Goal: Download file/media

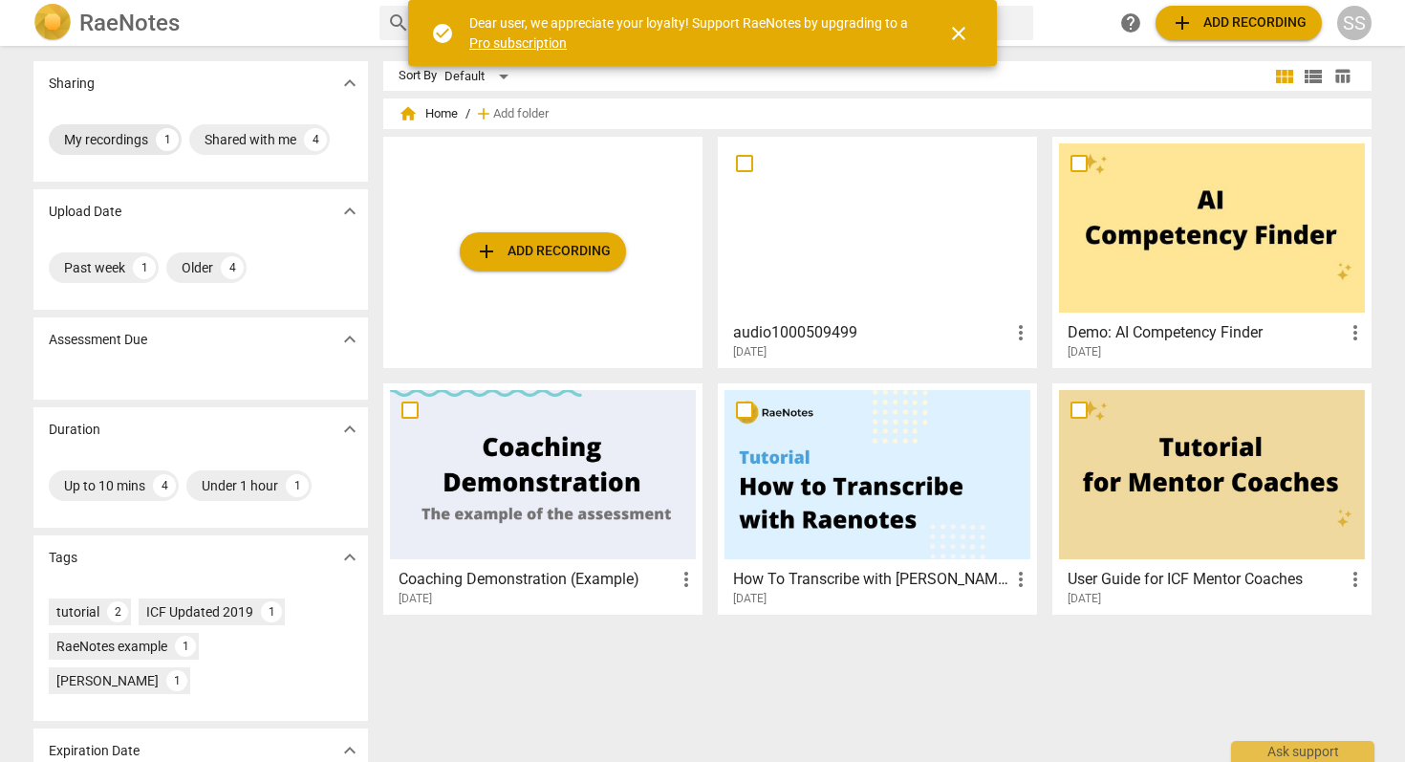
click at [110, 139] on div "My recordings" at bounding box center [106, 139] width 84 height 19
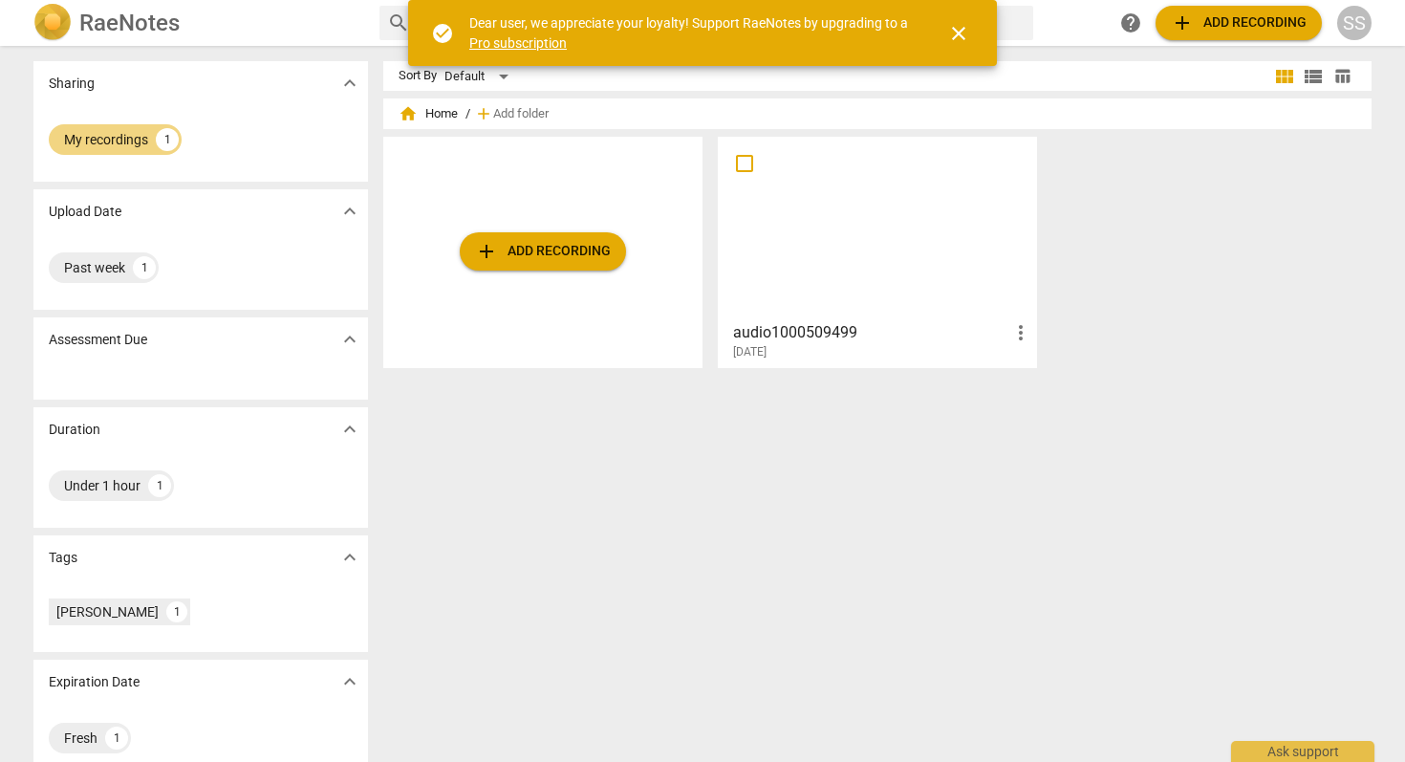
click at [900, 242] on div at bounding box center [878, 227] width 306 height 169
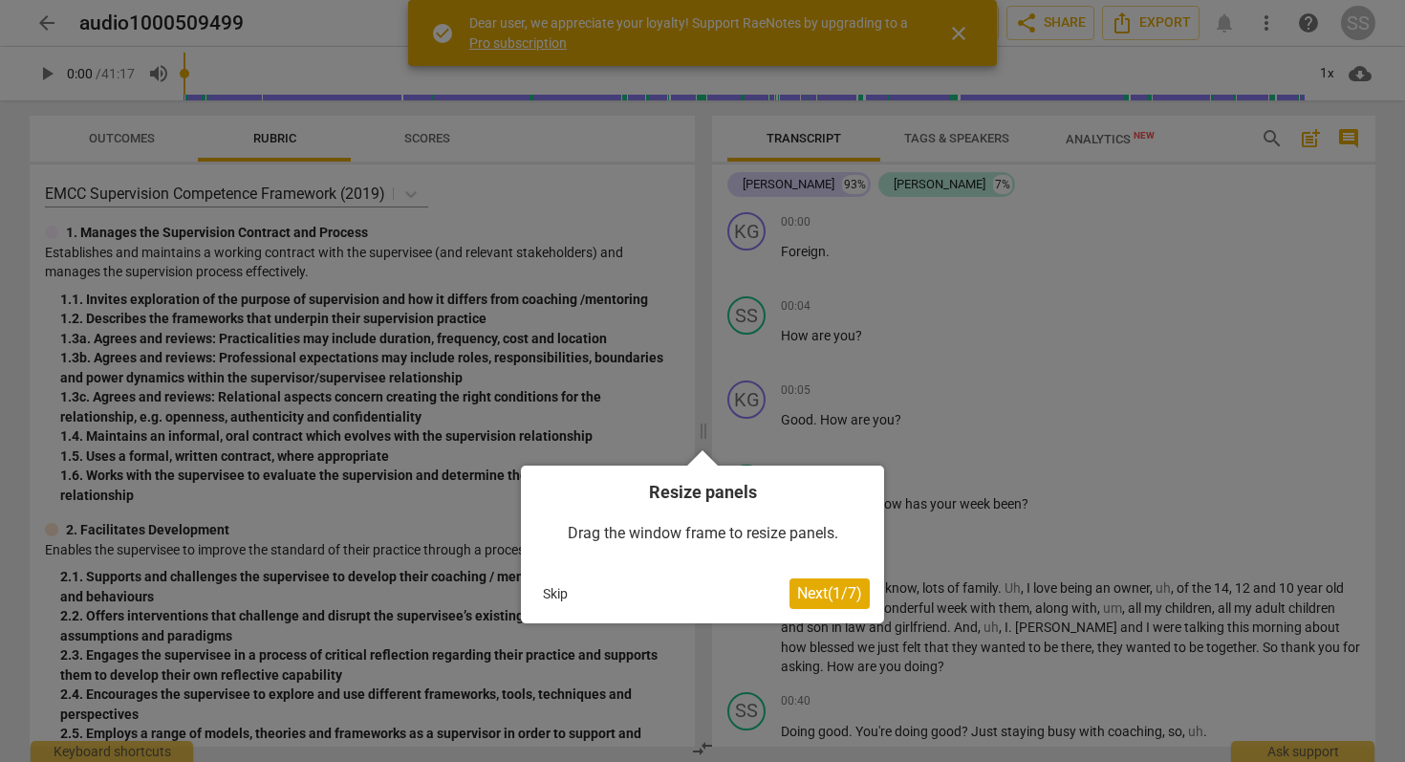
click at [831, 595] on span "Next ( 1 / 7 )" at bounding box center [829, 593] width 65 height 18
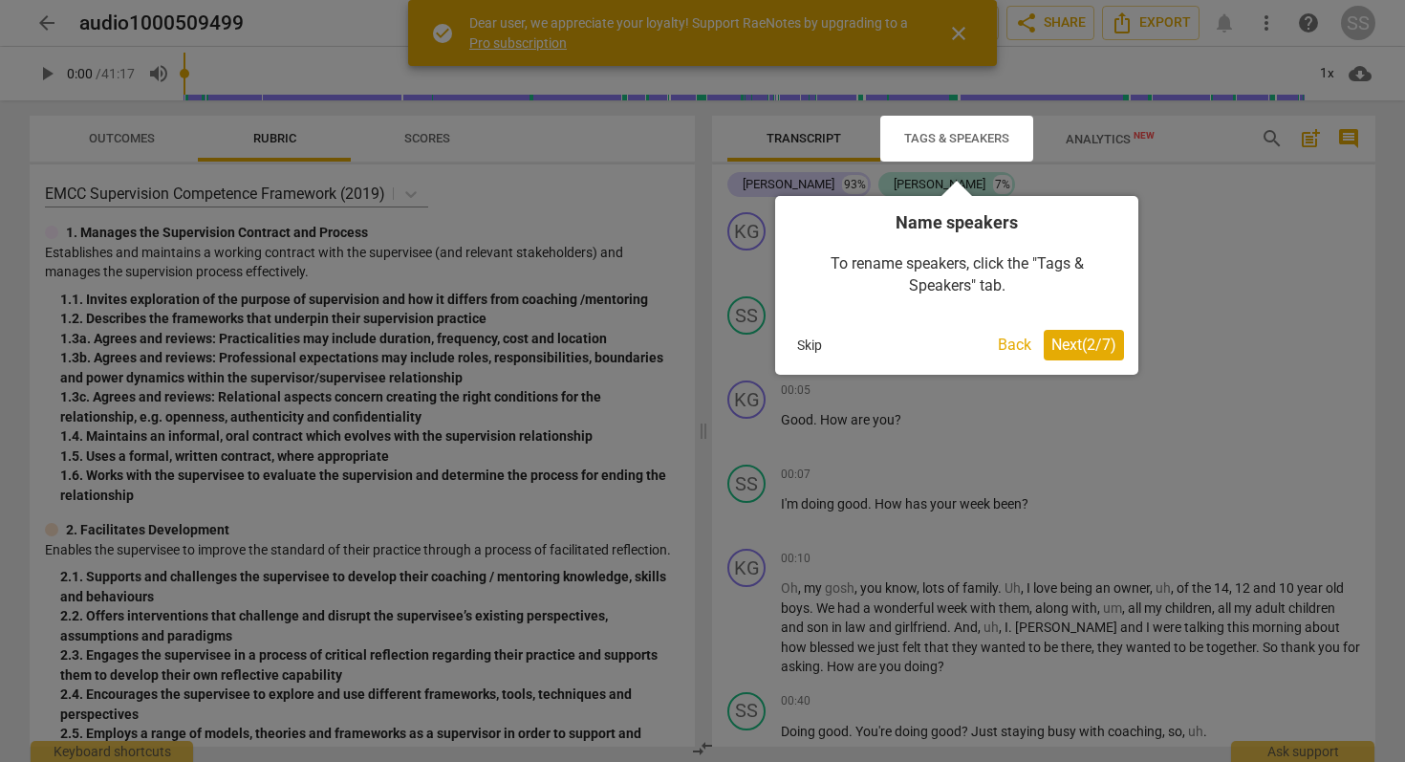
click at [832, 594] on div at bounding box center [702, 381] width 1405 height 762
click at [1078, 352] on span "Next ( 2 / 7 )" at bounding box center [1084, 345] width 65 height 18
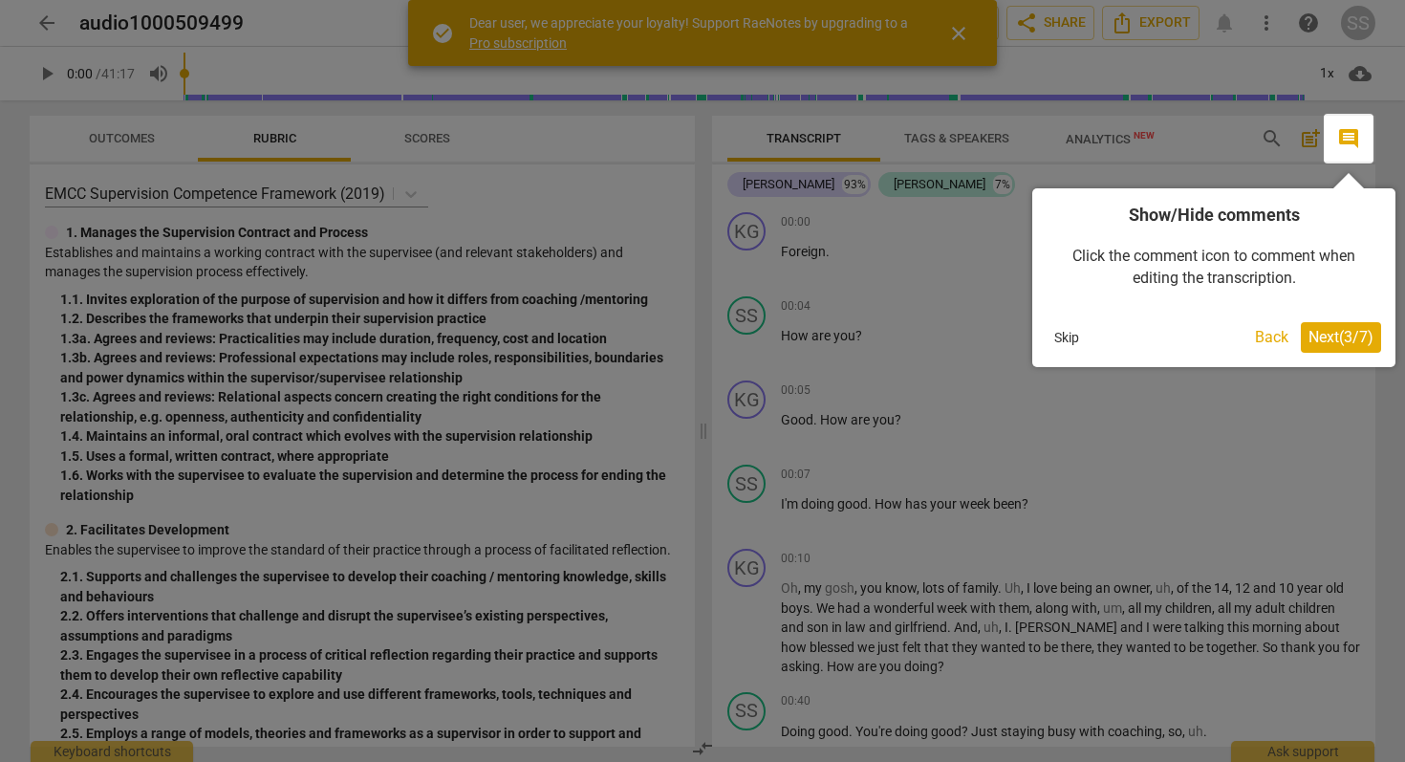
click at [1344, 334] on span "Next ( 3 / 7 )" at bounding box center [1341, 337] width 65 height 18
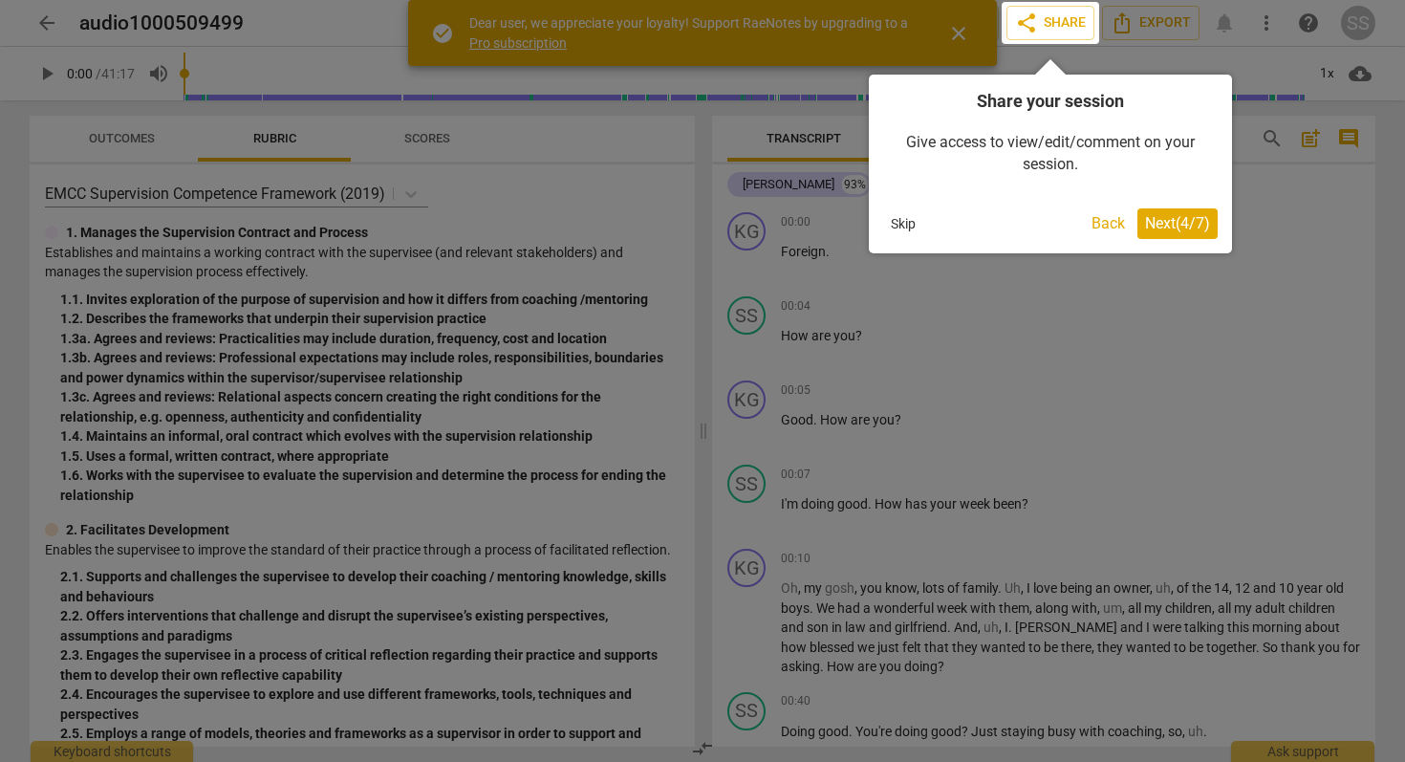
click at [1172, 226] on span "Next ( 4 / 7 )" at bounding box center [1177, 223] width 65 height 18
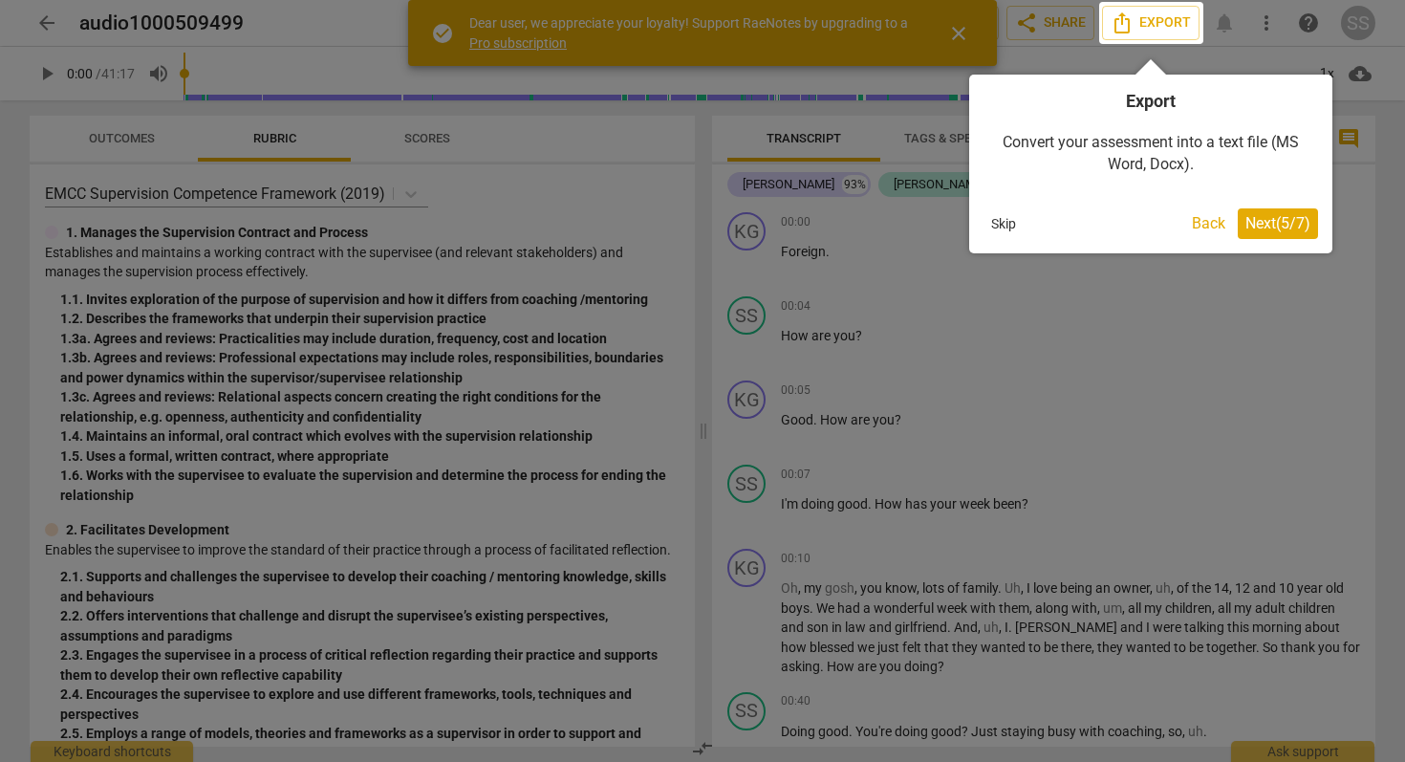
click at [1271, 228] on span "Next ( 5 / 7 )" at bounding box center [1278, 223] width 65 height 18
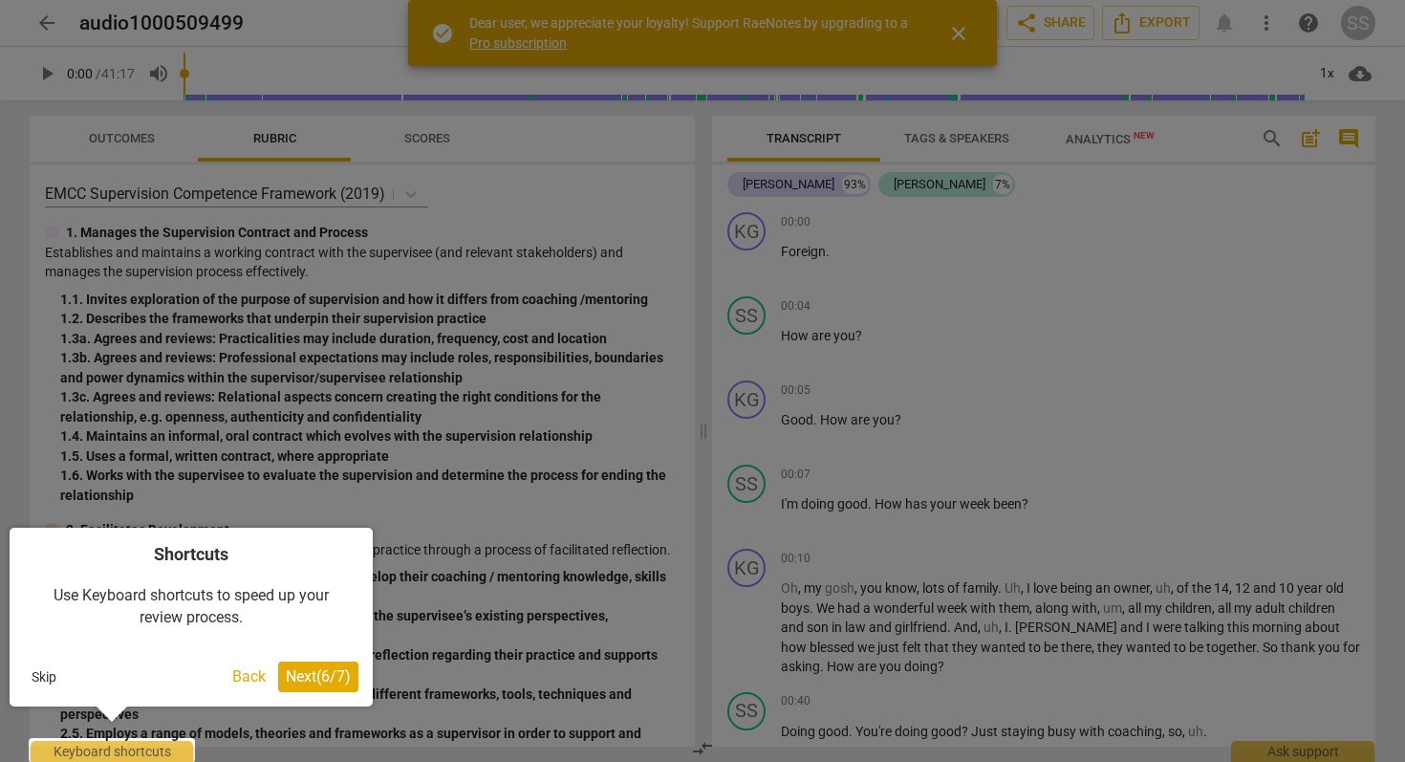
click at [309, 673] on span "Next ( 6 / 7 )" at bounding box center [318, 676] width 65 height 18
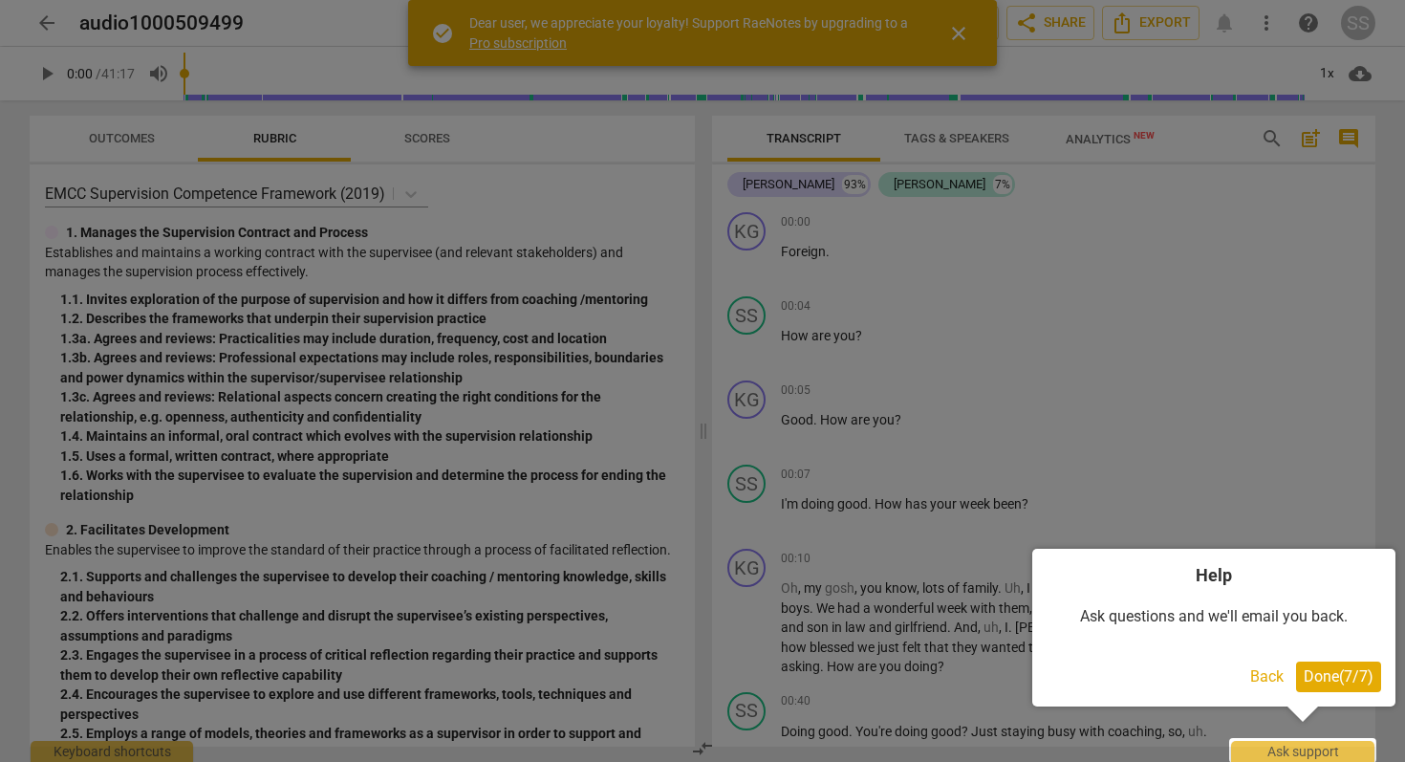
click at [1346, 675] on span "Done ( 7 / 7 )" at bounding box center [1339, 676] width 70 height 18
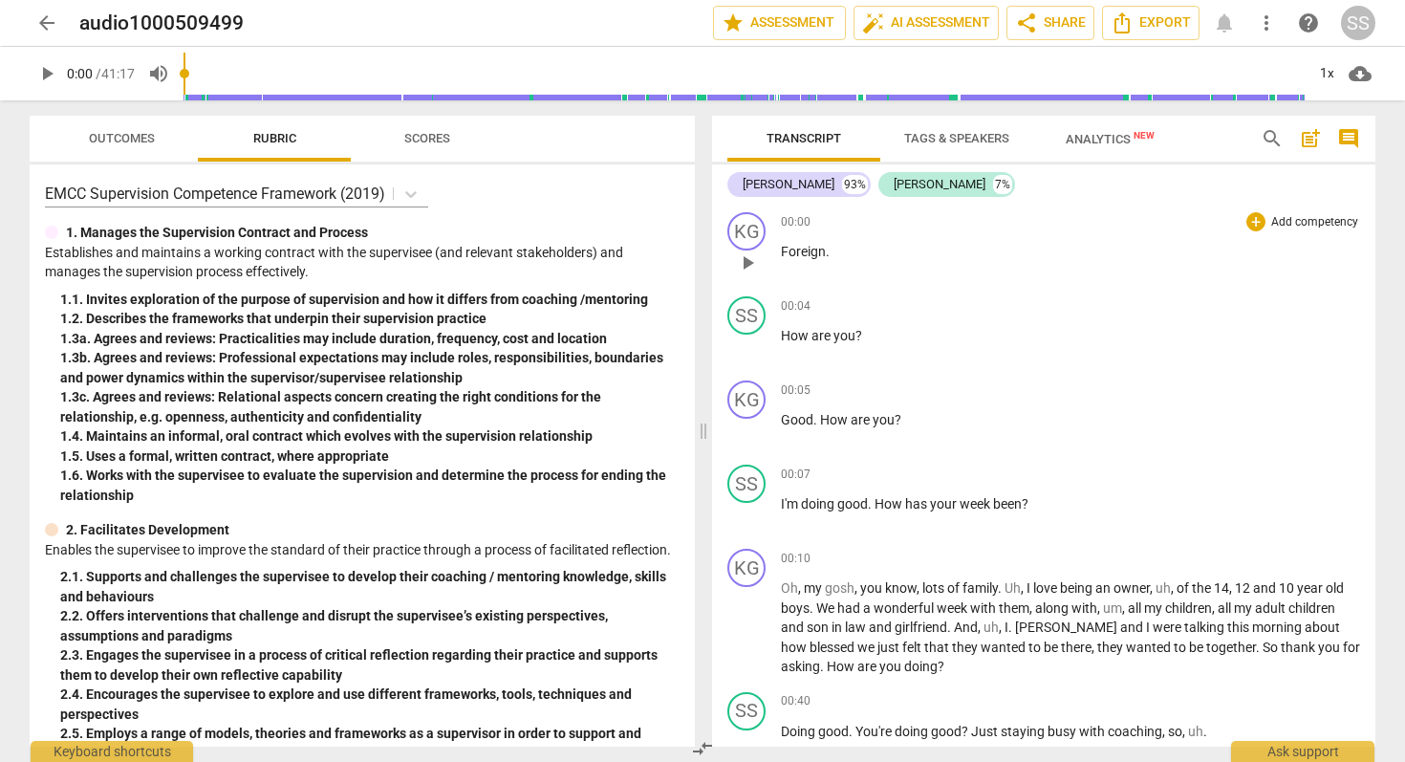
click at [750, 268] on span "play_arrow" at bounding box center [747, 262] width 23 height 23
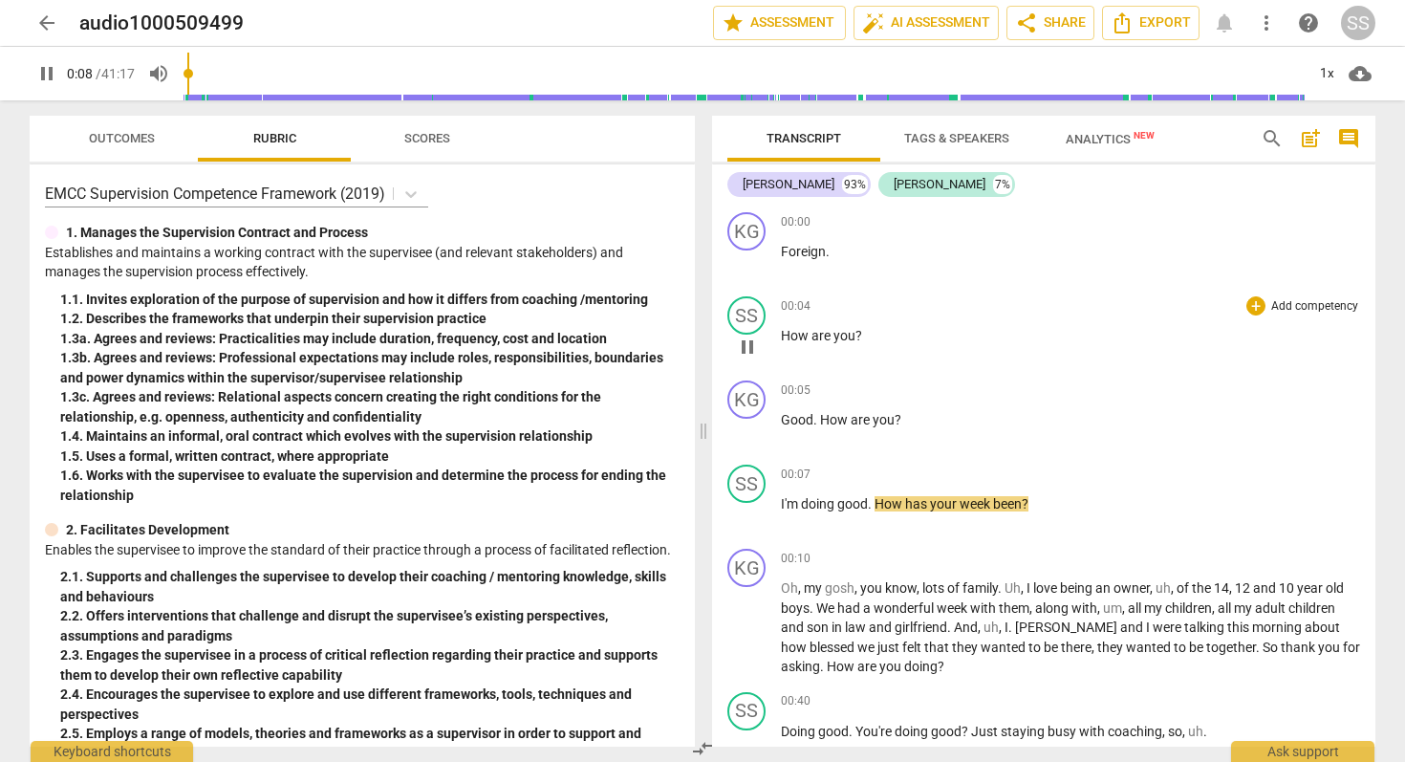
click at [784, 337] on span "How" at bounding box center [796, 335] width 31 height 15
type input "12"
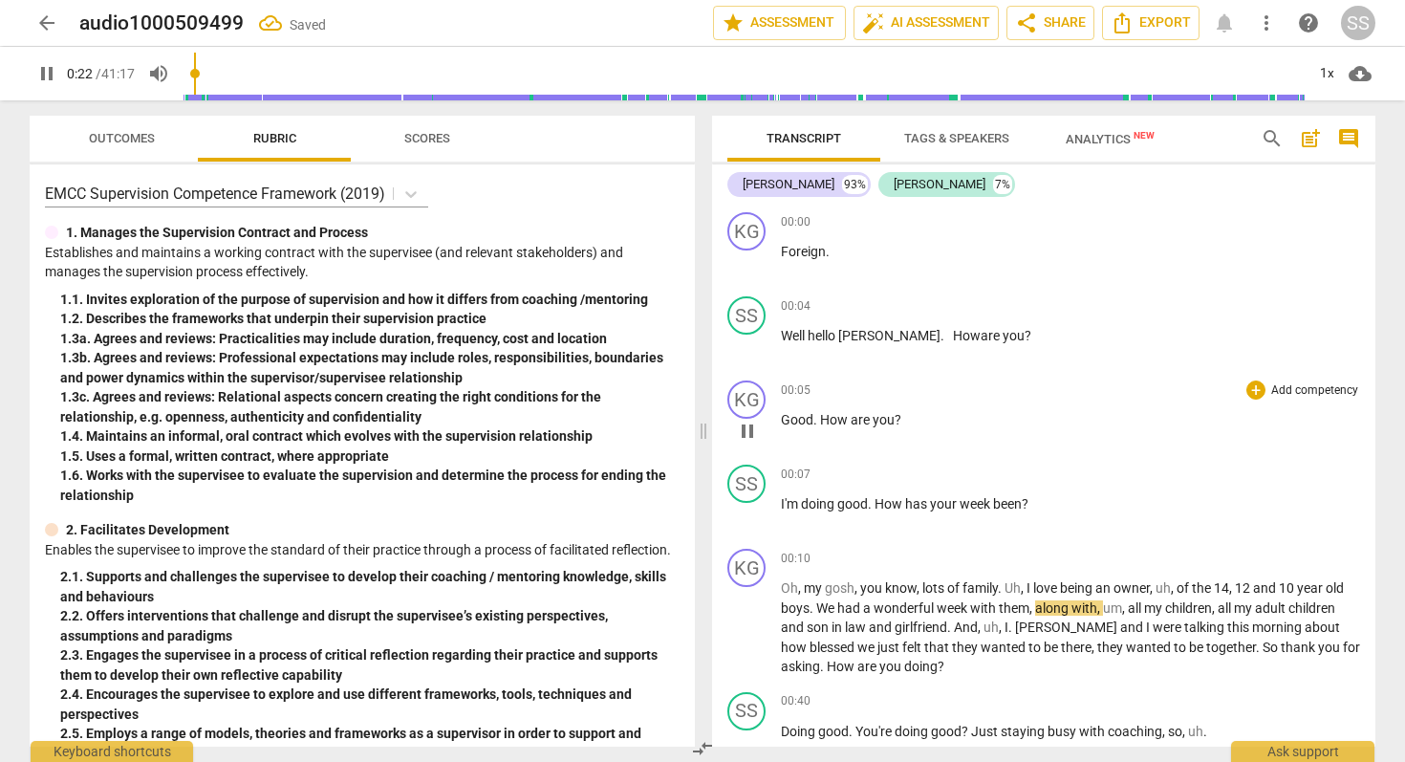
click at [749, 432] on span "pause" at bounding box center [747, 431] width 23 height 23
click at [749, 432] on span "play_arrow" at bounding box center [747, 431] width 23 height 23
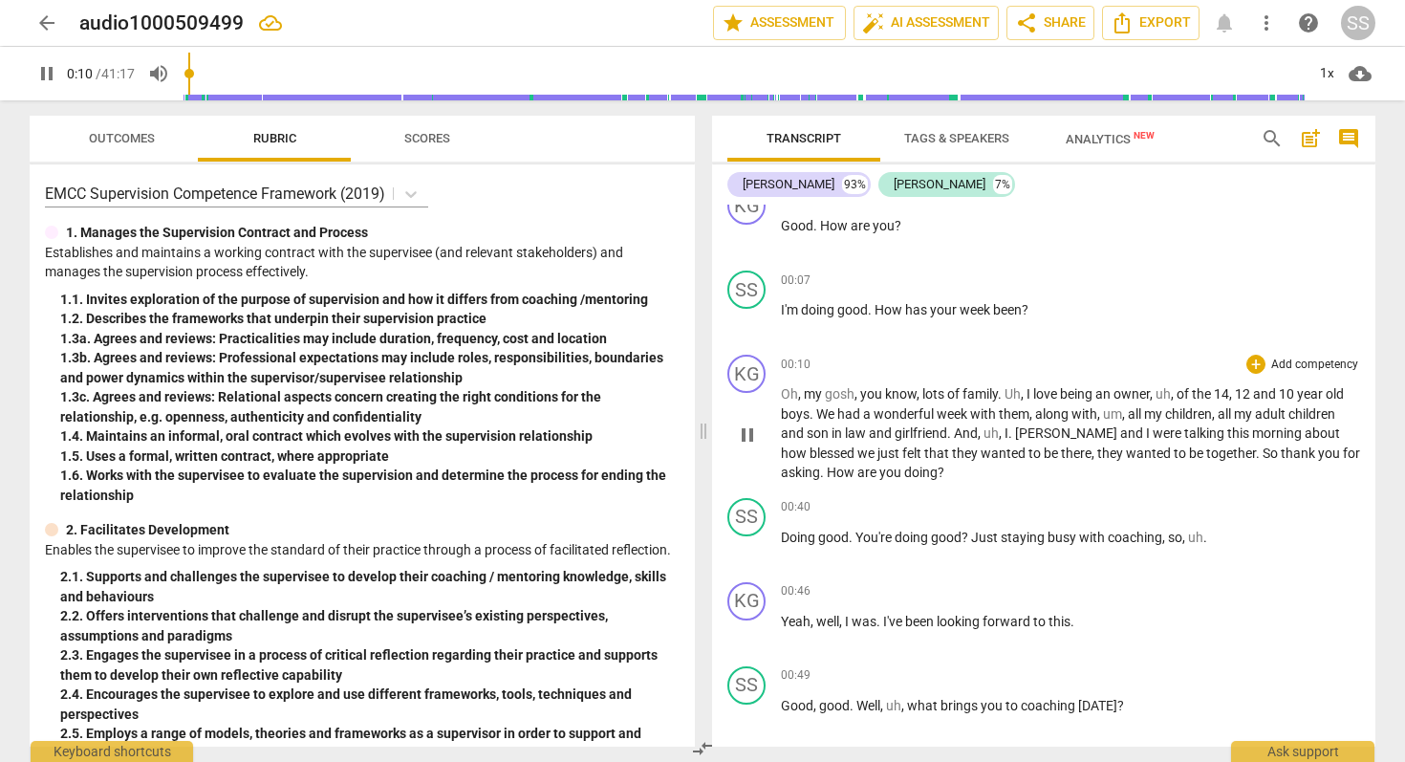
scroll to position [195, 0]
click at [749, 426] on span "pause" at bounding box center [747, 434] width 23 height 23
click at [749, 426] on span "play_arrow" at bounding box center [747, 434] width 23 height 23
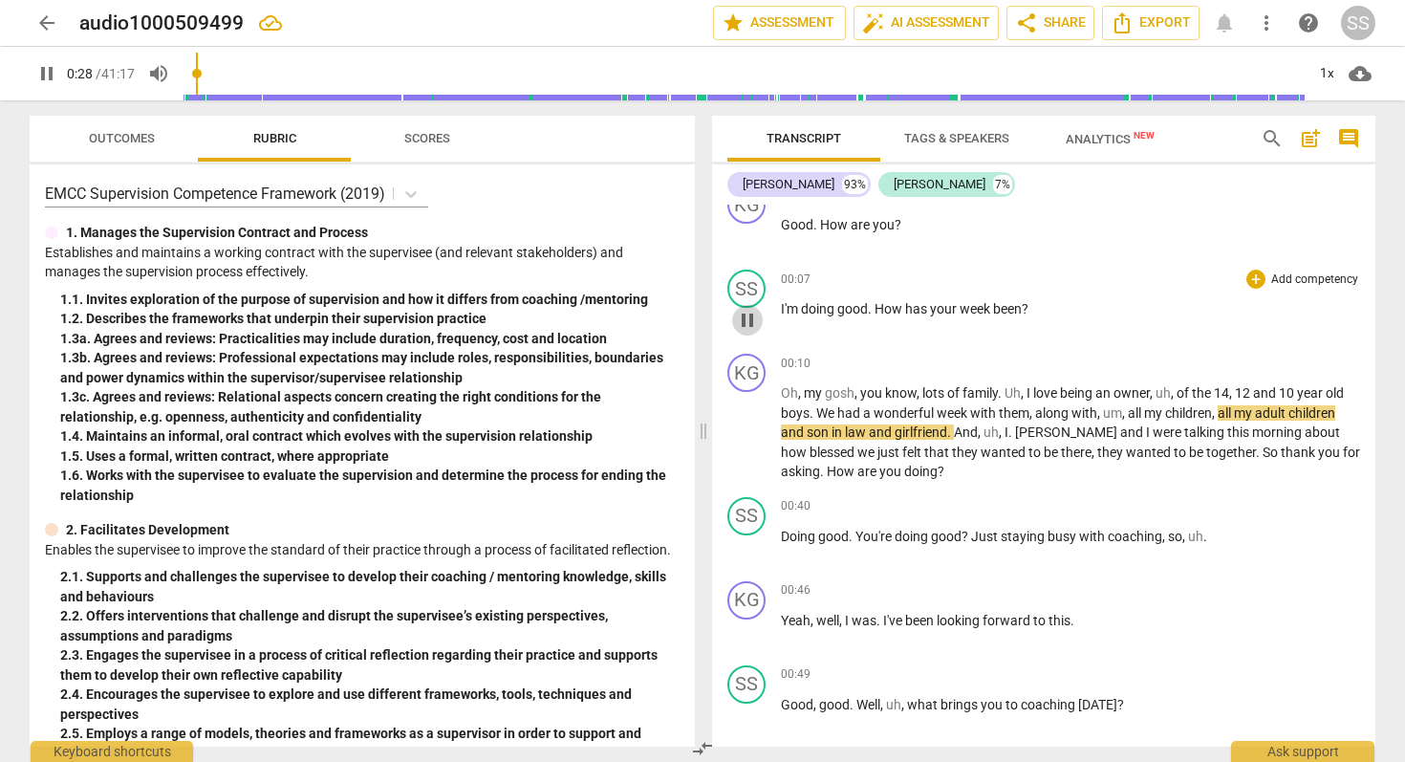
click at [747, 314] on span "pause" at bounding box center [747, 320] width 23 height 23
click at [747, 314] on span "play_arrow" at bounding box center [747, 320] width 23 height 23
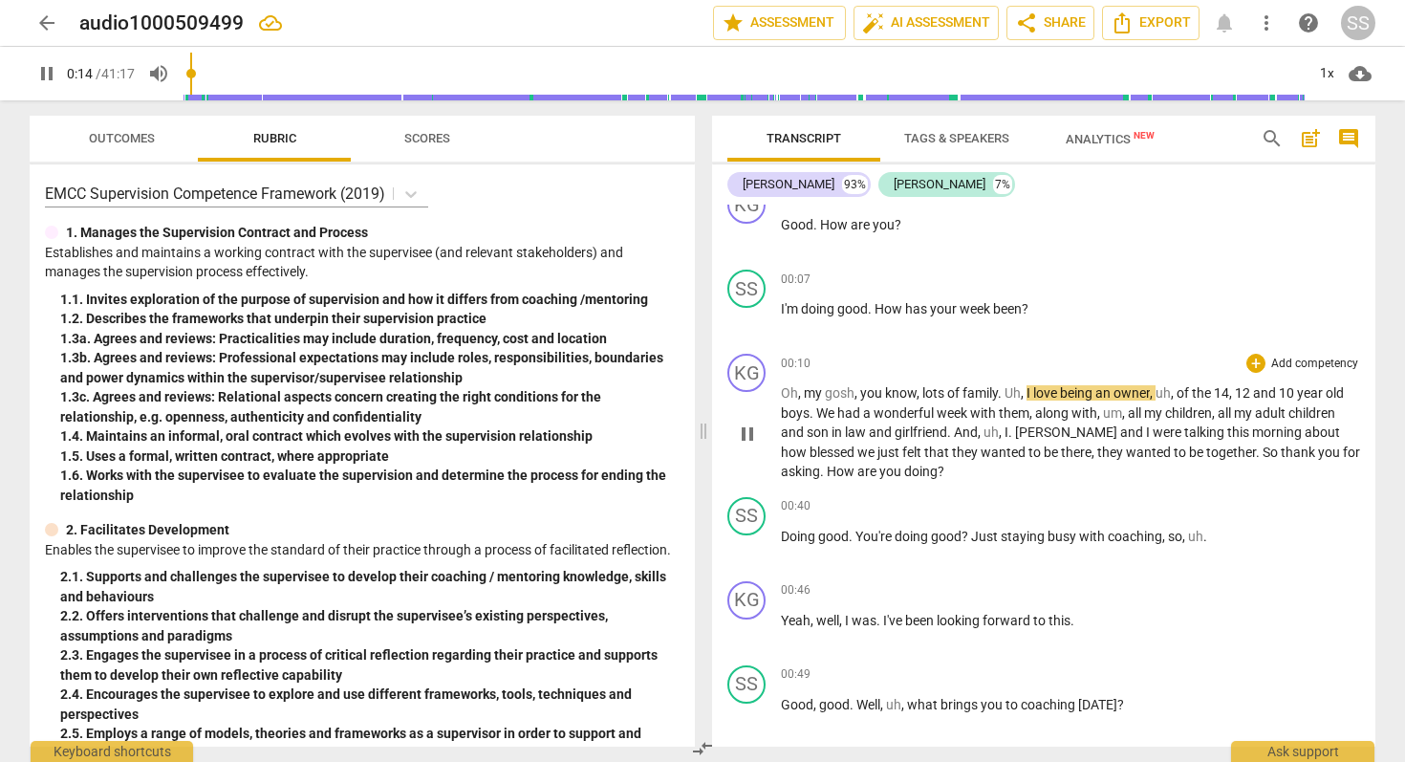
click at [742, 433] on span "pause" at bounding box center [747, 434] width 23 height 23
click at [1154, 393] on span "," at bounding box center [1153, 392] width 6 height 15
click at [1153, 393] on span "," at bounding box center [1153, 392] width 6 height 15
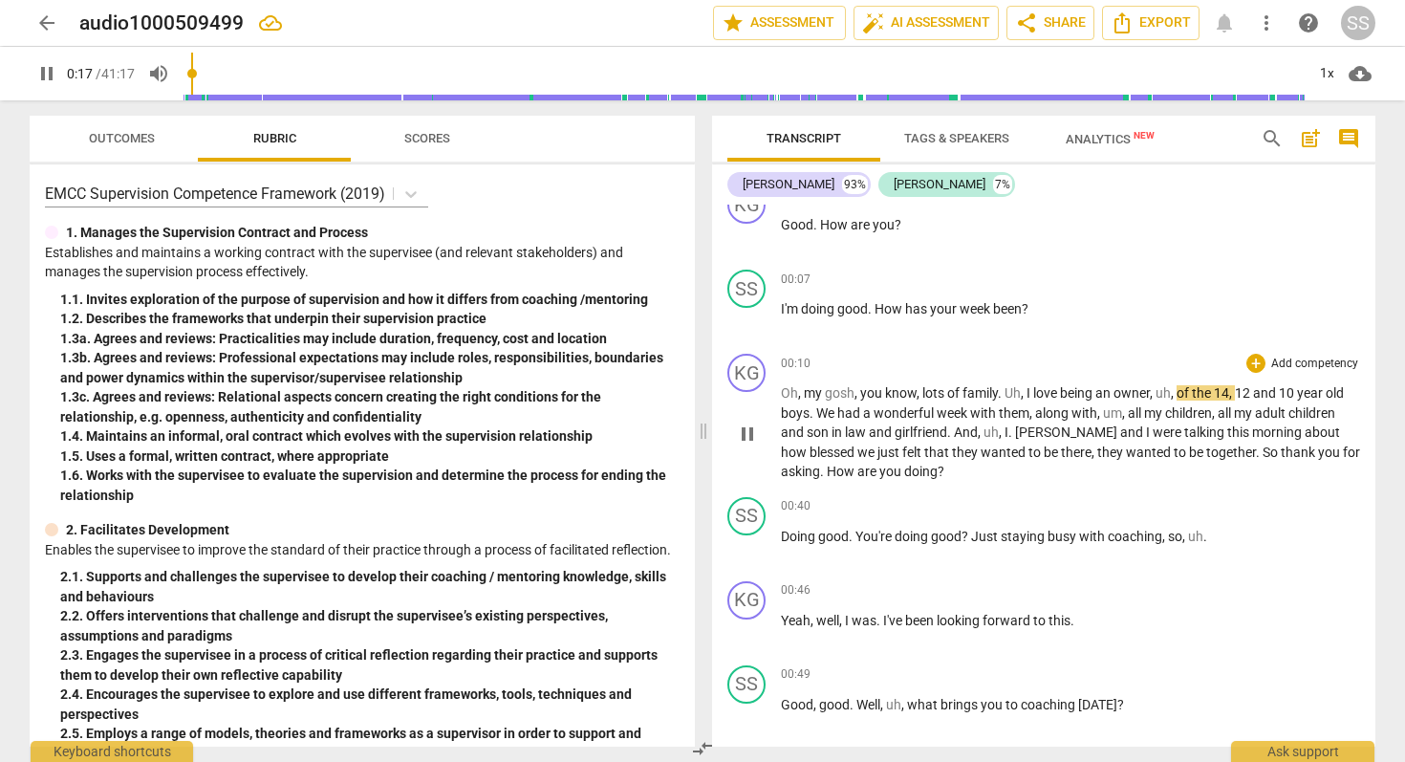
click at [1153, 393] on span "," at bounding box center [1153, 392] width 6 height 15
click at [1131, 395] on span "owner" at bounding box center [1132, 392] width 36 height 15
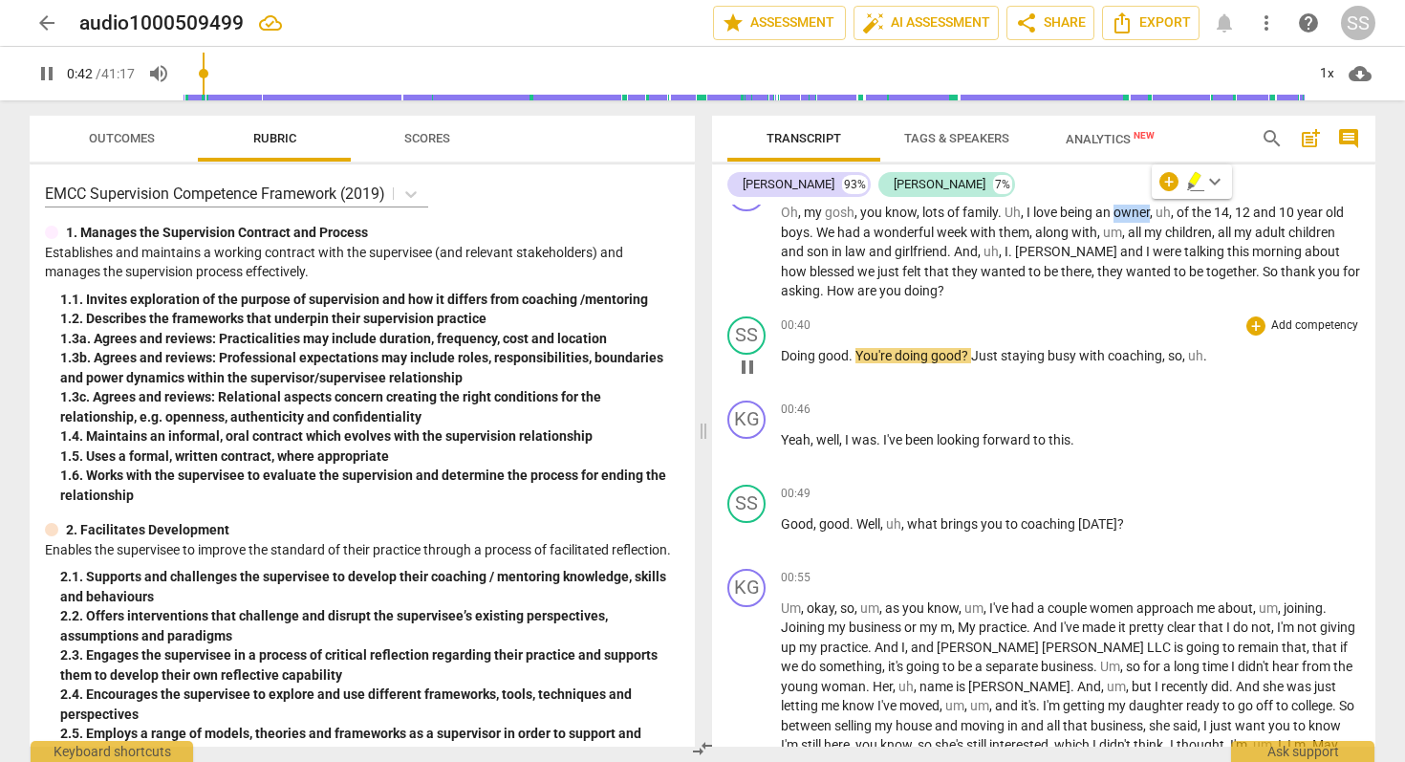
scroll to position [385, 0]
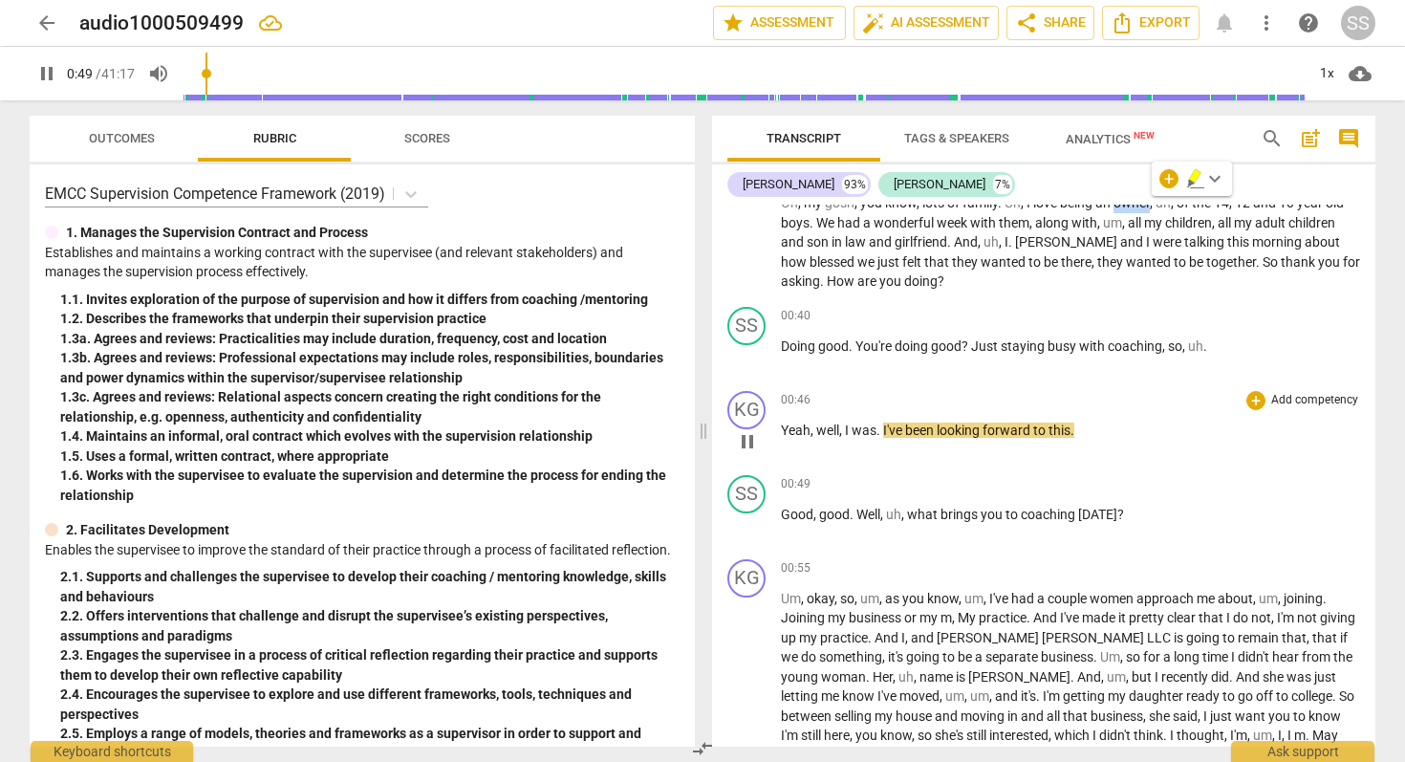
click at [914, 397] on div "00:46 + Add competency keyboard_arrow_right" at bounding box center [1070, 400] width 579 height 19
click at [750, 442] on span "pause" at bounding box center [747, 441] width 23 height 23
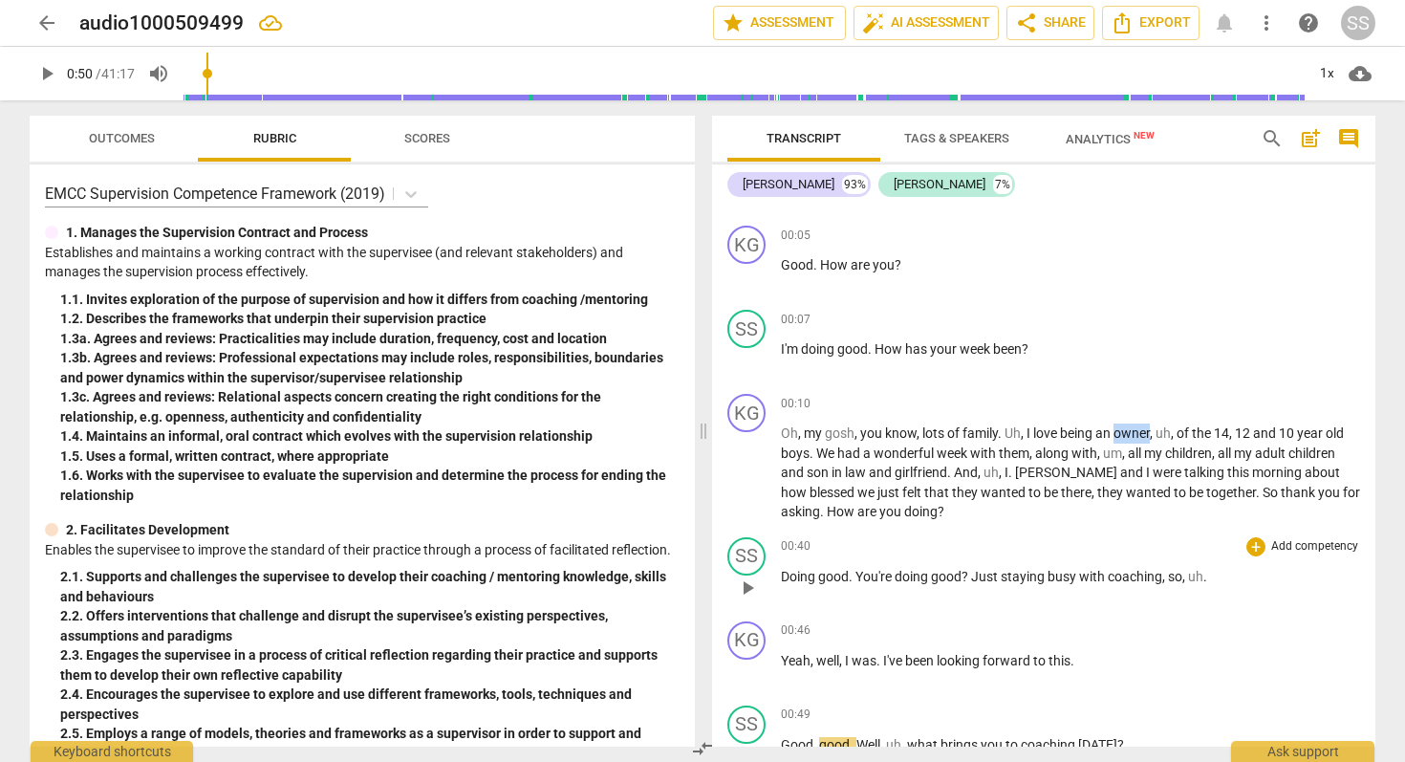
scroll to position [150, 0]
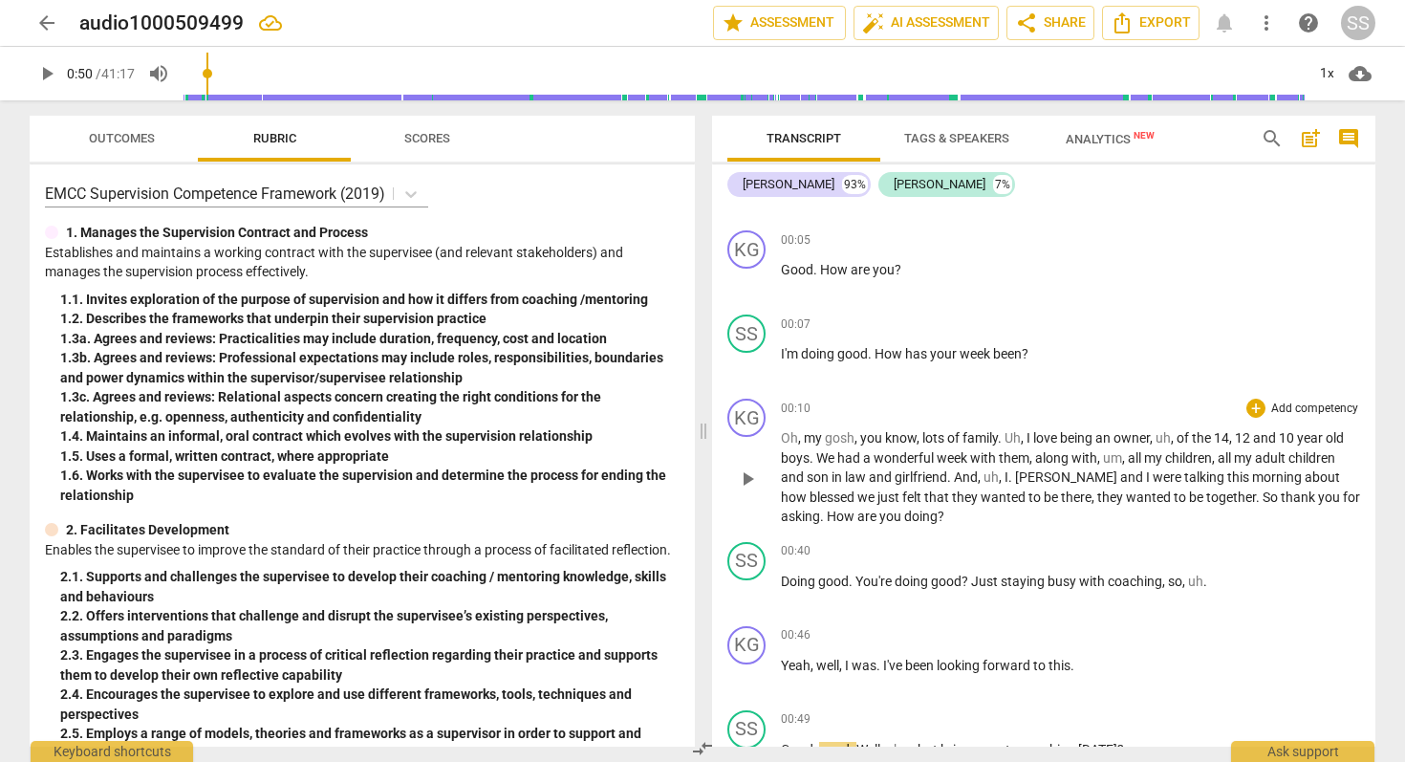
click at [1153, 439] on span "," at bounding box center [1153, 437] width 6 height 15
click at [748, 479] on span "pause" at bounding box center [747, 478] width 23 height 23
type input "19"
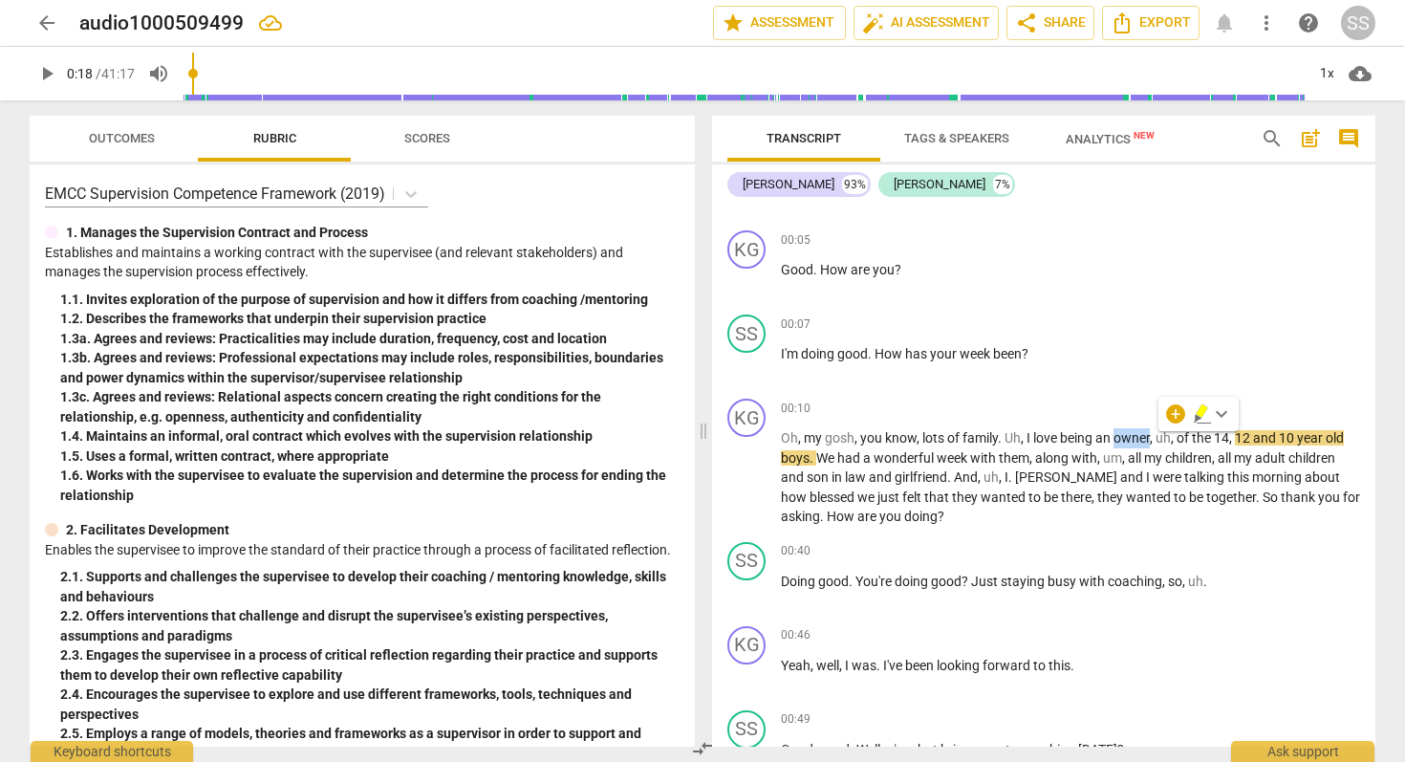
drag, startPoint x: 1119, startPoint y: 441, endPoint x: 1153, endPoint y: 441, distance: 33.5
click at [1153, 441] on p "Oh , my gosh , you know , lots of family . Uh , I love being an owner , uh , of…" at bounding box center [1070, 477] width 579 height 98
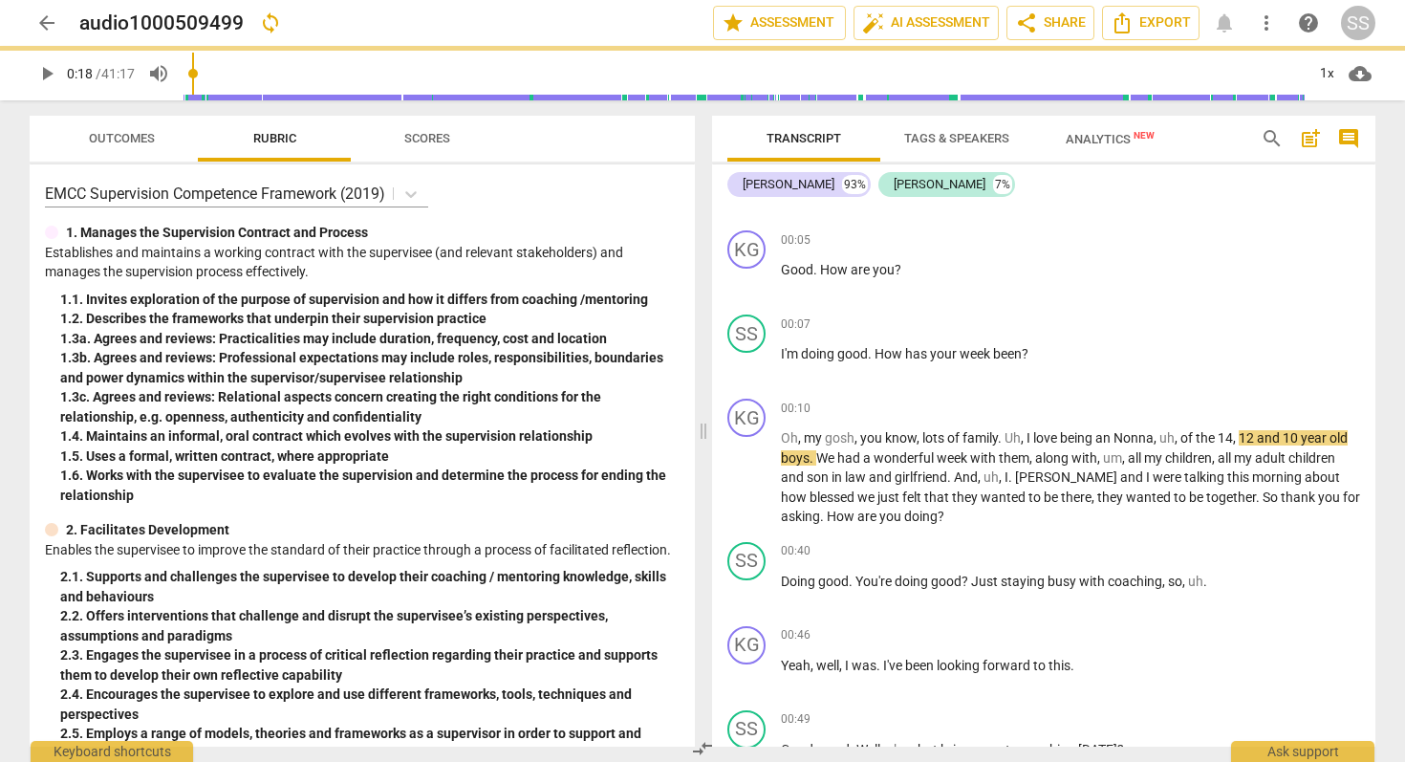
click at [1177, 436] on span "," at bounding box center [1178, 437] width 6 height 15
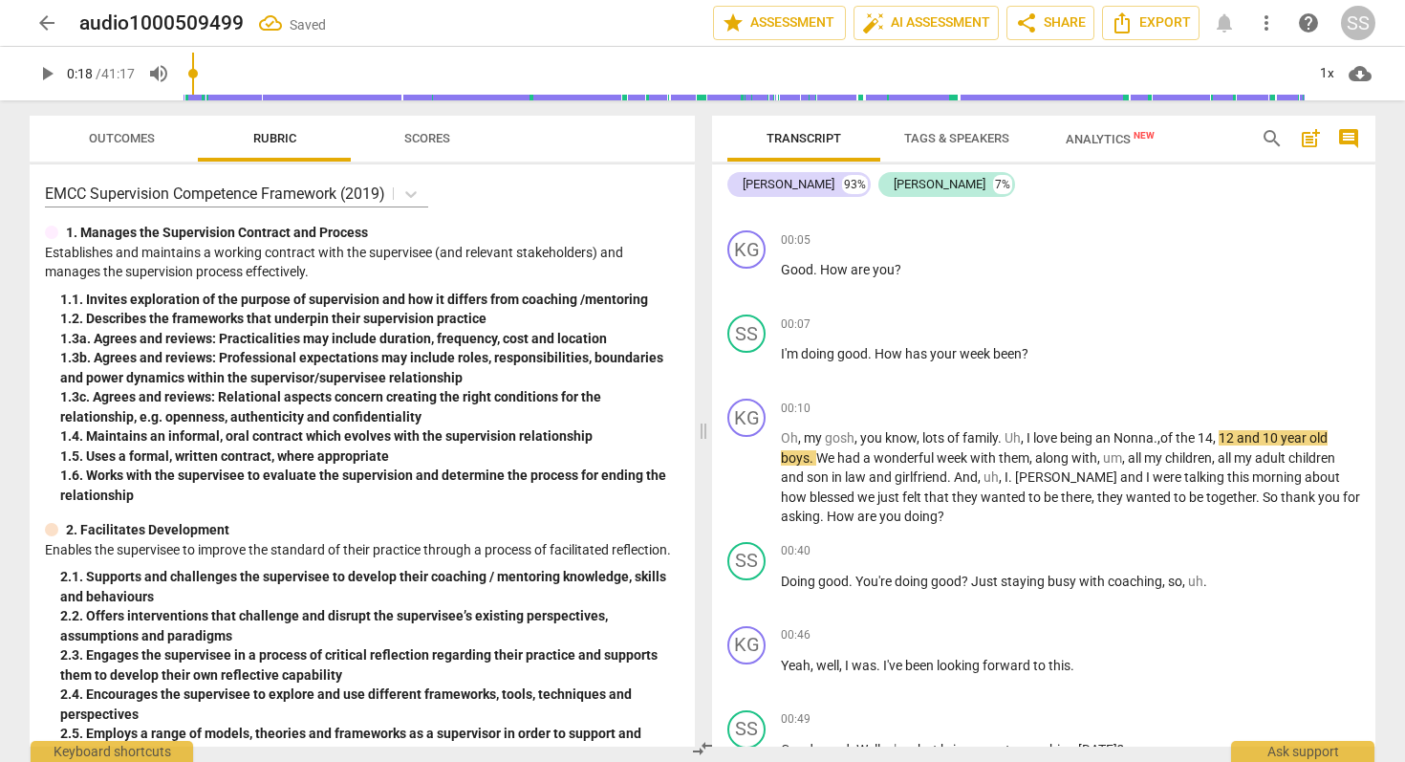
click at [1176, 438] on span "of" at bounding box center [1168, 437] width 15 height 15
click at [748, 478] on span "play_arrow" at bounding box center [747, 478] width 23 height 23
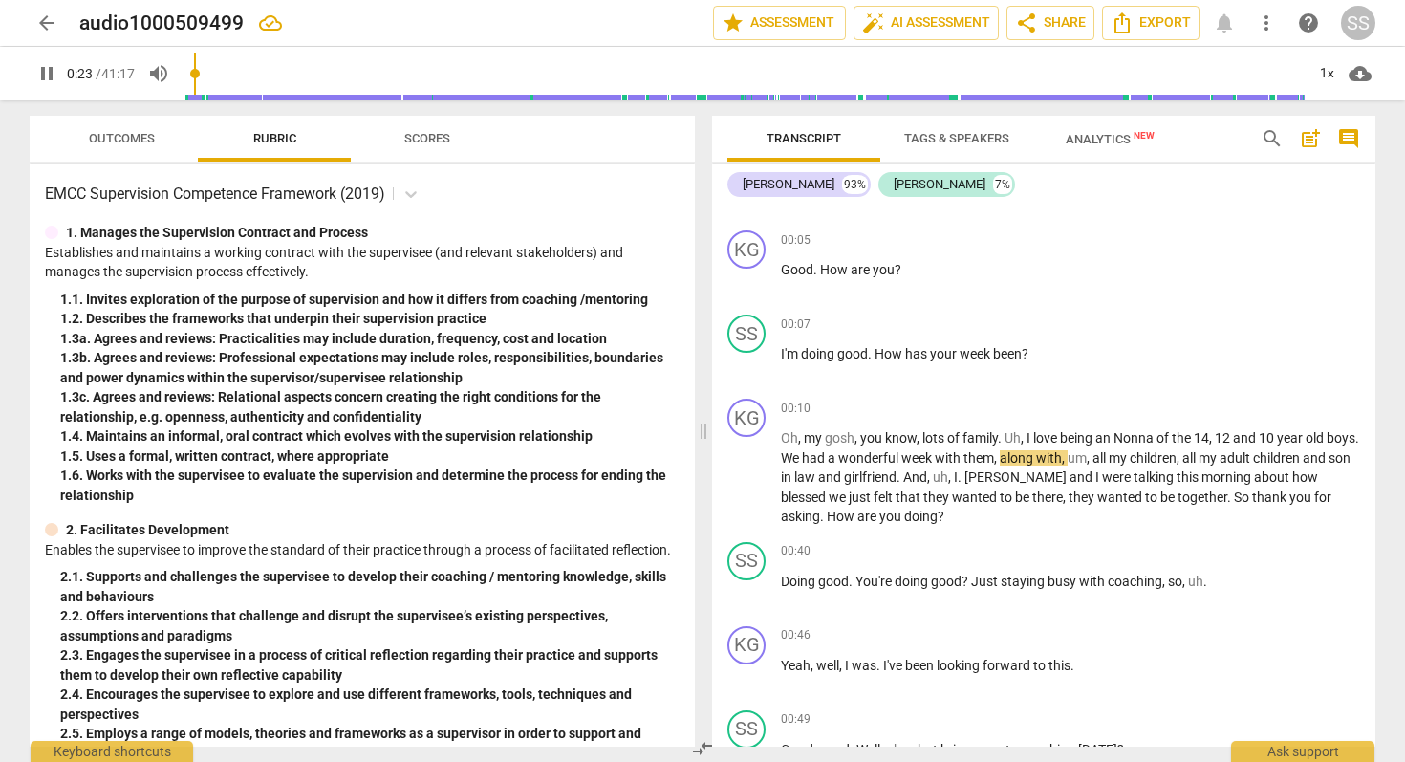
click at [748, 478] on span "pause" at bounding box center [747, 478] width 23 height 23
type input "23"
drag, startPoint x: 1123, startPoint y: 461, endPoint x: 1104, endPoint y: 460, distance: 19.1
click at [1104, 460] on p "Oh , my gosh , you know , lots of family . Uh , I love being an Nonna of the 14…" at bounding box center [1070, 477] width 579 height 98
click at [750, 474] on span "play_arrow" at bounding box center [747, 478] width 23 height 23
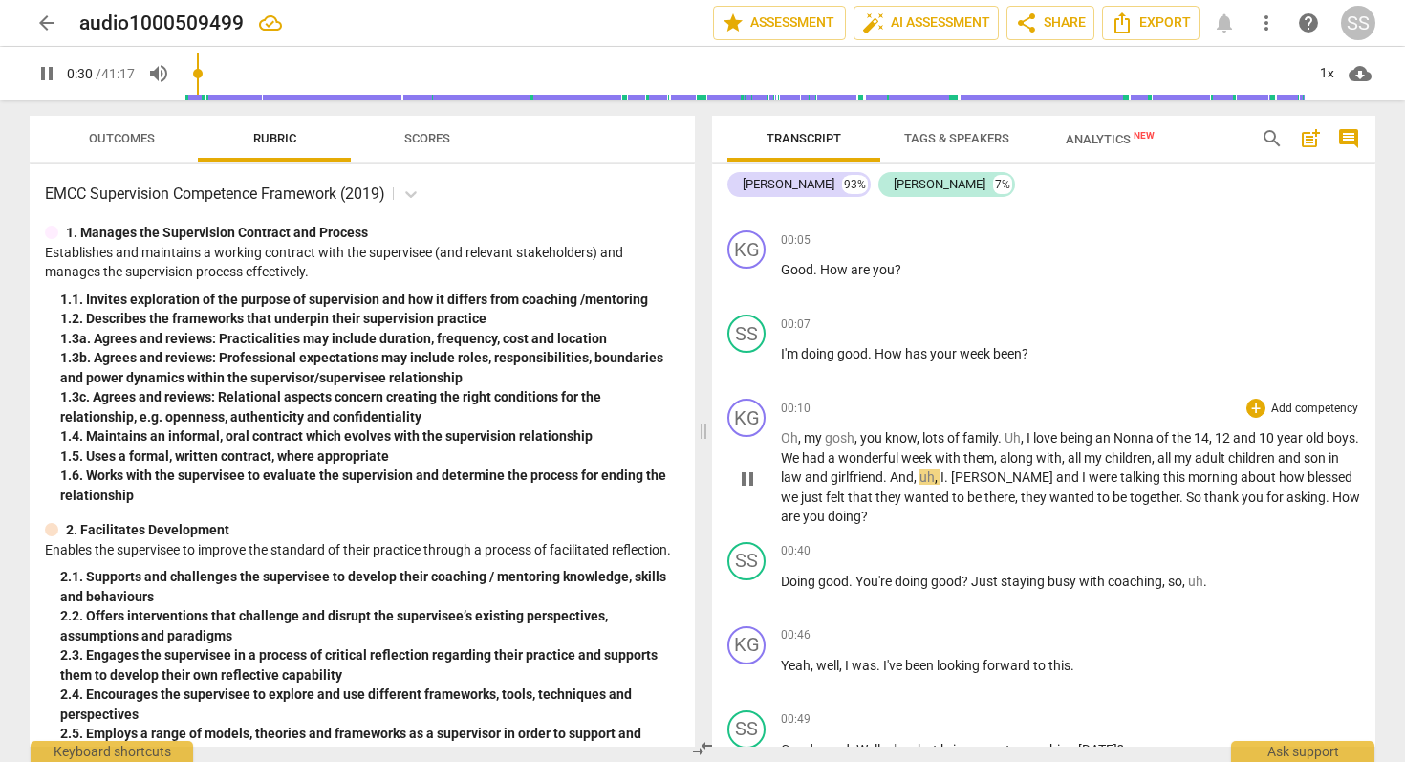
click at [750, 474] on span "pause" at bounding box center [747, 478] width 23 height 23
type input "30"
click at [935, 478] on span "uh" at bounding box center [927, 476] width 15 height 15
drag, startPoint x: 973, startPoint y: 478, endPoint x: 959, endPoint y: 476, distance: 14.5
click at [935, 476] on span "uh" at bounding box center [927, 476] width 15 height 15
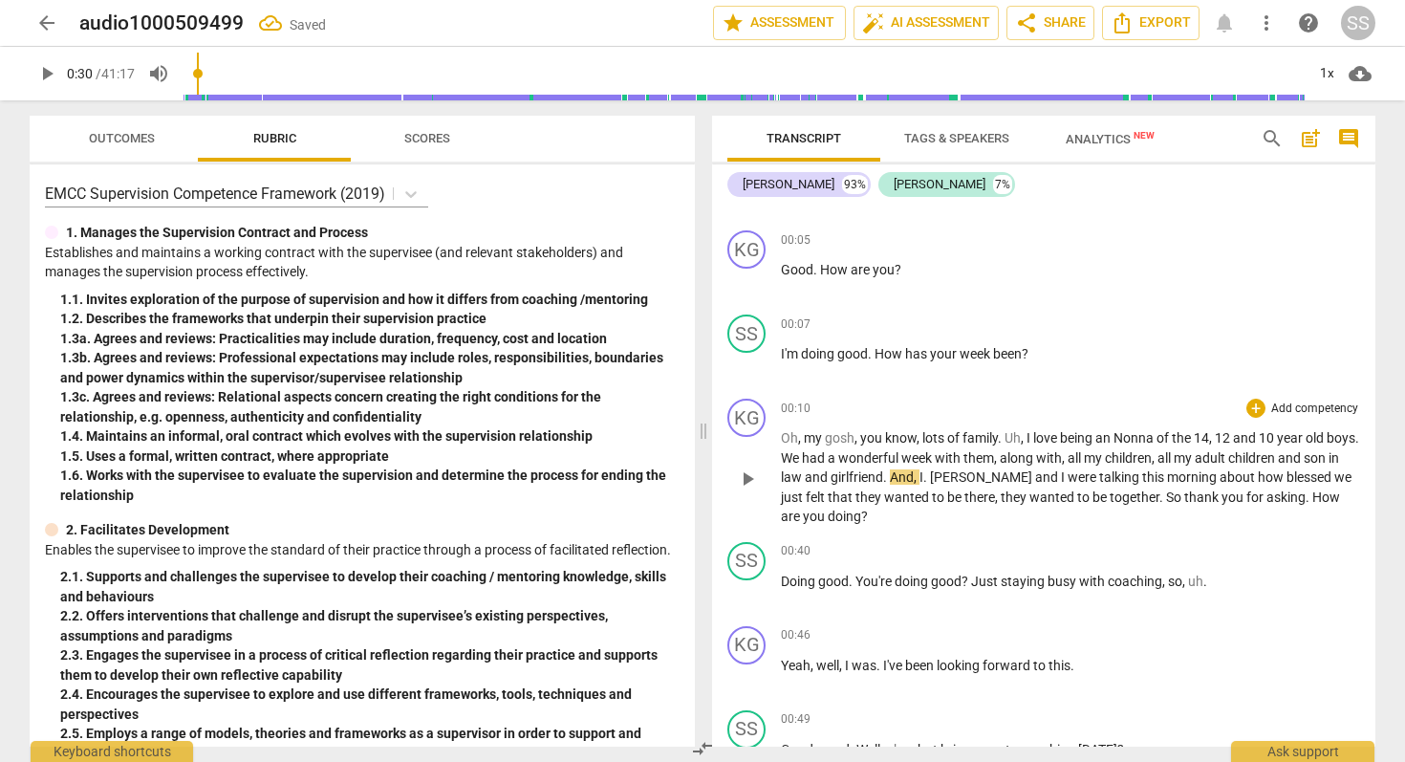
click at [746, 474] on span "play_arrow" at bounding box center [747, 478] width 23 height 23
click at [747, 593] on span "pause" at bounding box center [747, 592] width 23 height 23
type input "43"
click at [895, 582] on span "doing" at bounding box center [913, 581] width 36 height 15
click at [904, 579] on span "doing" at bounding box center [913, 581] width 36 height 15
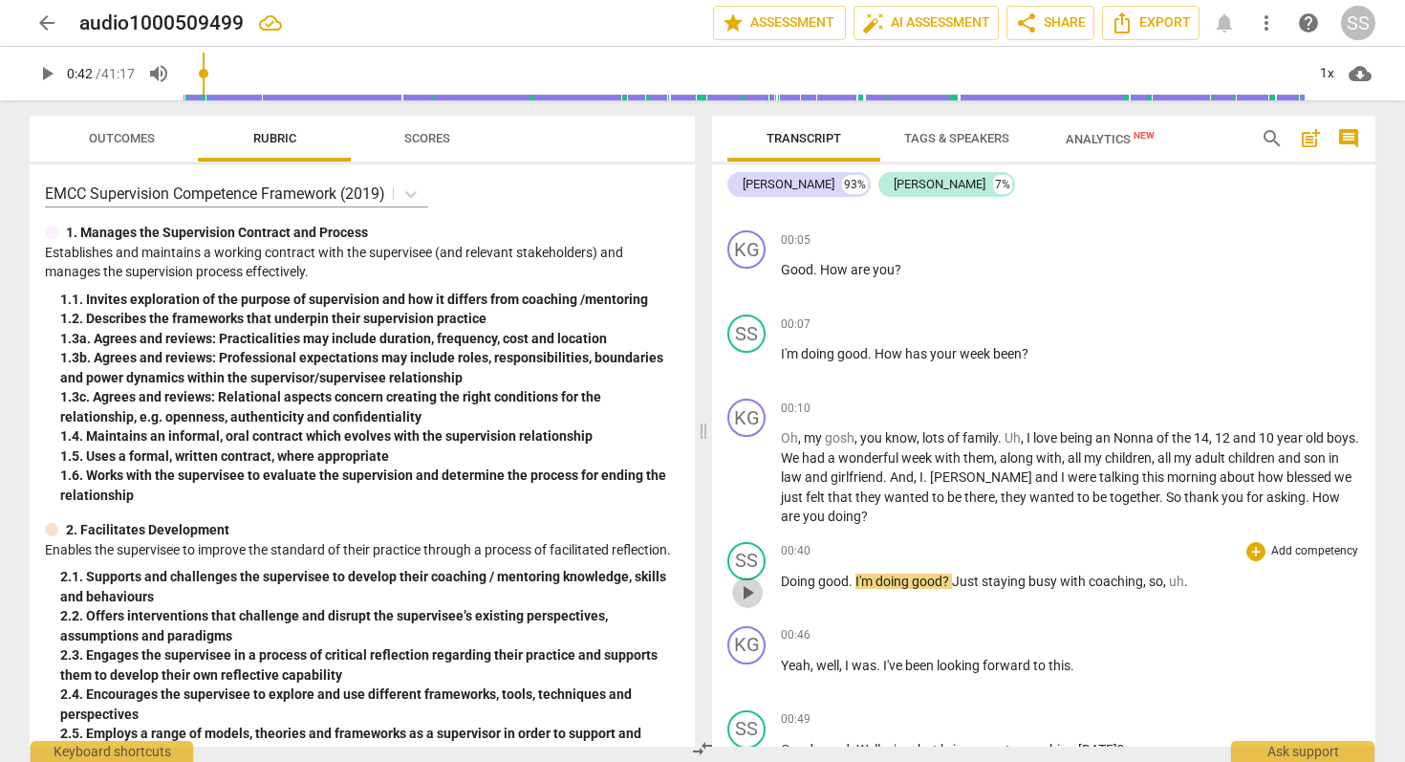
click at [748, 592] on span "play_arrow" at bounding box center [747, 592] width 23 height 23
click at [748, 592] on span "pause" at bounding box center [747, 592] width 23 height 23
click at [748, 592] on span "play_arrow" at bounding box center [747, 592] width 23 height 23
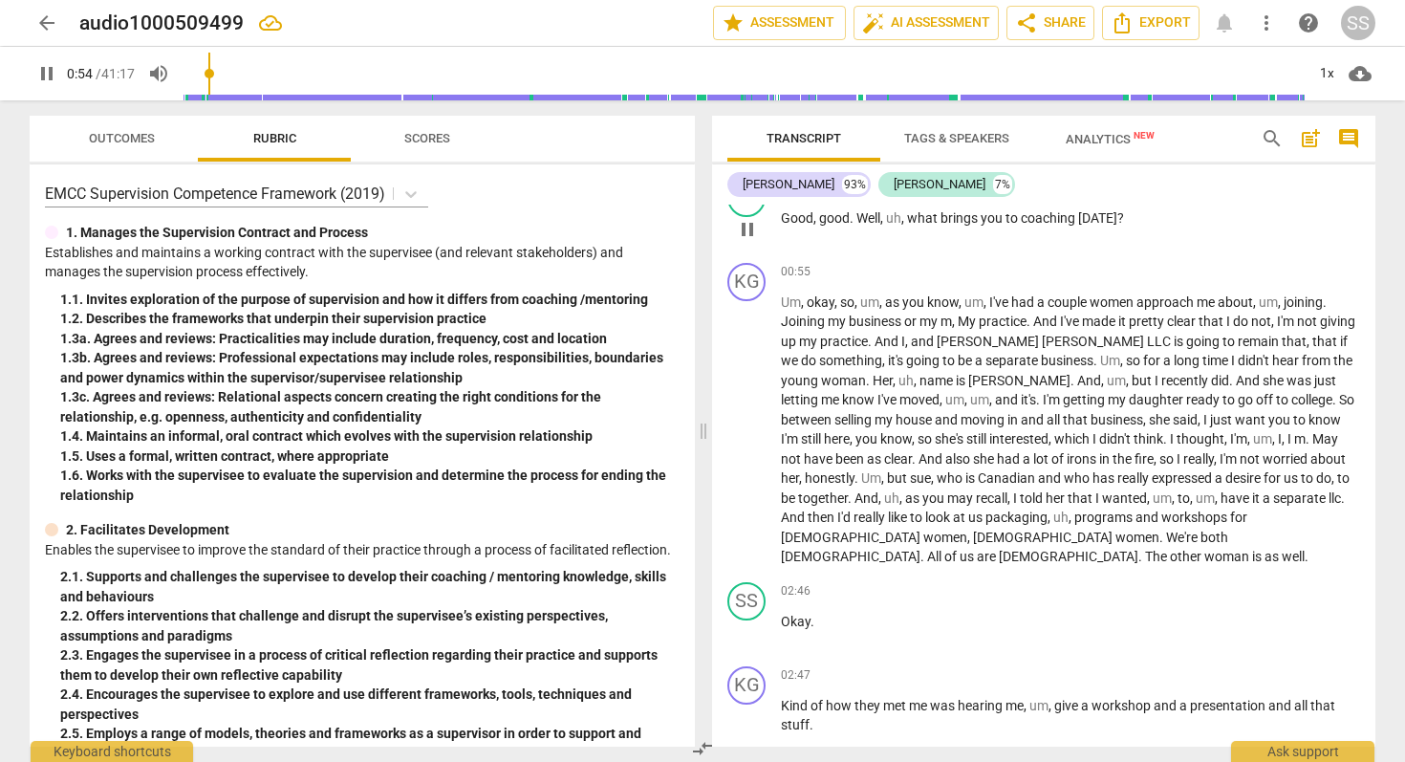
scroll to position [688, 0]
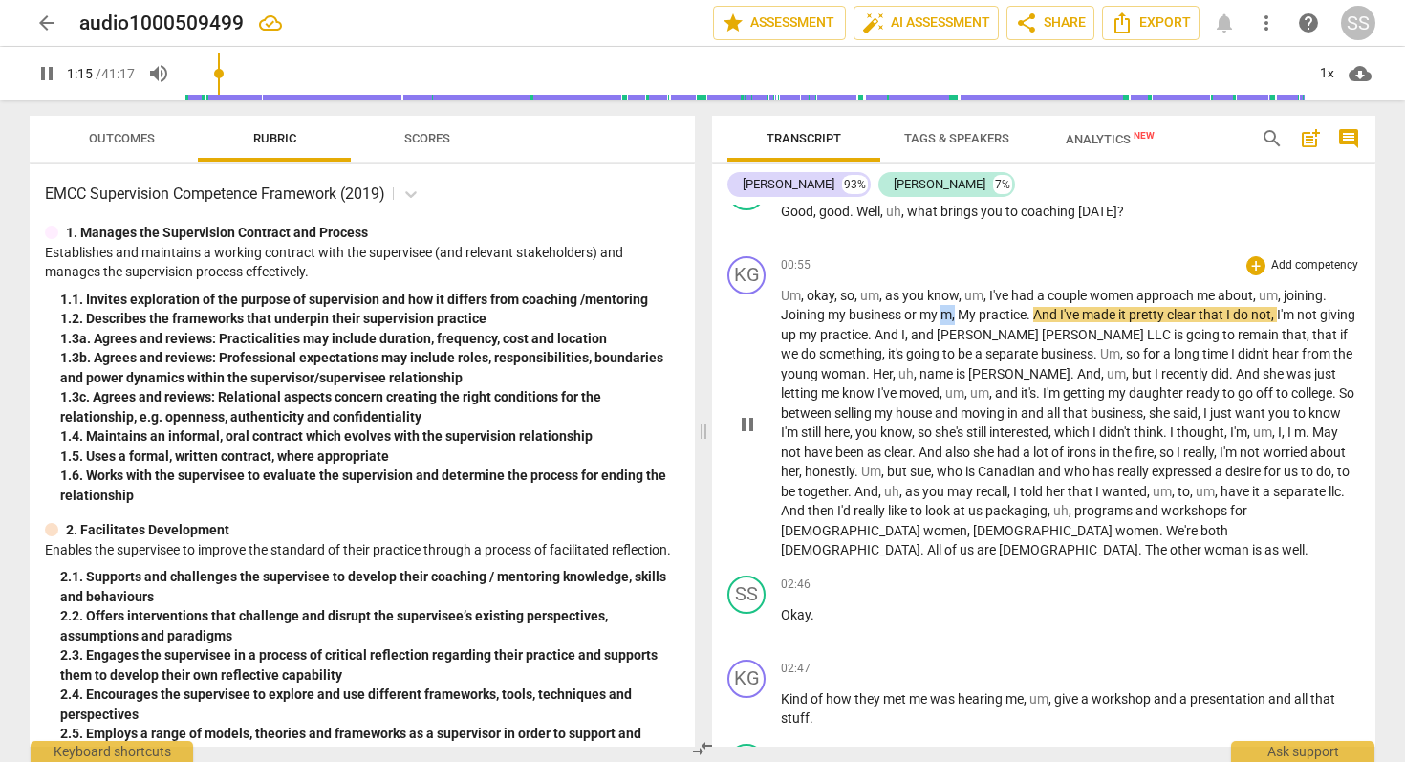
drag, startPoint x: 957, startPoint y: 317, endPoint x: 945, endPoint y: 317, distance: 11.5
click at [945, 317] on p "Um , okay , so , um , as you know , um , I've had a couple women approach me ab…" at bounding box center [1070, 423] width 579 height 274
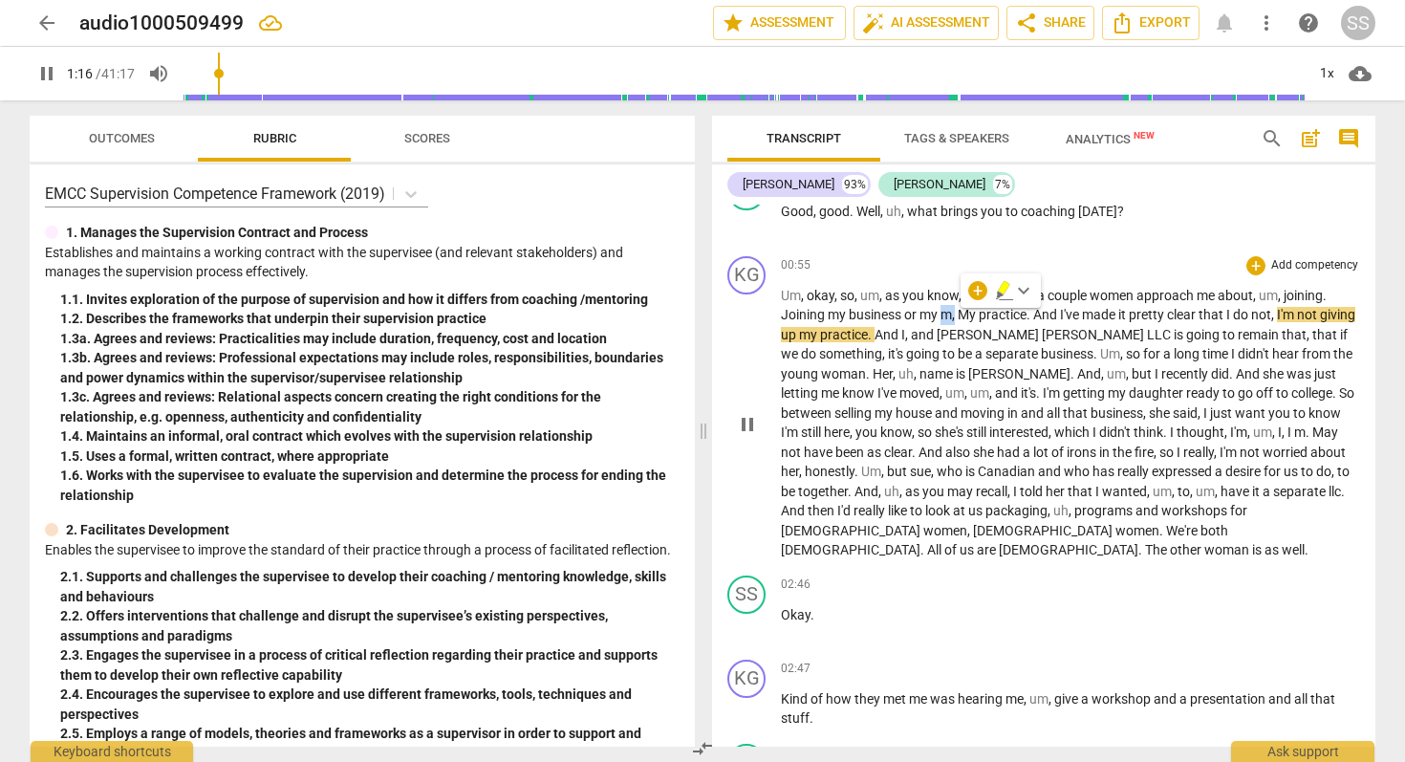
click at [743, 413] on span "pause" at bounding box center [747, 424] width 23 height 23
type input "77"
click at [954, 320] on span "," at bounding box center [955, 314] width 6 height 15
drag, startPoint x: 954, startPoint y: 320, endPoint x: 943, endPoint y: 319, distance: 11.5
click at [943, 319] on p "Um , okay , so , um , as you know , um , I've had a couple women approach me ab…" at bounding box center [1070, 423] width 579 height 274
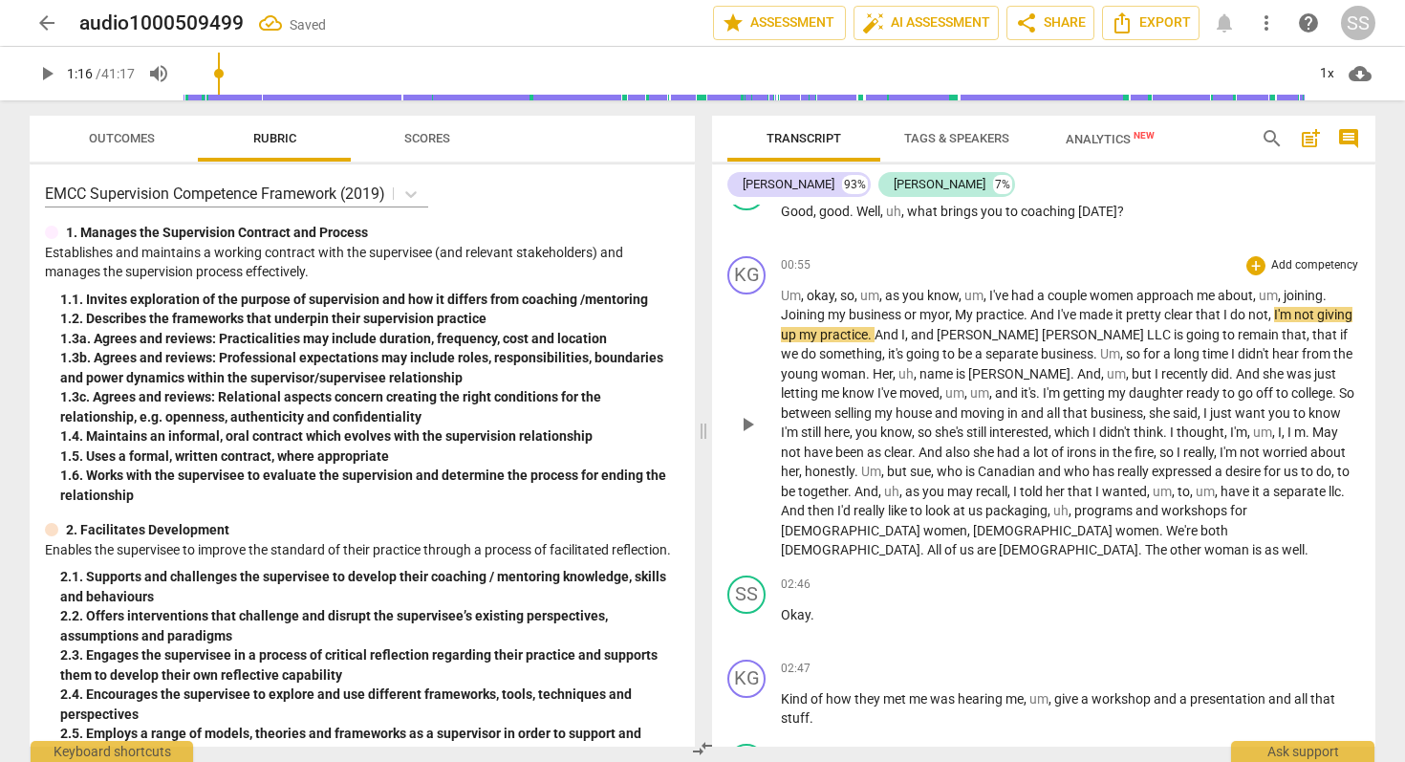
click at [970, 315] on span "My" at bounding box center [965, 314] width 21 height 15
click at [748, 414] on span "play_arrow" at bounding box center [747, 424] width 23 height 23
click at [748, 413] on span "pause" at bounding box center [747, 424] width 23 height 23
type input "83"
drag, startPoint x: 1043, startPoint y: 336, endPoint x: 1015, endPoint y: 335, distance: 27.7
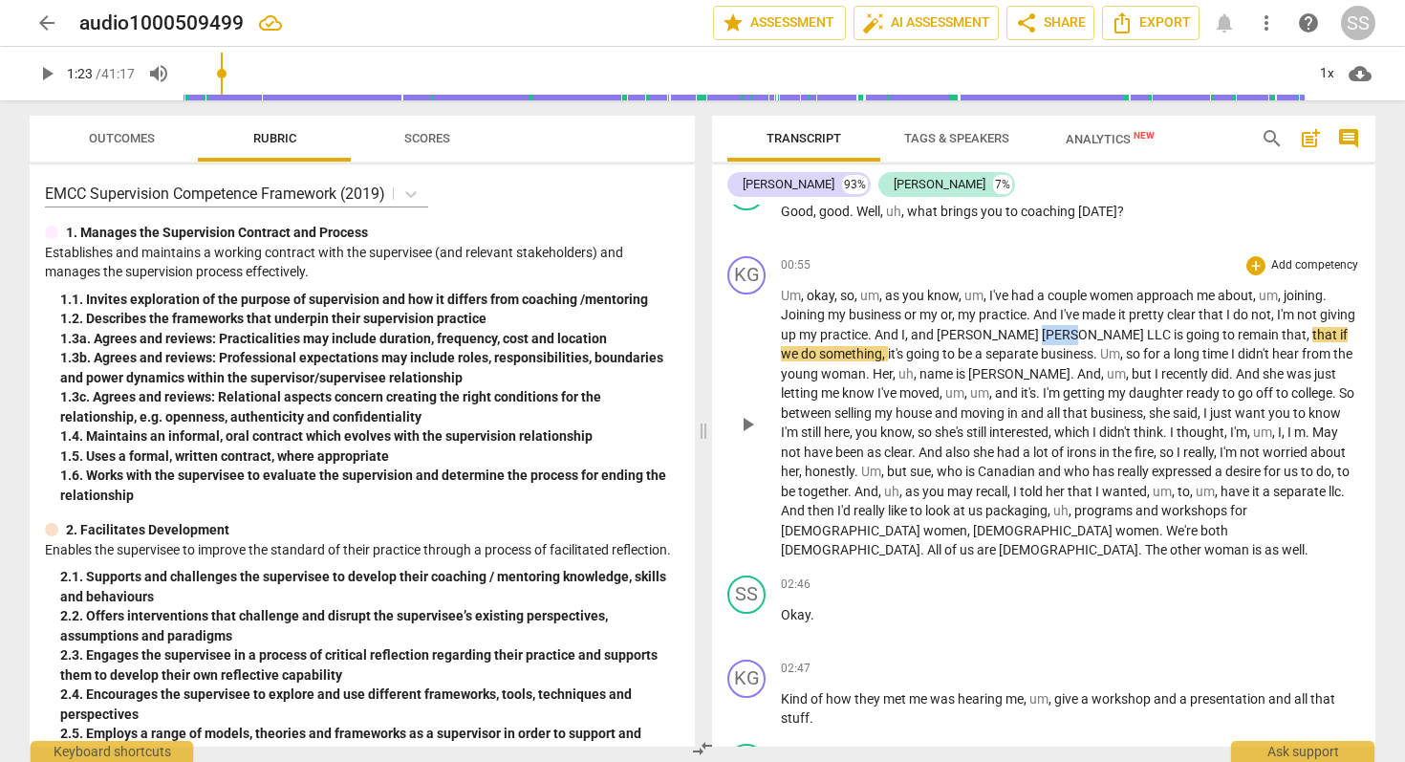
click at [1042, 335] on span "[PERSON_NAME]" at bounding box center [1094, 334] width 105 height 15
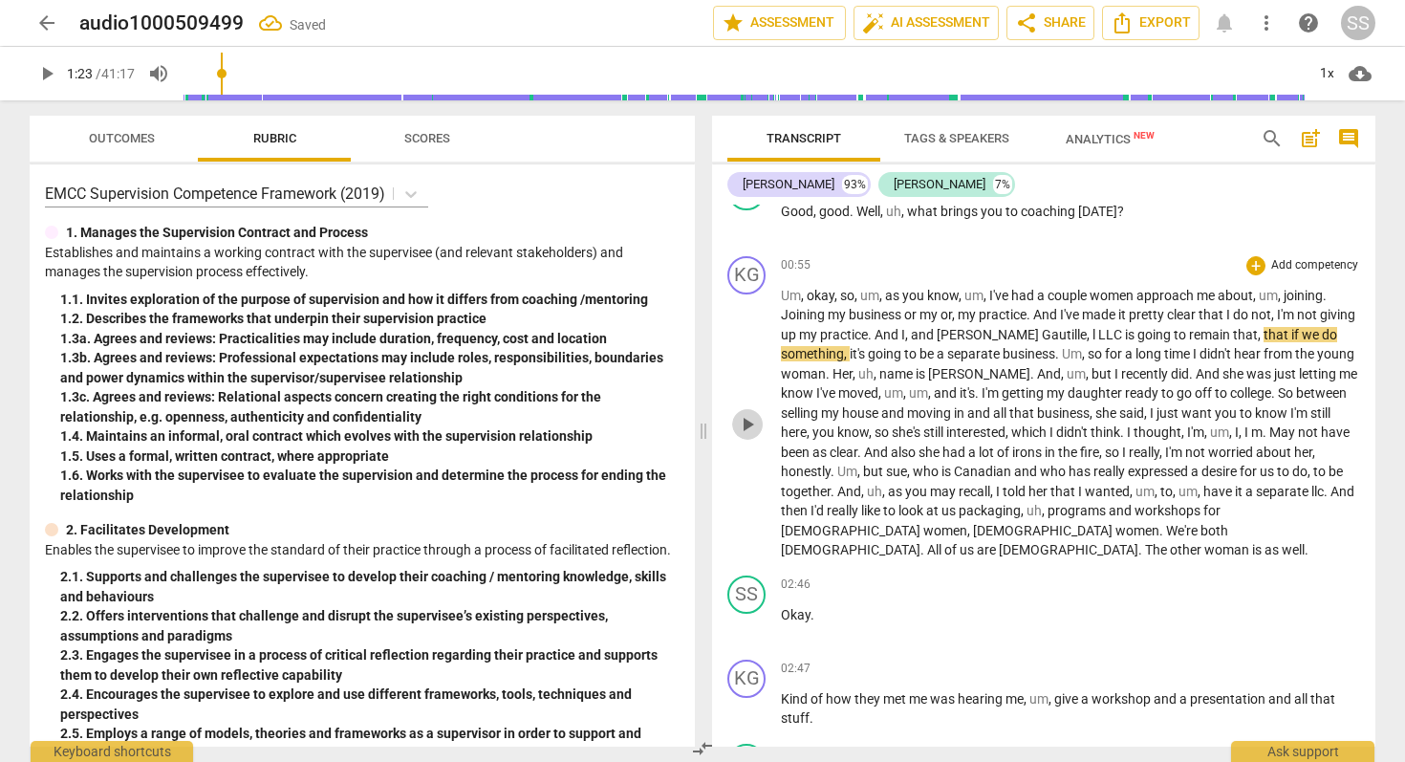
click at [748, 413] on span "play_arrow" at bounding box center [747, 424] width 23 height 23
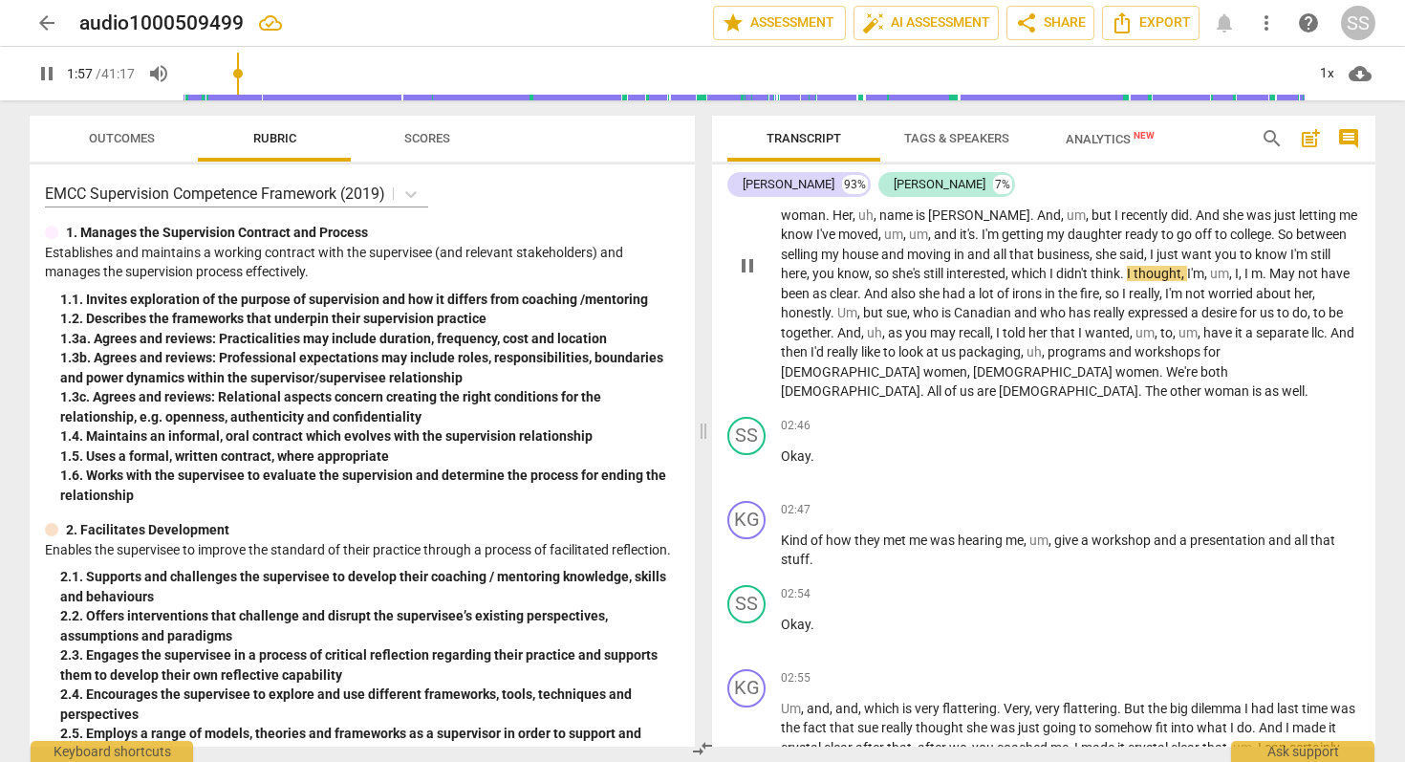
scroll to position [870, 0]
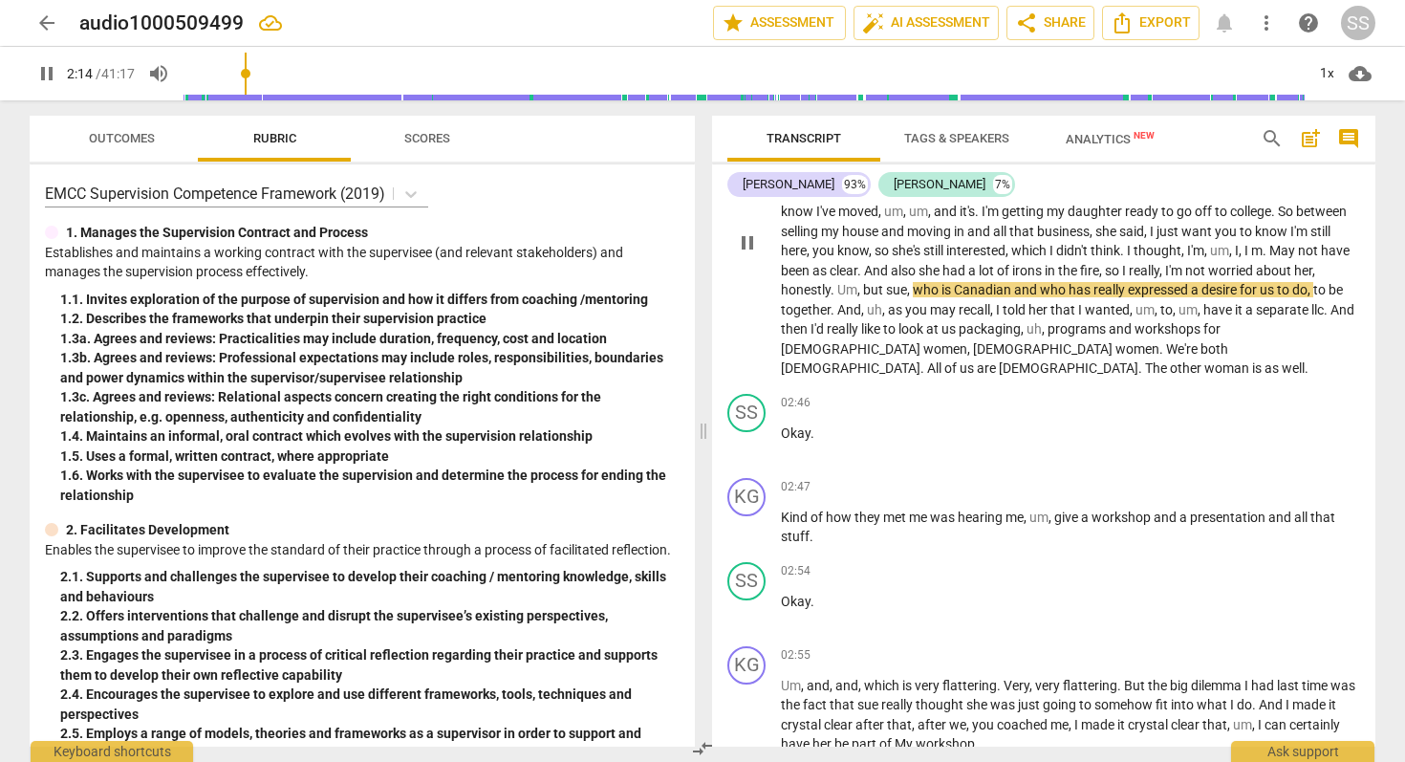
click at [894, 292] on span "sue" at bounding box center [896, 289] width 21 height 15
click at [894, 291] on span "sue" at bounding box center [896, 289] width 21 height 15
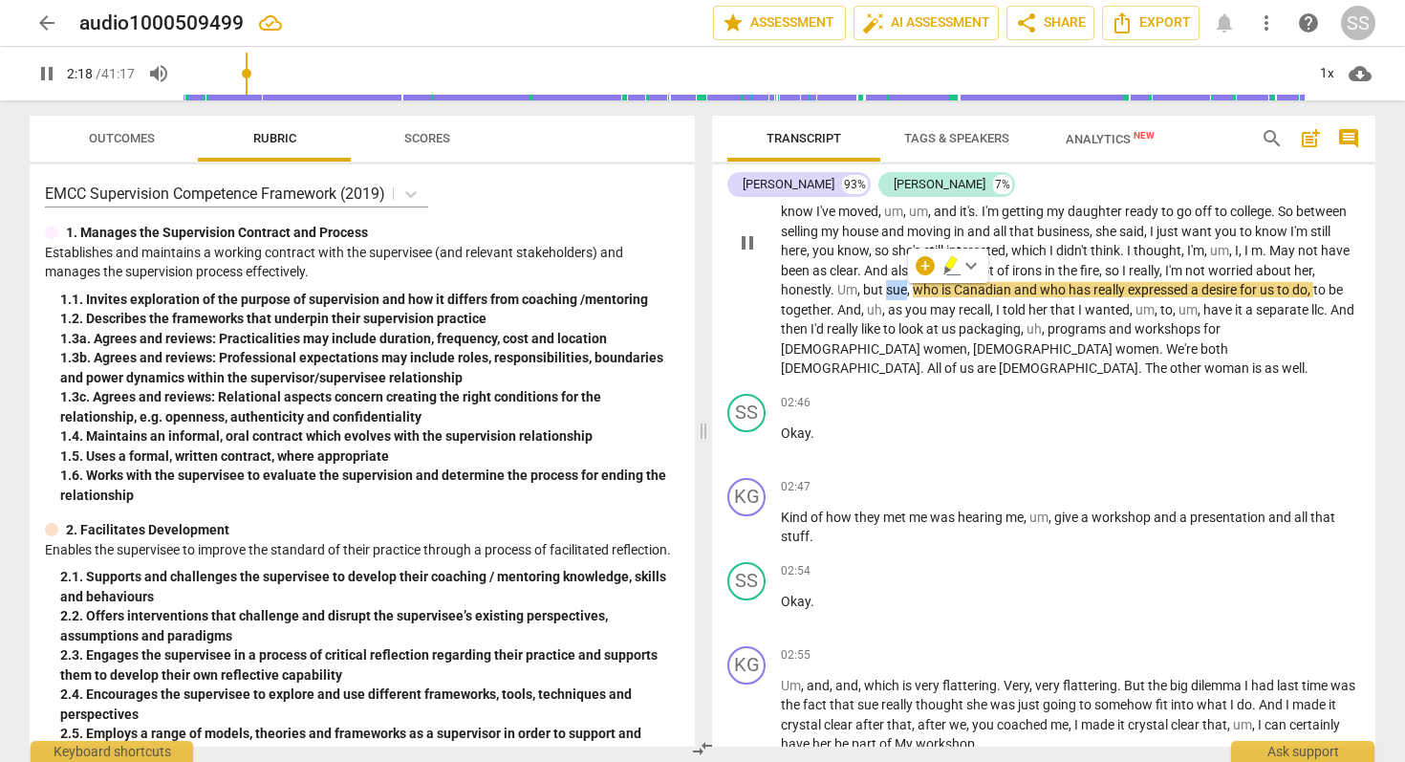
click at [894, 294] on span "sue" at bounding box center [896, 289] width 21 height 15
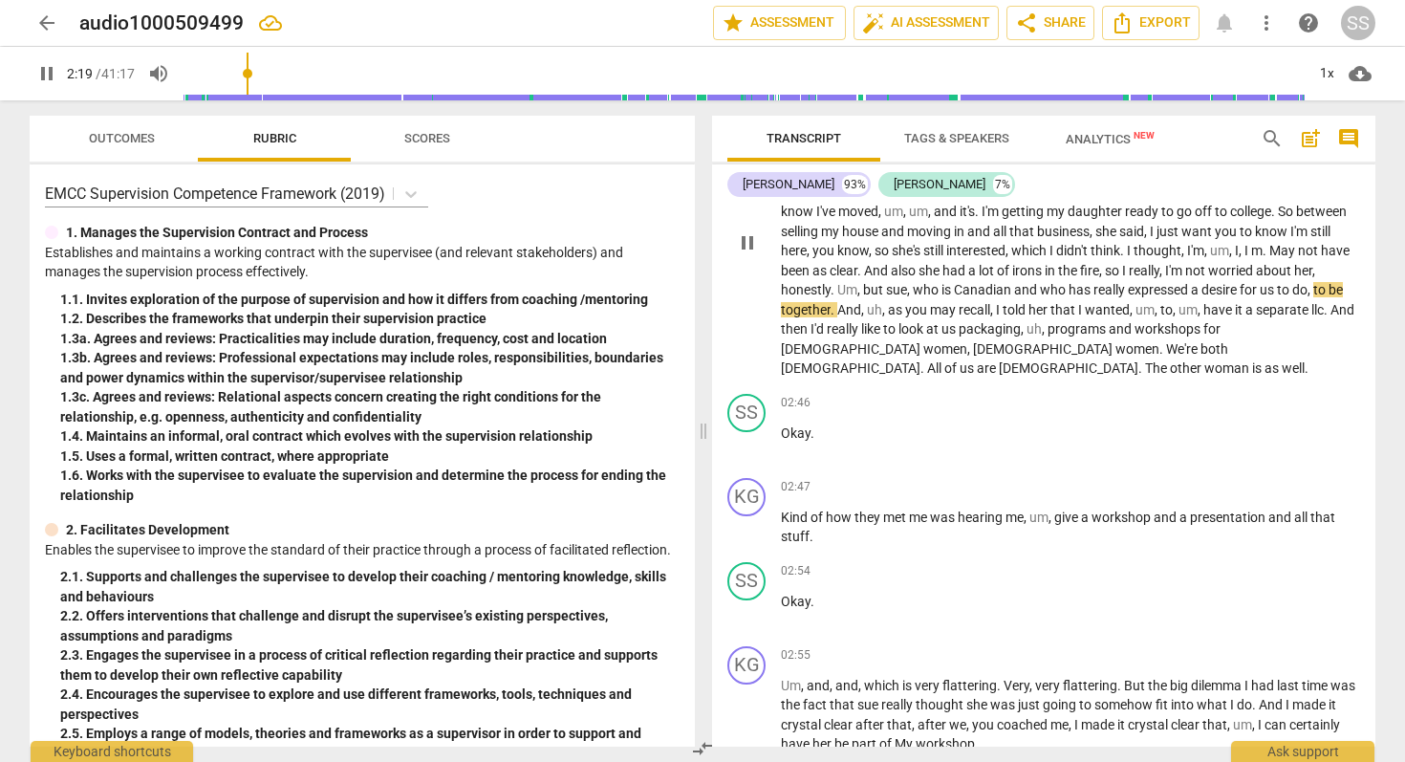
type input "140"
click at [1324, 317] on span "." at bounding box center [1327, 309] width 7 height 15
drag, startPoint x: 795, startPoint y: 332, endPoint x: 779, endPoint y: 330, distance: 16.4
click at [779, 330] on div "KG play_arrow pause 00:55 + Add competency keyboard_arrow_right Um , okay , so …" at bounding box center [1043, 226] width 663 height 319
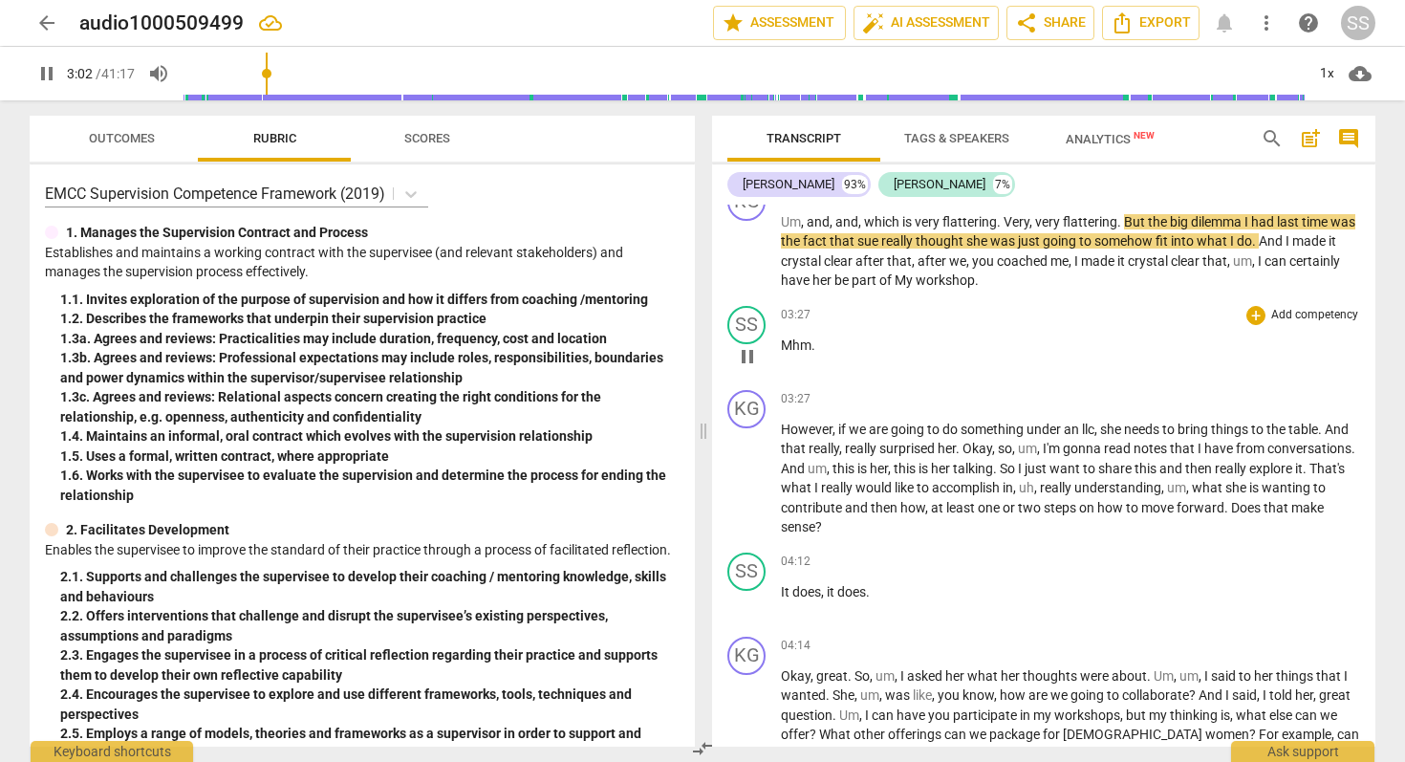
scroll to position [1316, 0]
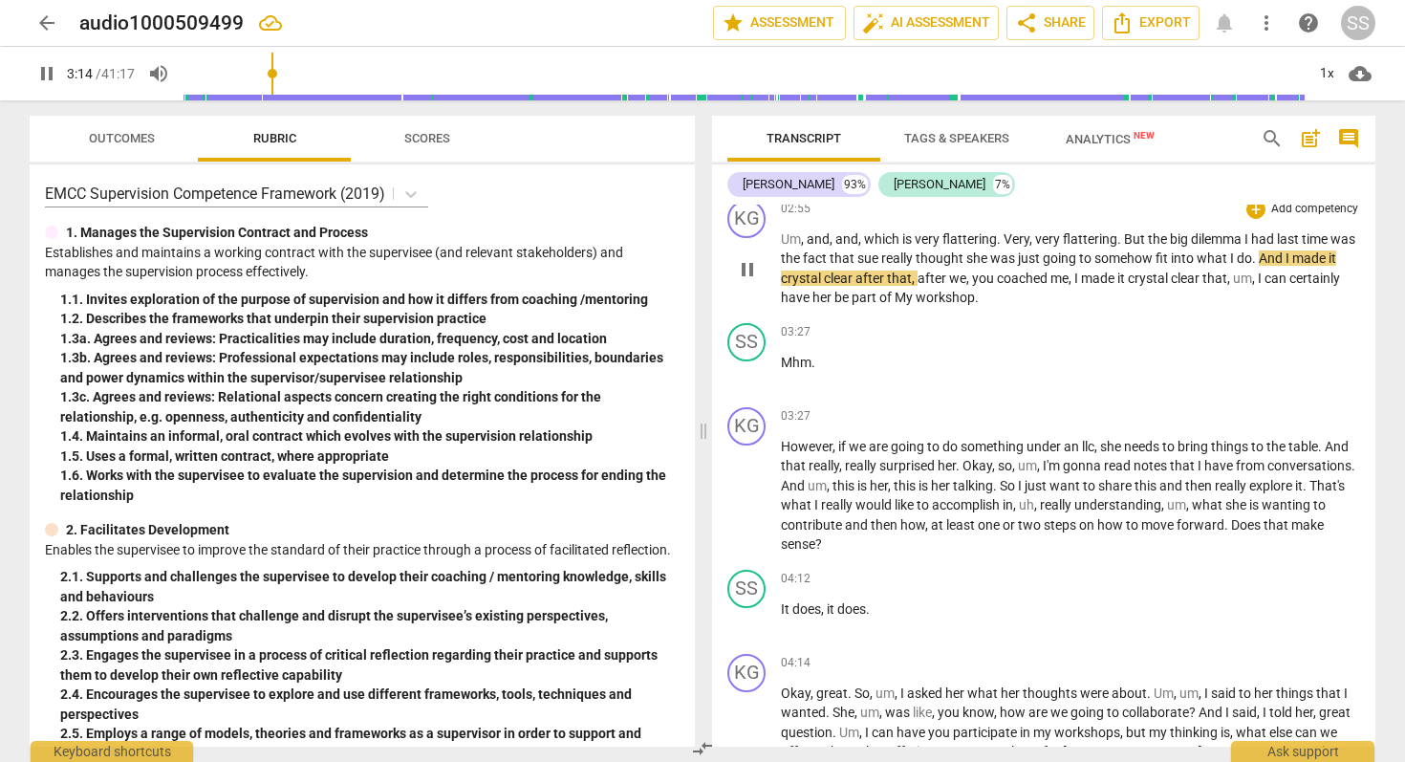
click at [748, 258] on span "pause" at bounding box center [747, 269] width 23 height 23
click at [750, 258] on span "play_arrow" at bounding box center [747, 269] width 23 height 23
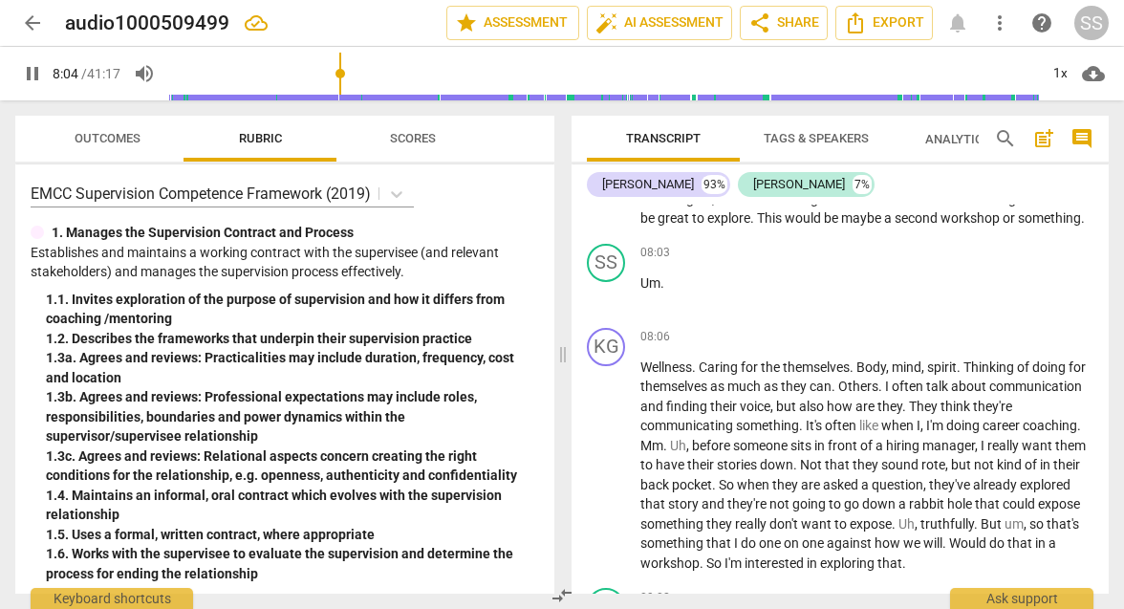
scroll to position [2846, 0]
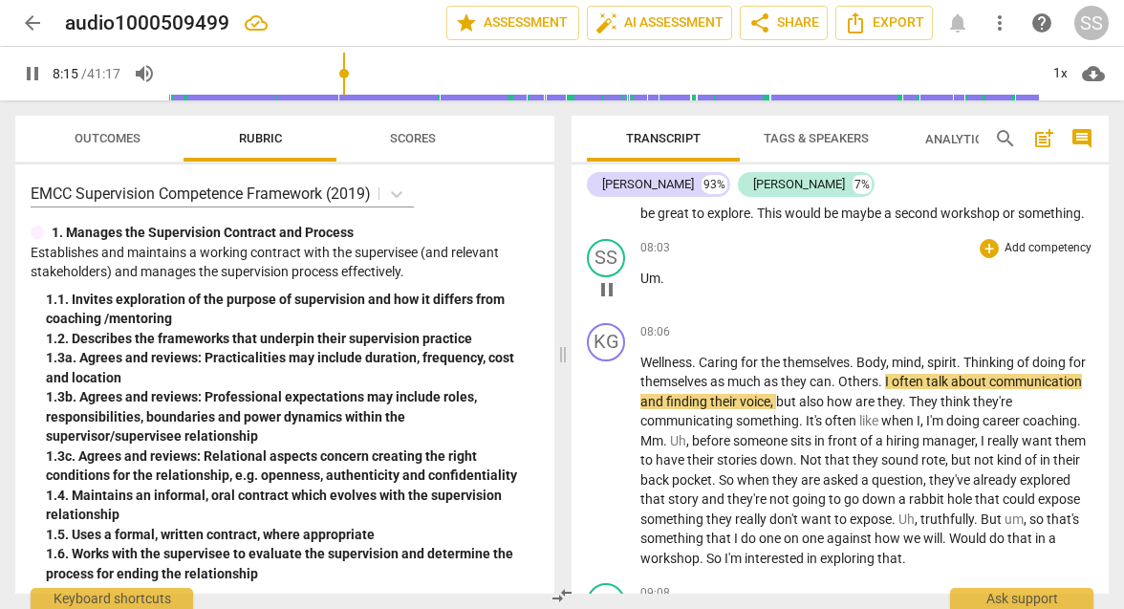
click at [610, 278] on span "pause" at bounding box center [607, 289] width 23 height 23
type input "496"
click at [622, 183] on div "[PERSON_NAME]" at bounding box center [648, 184] width 92 height 19
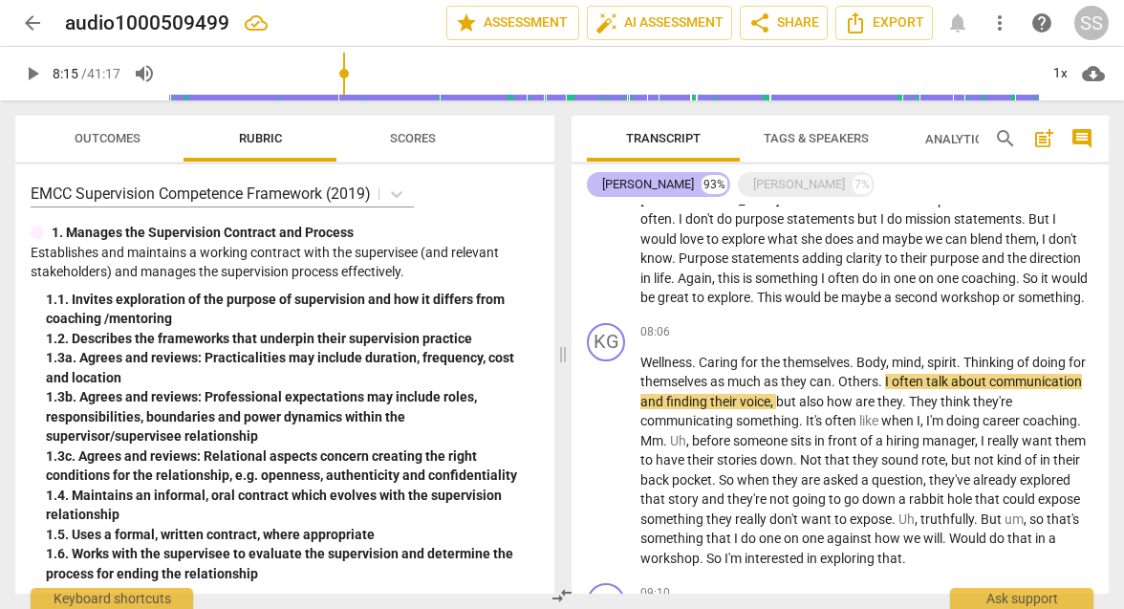
click at [622, 183] on div "[PERSON_NAME]" at bounding box center [648, 184] width 92 height 19
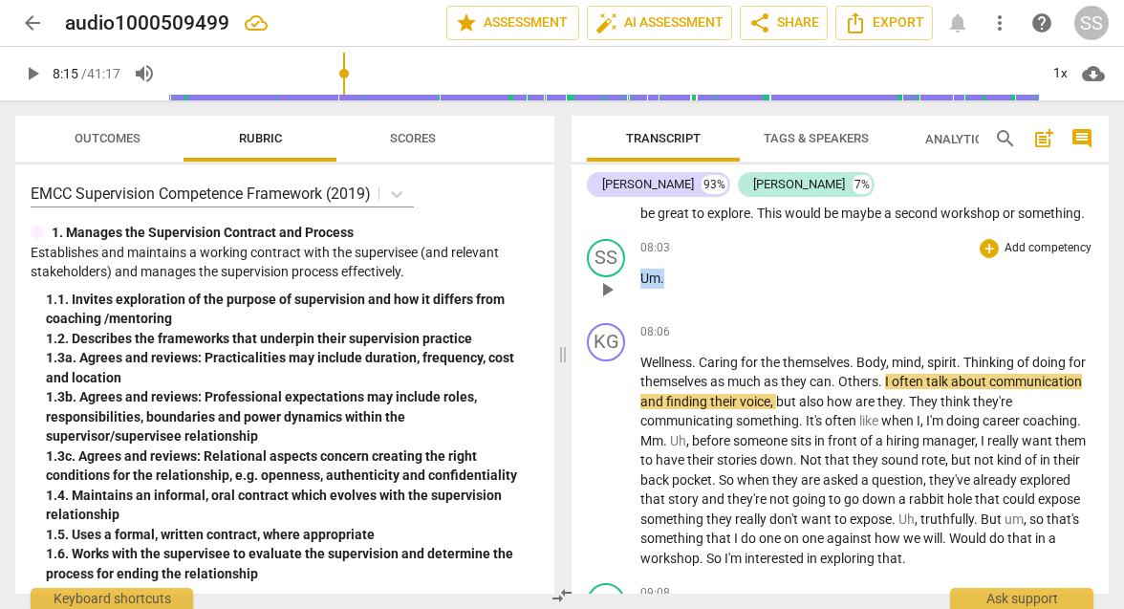
drag, startPoint x: 675, startPoint y: 240, endPoint x: 618, endPoint y: 239, distance: 57.4
click at [618, 239] on div "SS play_arrow pause 08:03 + Add competency keyboard_arrow_right Um ." at bounding box center [840, 273] width 537 height 84
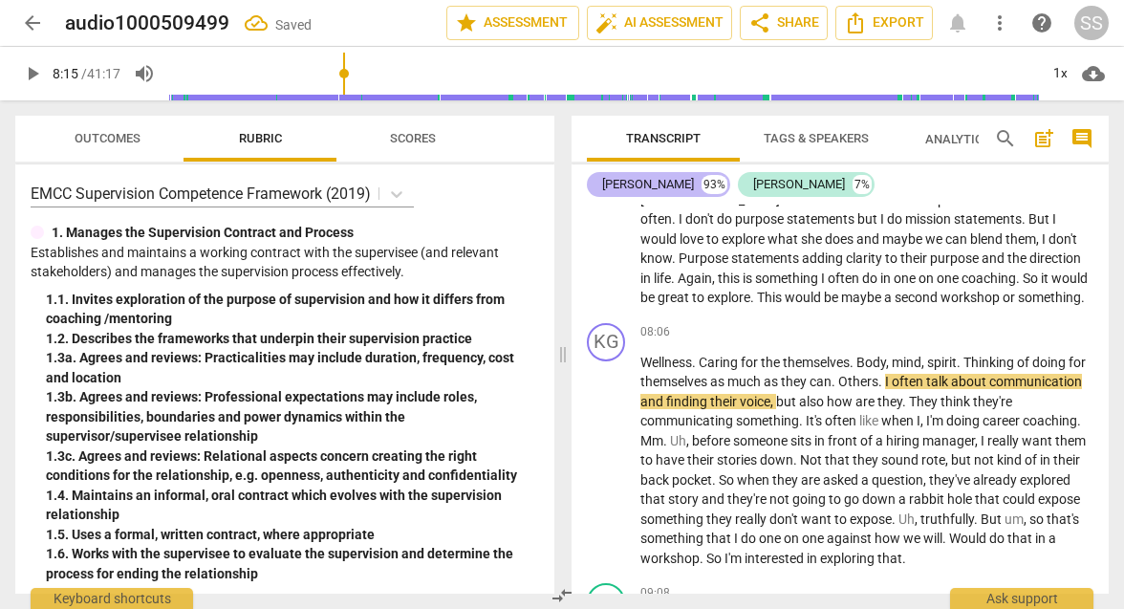
click at [631, 184] on div "[PERSON_NAME]" at bounding box center [648, 184] width 92 height 19
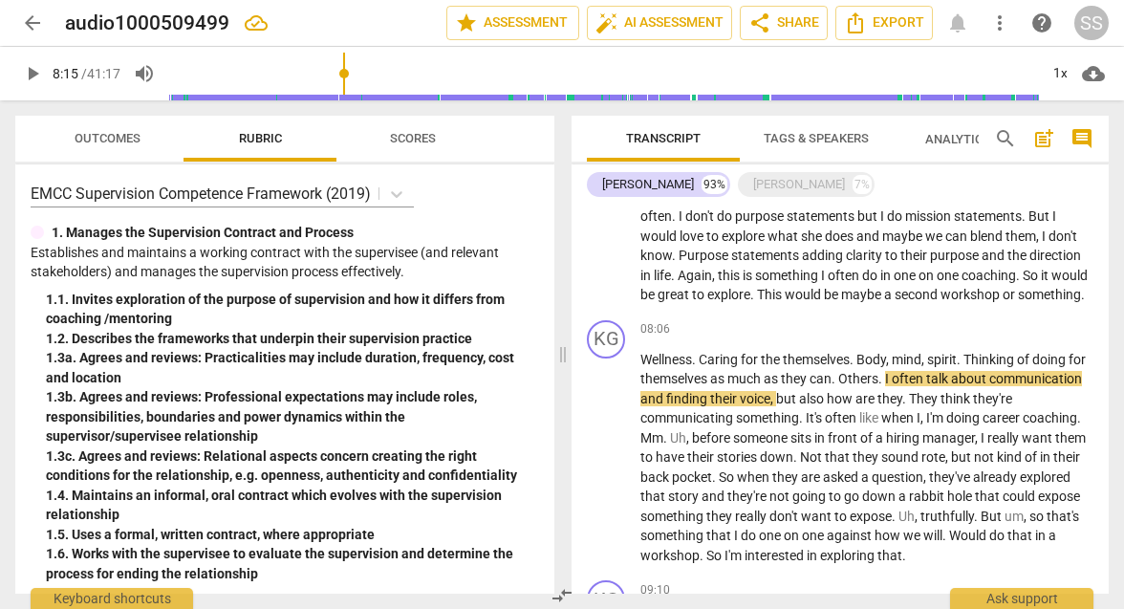
scroll to position [2000, 0]
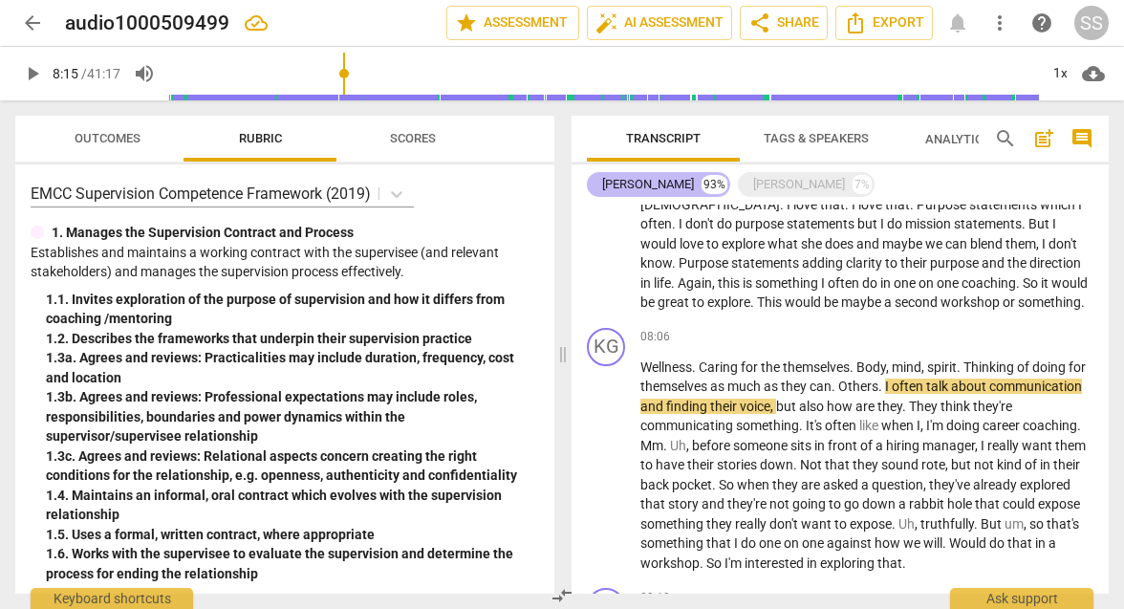
click at [654, 181] on div "[PERSON_NAME]" at bounding box center [648, 184] width 92 height 19
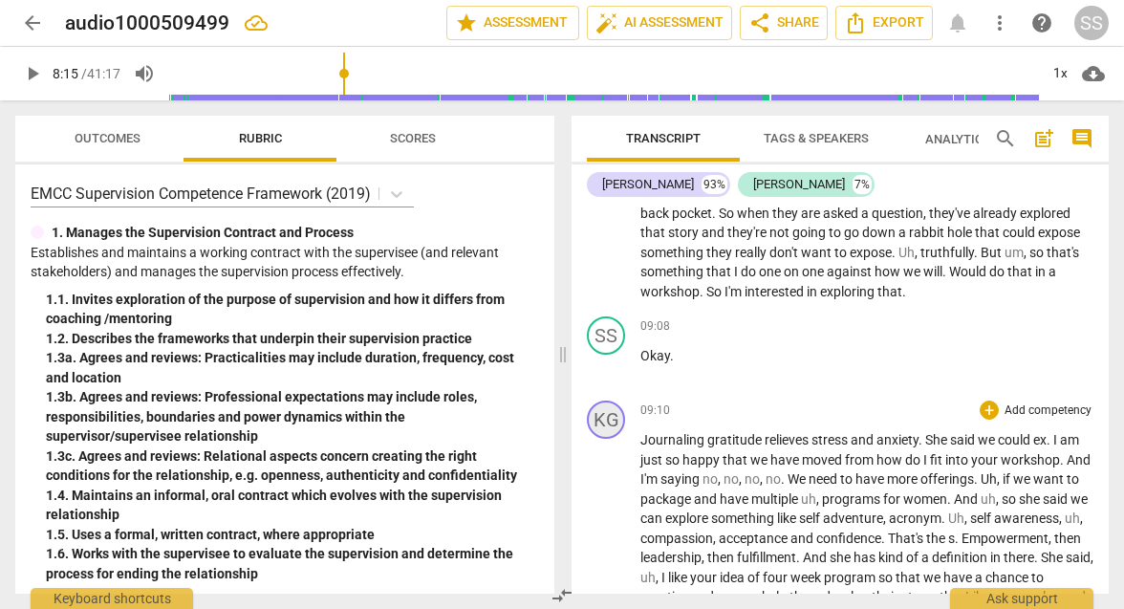
scroll to position [3030, 0]
click at [603, 355] on span "play_arrow" at bounding box center [607, 366] width 23 height 23
click at [603, 355] on span "pause" at bounding box center [607, 366] width 23 height 23
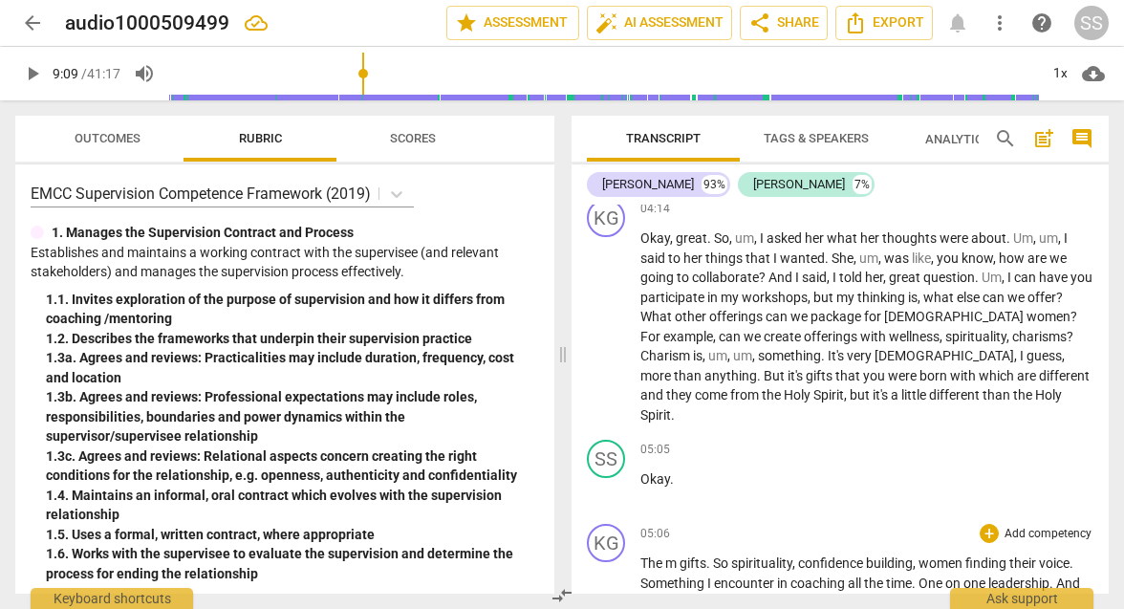
scroll to position [1909, 0]
click at [605, 315] on span "play_arrow" at bounding box center [607, 326] width 23 height 23
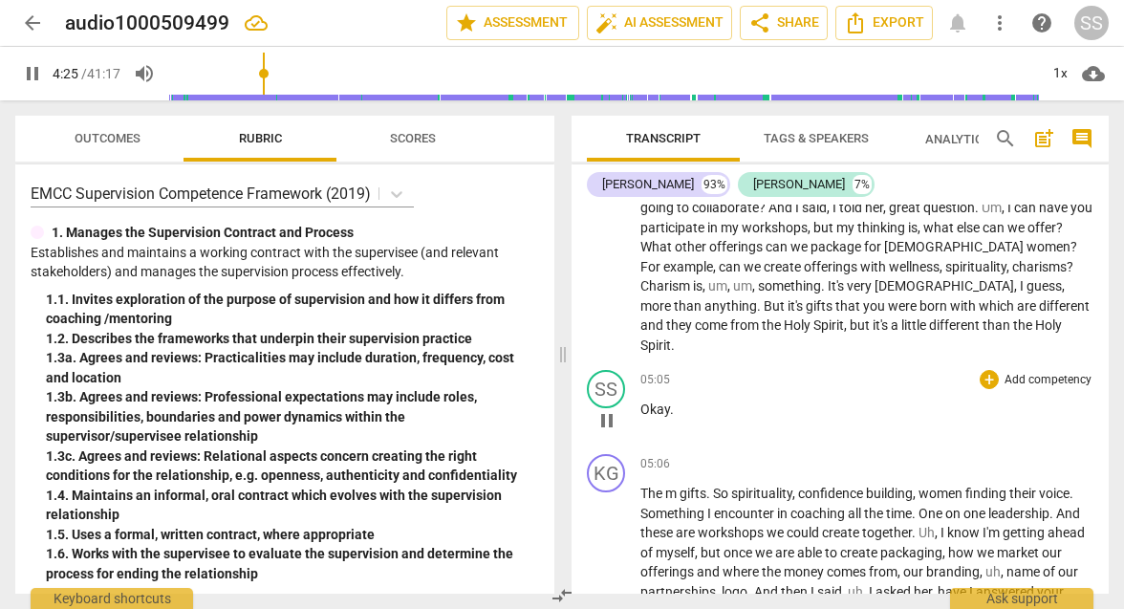
scroll to position [2008, 0]
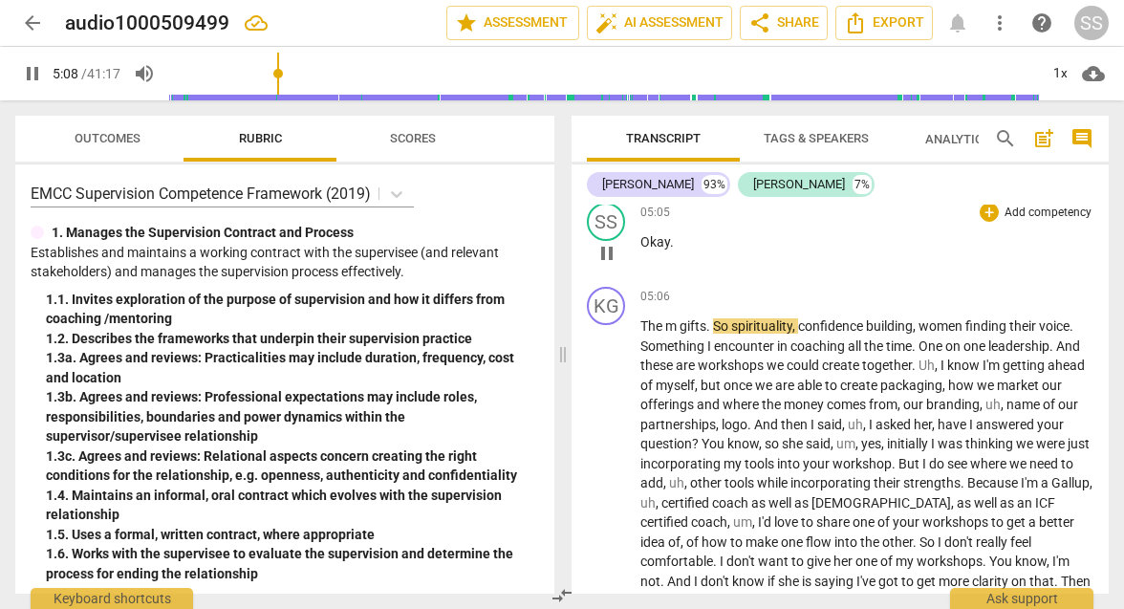
scroll to position [2155, 0]
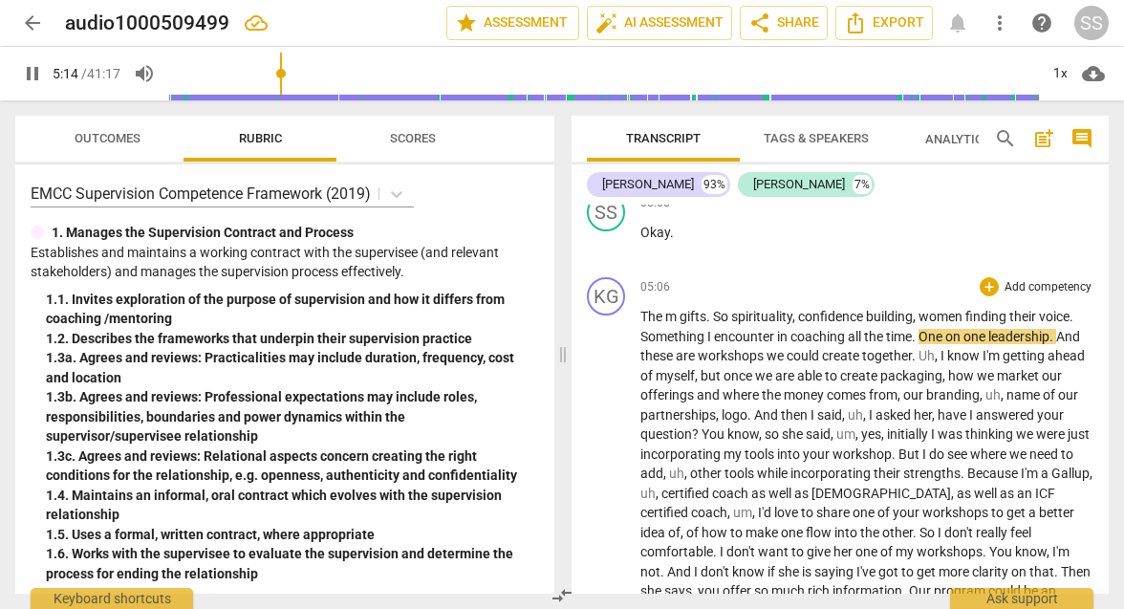
click at [637, 315] on div "play_arrow pause" at bounding box center [616, 612] width 49 height 594
click at [647, 309] on span "The" at bounding box center [653, 316] width 25 height 15
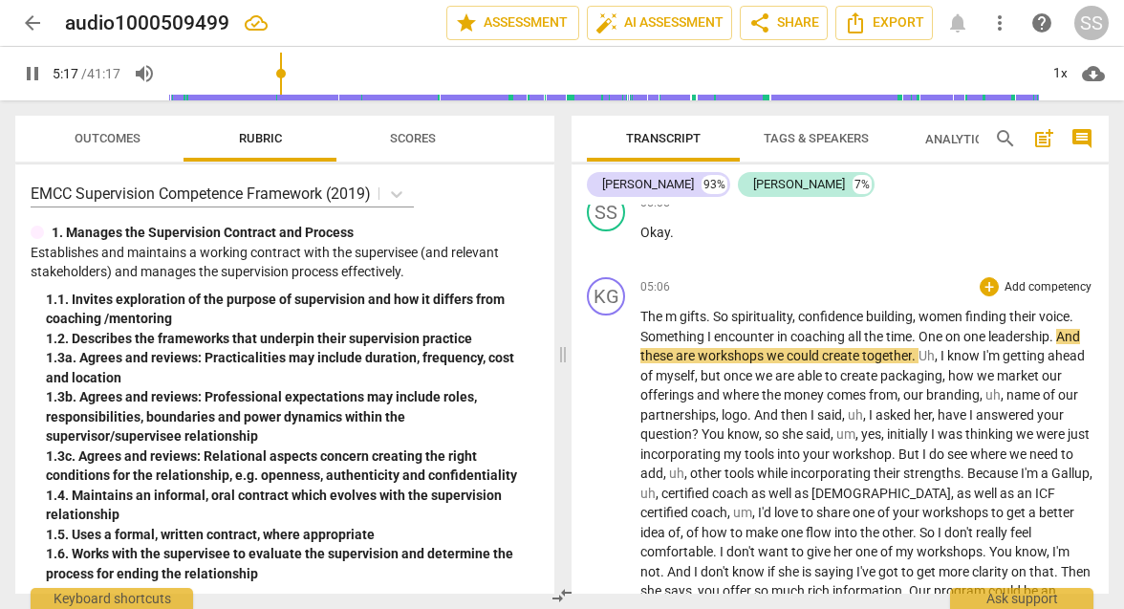
click at [647, 309] on span "The" at bounding box center [653, 316] width 25 height 15
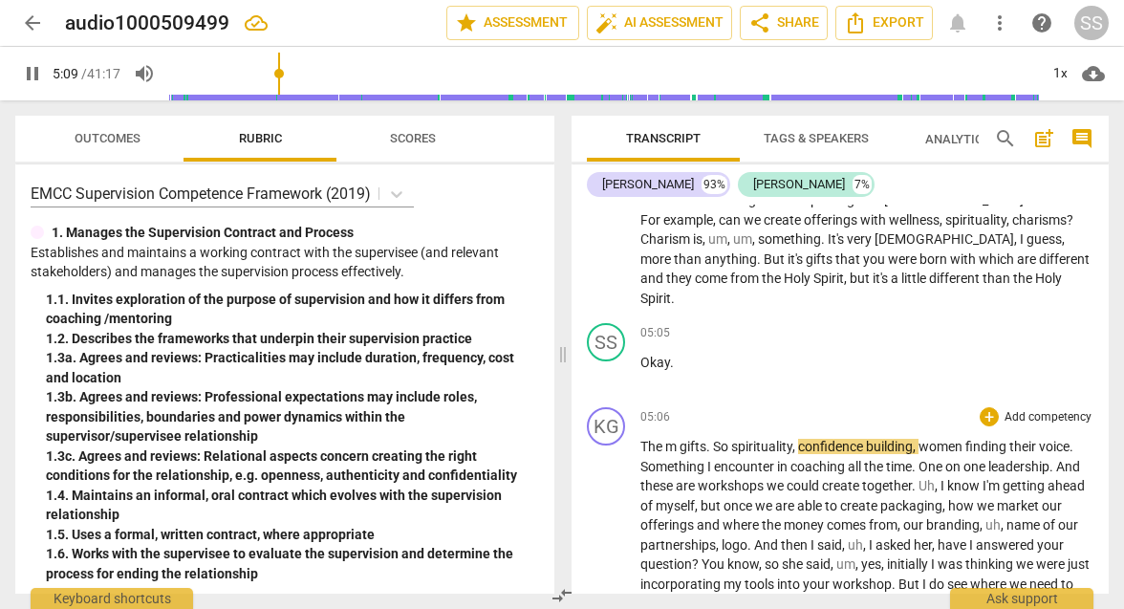
scroll to position [2015, 0]
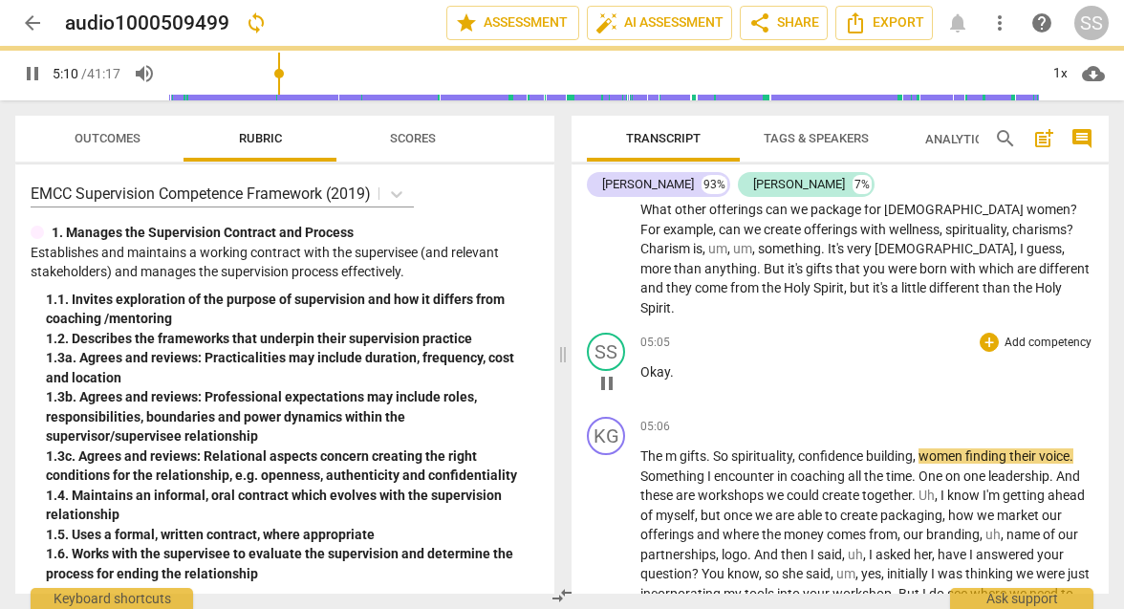
click at [644, 364] on span "Okay" at bounding box center [656, 371] width 30 height 15
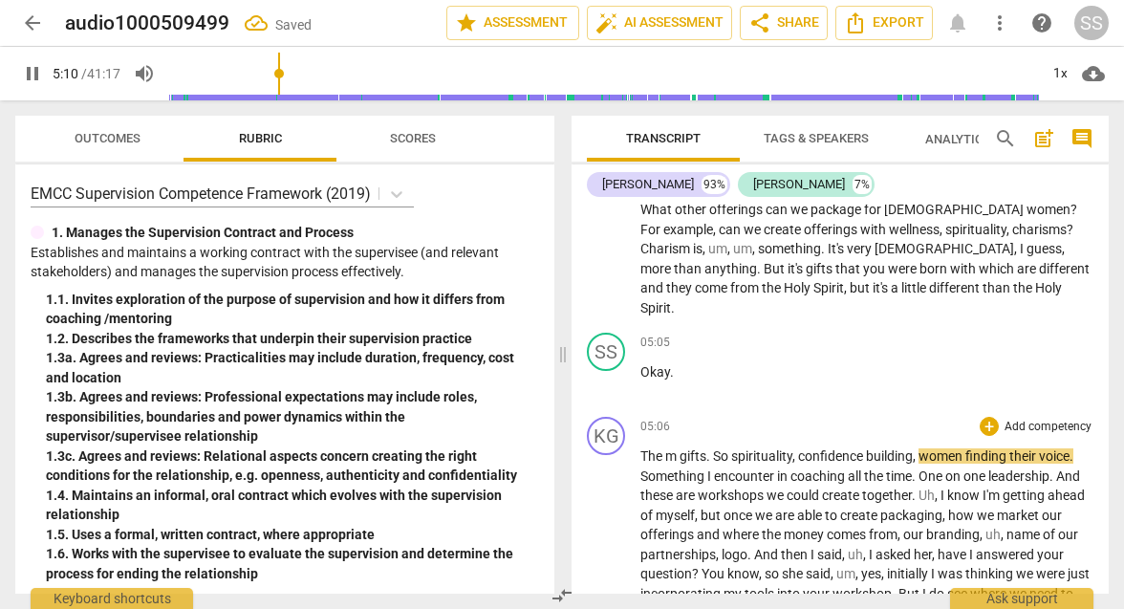
click at [682, 448] on span "gifts" at bounding box center [693, 455] width 27 height 15
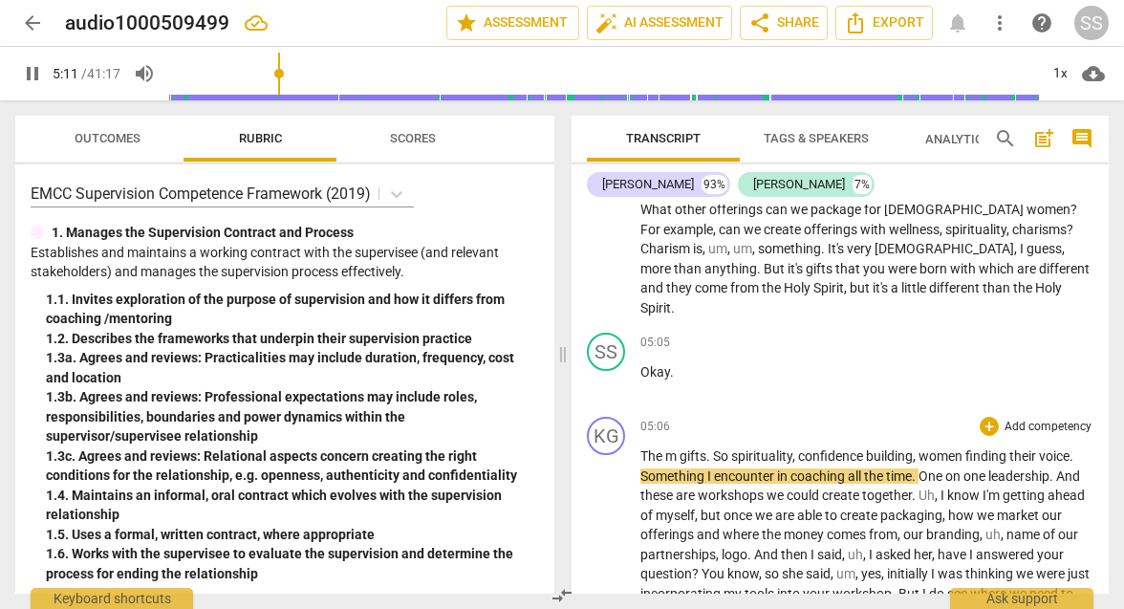
type input "312"
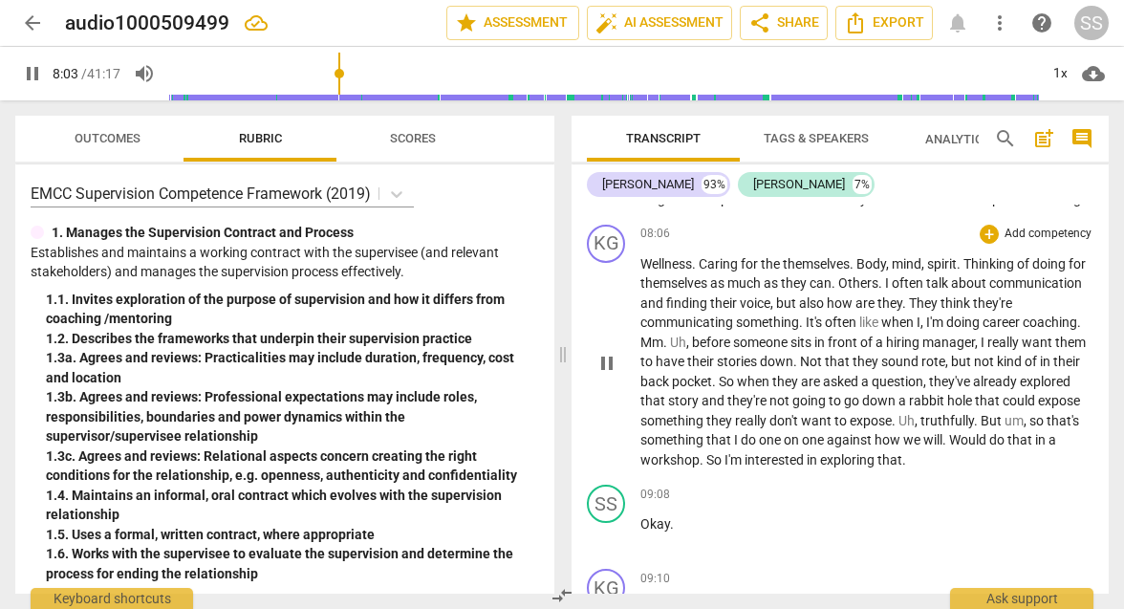
scroll to position [2797, 0]
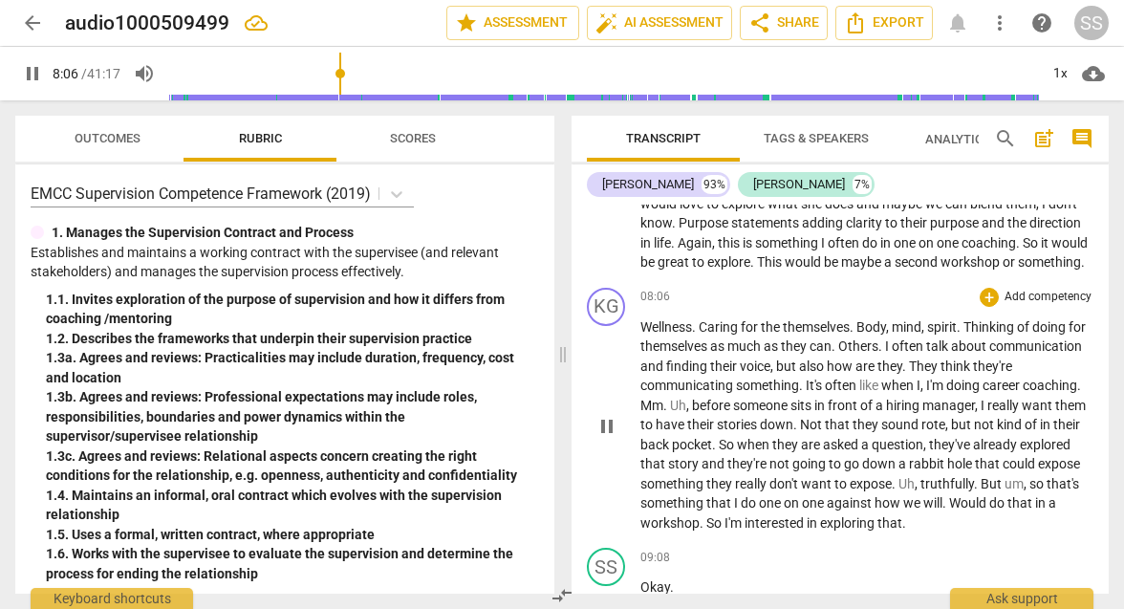
click at [642, 319] on span "Wellness" at bounding box center [667, 326] width 52 height 15
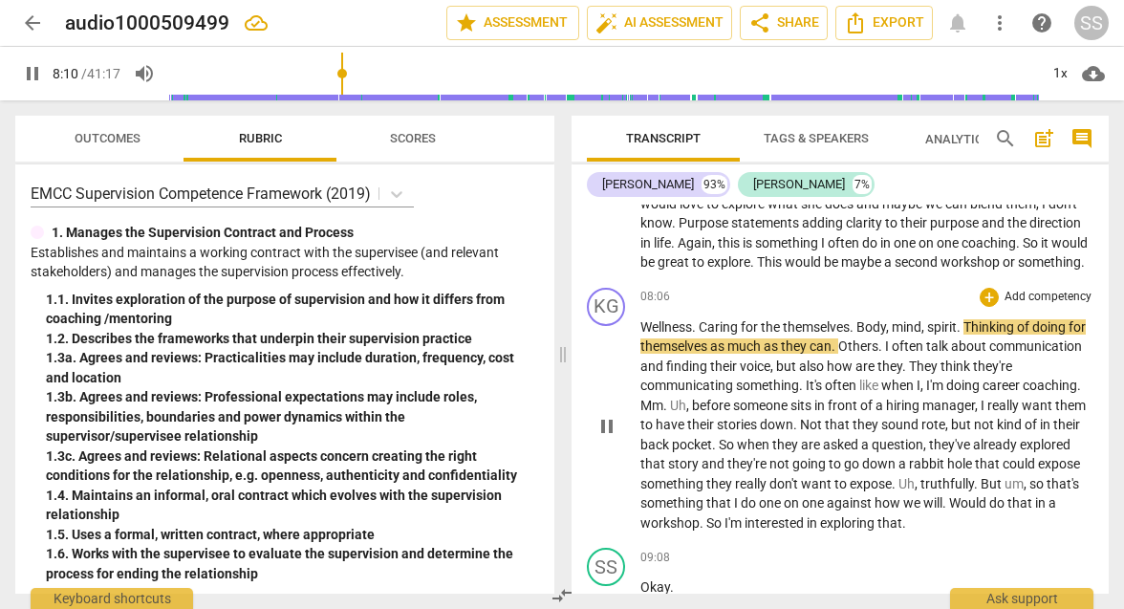
type input "490"
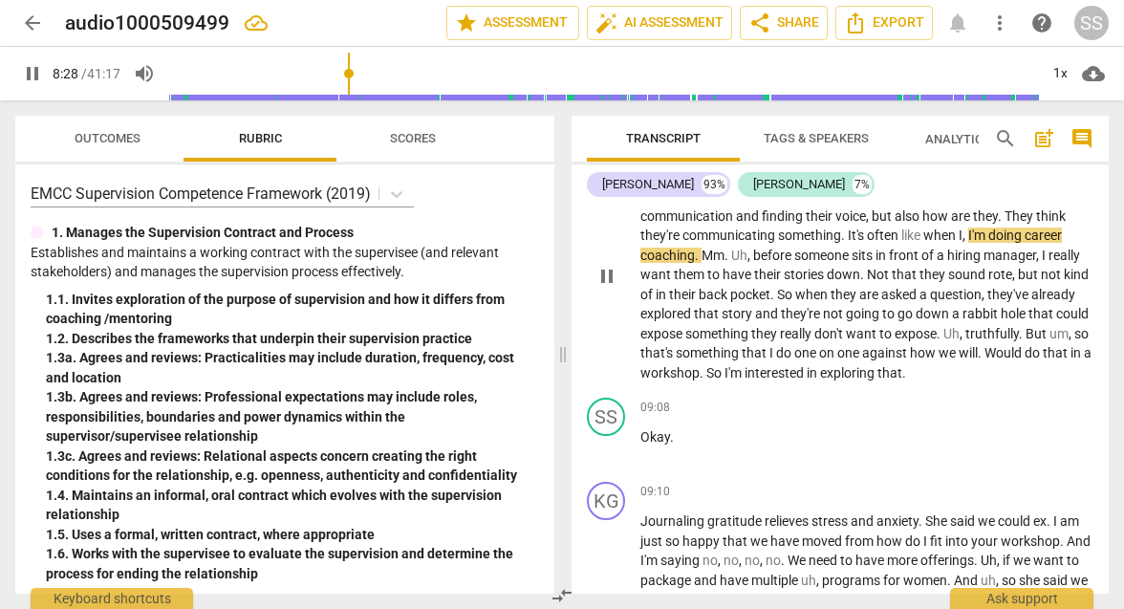
scroll to position [2951, 0]
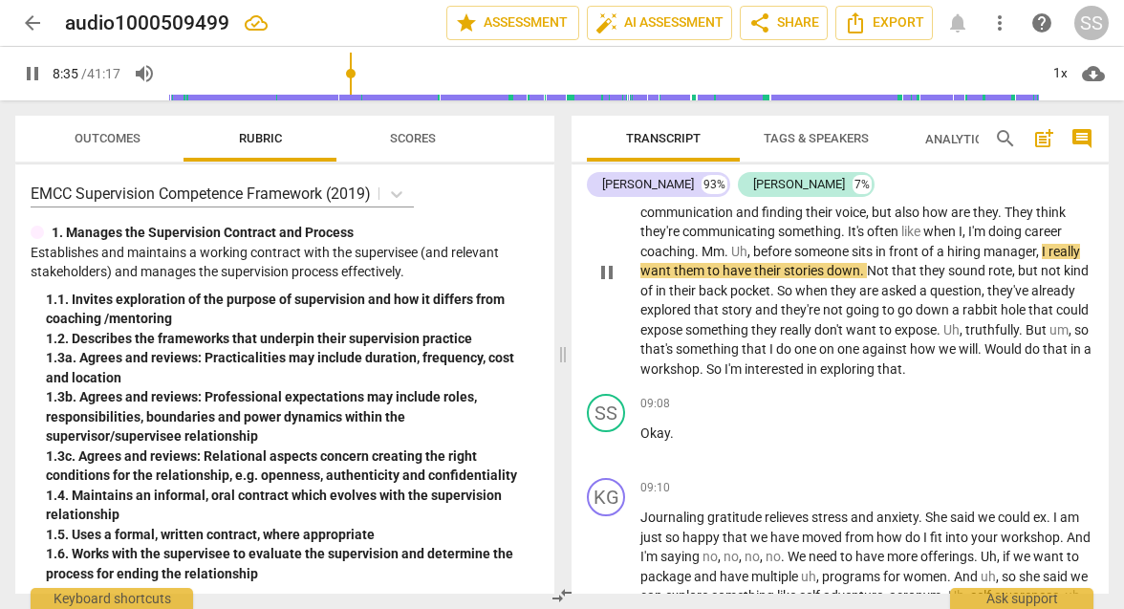
click at [607, 261] on span "pause" at bounding box center [607, 272] width 23 height 23
type input "516"
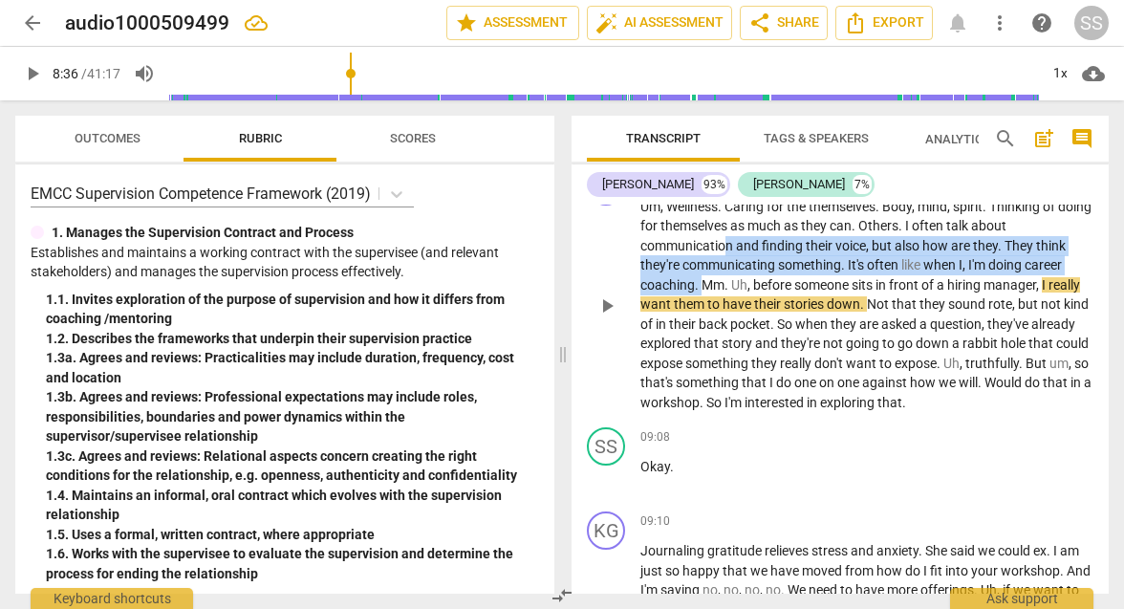
scroll to position [2904, 0]
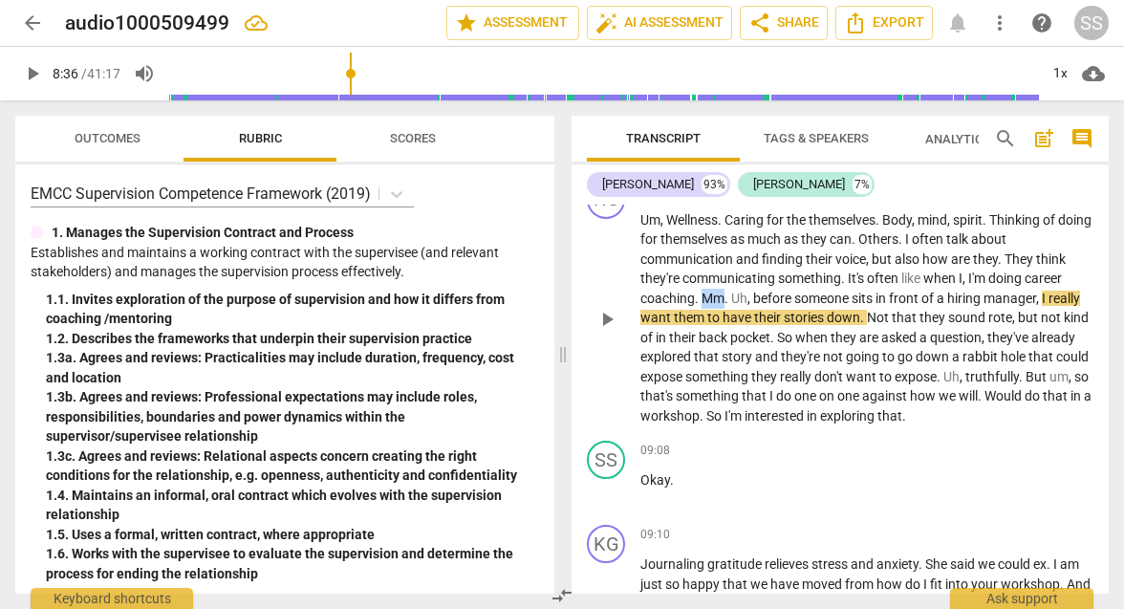
drag, startPoint x: 703, startPoint y: 213, endPoint x: 720, endPoint y: 257, distance: 47.2
click at [720, 291] on span "Mm" at bounding box center [713, 298] width 23 height 15
click at [776, 183] on div "[PERSON_NAME]" at bounding box center [799, 184] width 92 height 19
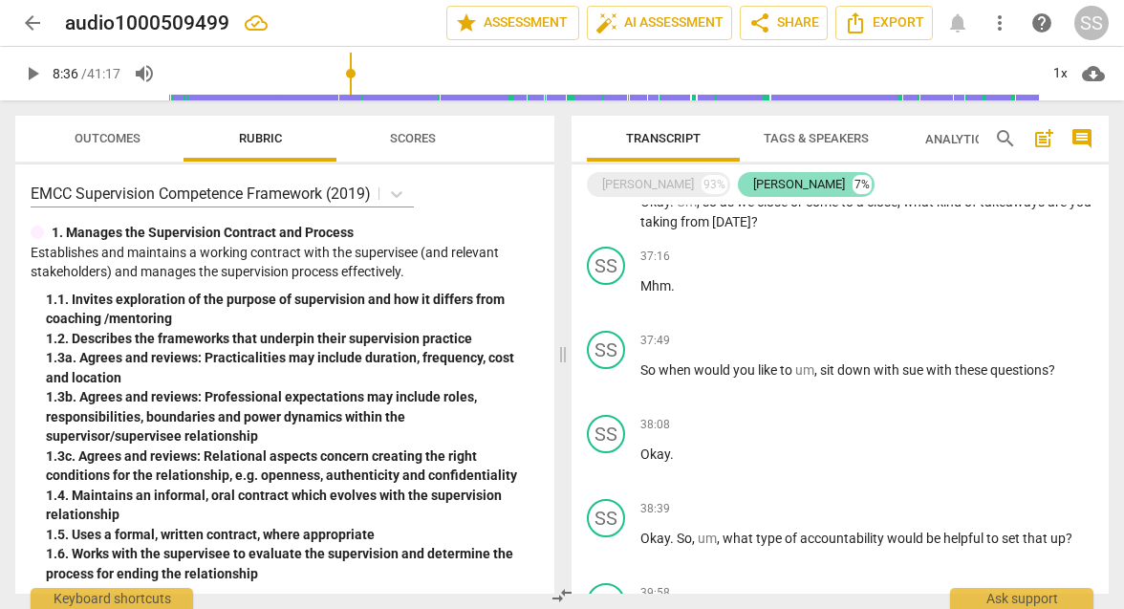
scroll to position [568, 0]
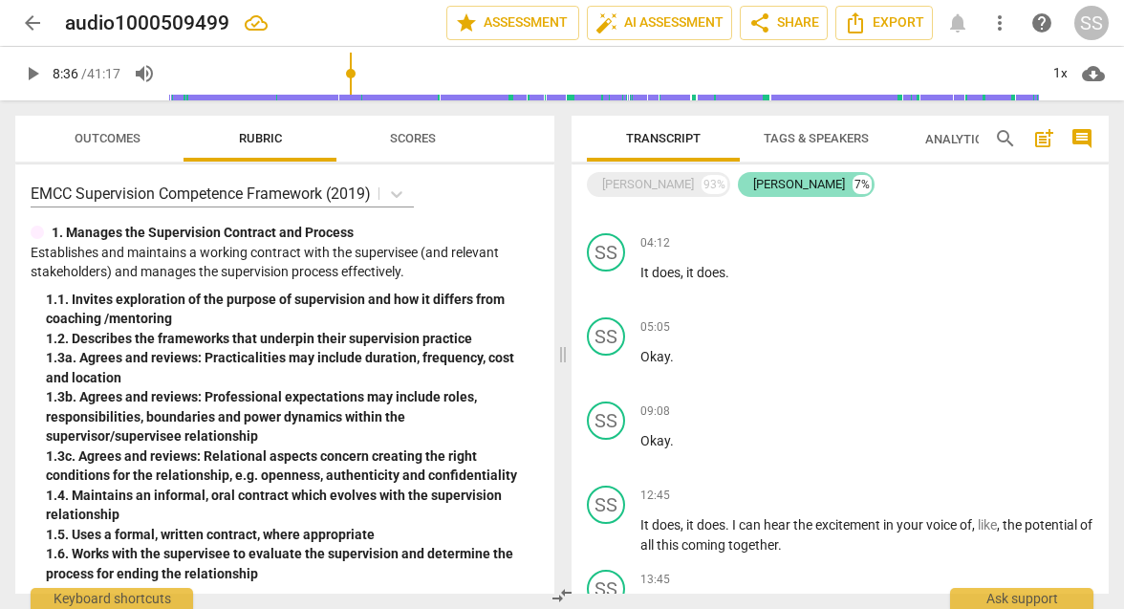
click at [776, 183] on div "[PERSON_NAME]" at bounding box center [799, 184] width 92 height 19
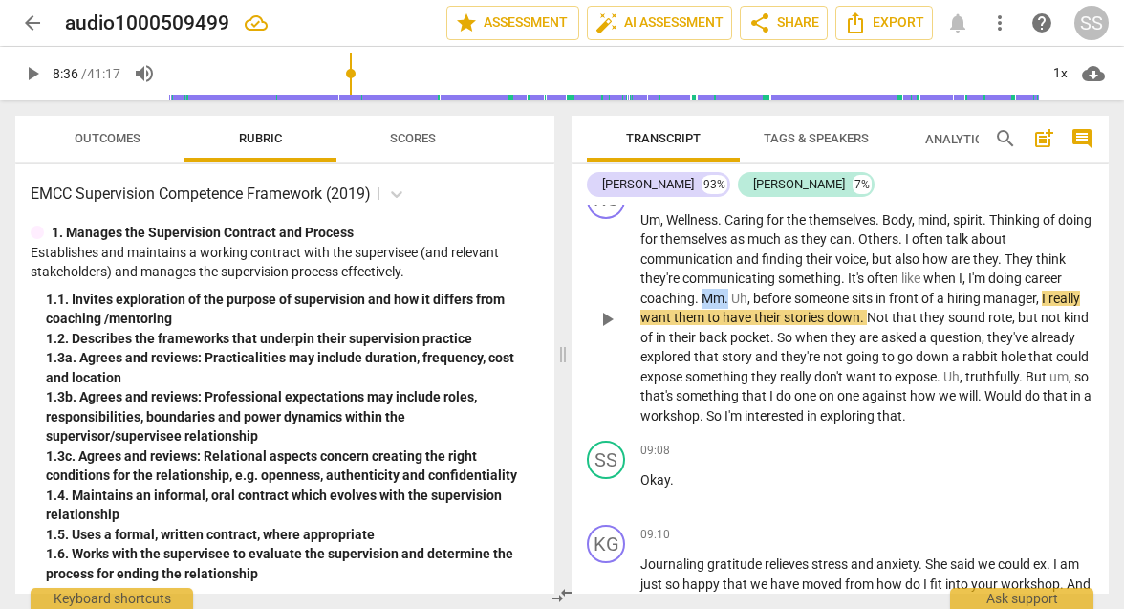
drag, startPoint x: 728, startPoint y: 258, endPoint x: 703, endPoint y: 258, distance: 24.9
click at [703, 258] on p "Um , Wellness . Caring for the themselves . Body , mind , spirit . Thinking of …" at bounding box center [867, 318] width 453 height 216
click at [798, 236] on span "keyboard_arrow_down" at bounding box center [795, 234] width 23 height 23
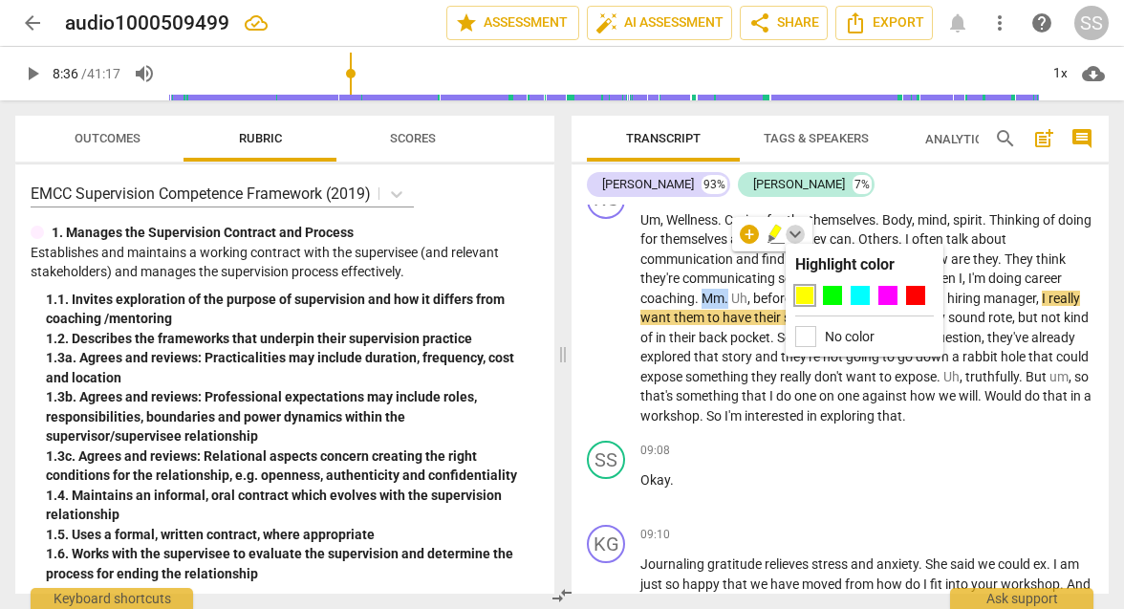
click at [798, 236] on span "keyboard_arrow_down" at bounding box center [795, 234] width 23 height 23
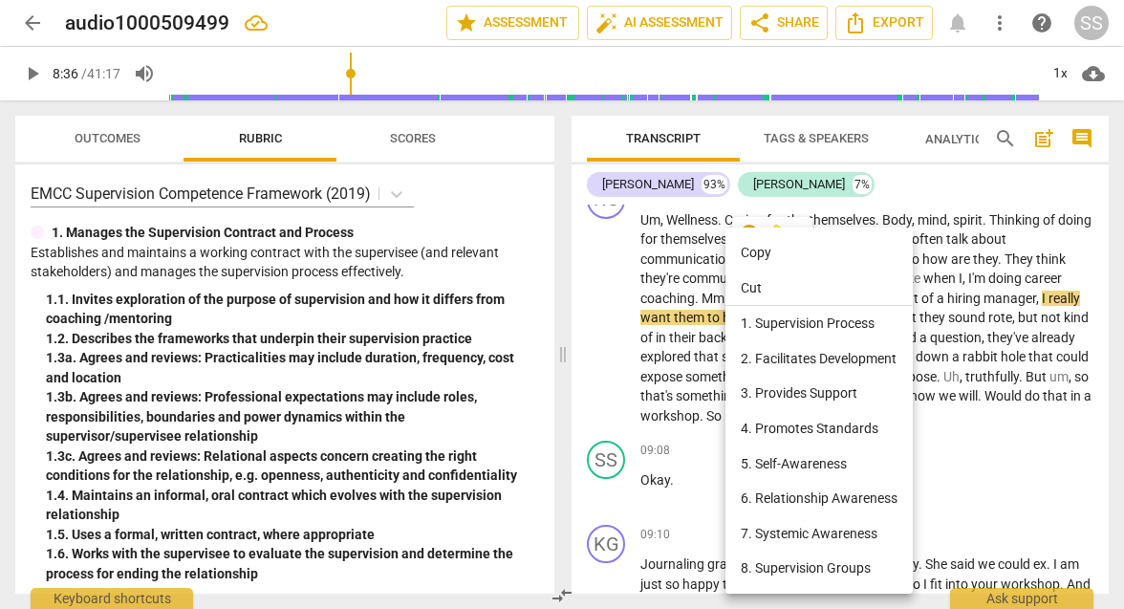
click at [717, 261] on div at bounding box center [562, 304] width 1124 height 609
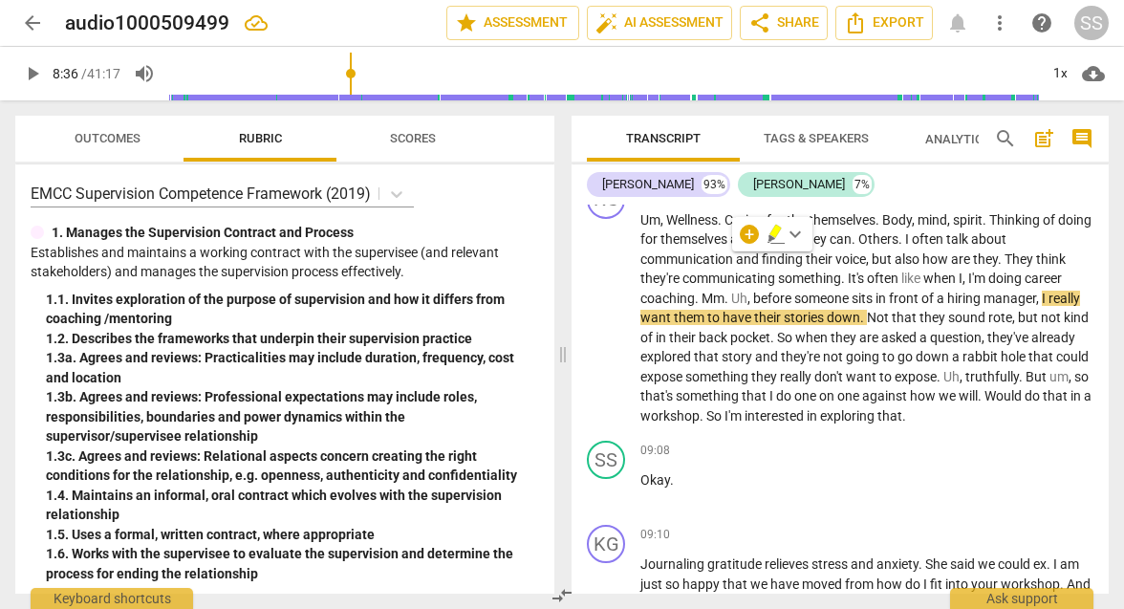
click at [830, 135] on span "Tags & Speakers" at bounding box center [816, 138] width 105 height 14
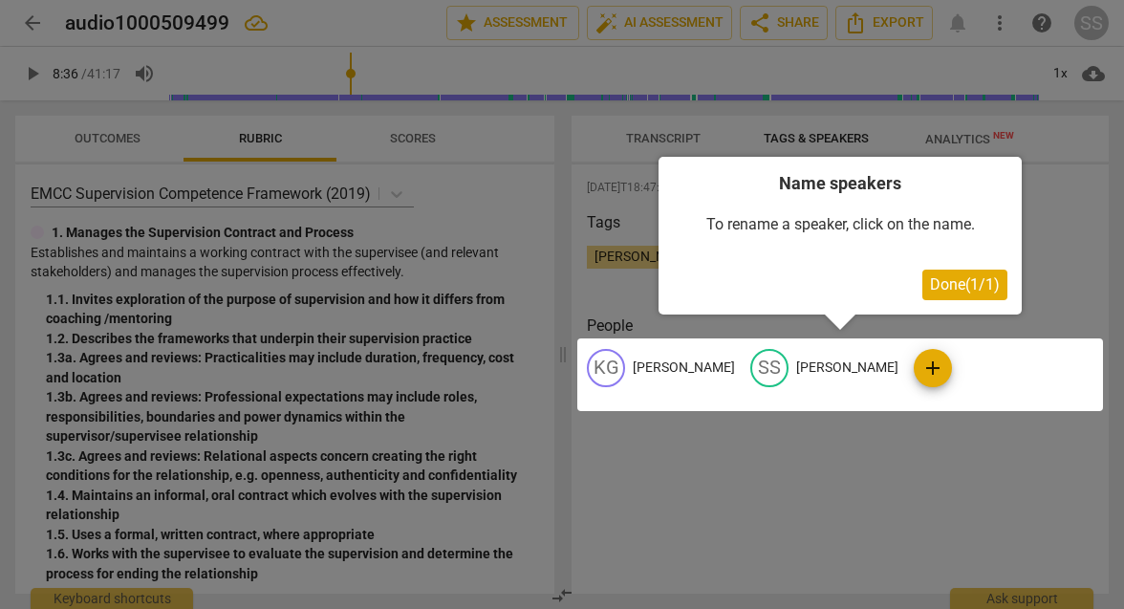
click at [956, 284] on span "Done ( 1 / 1 )" at bounding box center [965, 284] width 70 height 18
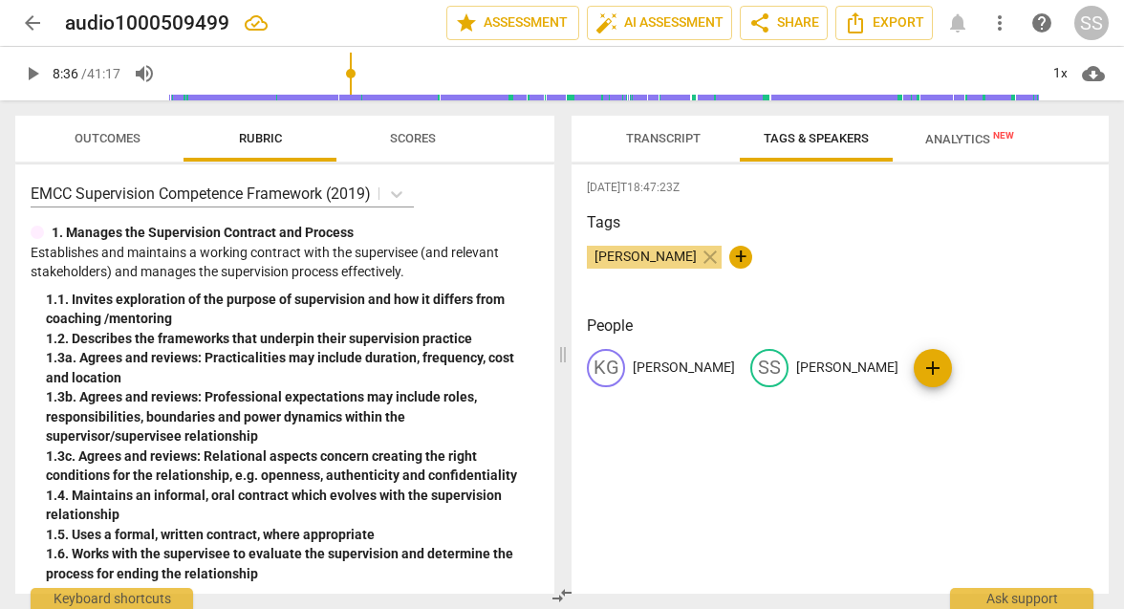
click at [660, 139] on span "Transcript" at bounding box center [663, 138] width 75 height 14
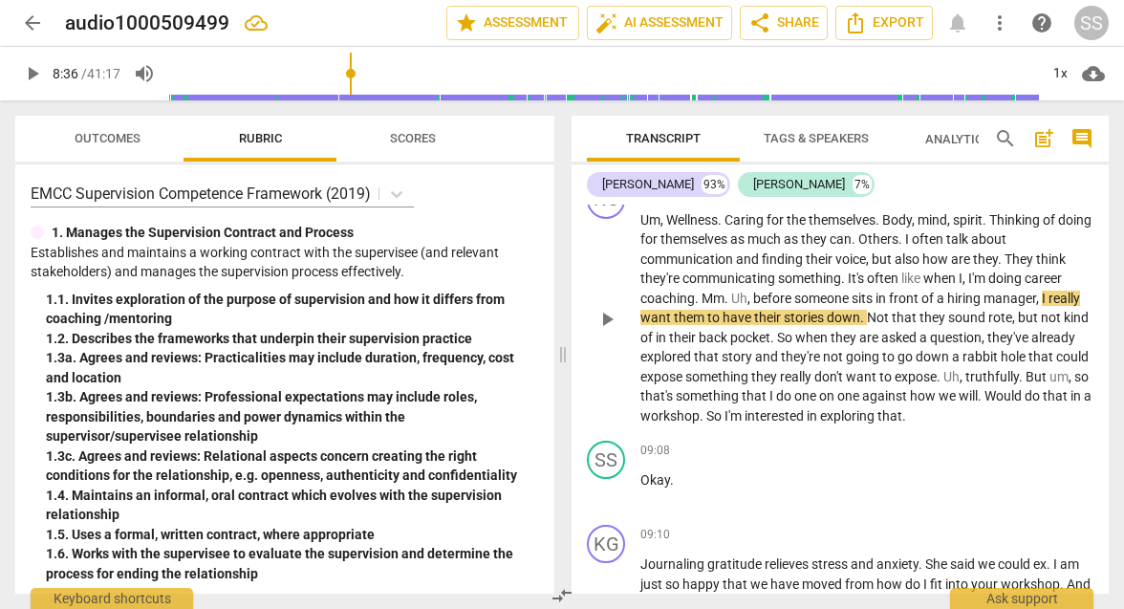
click at [730, 291] on span "." at bounding box center [728, 298] width 7 height 15
click at [699, 291] on span "." at bounding box center [698, 298] width 7 height 15
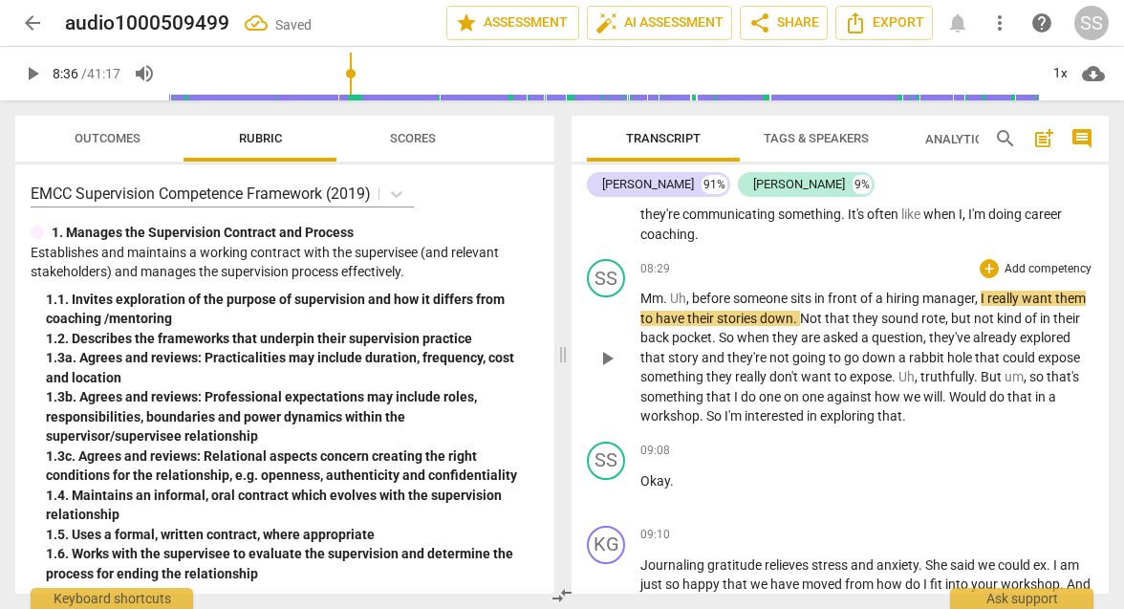
click at [671, 291] on span "Uh" at bounding box center [678, 298] width 16 height 15
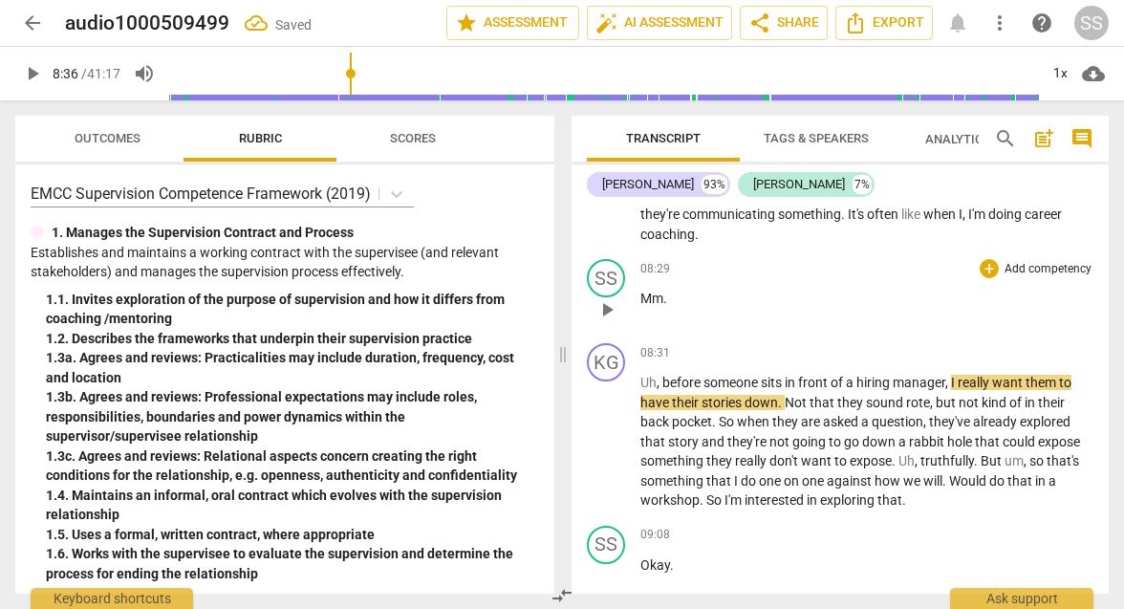
click at [655, 291] on span "Mm" at bounding box center [652, 298] width 23 height 15
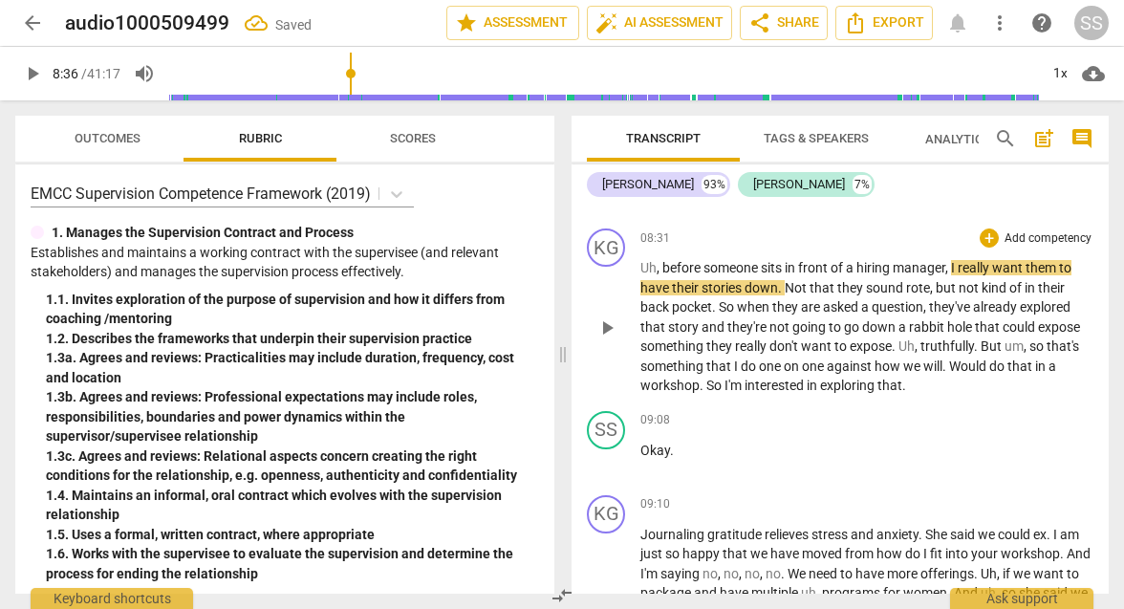
scroll to position [3084, 0]
click at [607, 315] on span "play_arrow" at bounding box center [607, 326] width 23 height 23
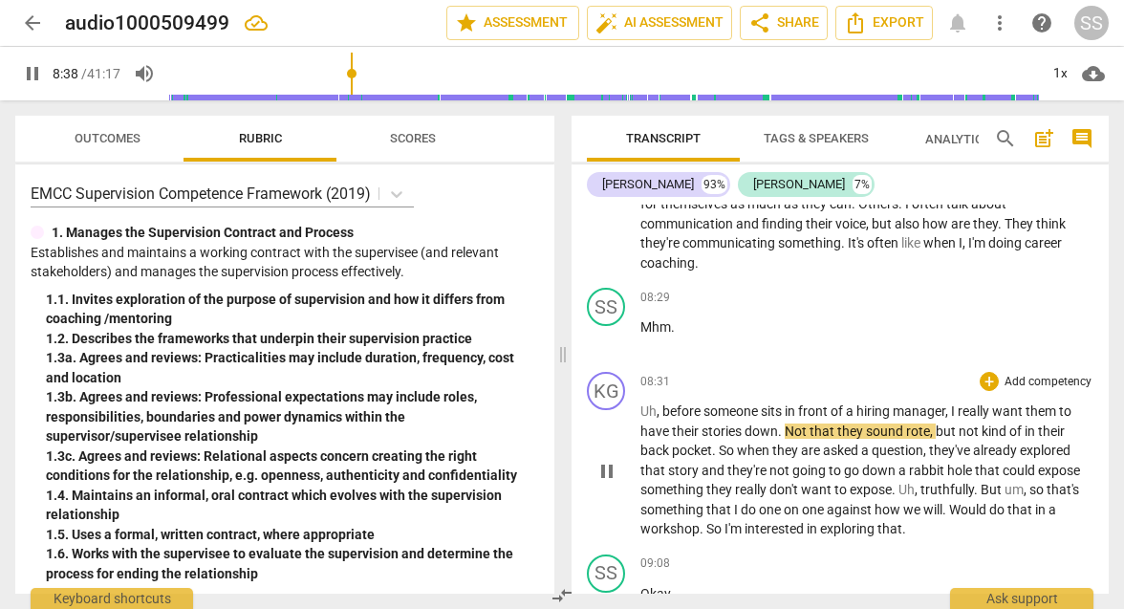
scroll to position [2928, 0]
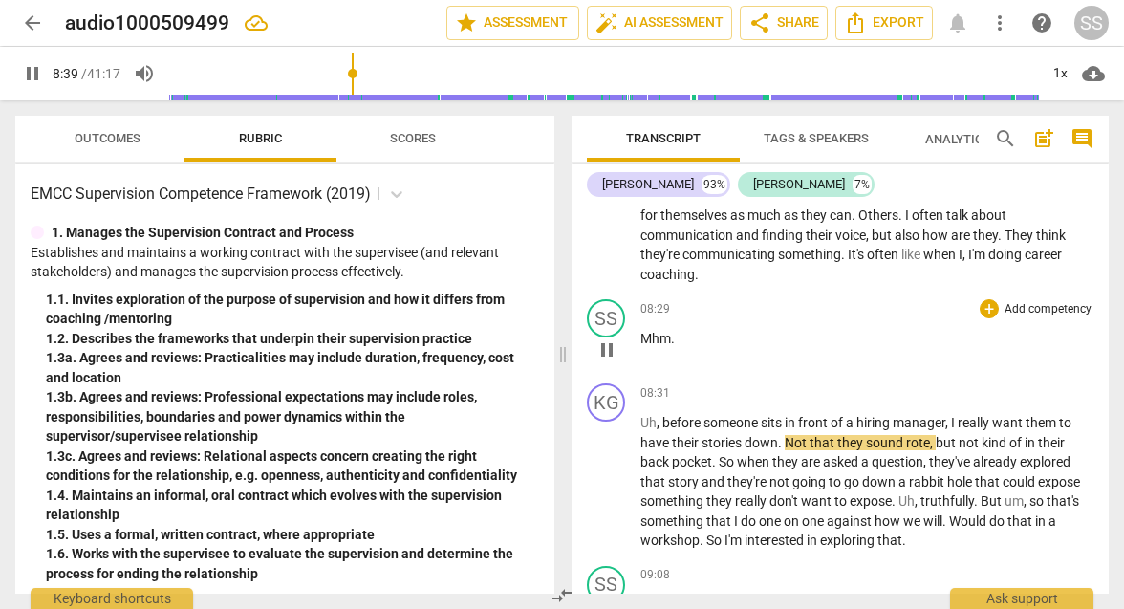
click at [641, 331] on span "Mhm" at bounding box center [656, 338] width 31 height 15
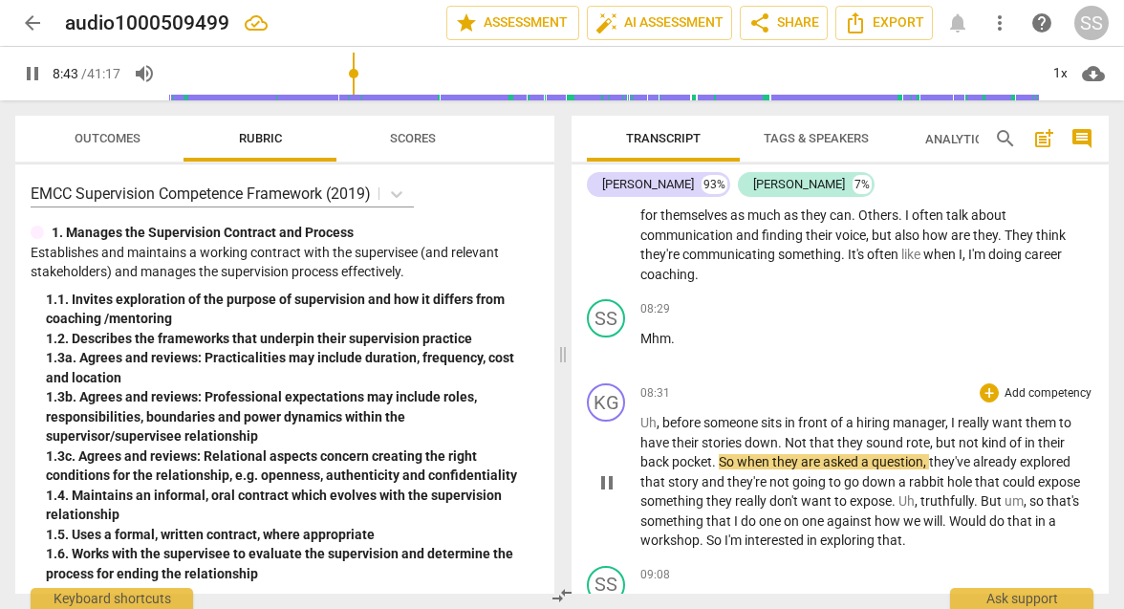
click at [605, 471] on span "pause" at bounding box center [607, 482] width 23 height 23
click at [641, 331] on span "Mhm" at bounding box center [656, 338] width 31 height 15
click at [605, 338] on span "play_arrow" at bounding box center [607, 349] width 23 height 23
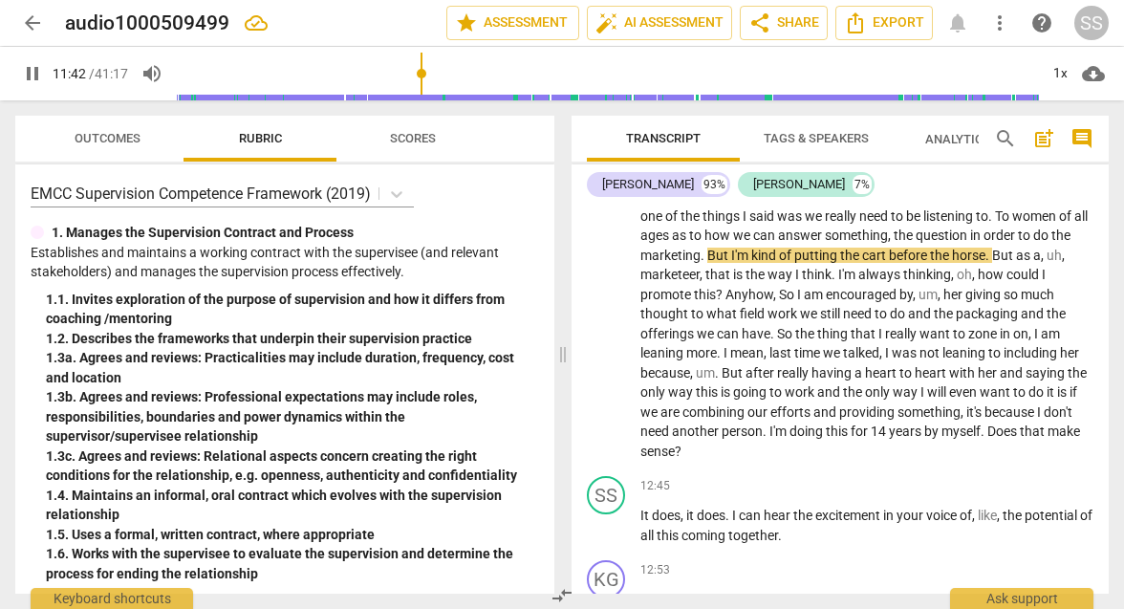
scroll to position [3874, 0]
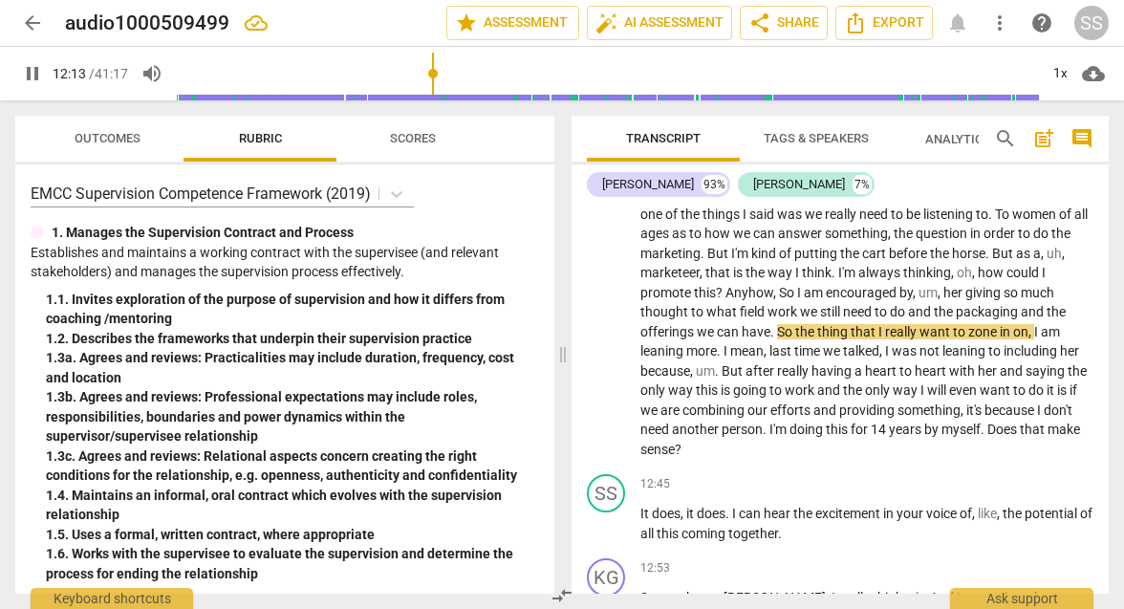
click at [781, 285] on span "So" at bounding box center [788, 292] width 18 height 15
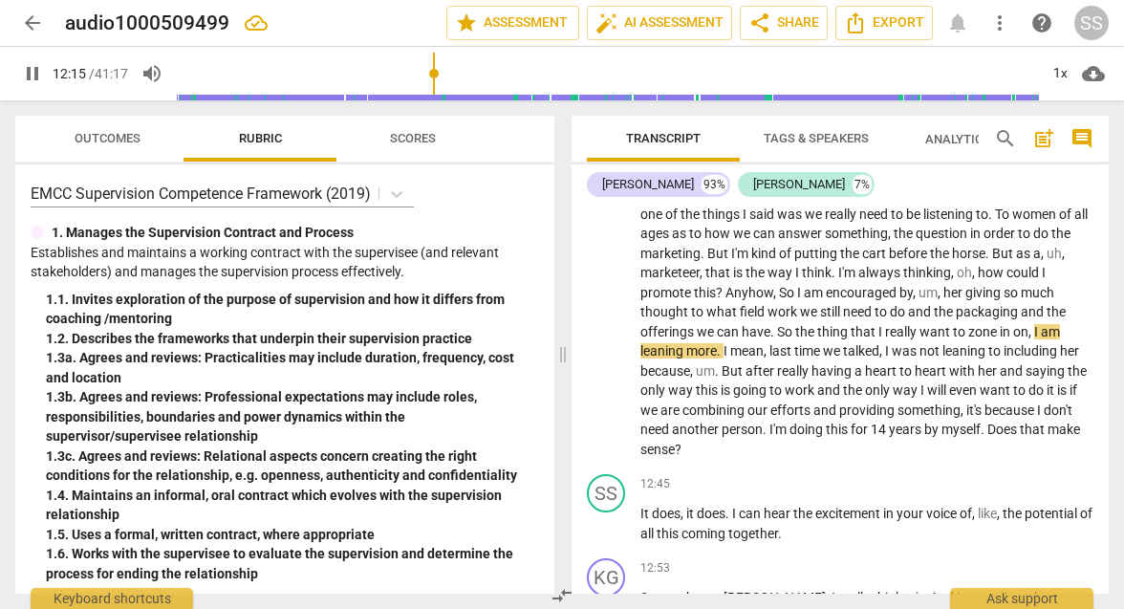
click at [781, 285] on span "So" at bounding box center [788, 292] width 18 height 15
click at [610, 319] on div "play_arrow pause" at bounding box center [616, 98] width 49 height 711
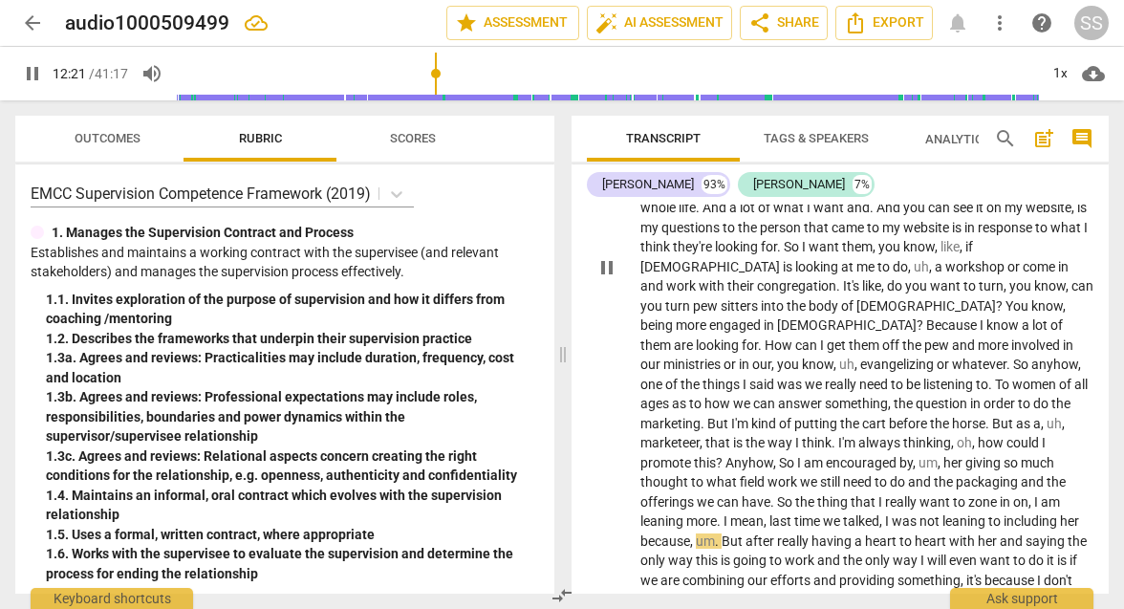
scroll to position [3691, 0]
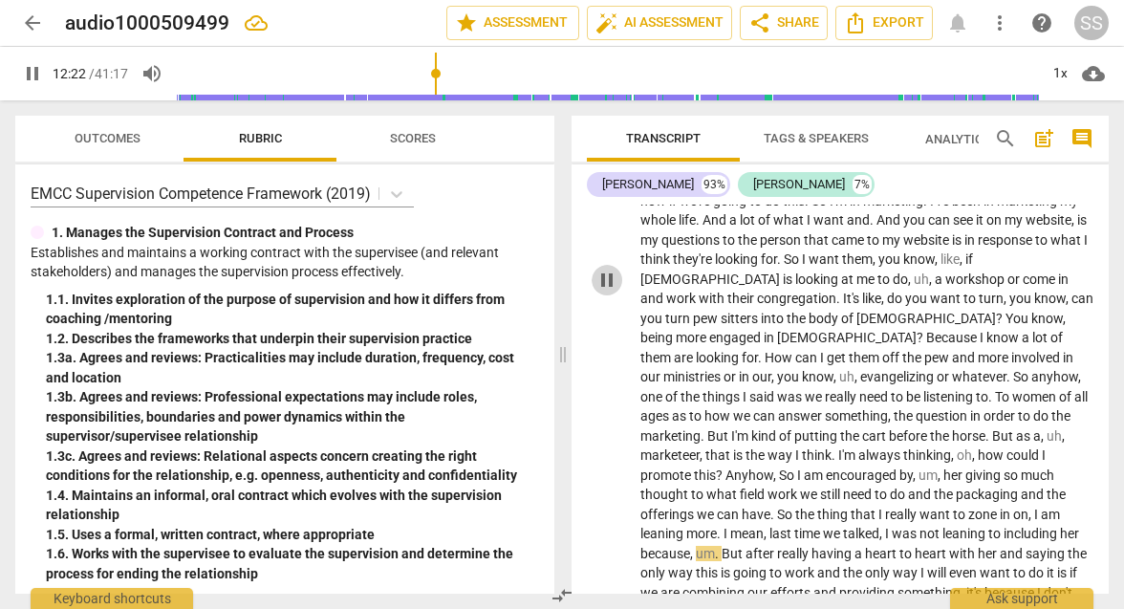
click at [603, 269] on span "pause" at bounding box center [607, 280] width 23 height 23
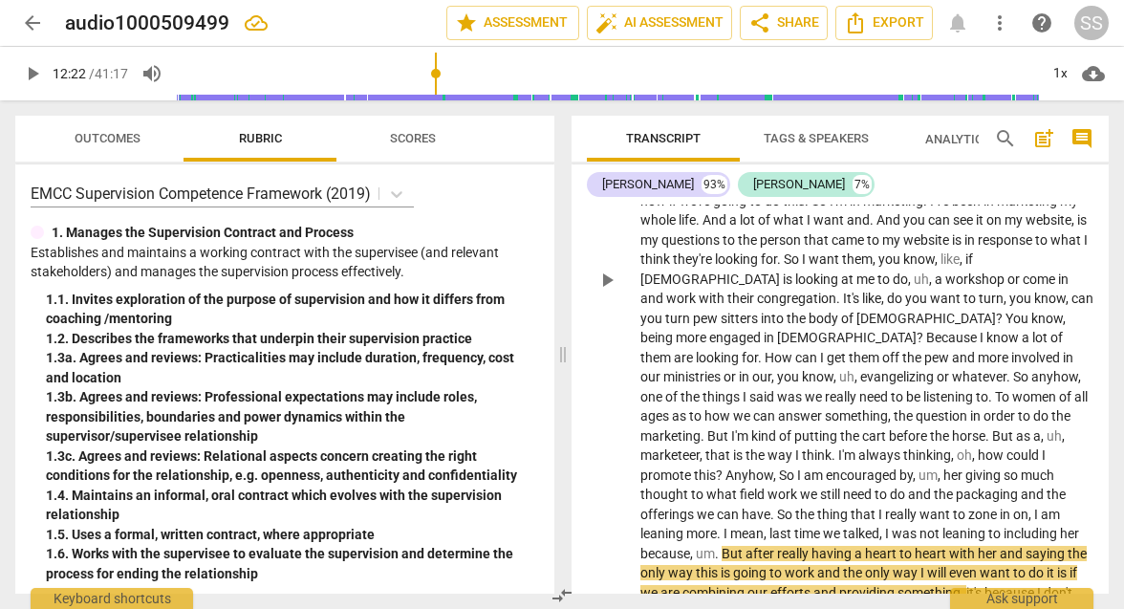
click at [727, 467] on span "Anyhow" at bounding box center [750, 474] width 48 height 15
click at [597, 269] on span "play_arrow" at bounding box center [607, 280] width 23 height 23
click at [727, 467] on span "Anyhow" at bounding box center [750, 474] width 48 height 15
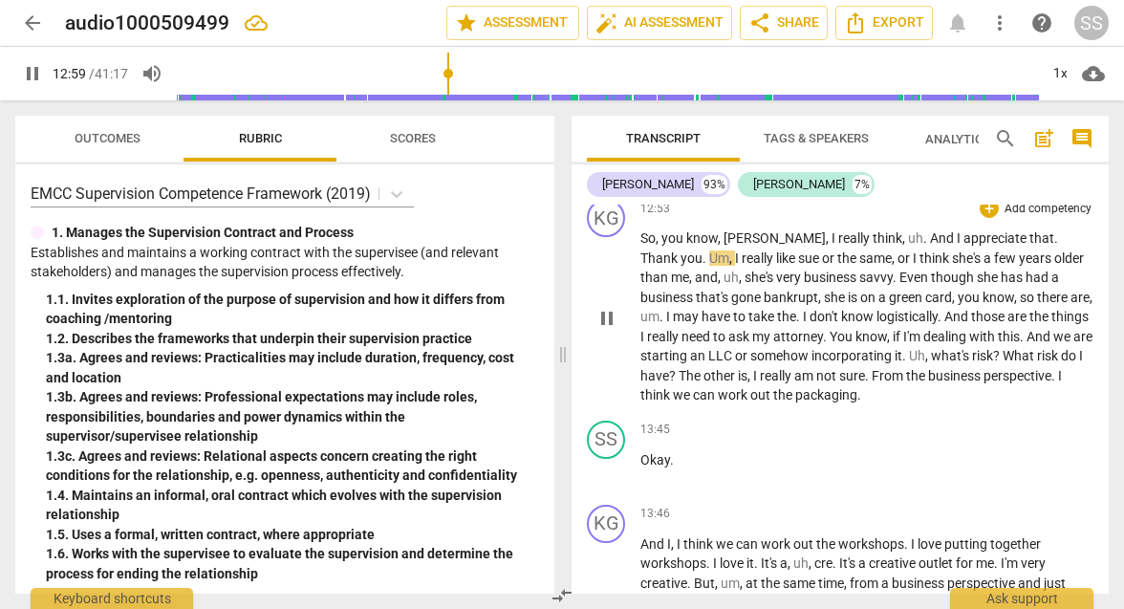
scroll to position [4232, 0]
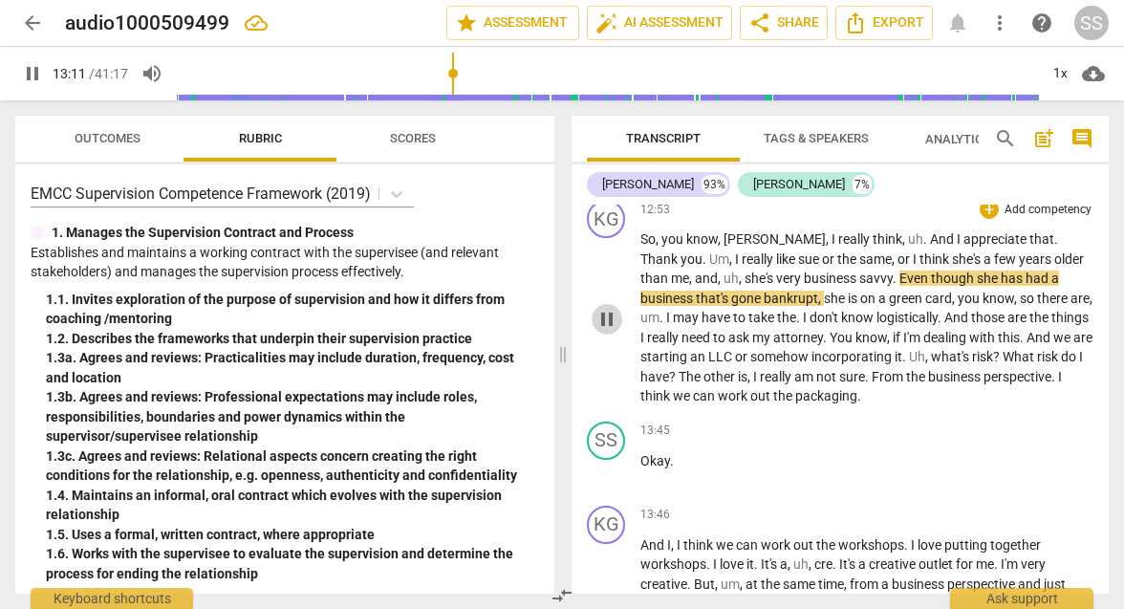
click at [610, 308] on span "pause" at bounding box center [607, 319] width 23 height 23
type input "791"
click at [822, 251] on span "or" at bounding box center [829, 258] width 15 height 15
drag, startPoint x: 745, startPoint y: 219, endPoint x: 732, endPoint y: 219, distance: 12.4
click at [822, 251] on span "or" at bounding box center [829, 258] width 15 height 15
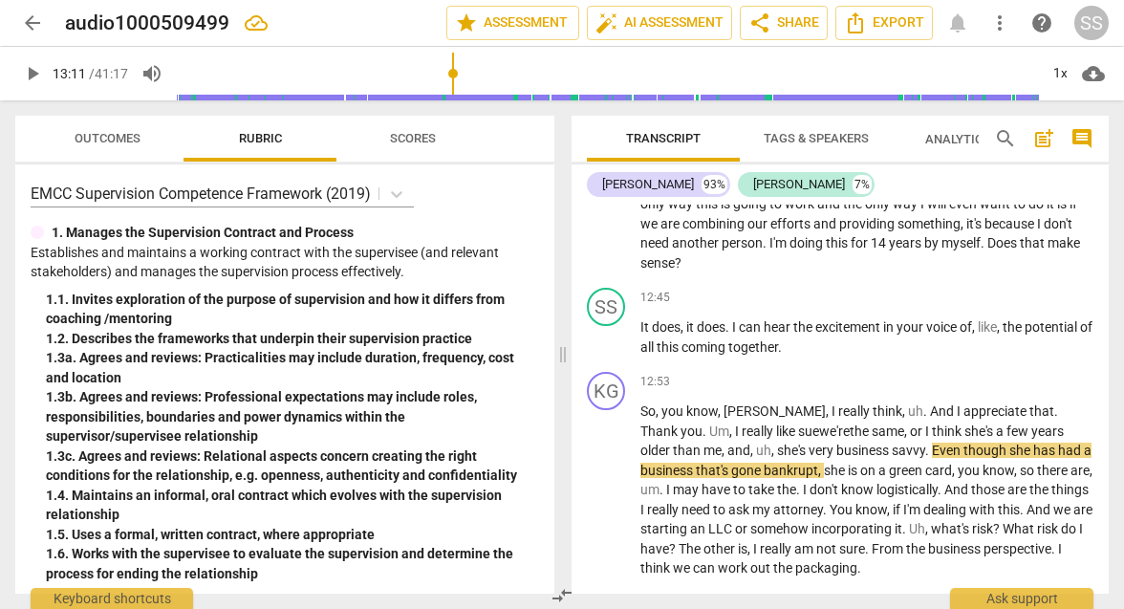
scroll to position [4102, 0]
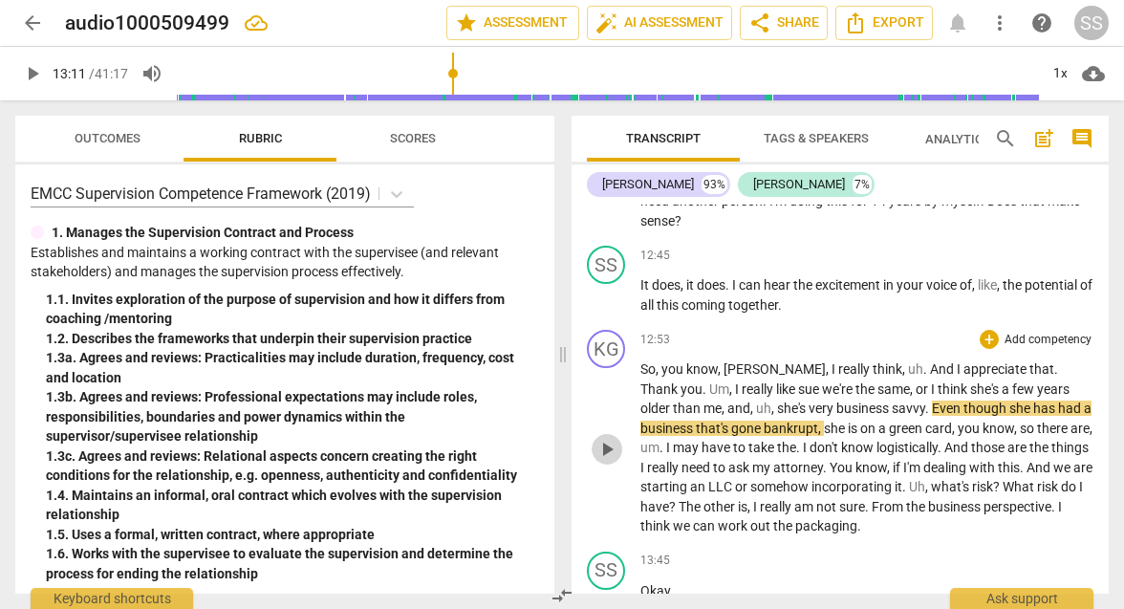
click at [611, 438] on span "play_arrow" at bounding box center [607, 449] width 23 height 23
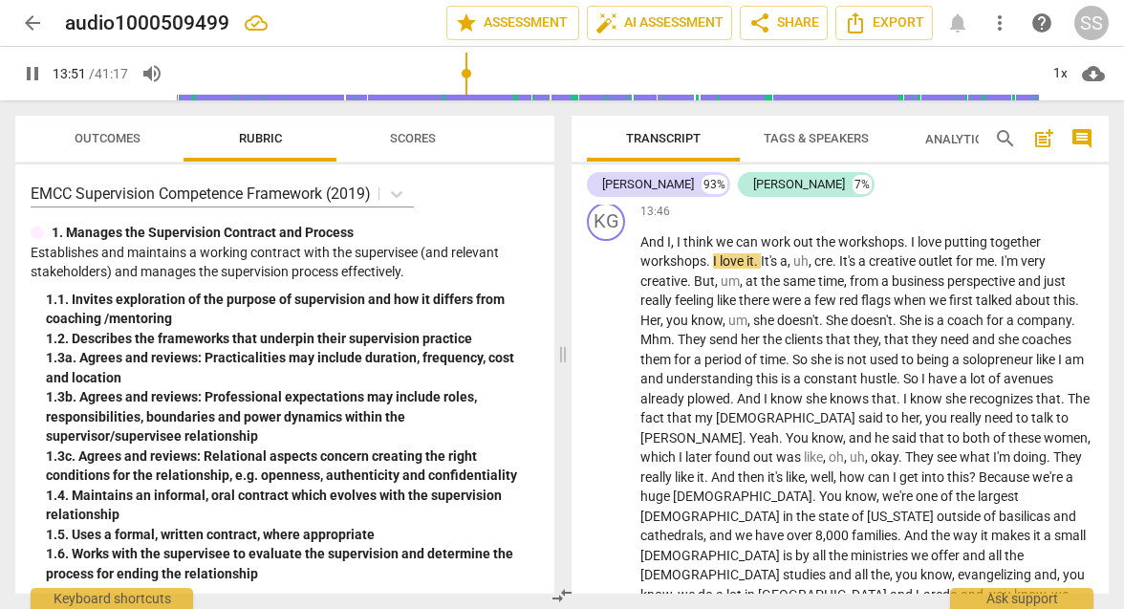
scroll to position [4539, 0]
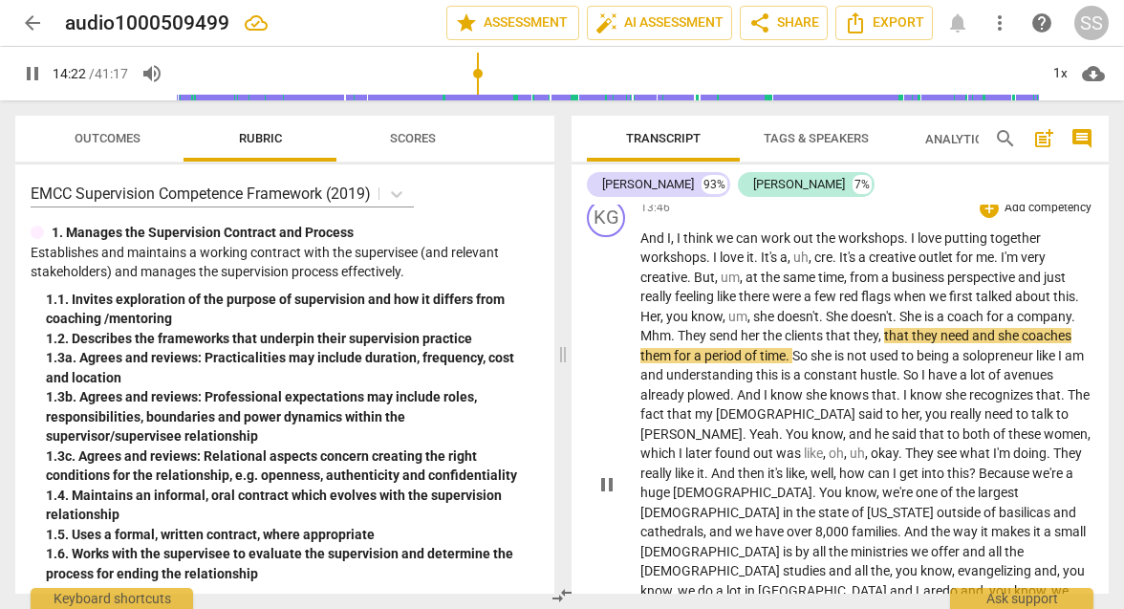
click at [607, 473] on span "pause" at bounding box center [607, 484] width 23 height 23
click at [1081, 276] on p "And I , I think we can work out the workshops . I love putting together worksho…" at bounding box center [867, 483] width 453 height 510
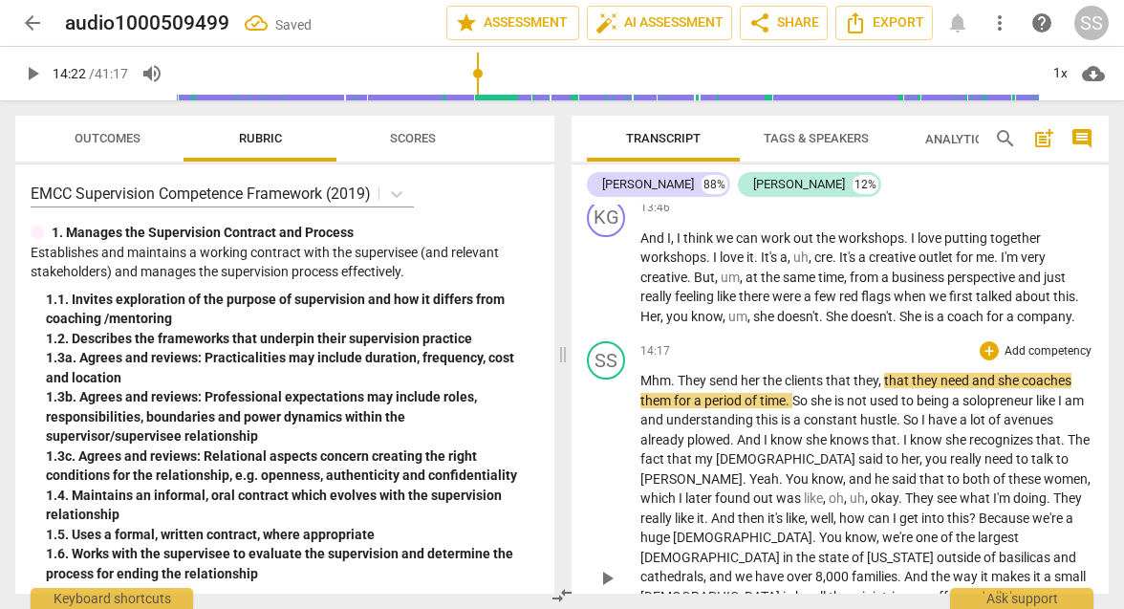
click at [679, 373] on span "They" at bounding box center [694, 380] width 32 height 15
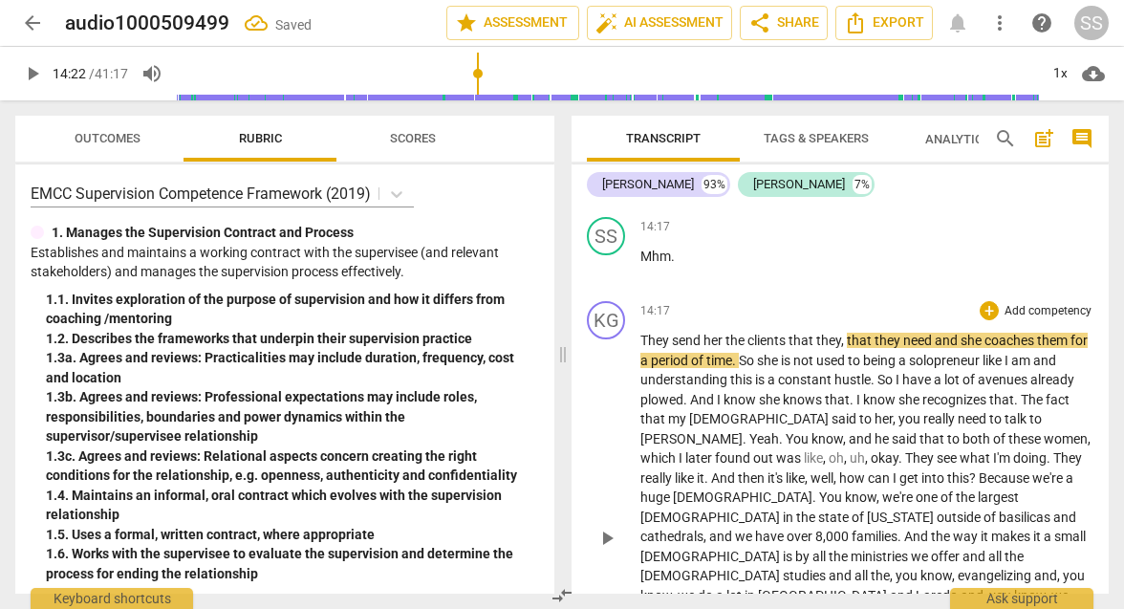
scroll to position [4670, 0]
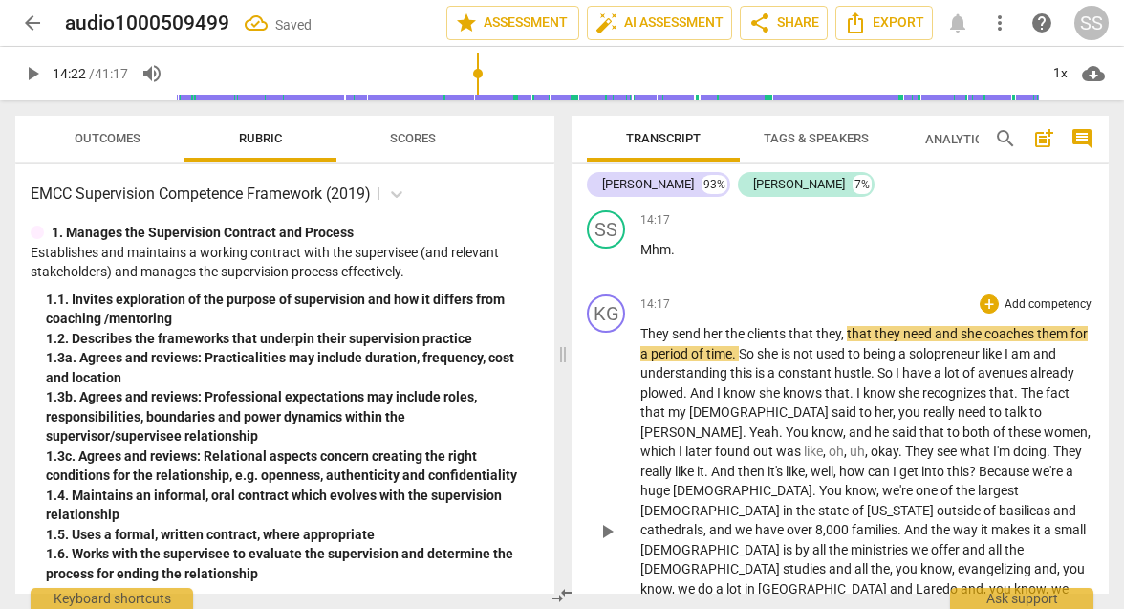
click at [605, 520] on span "play_arrow" at bounding box center [607, 531] width 23 height 23
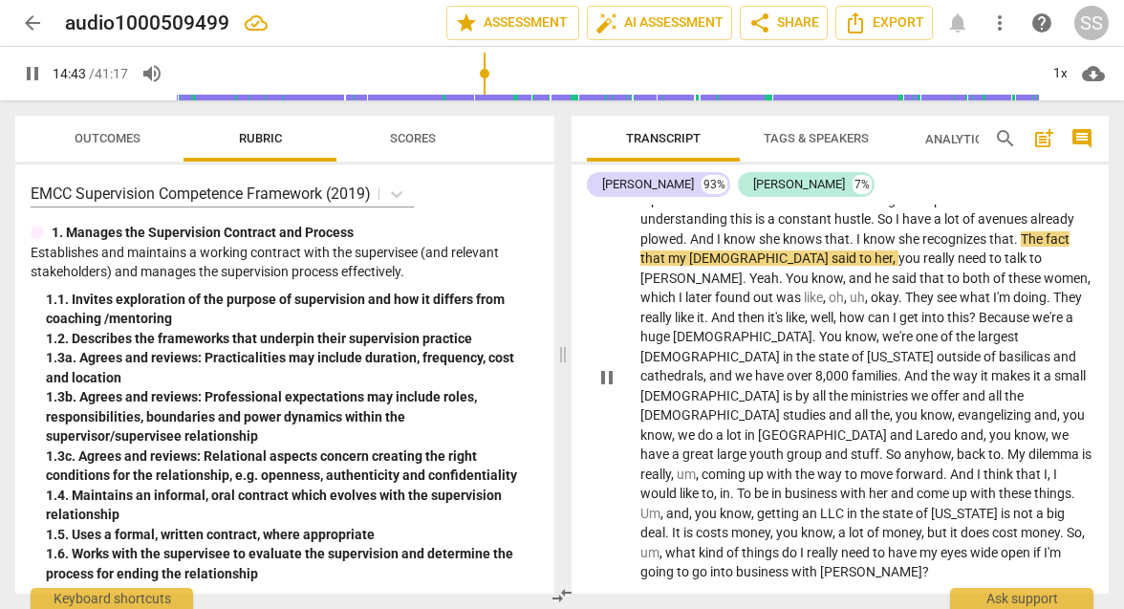
scroll to position [4827, 0]
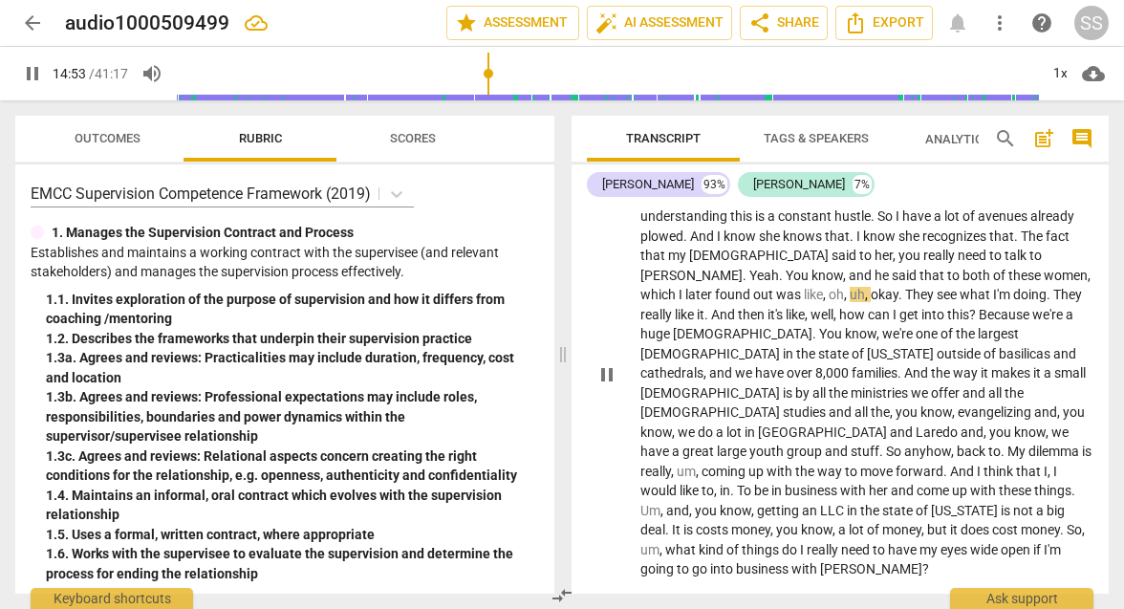
click at [602, 363] on span "pause" at bounding box center [607, 374] width 23 height 23
type input "893"
click at [973, 216] on p "They send her the clients that they , that they need and she coaches them for a…" at bounding box center [867, 373] width 453 height 412
click at [601, 363] on span "play_arrow" at bounding box center [607, 374] width 23 height 23
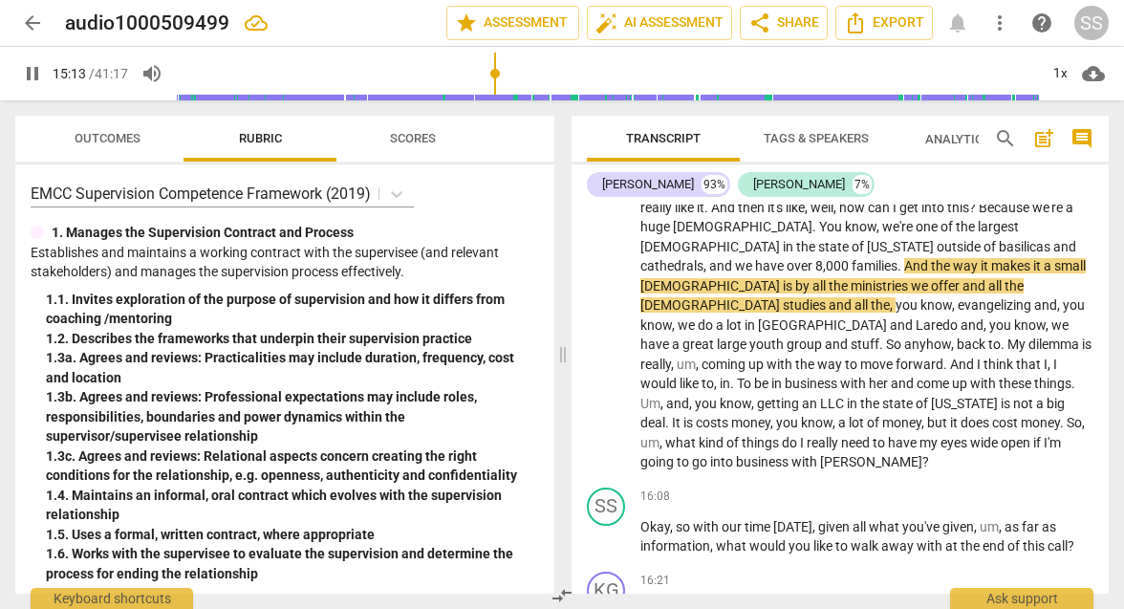
scroll to position [4935, 0]
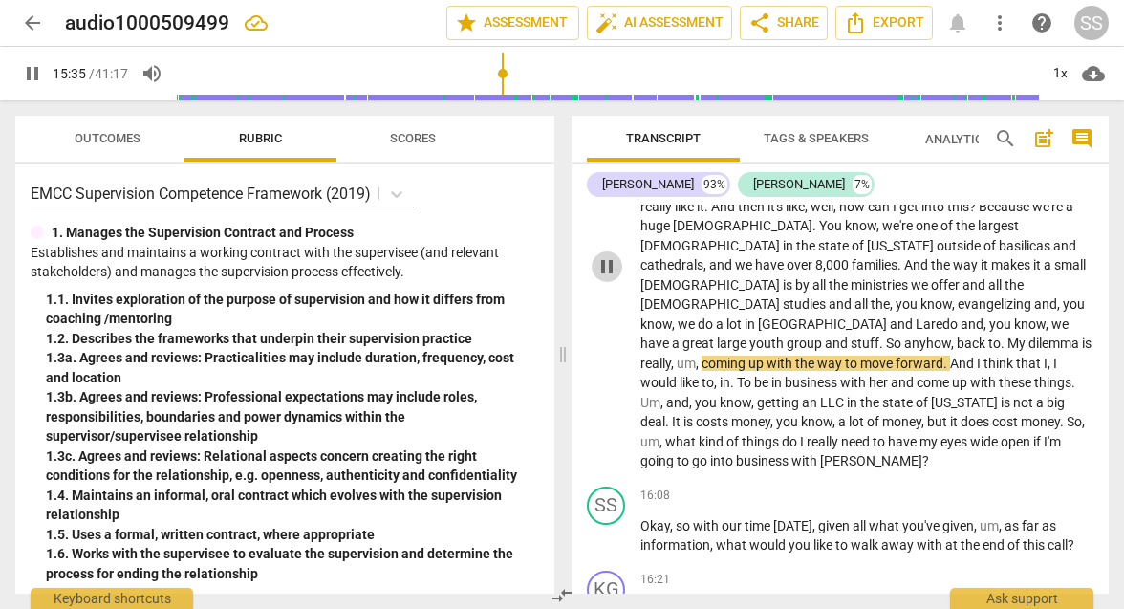
click at [607, 255] on span "pause" at bounding box center [607, 266] width 23 height 23
type input "935"
drag, startPoint x: 751, startPoint y: 284, endPoint x: 734, endPoint y: 281, distance: 17.4
click at [734, 281] on p "They send her the clients that they , that they need and she coaches them for a…" at bounding box center [867, 265] width 453 height 412
click at [602, 255] on span "play_arrow" at bounding box center [607, 266] width 23 height 23
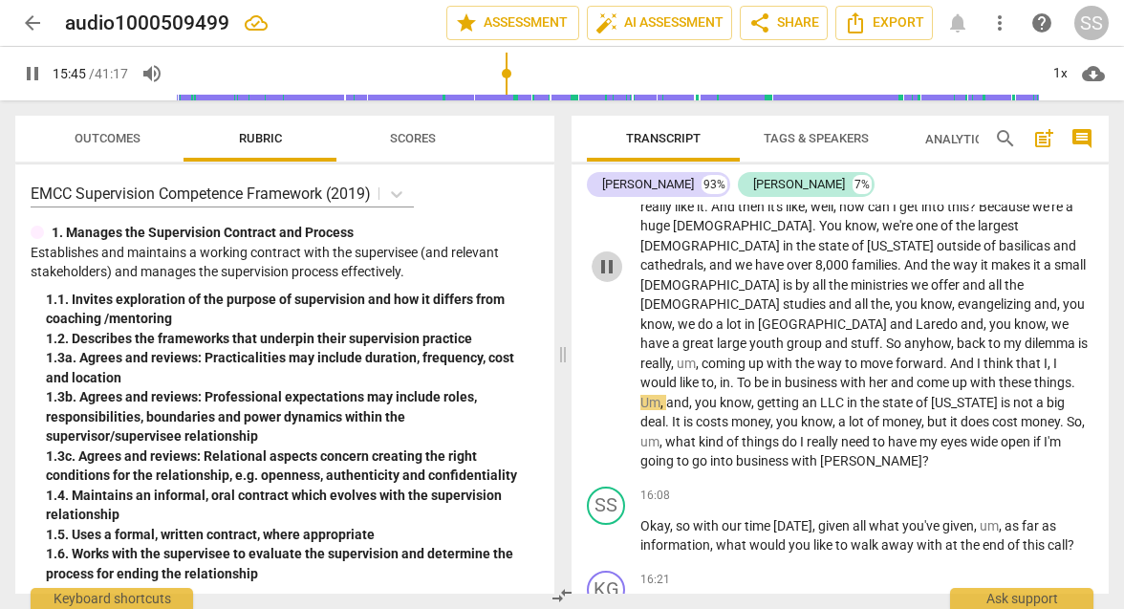
click at [605, 255] on span "pause" at bounding box center [607, 266] width 23 height 23
type input "946"
click at [754, 375] on span "To" at bounding box center [745, 382] width 17 height 15
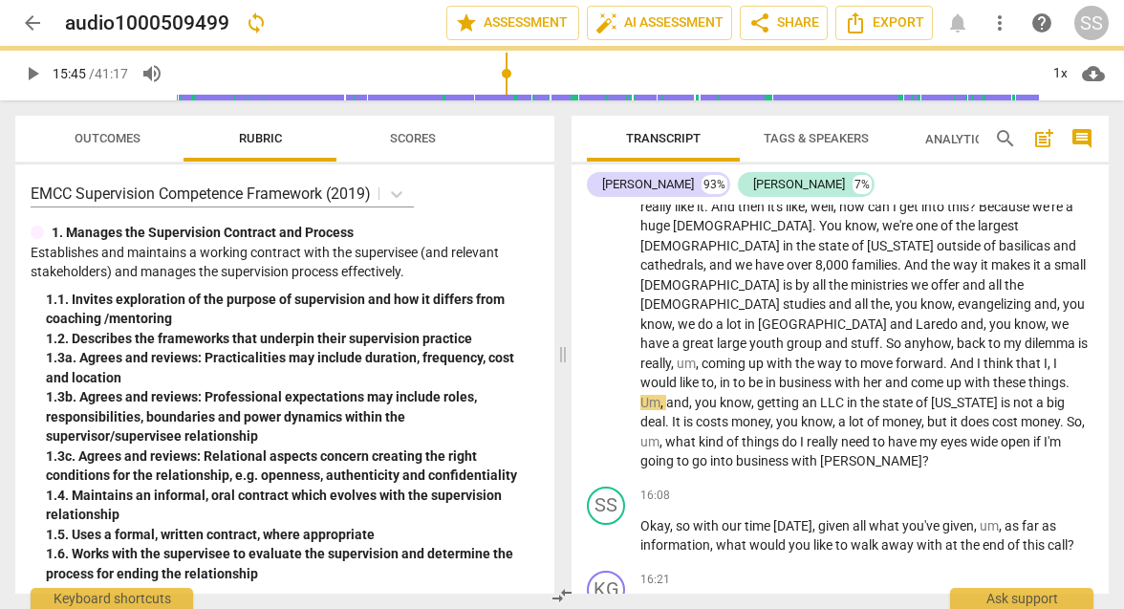
click at [607, 255] on span "play_arrow" at bounding box center [607, 266] width 23 height 23
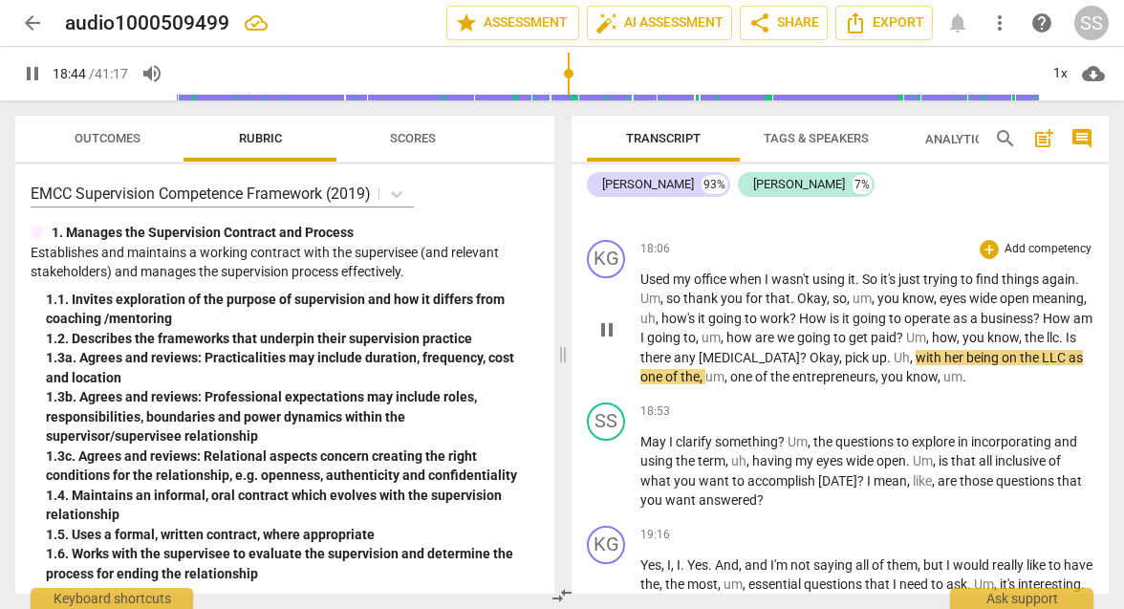
scroll to position [5968, 0]
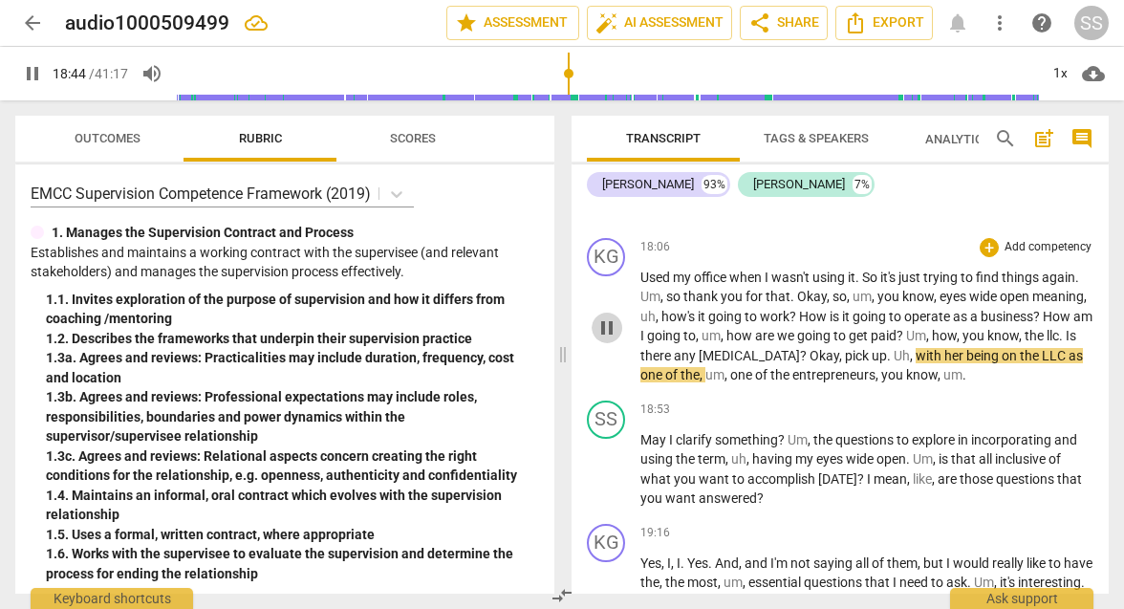
click at [604, 313] on button "pause" at bounding box center [607, 328] width 31 height 31
click at [839, 348] on span "Okay" at bounding box center [825, 355] width 30 height 15
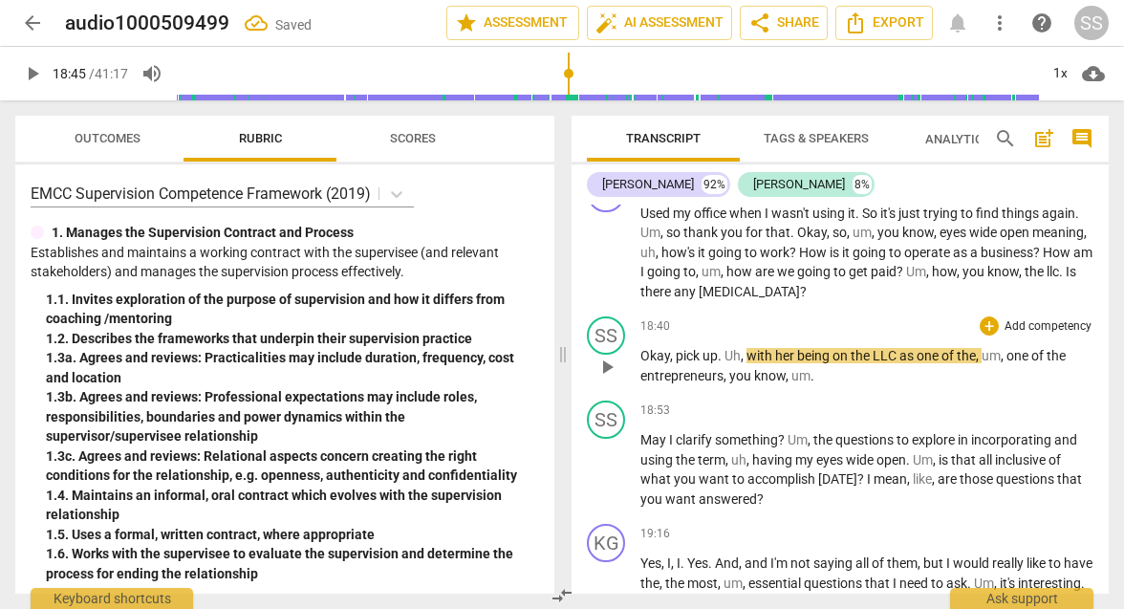
click at [676, 348] on span "pick" at bounding box center [689, 355] width 27 height 15
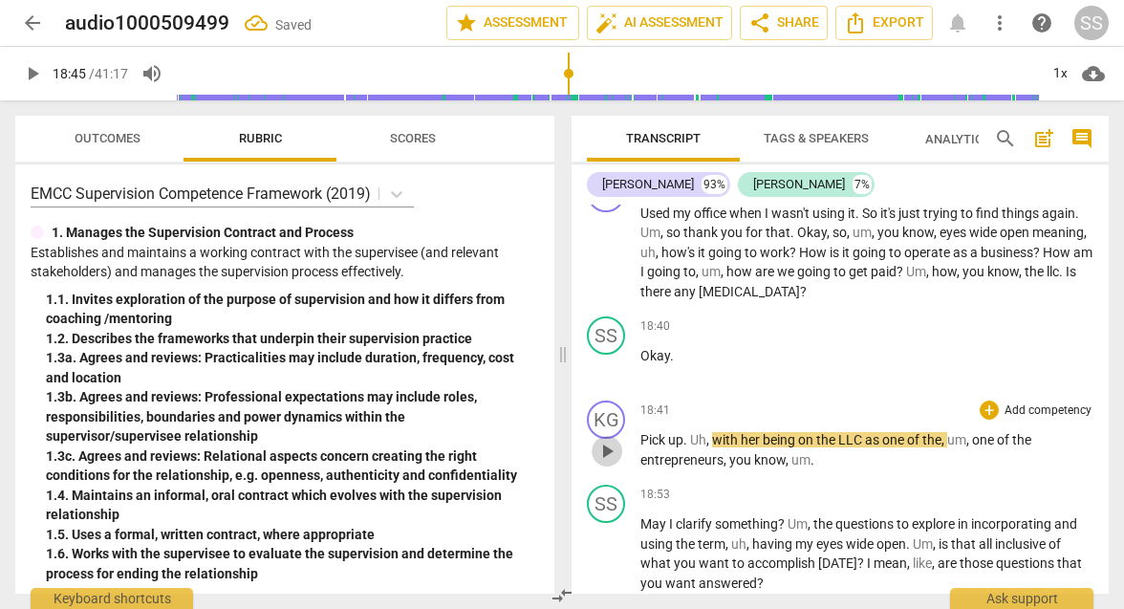
click at [604, 440] on span "play_arrow" at bounding box center [607, 451] width 23 height 23
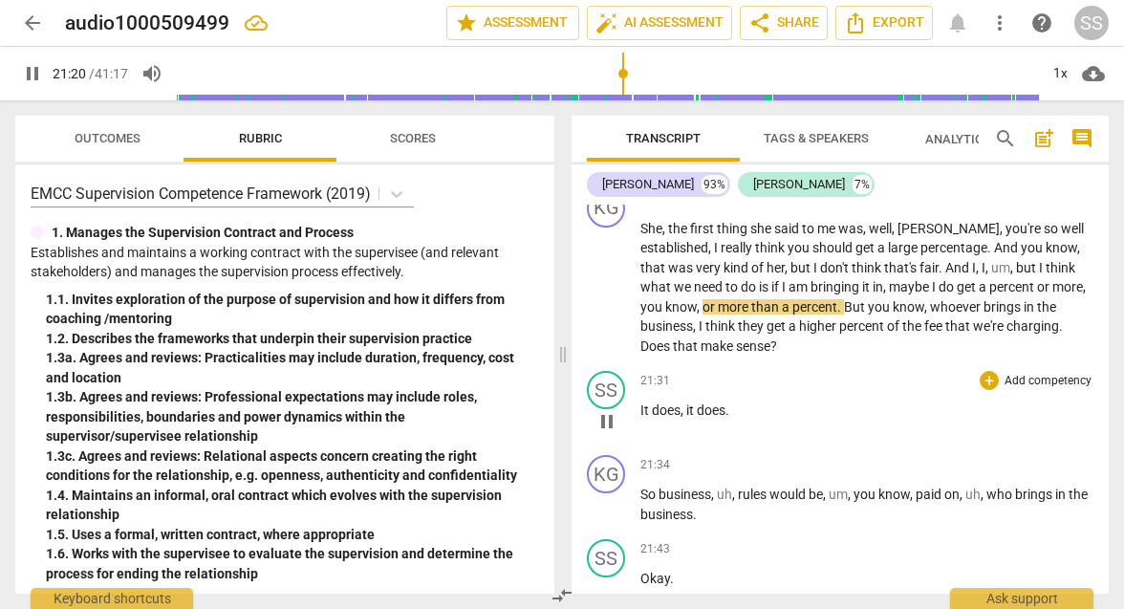
scroll to position [7136, 0]
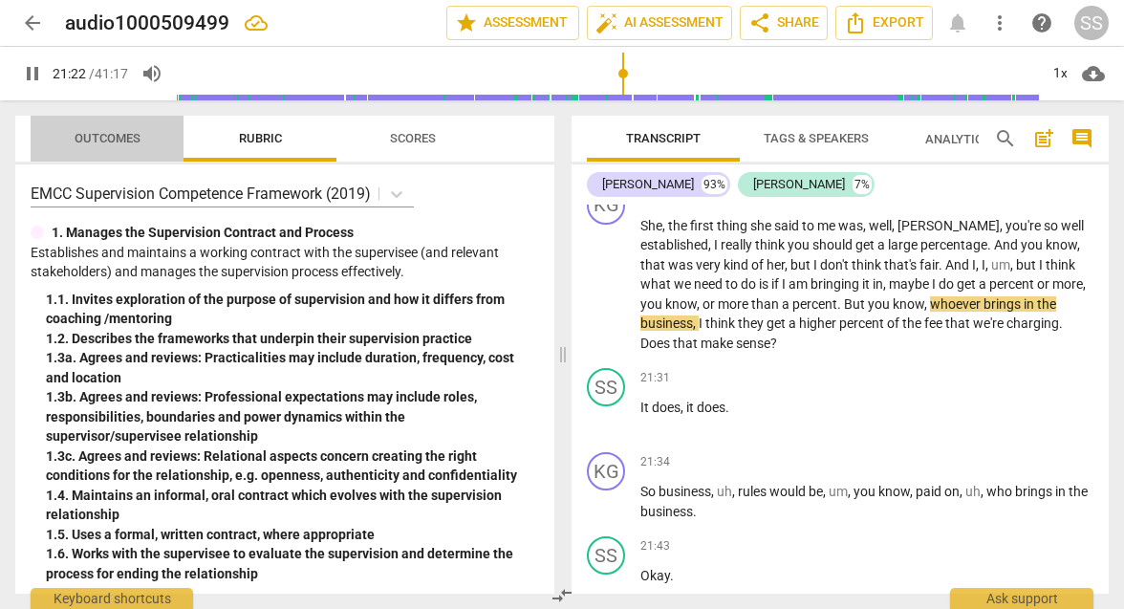
click at [103, 136] on span "Outcomes" at bounding box center [108, 138] width 66 height 14
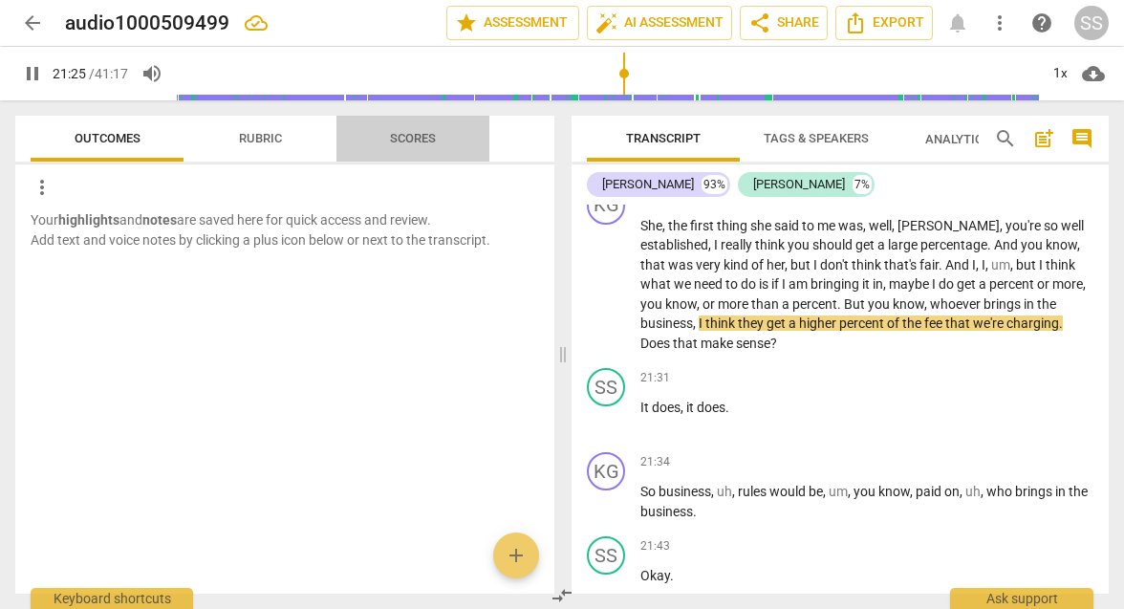
click at [410, 134] on span "Scores" at bounding box center [413, 138] width 46 height 14
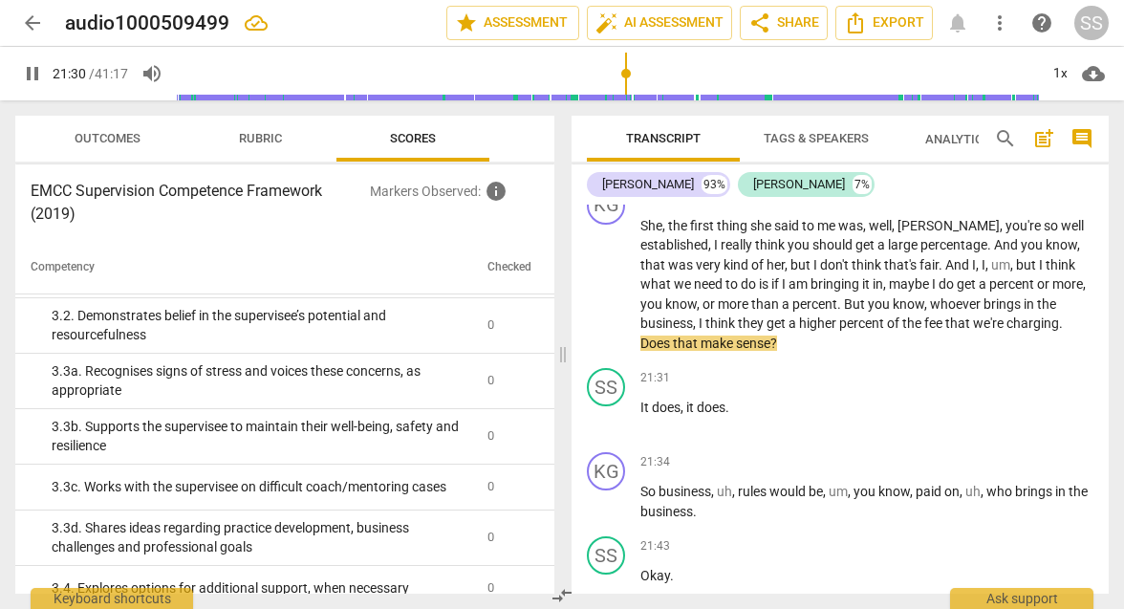
scroll to position [0, 0]
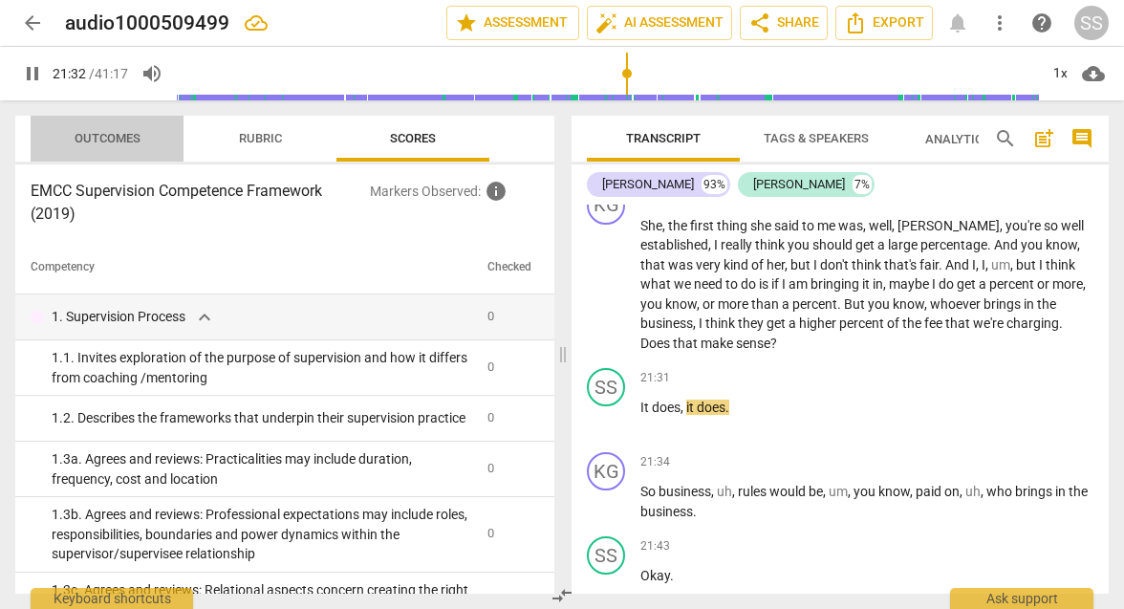
click at [102, 140] on span "Outcomes" at bounding box center [108, 138] width 66 height 14
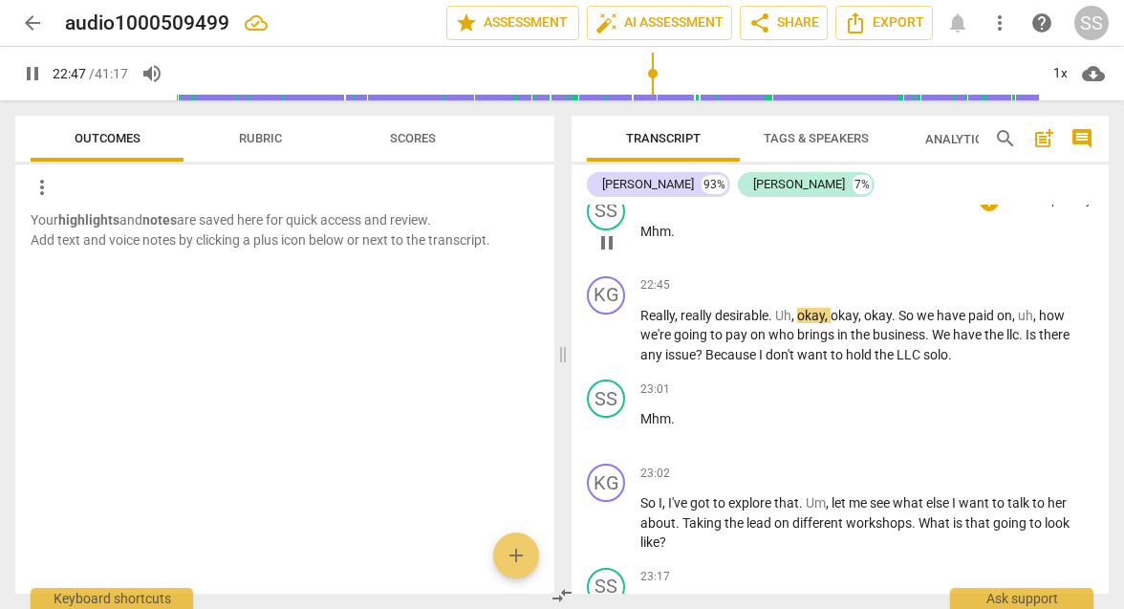
scroll to position [8085, 0]
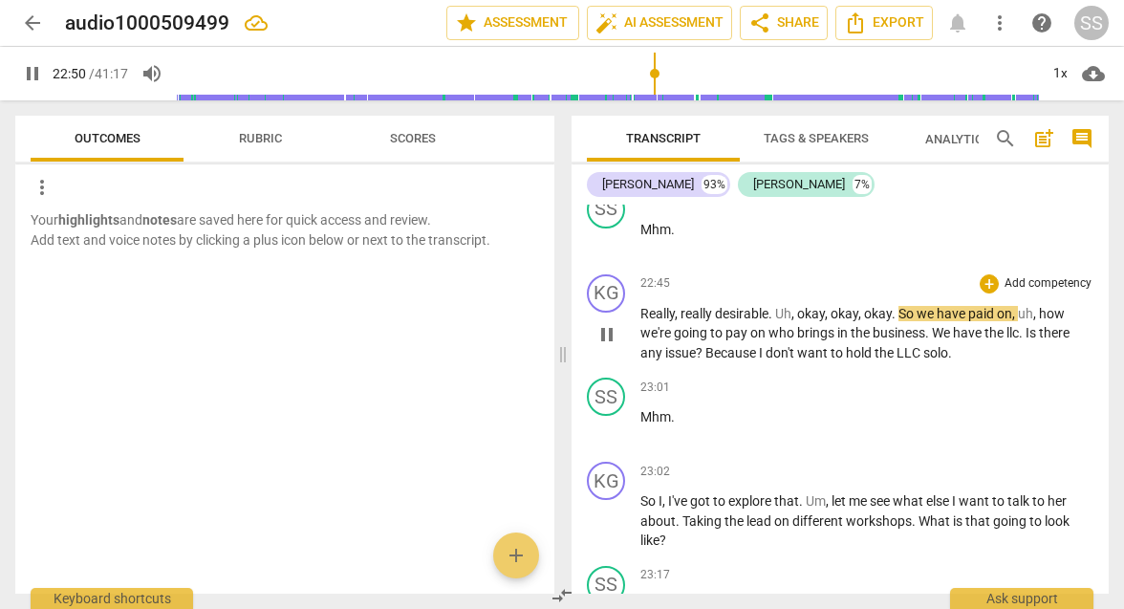
click at [607, 323] on span "pause" at bounding box center [607, 334] width 23 height 23
click at [797, 306] on span "," at bounding box center [795, 313] width 6 height 15
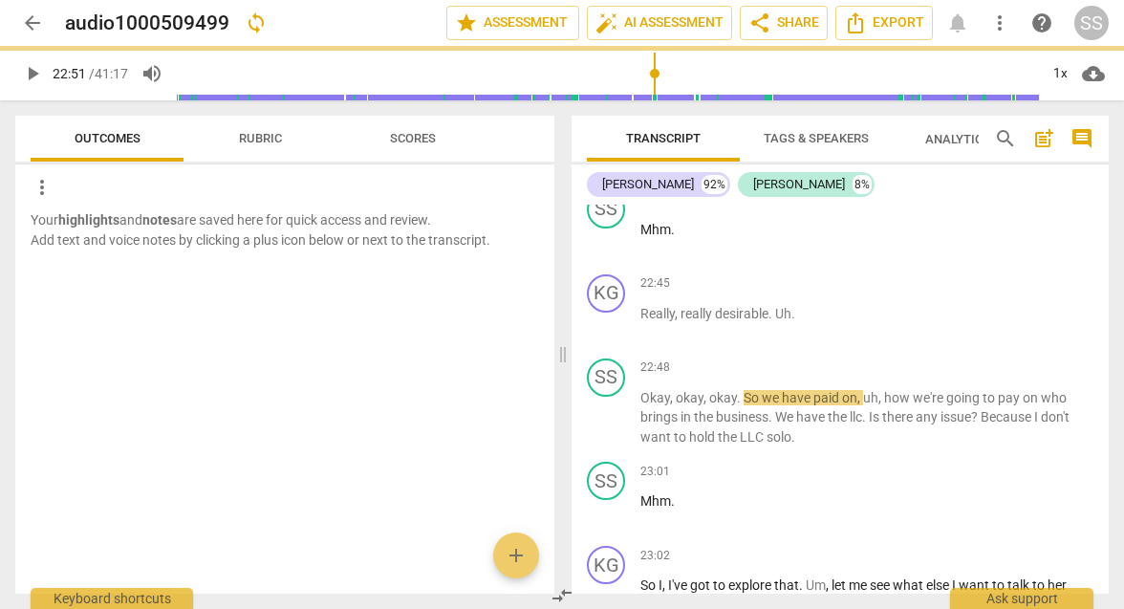
scroll to position [8169, 0]
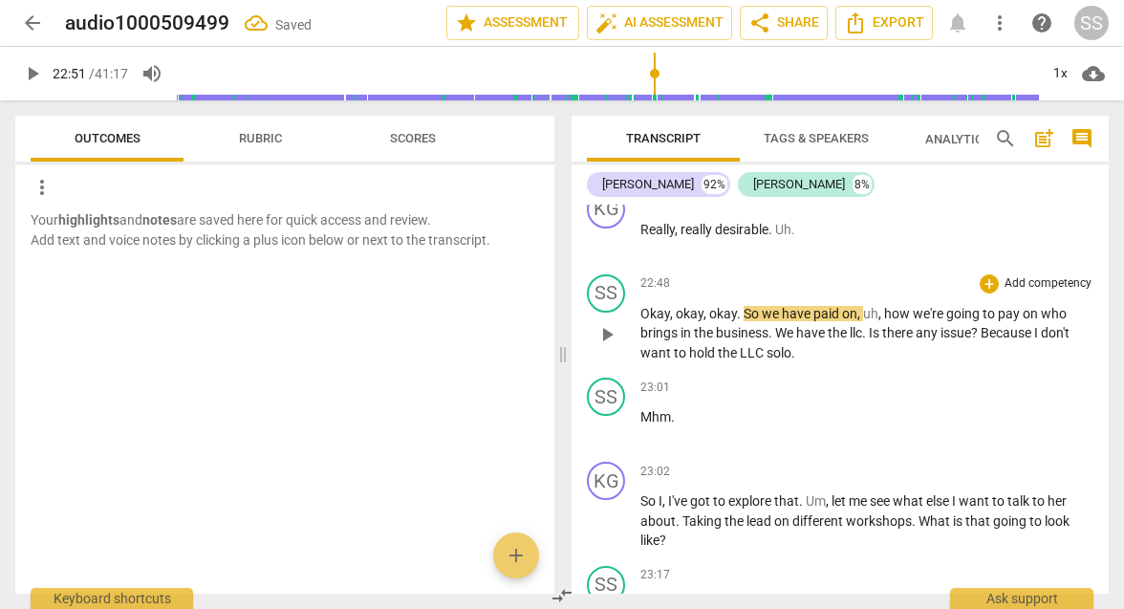
click at [744, 306] on span "So" at bounding box center [753, 313] width 18 height 15
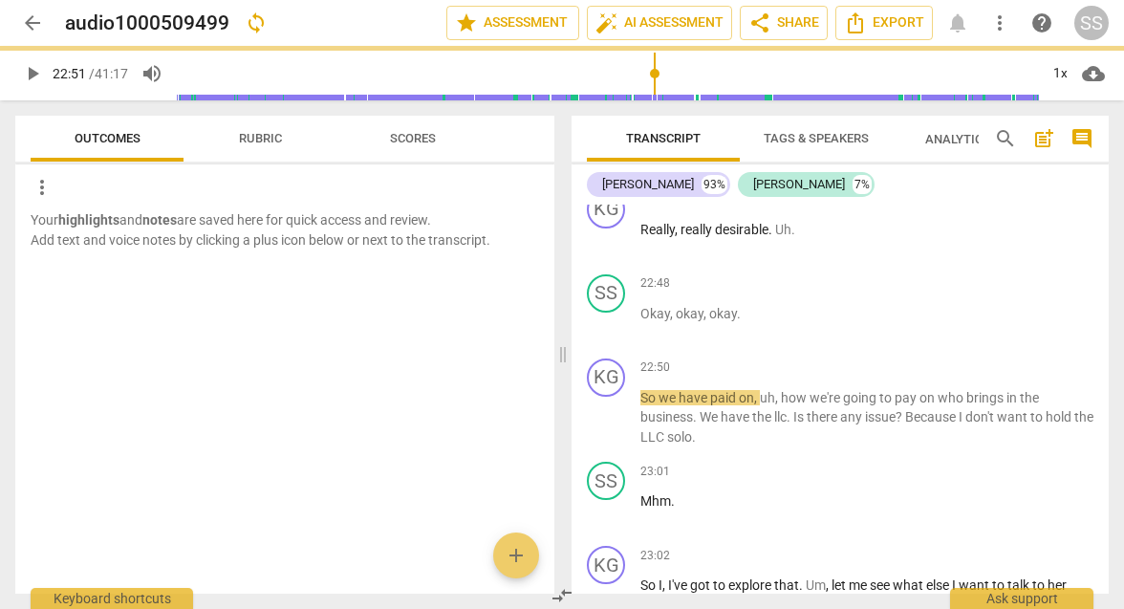
scroll to position [8253, 0]
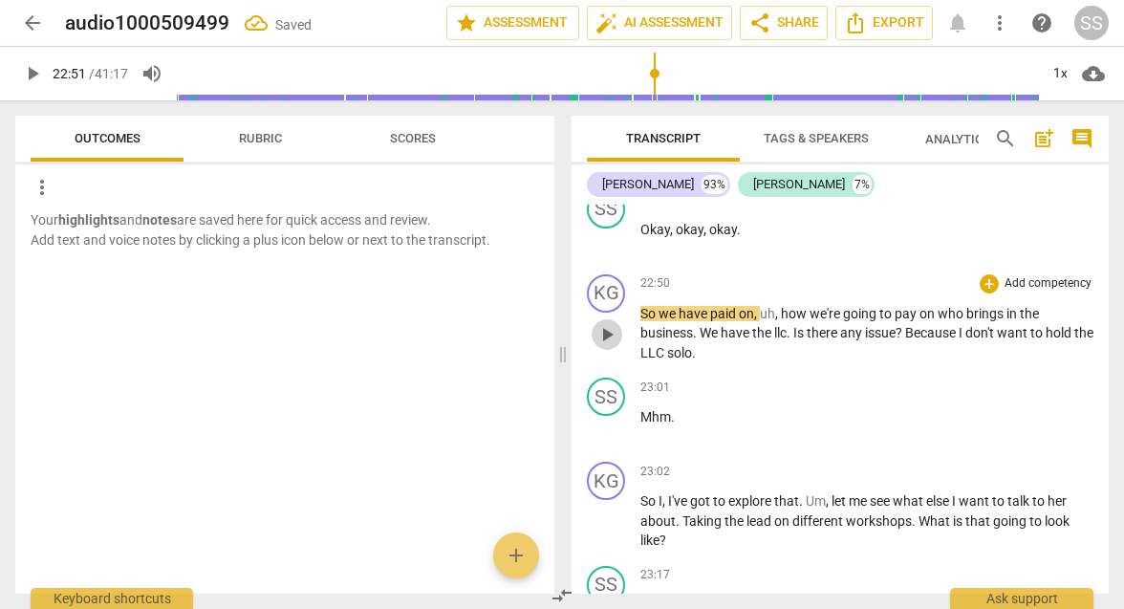
click at [605, 323] on span "play_arrow" at bounding box center [607, 334] width 23 height 23
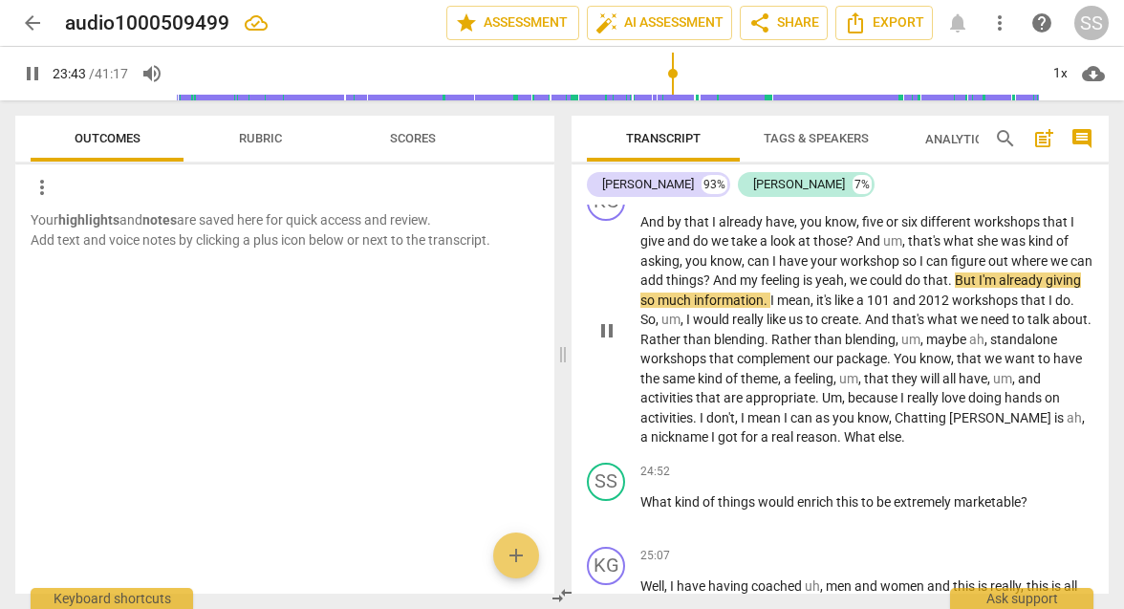
scroll to position [8723, 0]
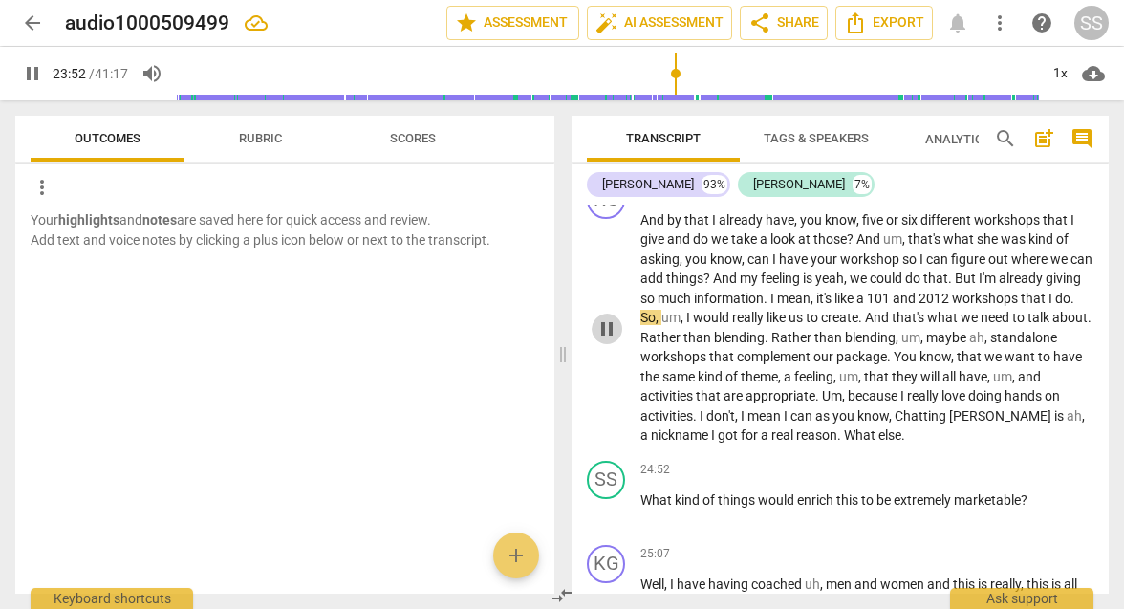
click at [602, 317] on span "pause" at bounding box center [607, 328] width 23 height 23
click at [604, 317] on span "play_arrow" at bounding box center [607, 328] width 23 height 23
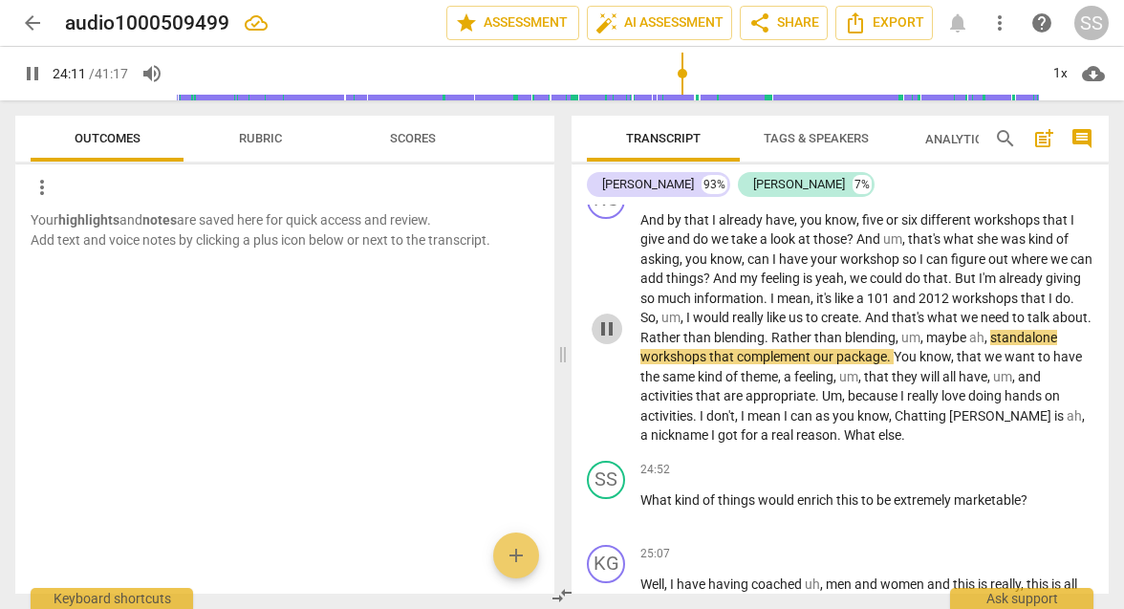
click at [604, 317] on span "pause" at bounding box center [607, 328] width 23 height 23
type input "1452"
drag, startPoint x: 1029, startPoint y: 259, endPoint x: 1010, endPoint y: 259, distance: 19.1
click at [1010, 259] on p "And by that I already have , you know , five or six different workshops that I …" at bounding box center [867, 327] width 453 height 235
click at [603, 317] on span "play_arrow" at bounding box center [607, 328] width 23 height 23
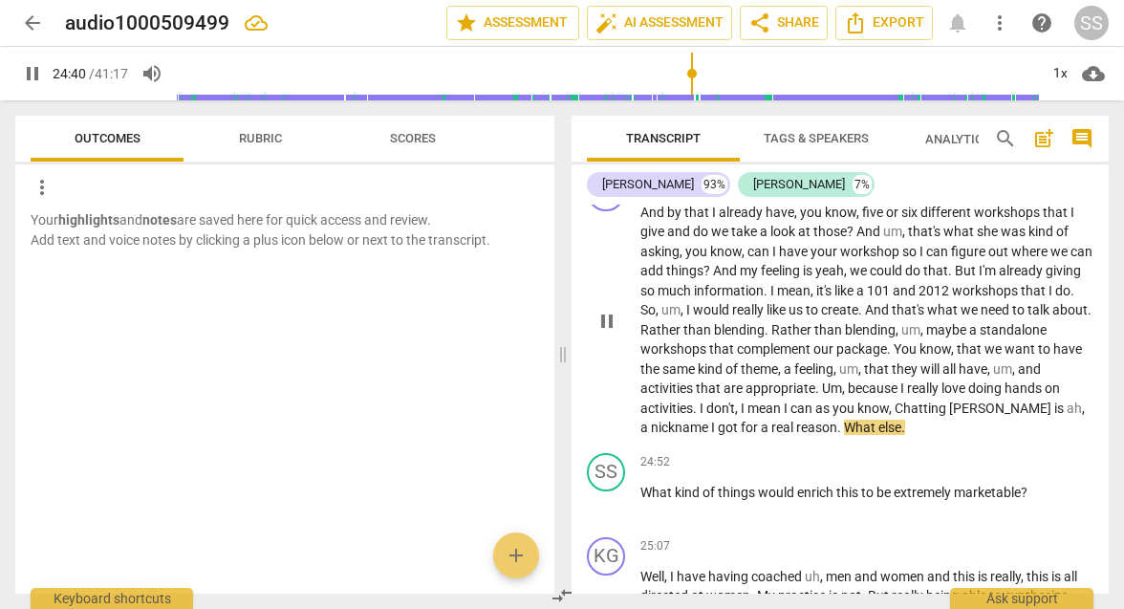
scroll to position [8728, 0]
click at [609, 312] on span "pause" at bounding box center [607, 323] width 23 height 23
type input "1481"
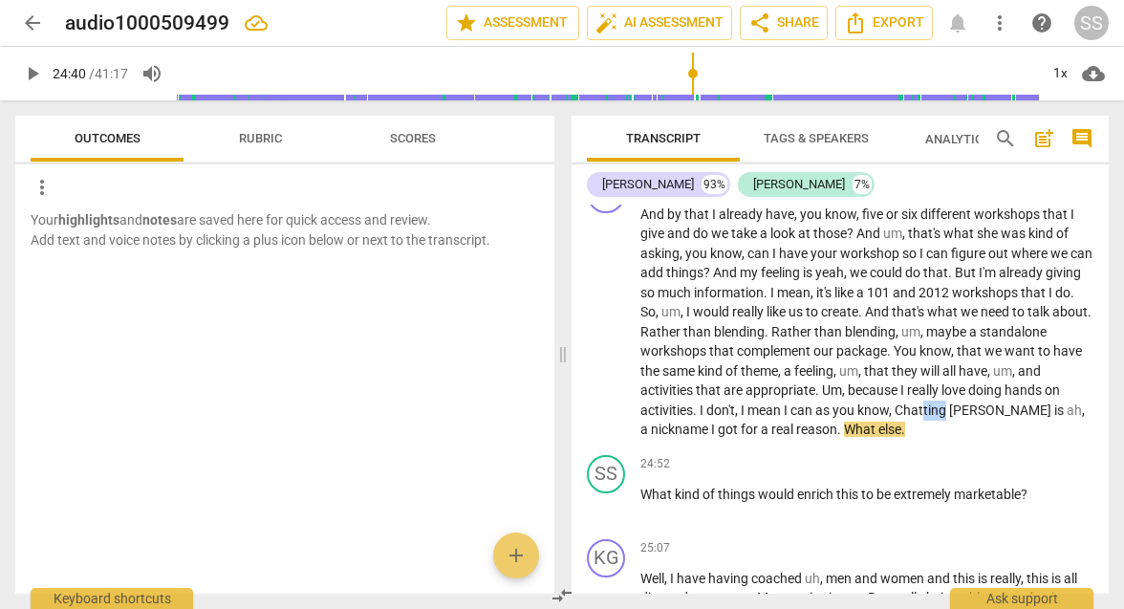
drag, startPoint x: 947, startPoint y: 334, endPoint x: 924, endPoint y: 333, distance: 23.0
click at [924, 402] on span "Chatting" at bounding box center [922, 409] width 54 height 15
click at [605, 312] on span "play_arrow" at bounding box center [607, 323] width 23 height 23
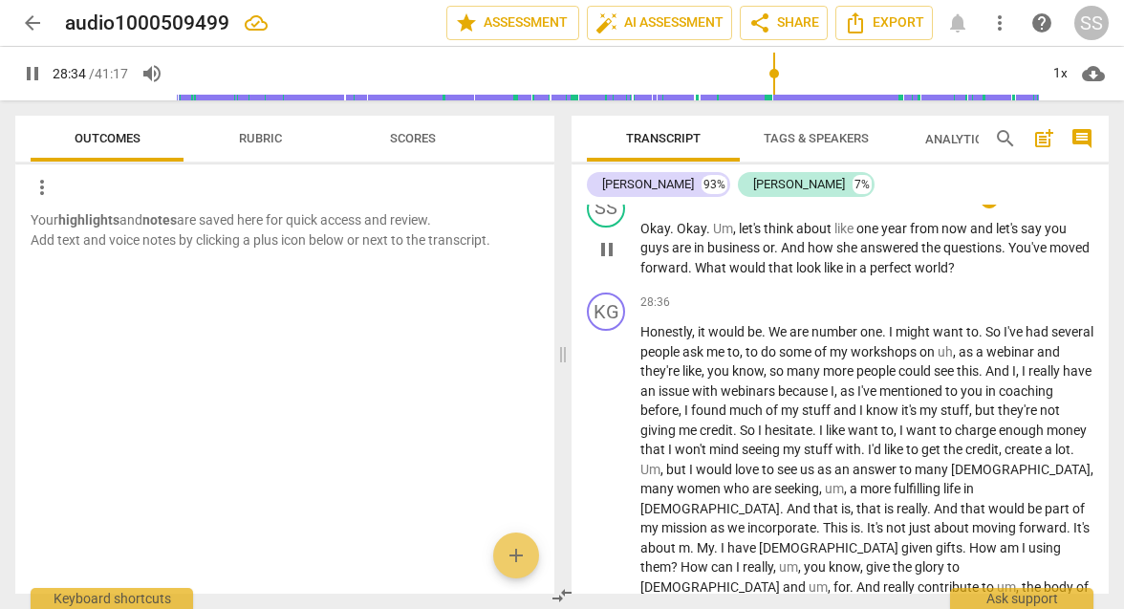
scroll to position [9799, 0]
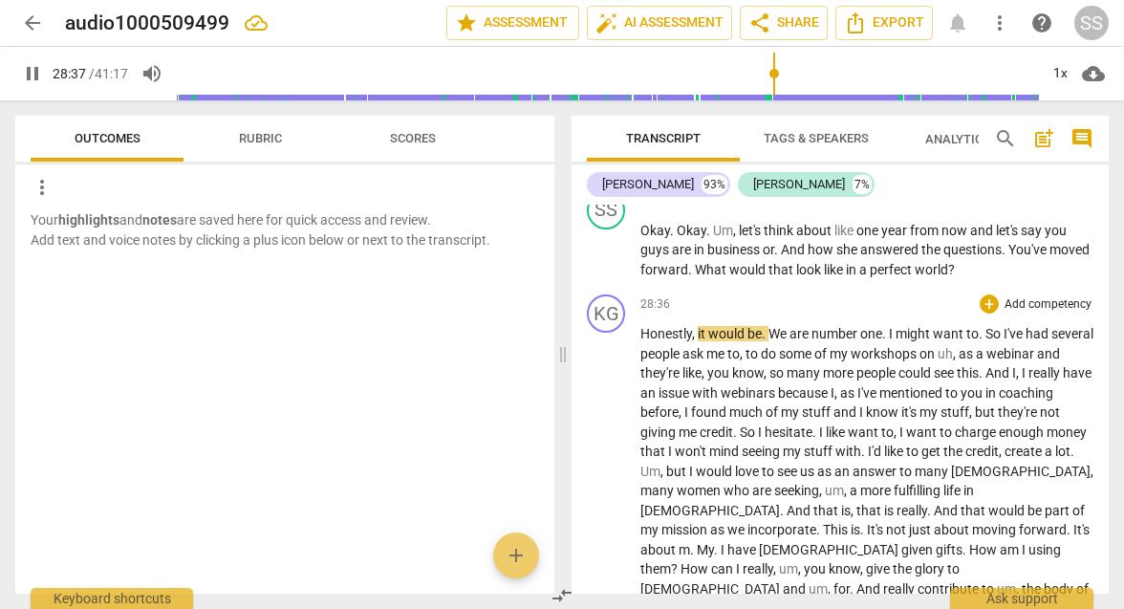
click at [641, 326] on span "Honestly" at bounding box center [667, 333] width 52 height 15
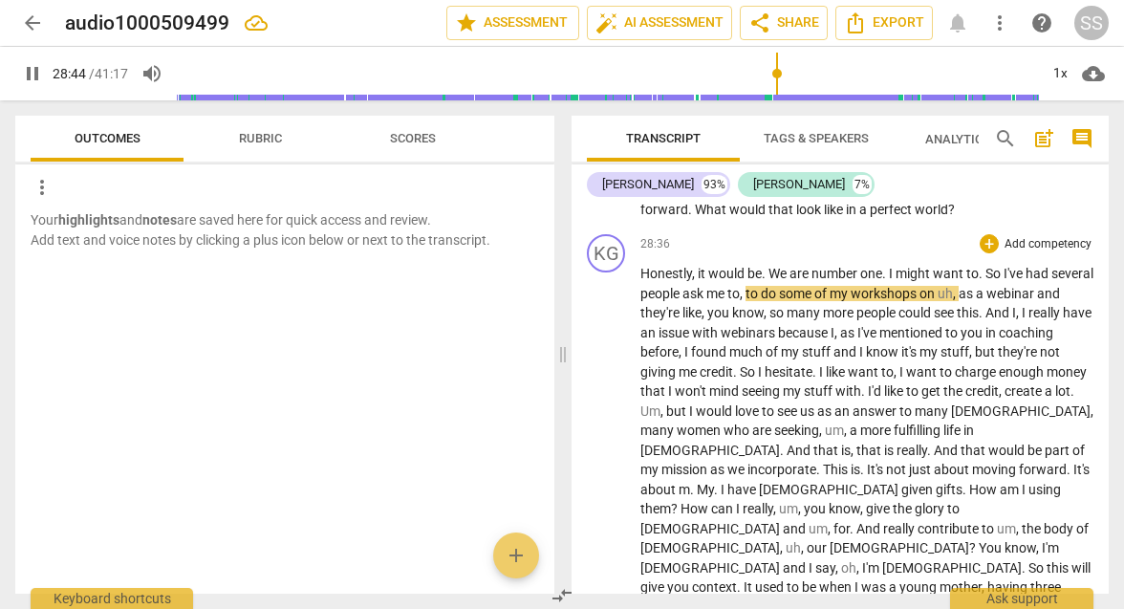
scroll to position [9860, 0]
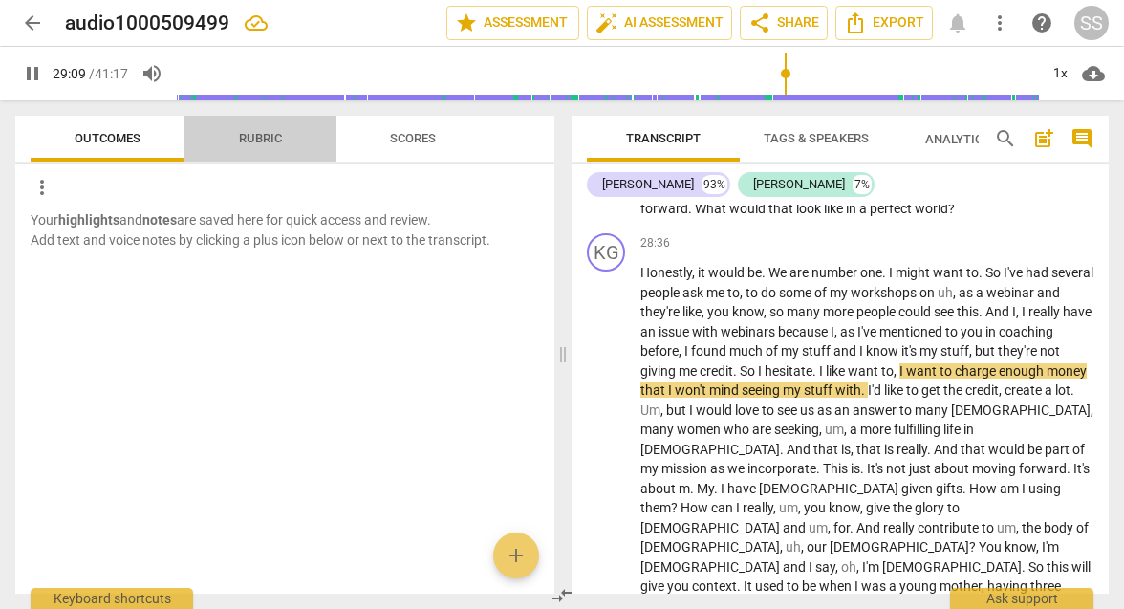
click at [269, 135] on span "Rubric" at bounding box center [260, 138] width 43 height 14
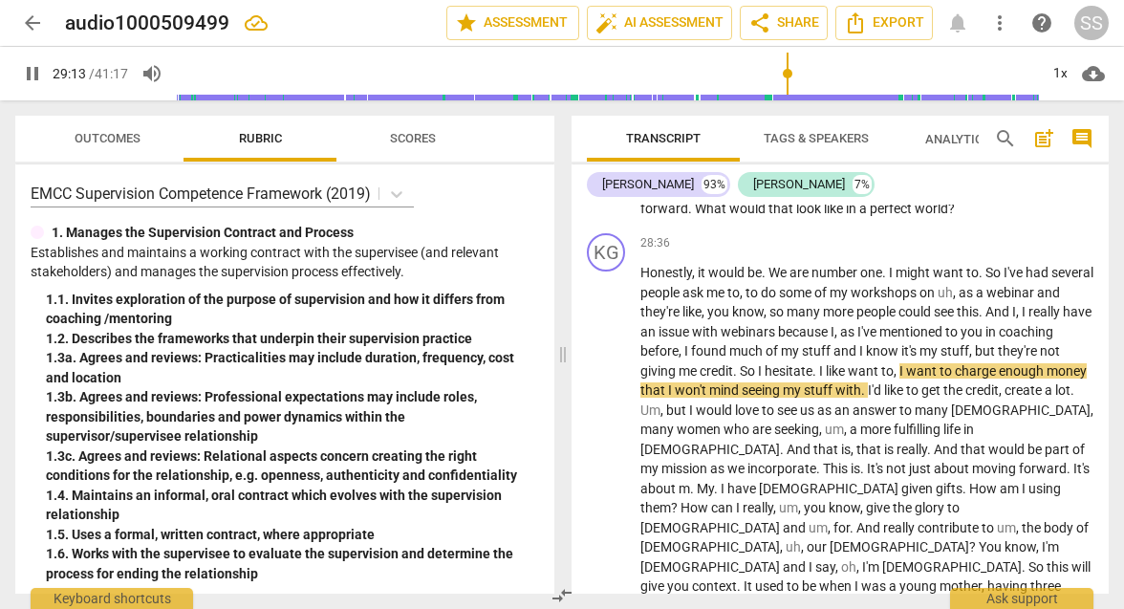
click at [420, 138] on span "Scores" at bounding box center [413, 138] width 46 height 14
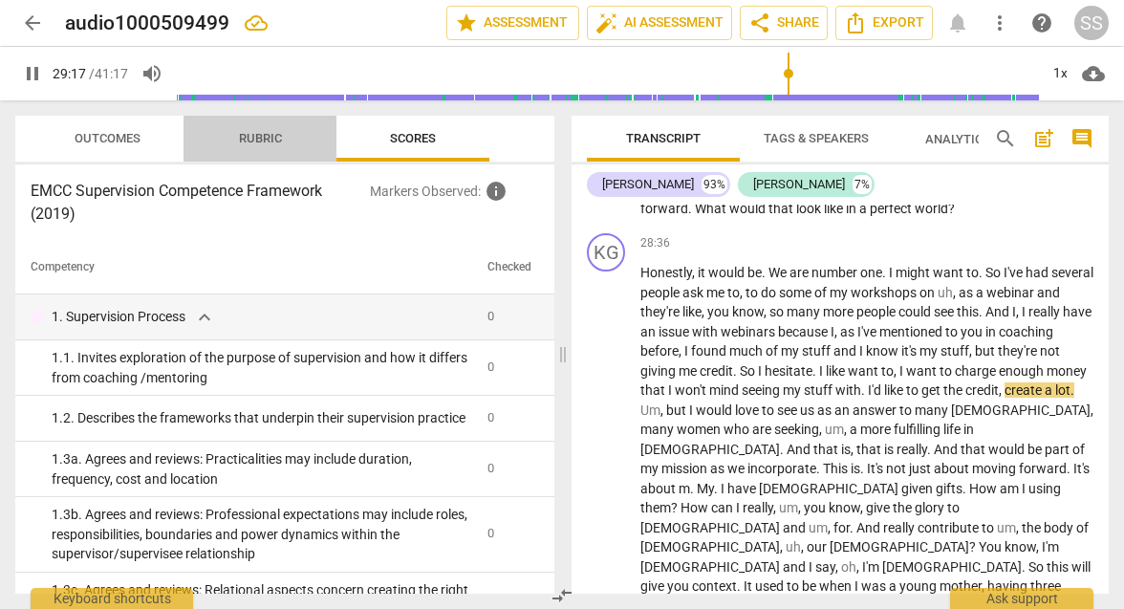
click at [258, 136] on span "Rubric" at bounding box center [260, 138] width 43 height 14
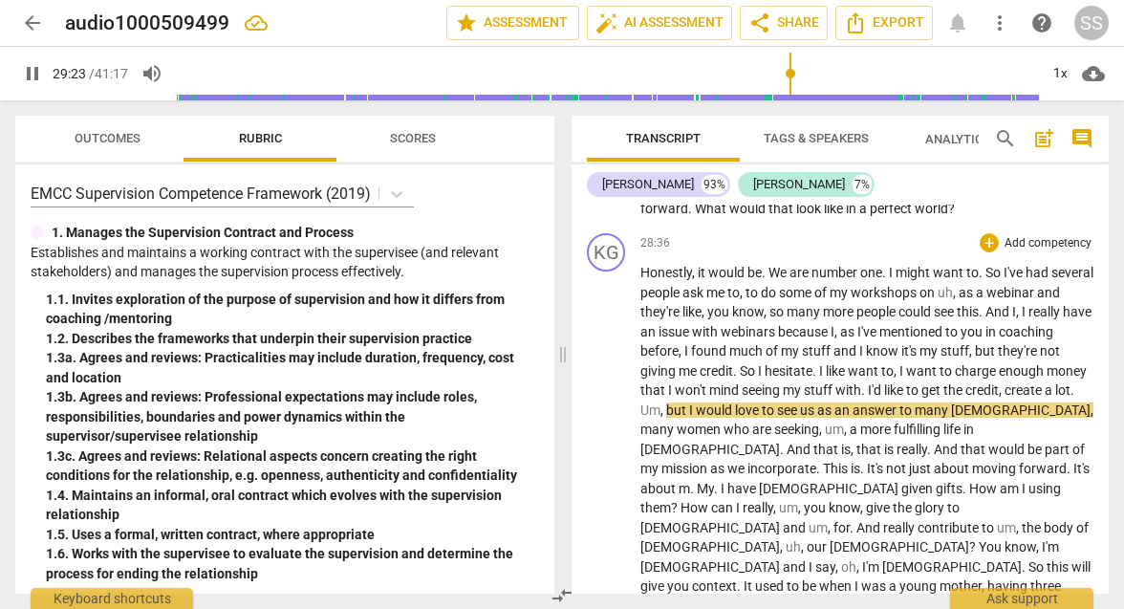
click at [906, 363] on span "I" at bounding box center [903, 370] width 7 height 15
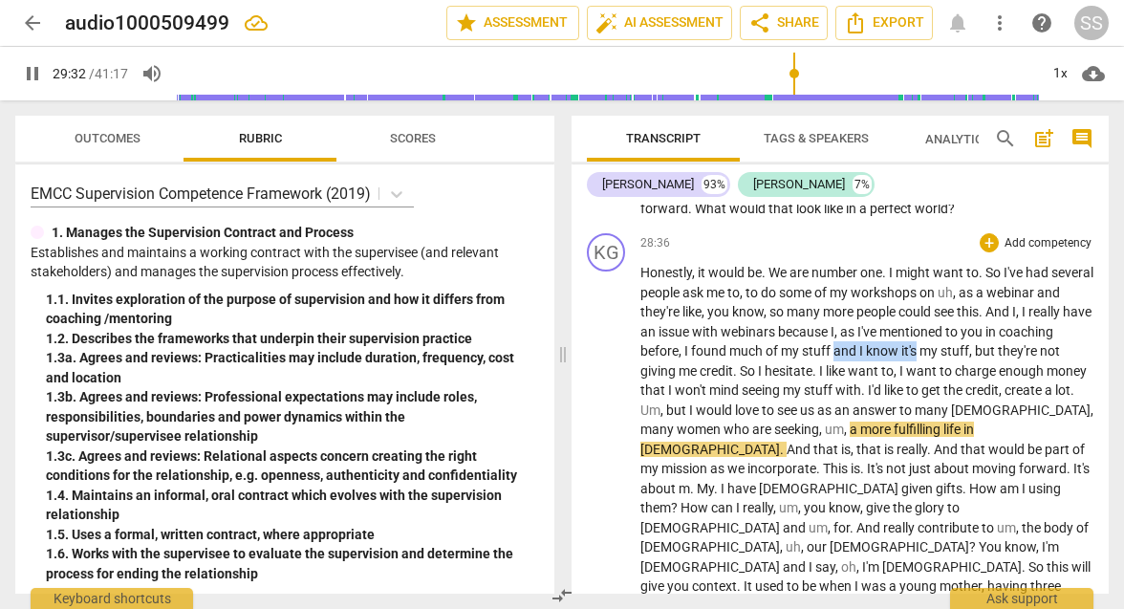
drag, startPoint x: 891, startPoint y: 274, endPoint x: 977, endPoint y: 275, distance: 86.0
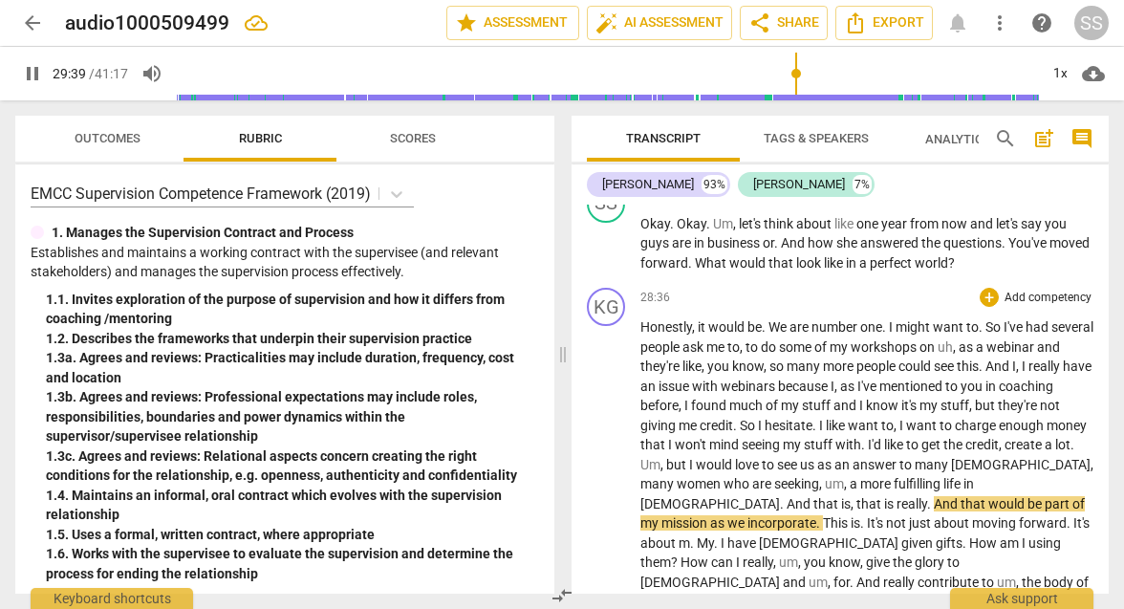
scroll to position [9804, 0]
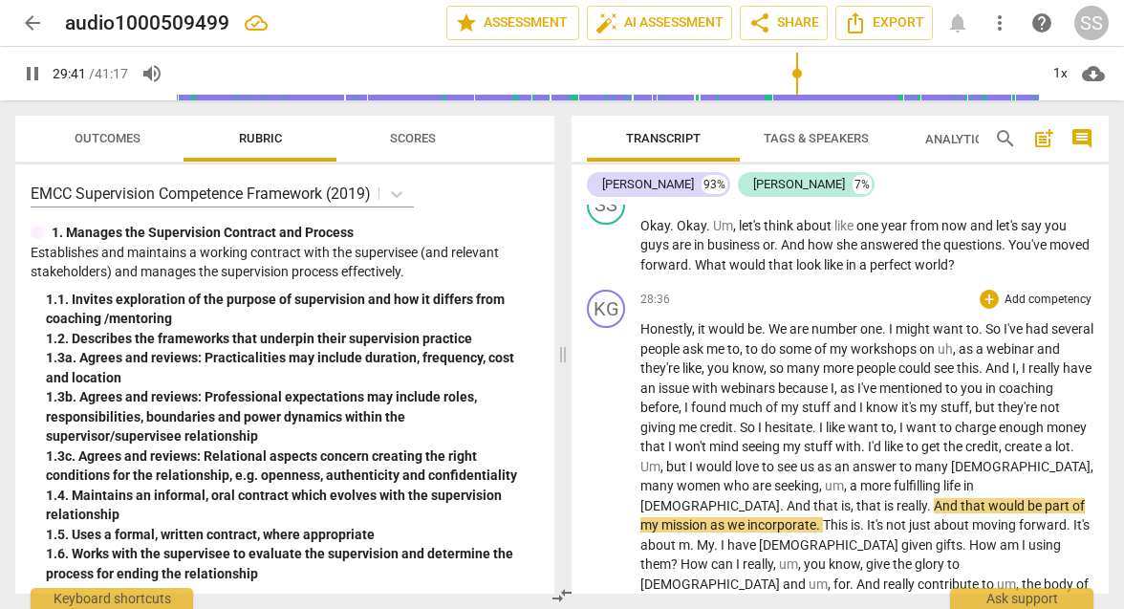
click at [1012, 360] on span "And" at bounding box center [999, 367] width 27 height 15
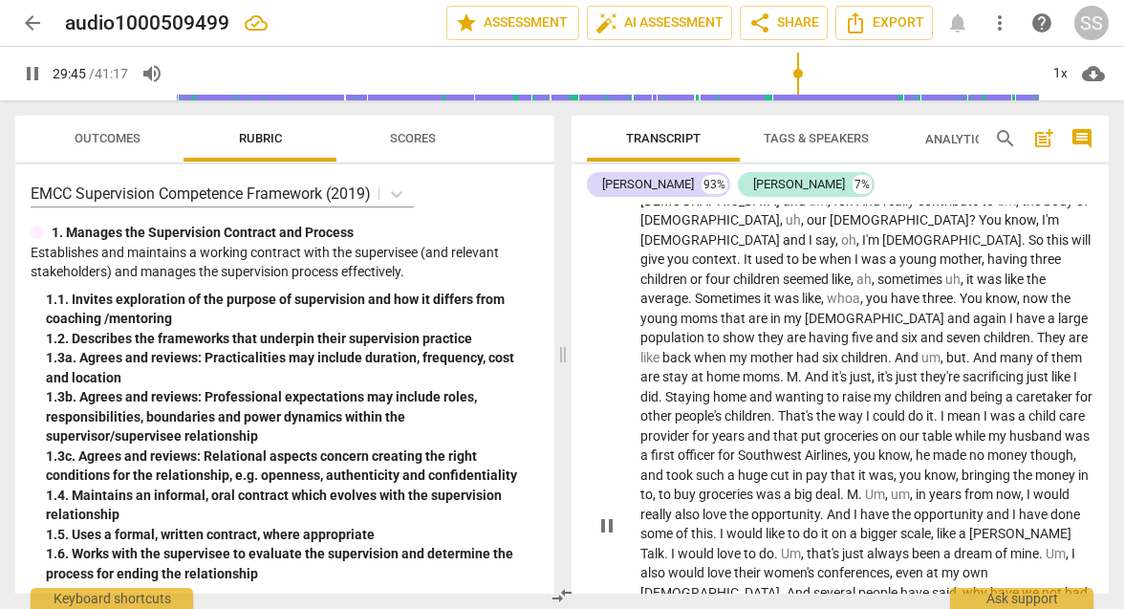
scroll to position [10208, 0]
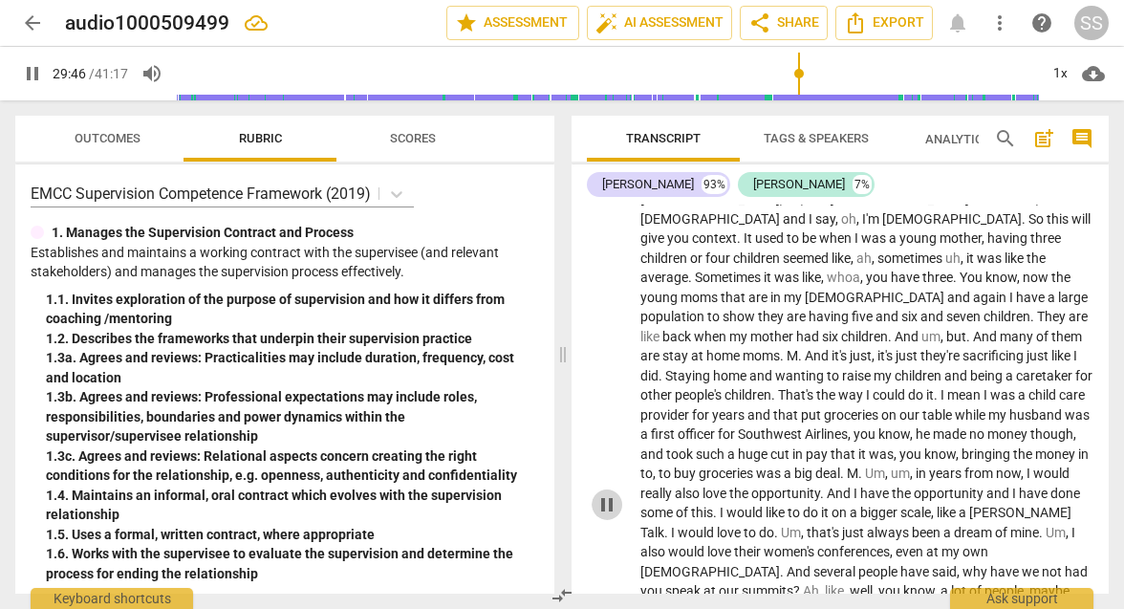
click at [603, 493] on span "pause" at bounding box center [607, 504] width 23 height 23
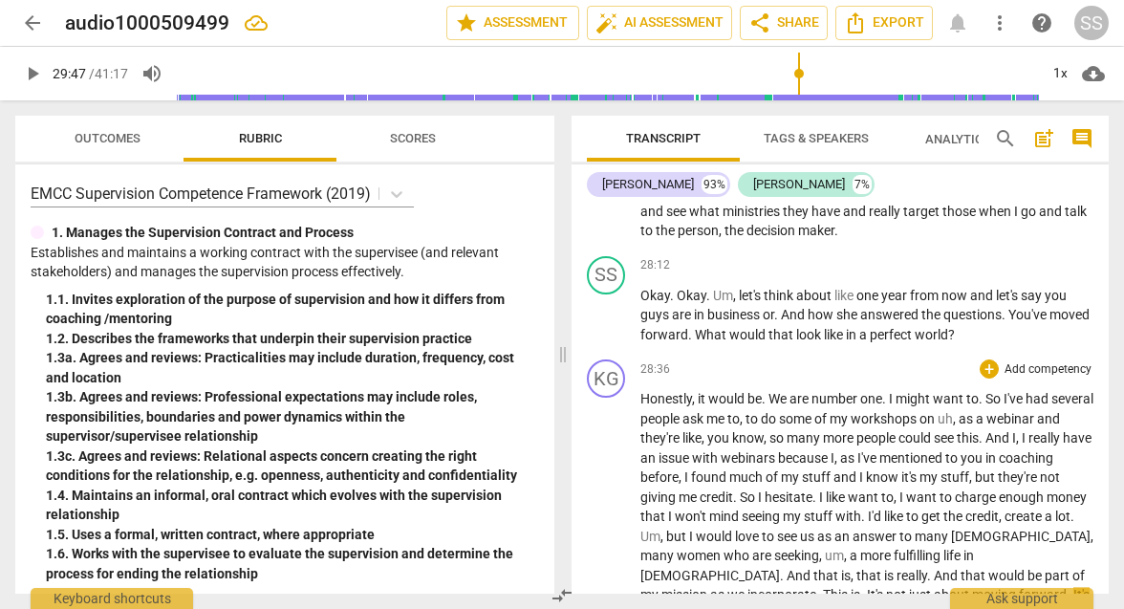
scroll to position [9725, 0]
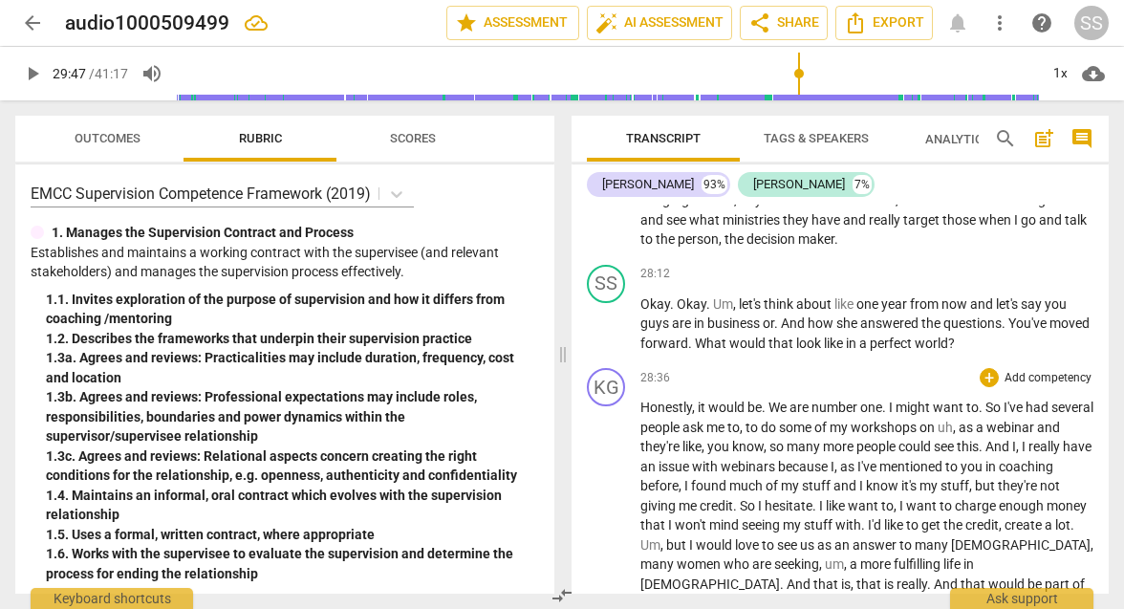
click at [641, 400] on span "Honestly" at bounding box center [667, 407] width 52 height 15
drag, startPoint x: 641, startPoint y: 325, endPoint x: 728, endPoint y: 325, distance: 86.0
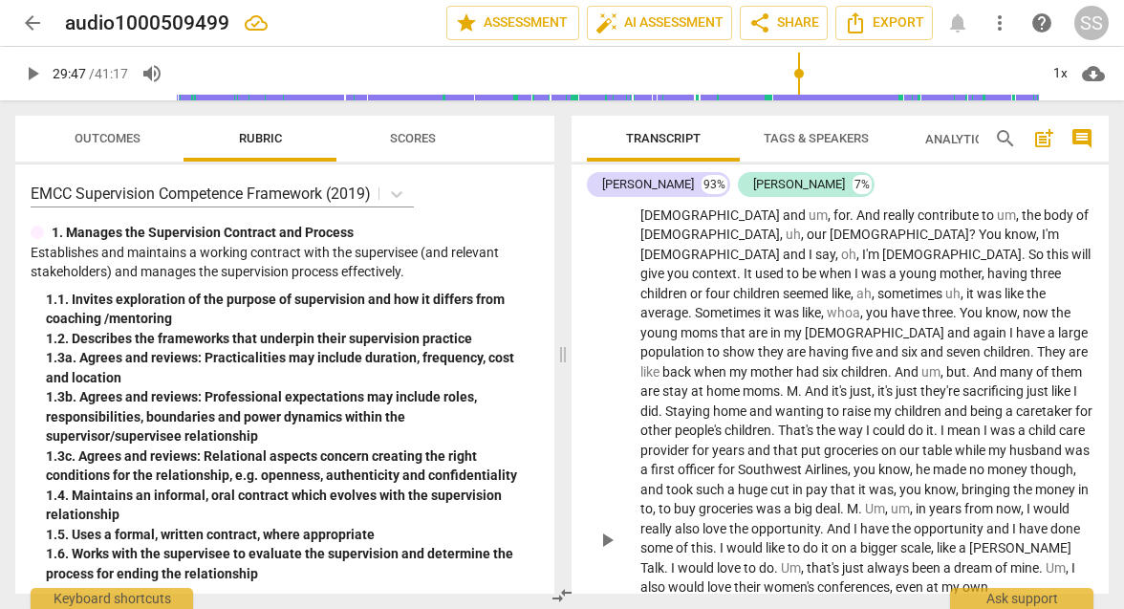
scroll to position [10194, 0]
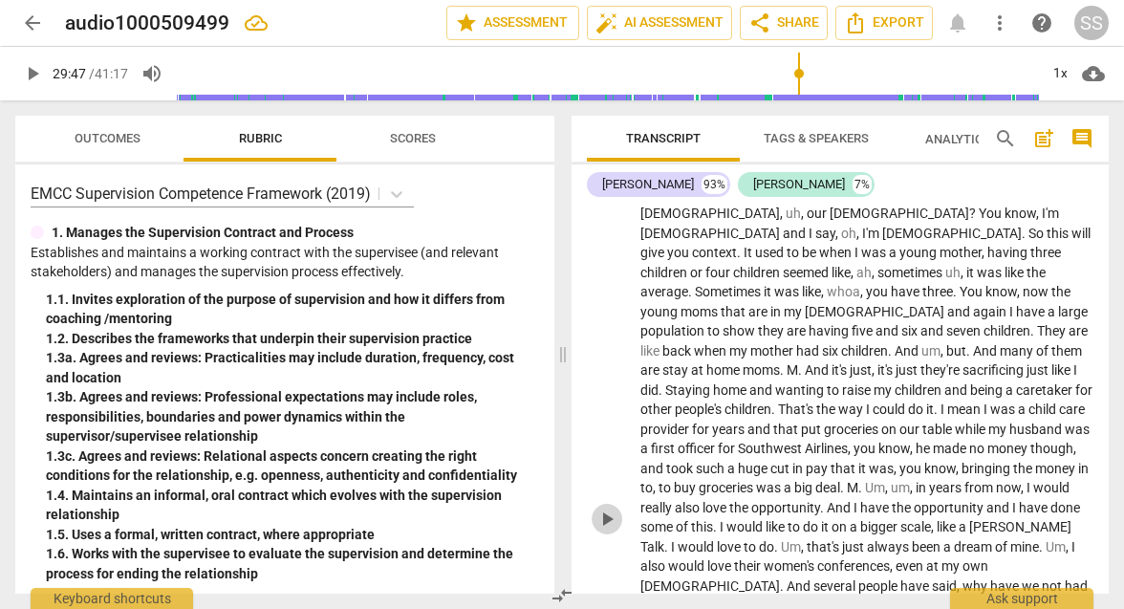
click at [604, 508] on span "play_arrow" at bounding box center [607, 519] width 23 height 23
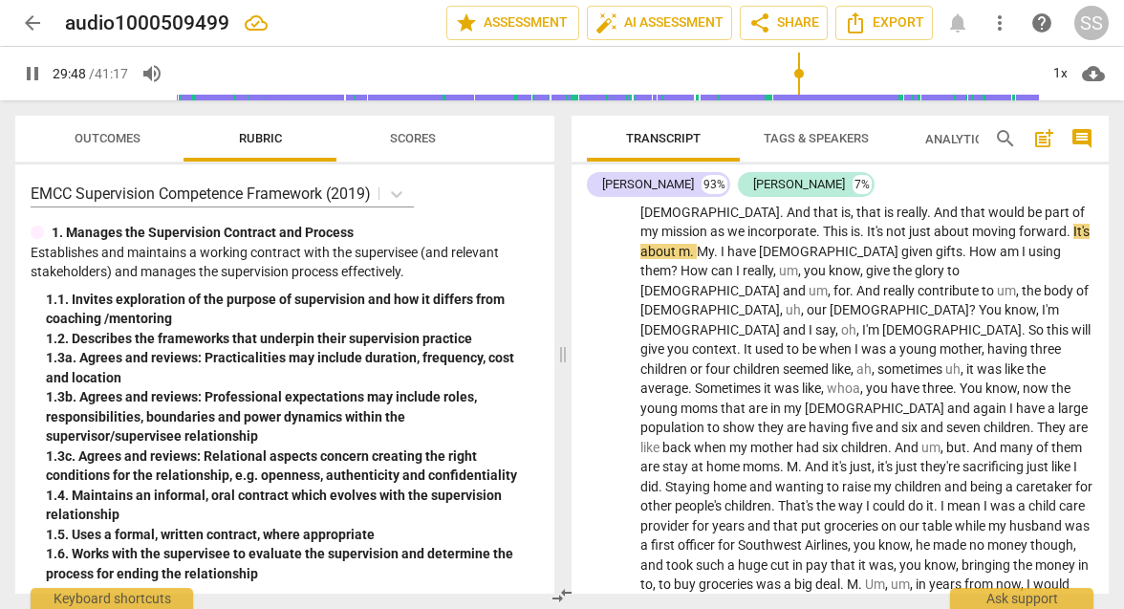
scroll to position [9709, 0]
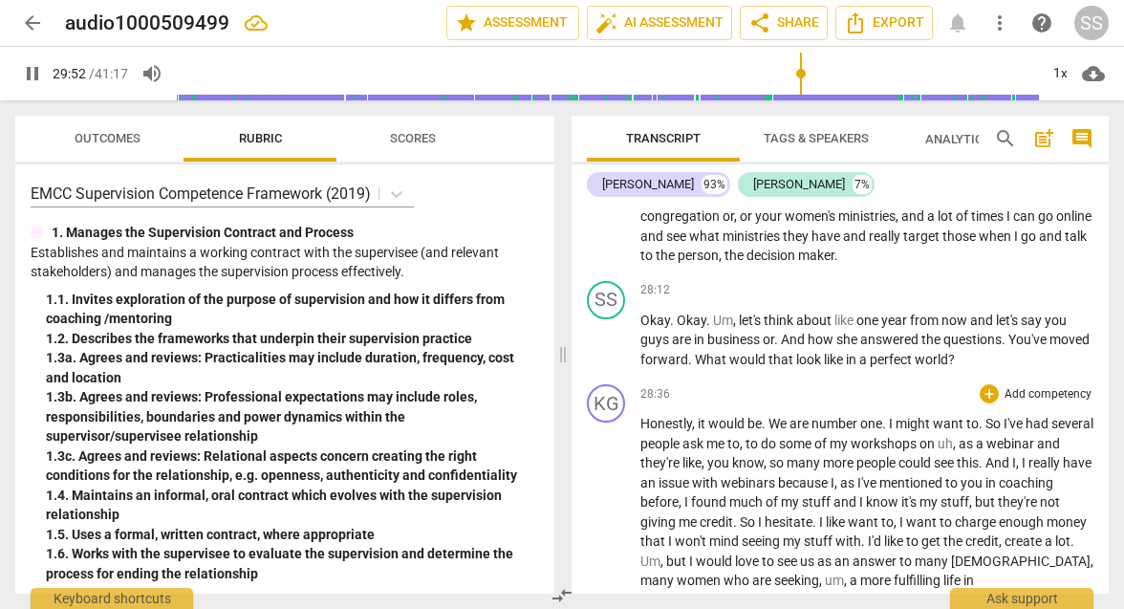
click at [641, 416] on span "Honestly" at bounding box center [667, 423] width 52 height 15
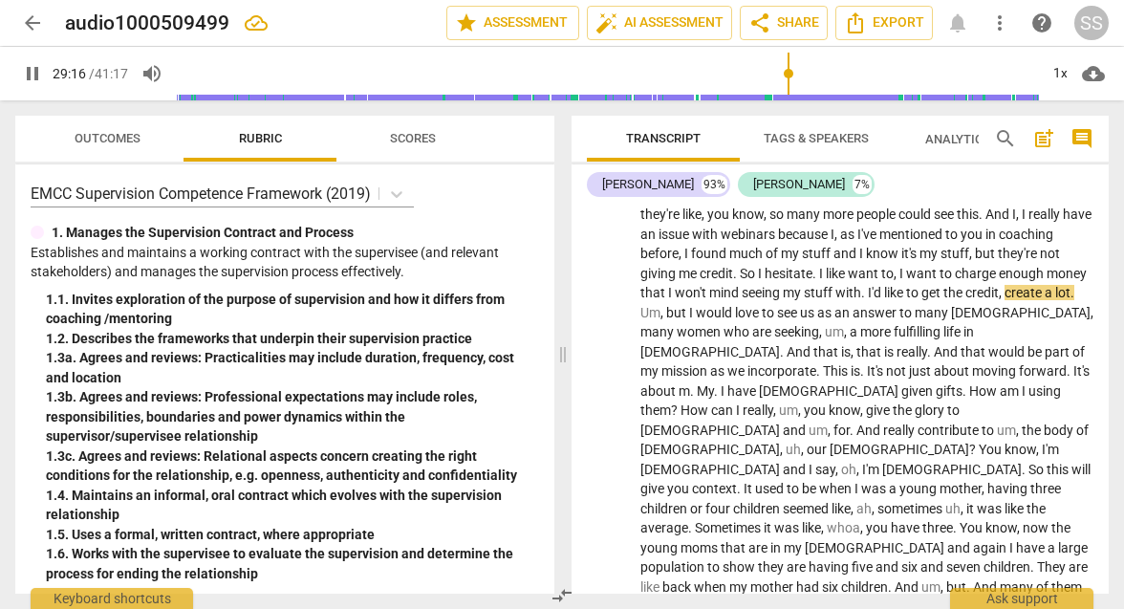
scroll to position [9960, 0]
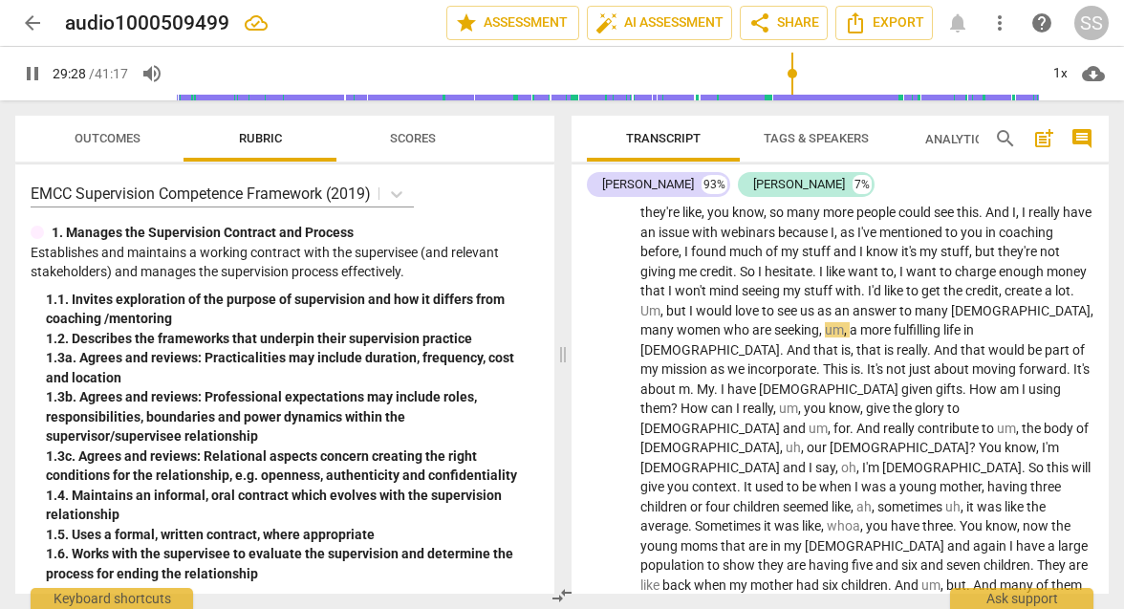
click at [1005, 283] on span "create" at bounding box center [1025, 290] width 40 height 15
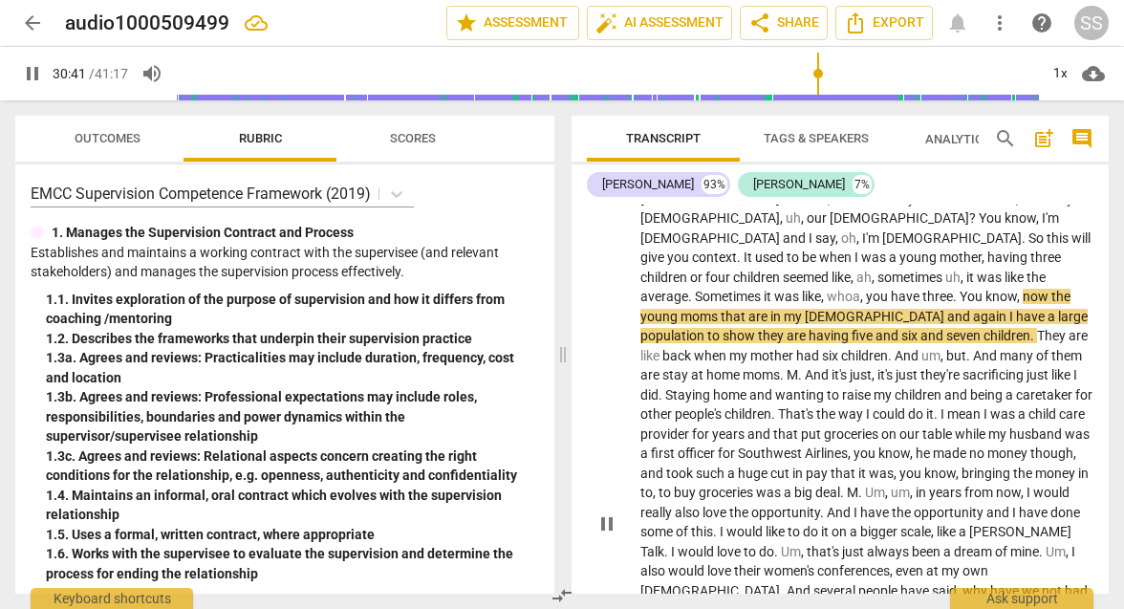
scroll to position [10193, 0]
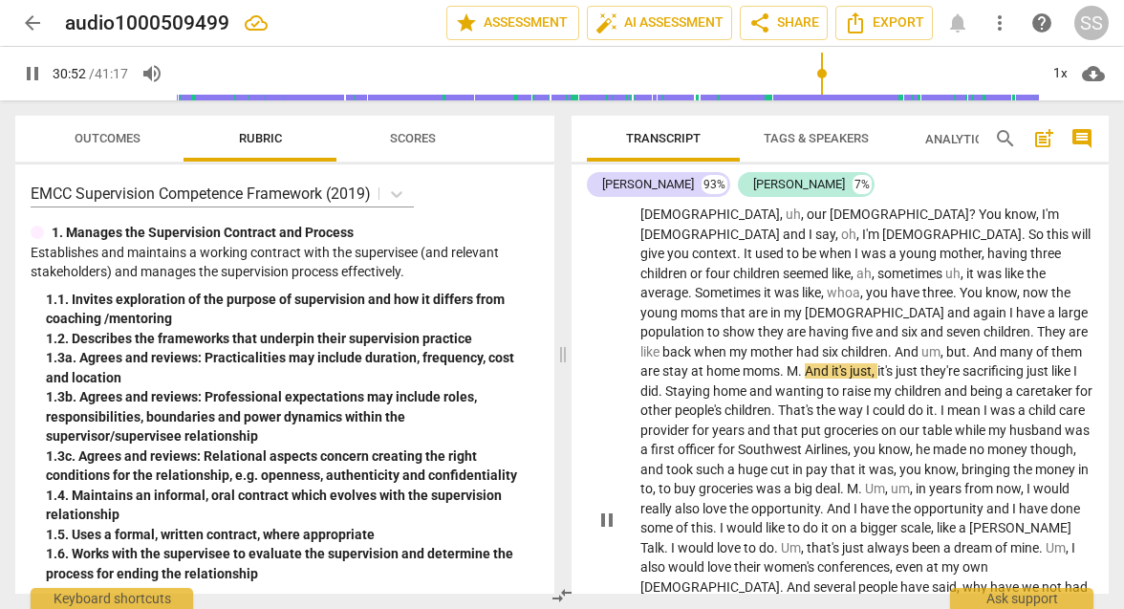
click at [787, 363] on span "M" at bounding box center [792, 370] width 11 height 15
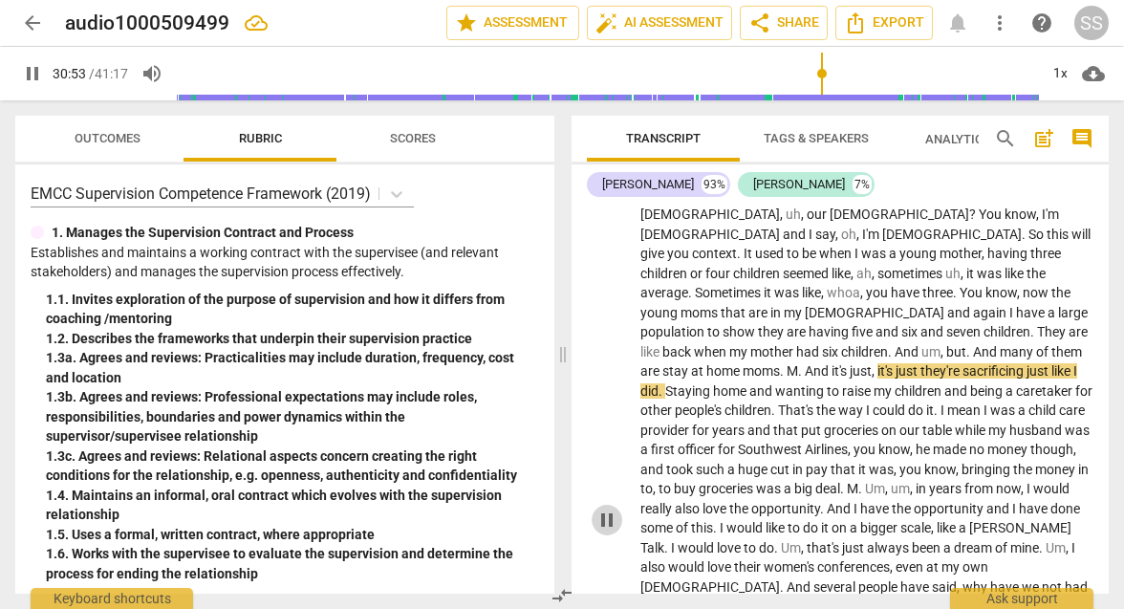
click at [603, 509] on span "pause" at bounding box center [607, 520] width 23 height 23
type input "1854"
click at [787, 363] on span "M" at bounding box center [792, 370] width 11 height 15
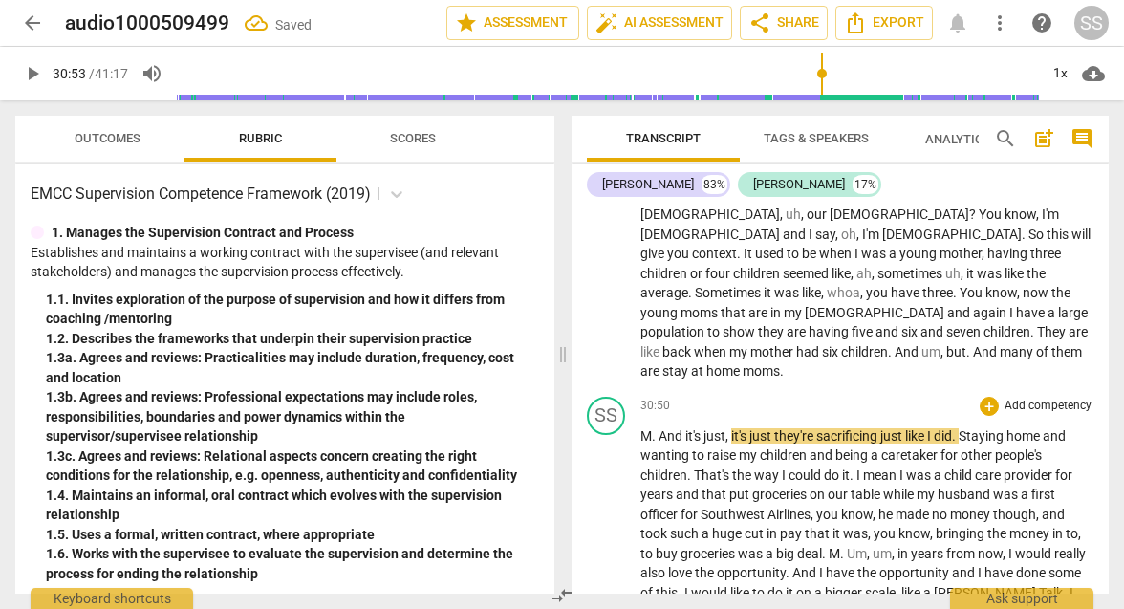
click at [652, 428] on span "." at bounding box center [655, 435] width 7 height 15
click at [680, 428] on span "And" at bounding box center [691, 435] width 27 height 15
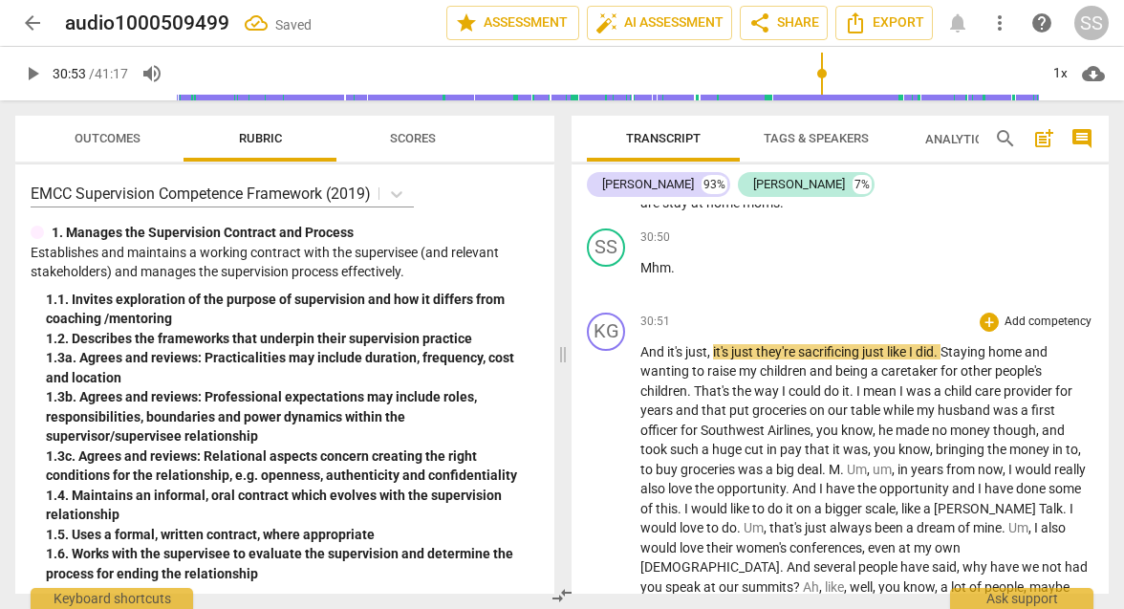
scroll to position [10362, 0]
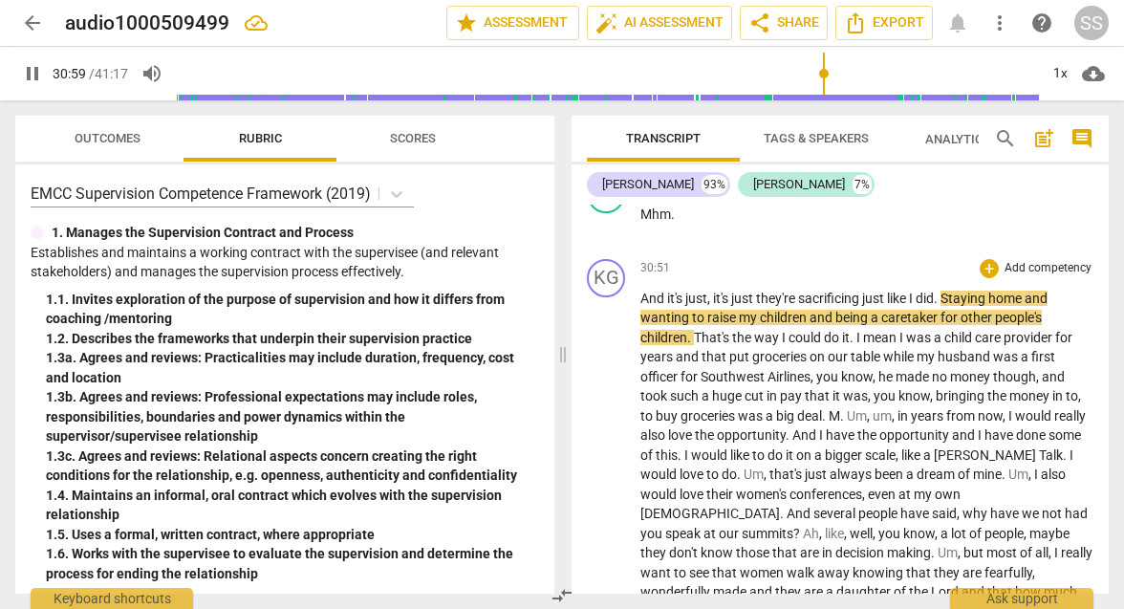
scroll to position [10419, 0]
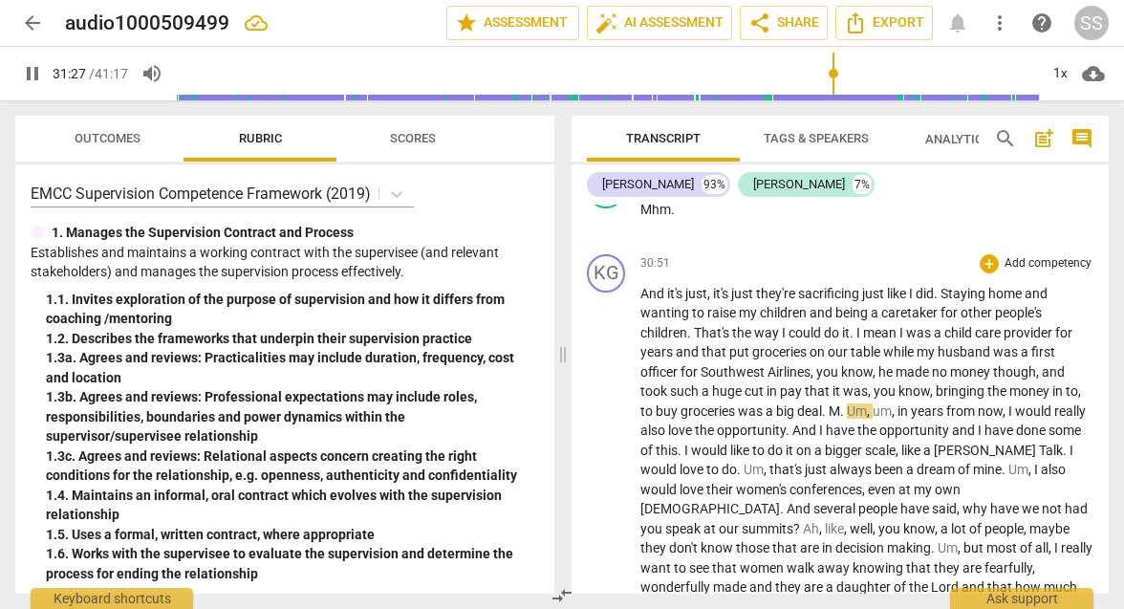
click at [828, 403] on span "." at bounding box center [825, 410] width 7 height 15
type input "1890"
click at [831, 403] on span "M" at bounding box center [834, 410] width 11 height 15
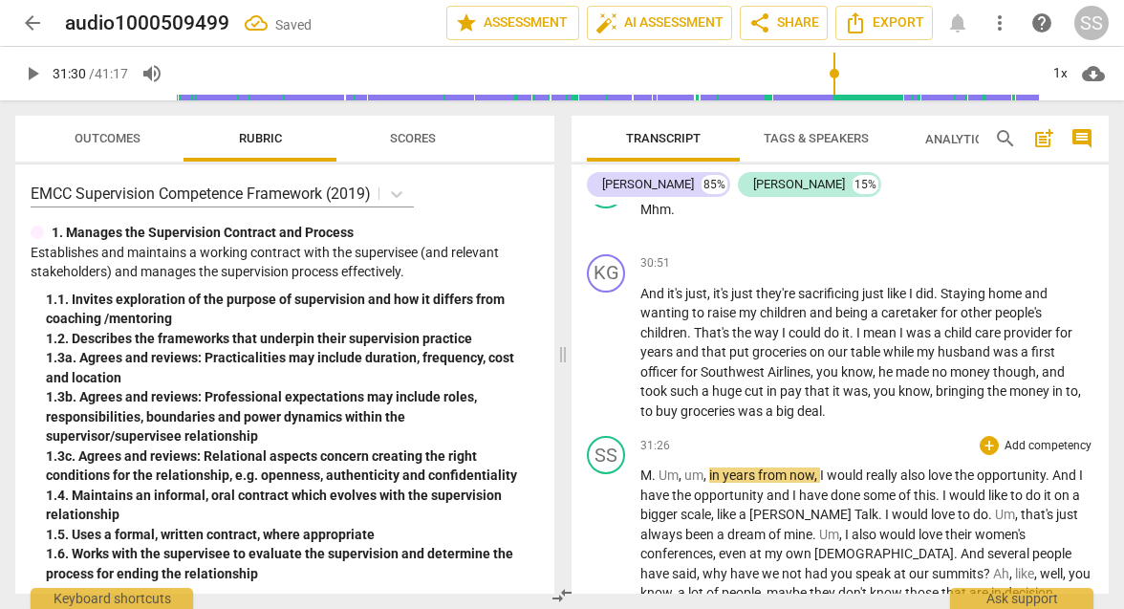
click at [651, 467] on span "M" at bounding box center [646, 474] width 11 height 15
click at [728, 467] on span "," at bounding box center [726, 474] width 6 height 15
click at [678, 467] on span "Um" at bounding box center [688, 474] width 20 height 15
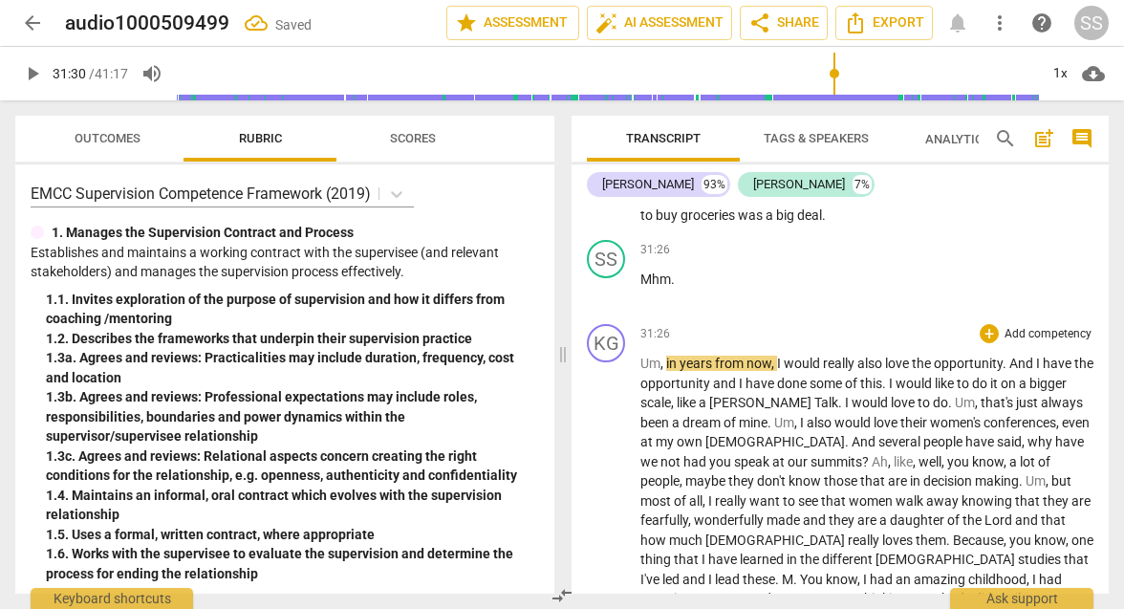
scroll to position [10613, 0]
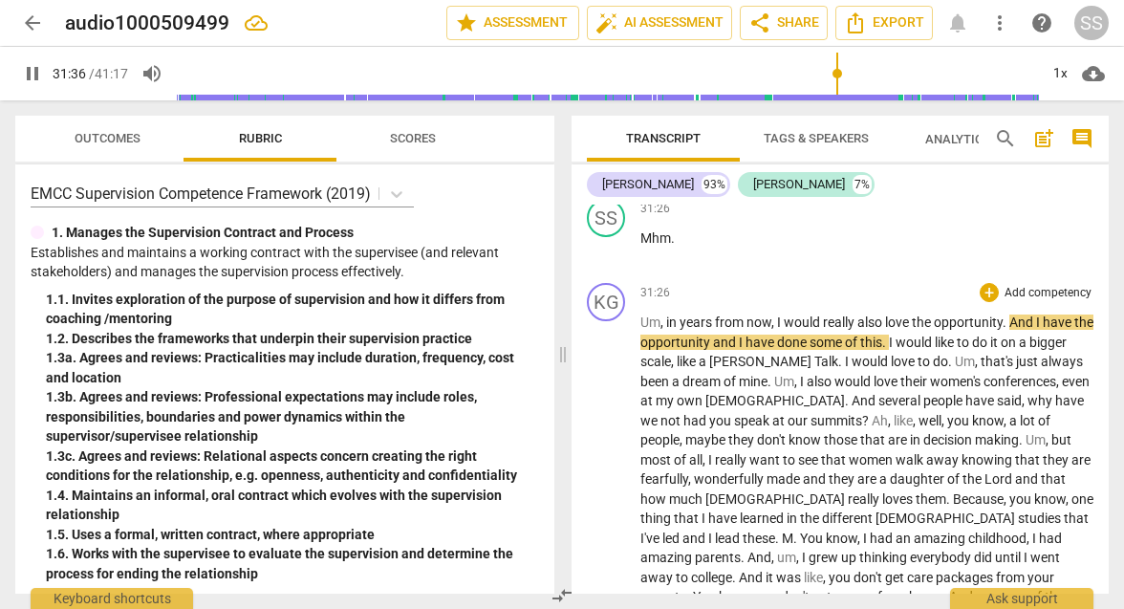
scroll to position [10662, 0]
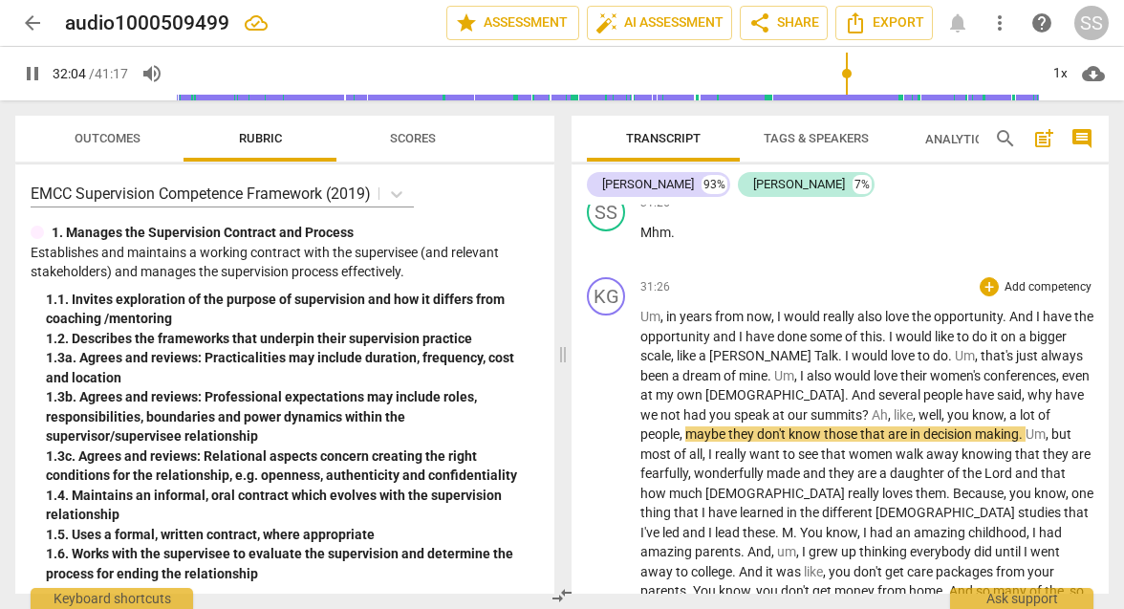
click at [872, 407] on span "Ah" at bounding box center [880, 414] width 16 height 15
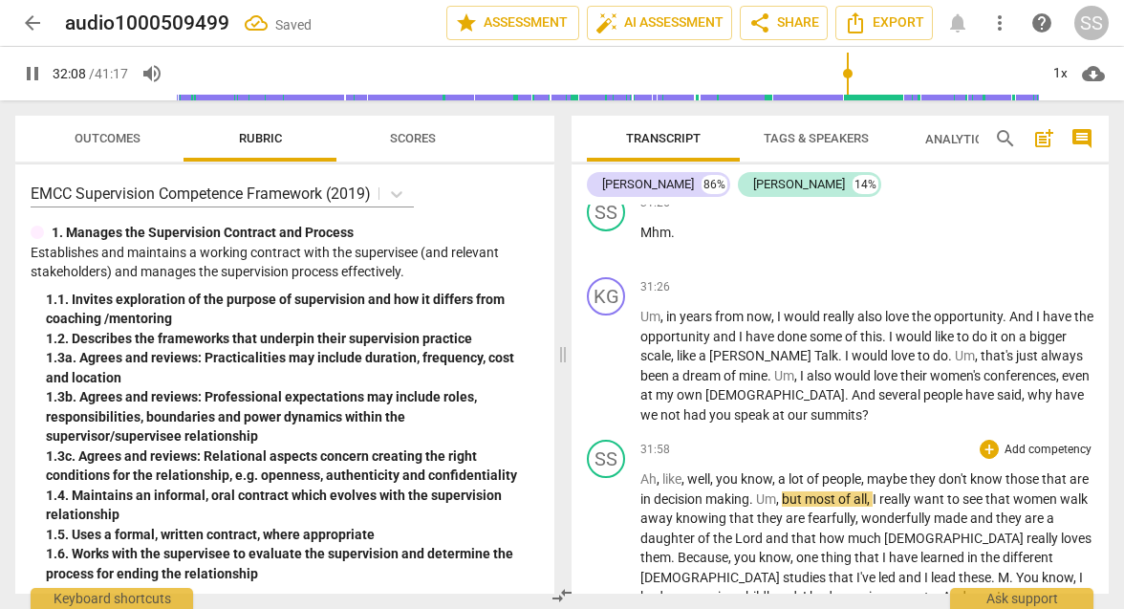
click at [664, 471] on span "like" at bounding box center [672, 478] width 19 height 15
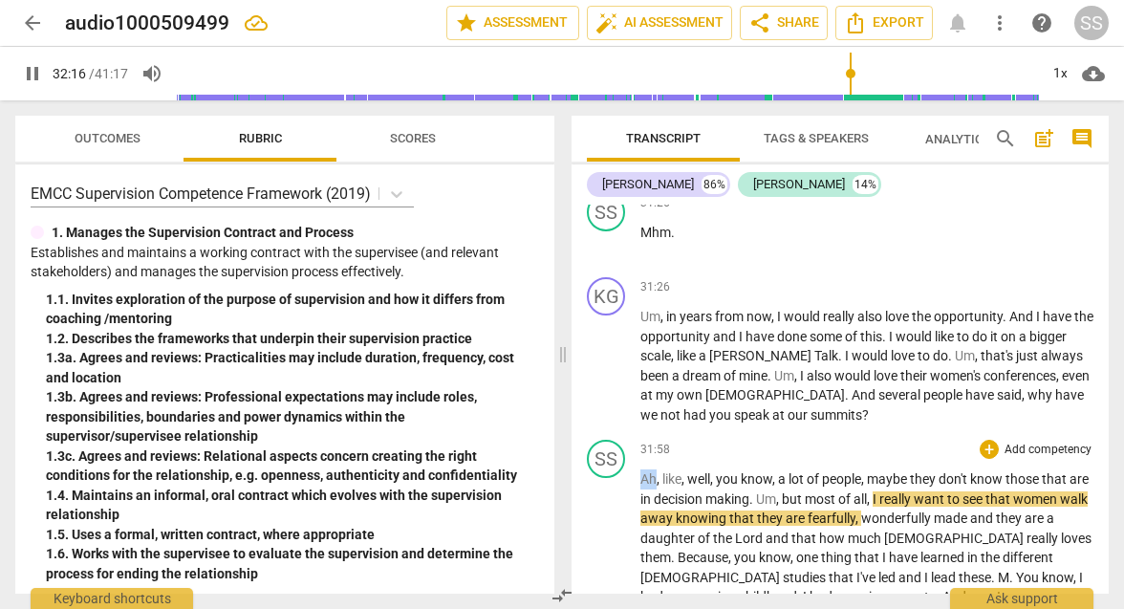
drag, startPoint x: 656, startPoint y: 363, endPoint x: 634, endPoint y: 363, distance: 22.0
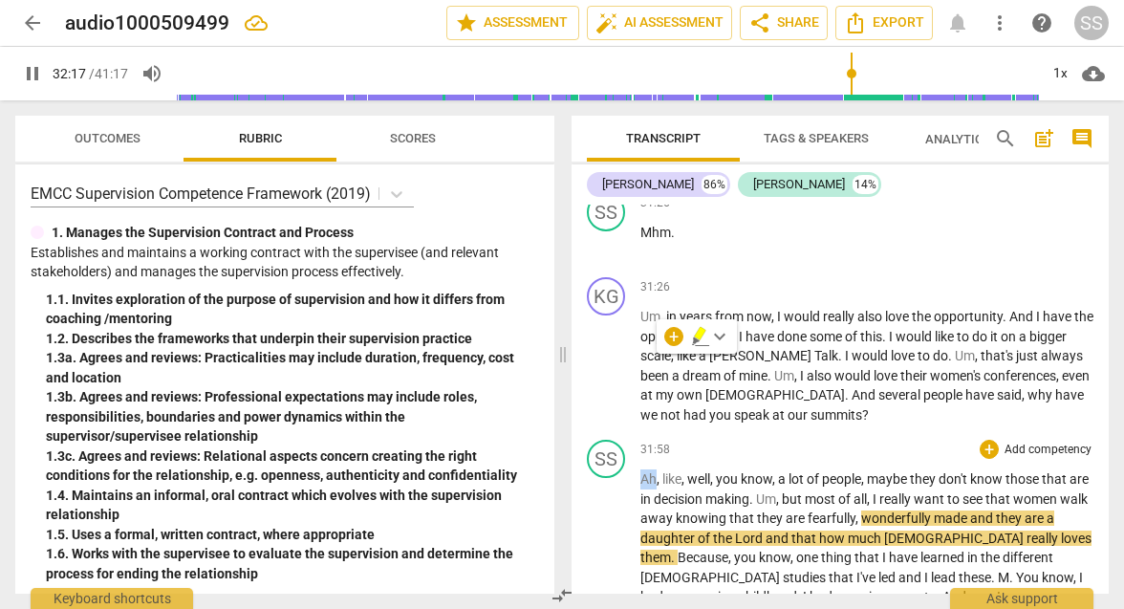
type input "1938"
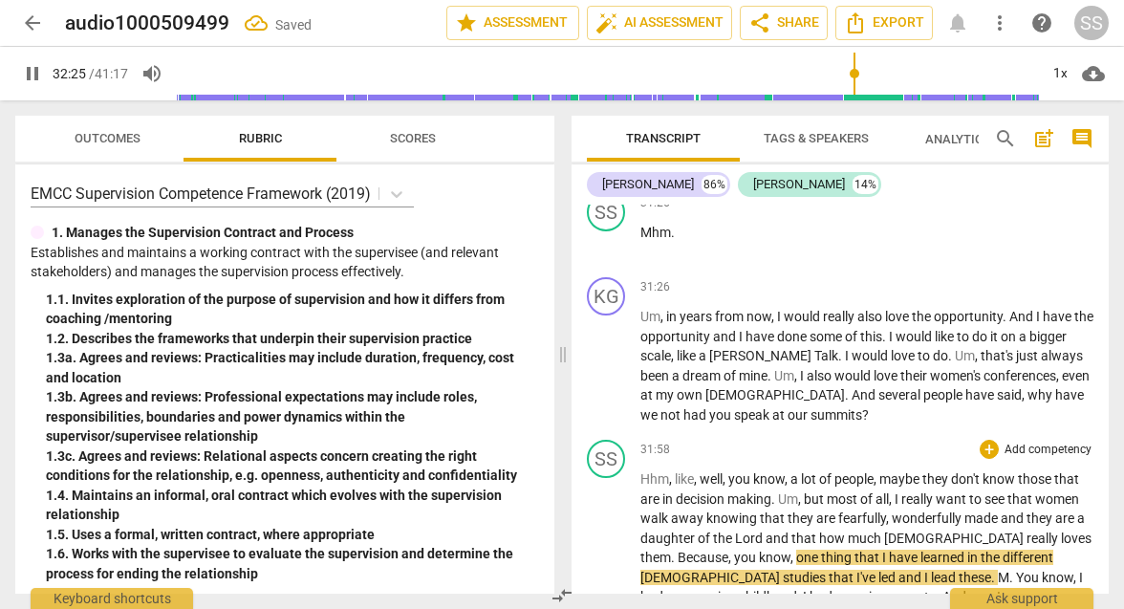
click at [673, 471] on span "," at bounding box center [672, 478] width 6 height 15
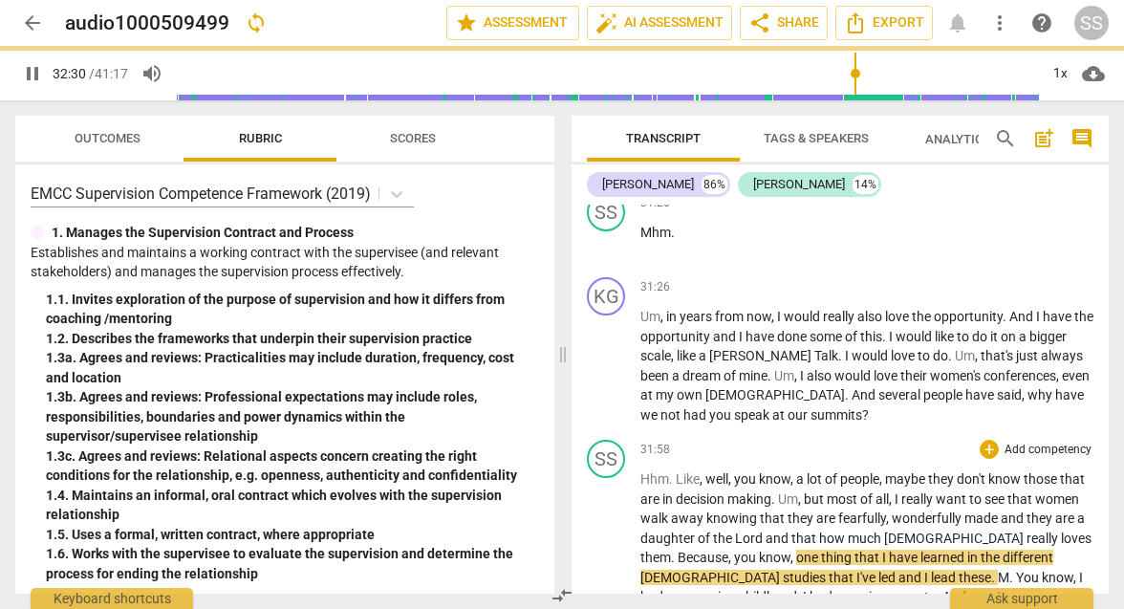
click at [677, 471] on span "Like" at bounding box center [688, 478] width 24 height 15
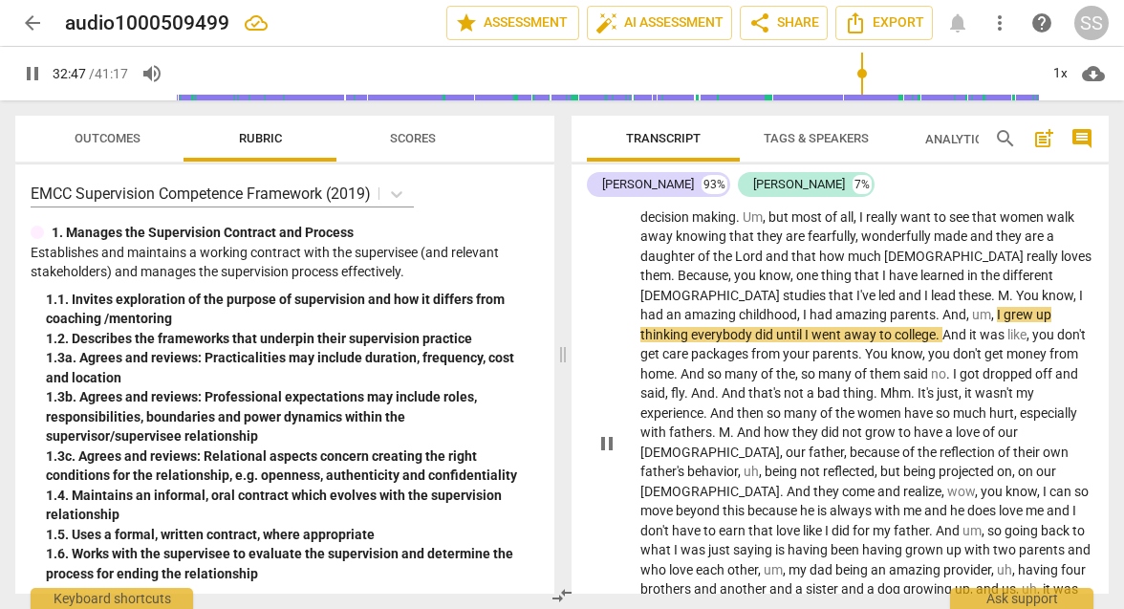
scroll to position [11029, 0]
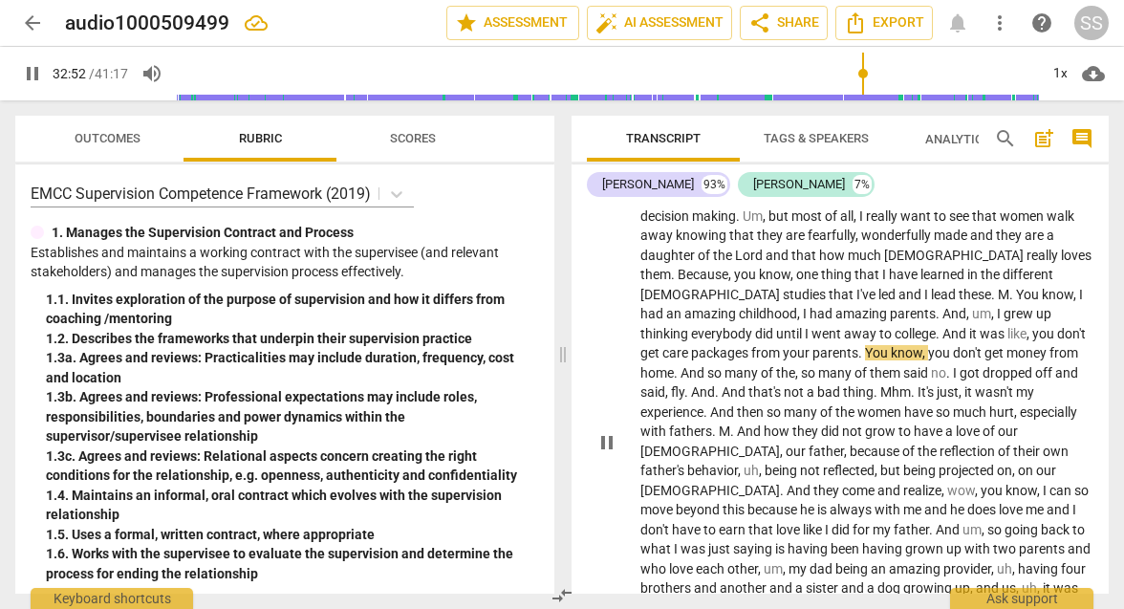
click at [943, 326] on span "And" at bounding box center [956, 333] width 27 height 15
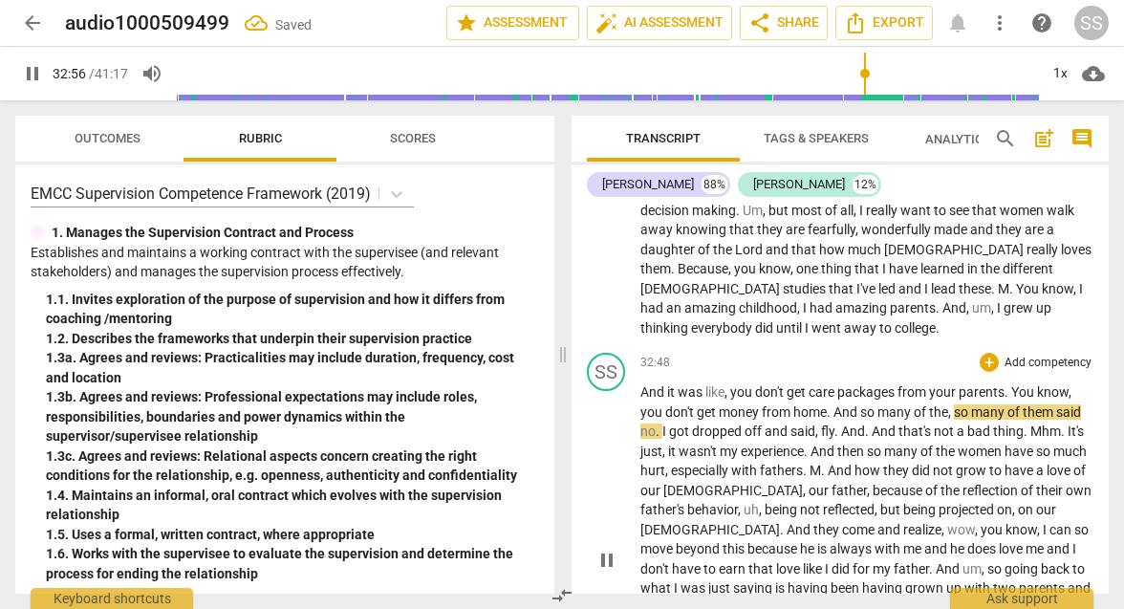
scroll to position [10981, 0]
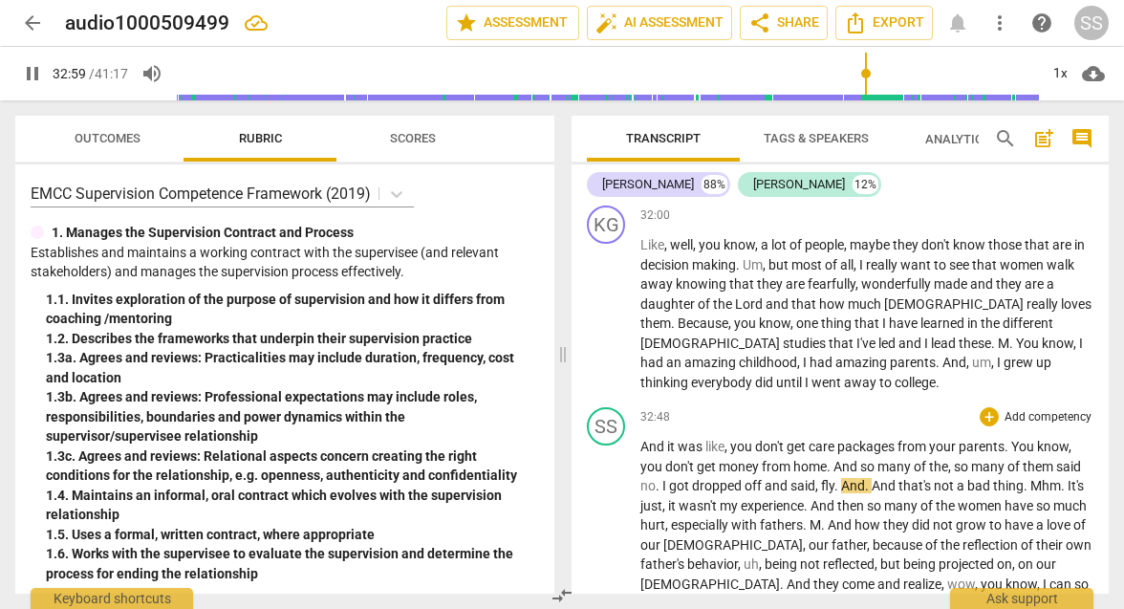
click at [641, 439] on span "And" at bounding box center [654, 446] width 27 height 15
type input "1981"
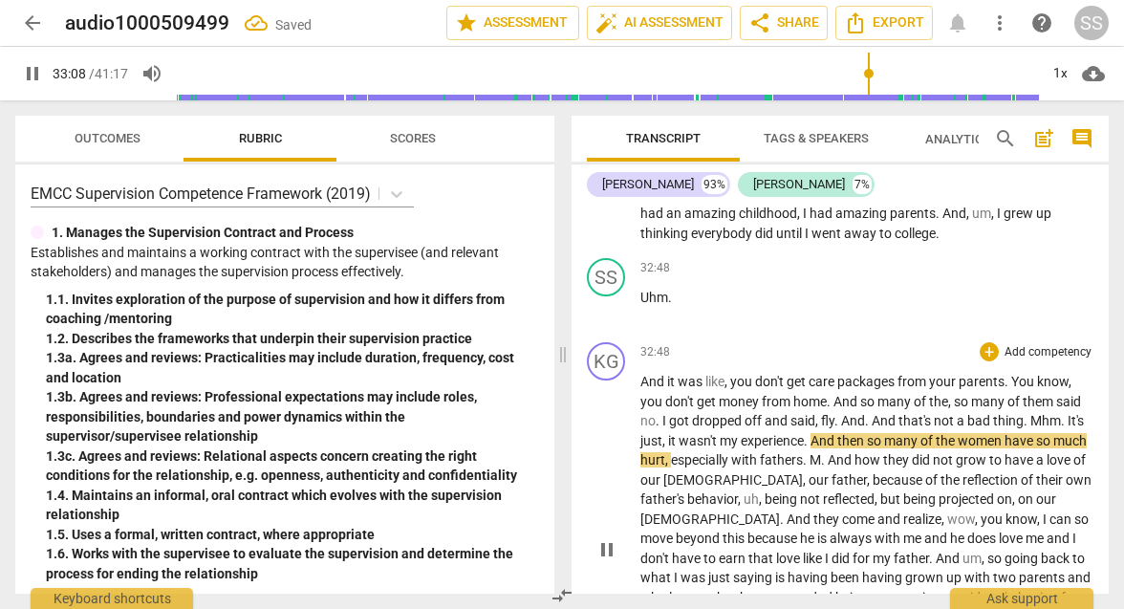
scroll to position [11135, 0]
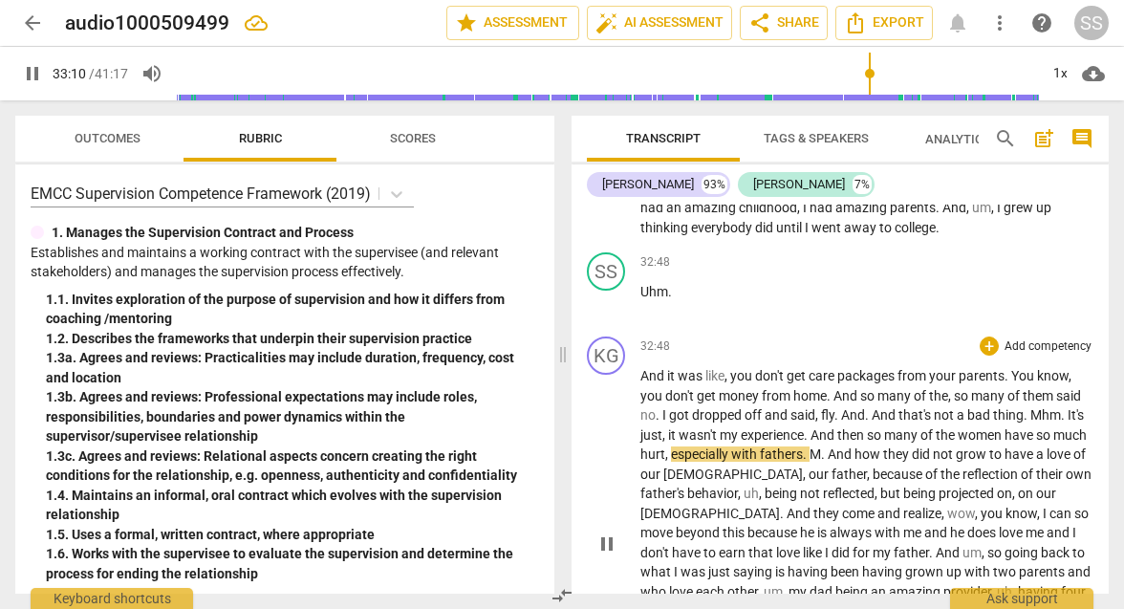
click at [1032, 407] on span "Mhm" at bounding box center [1046, 414] width 31 height 15
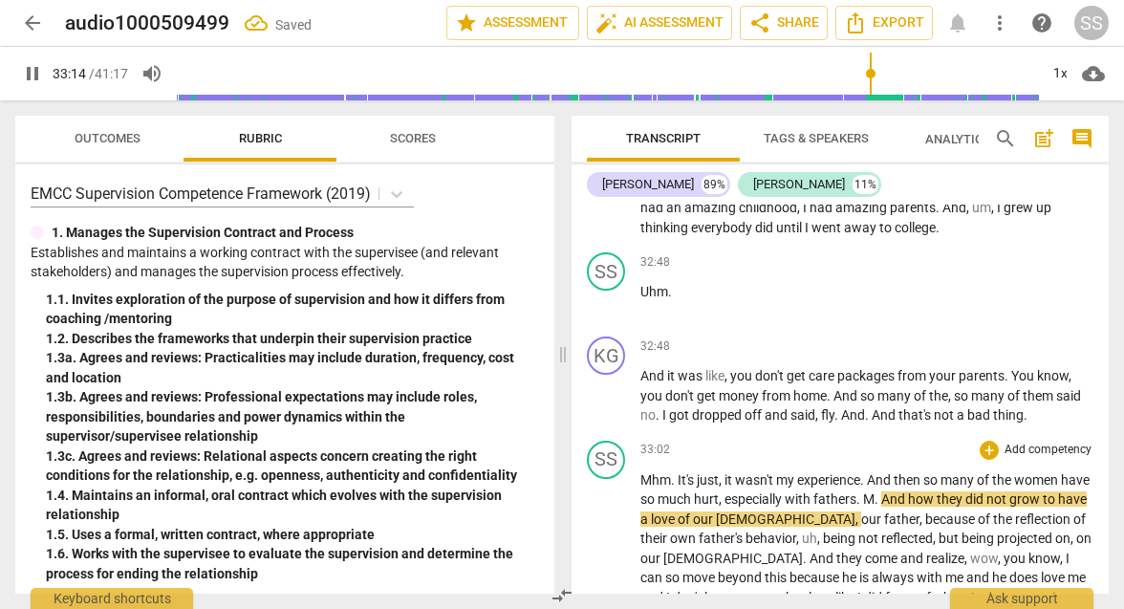
click at [680, 472] on span "It's" at bounding box center [687, 479] width 19 height 15
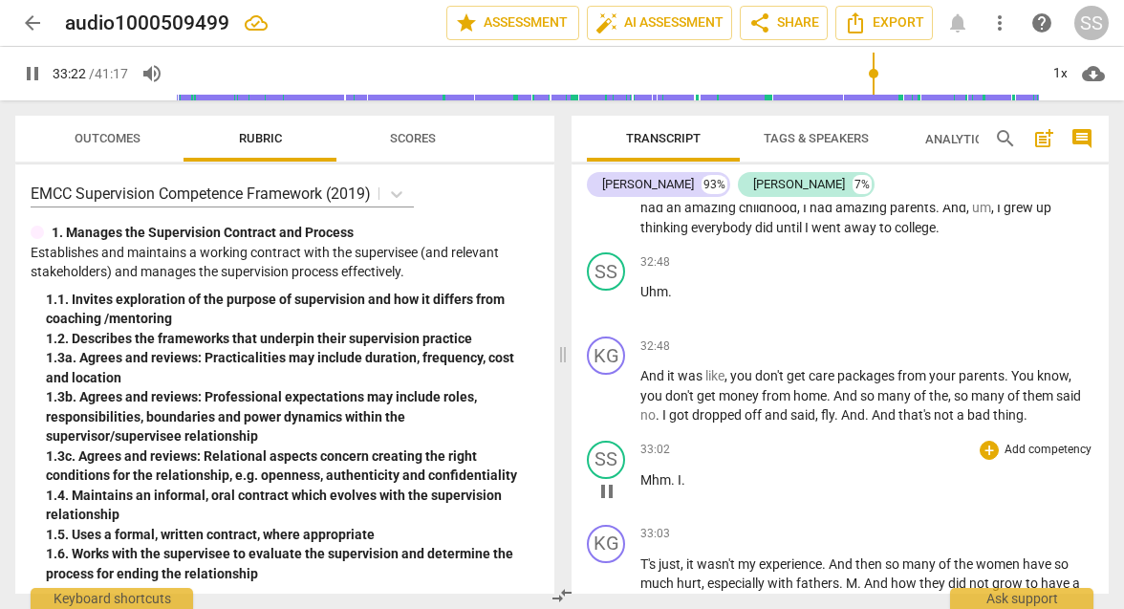
click at [686, 470] on p "Mhm . I ." at bounding box center [867, 480] width 453 height 20
type input "2004"
drag, startPoint x: 651, startPoint y: 446, endPoint x: 640, endPoint y: 446, distance: 11.5
click at [641, 556] on span "T's" at bounding box center [650, 563] width 18 height 15
type input "2009"
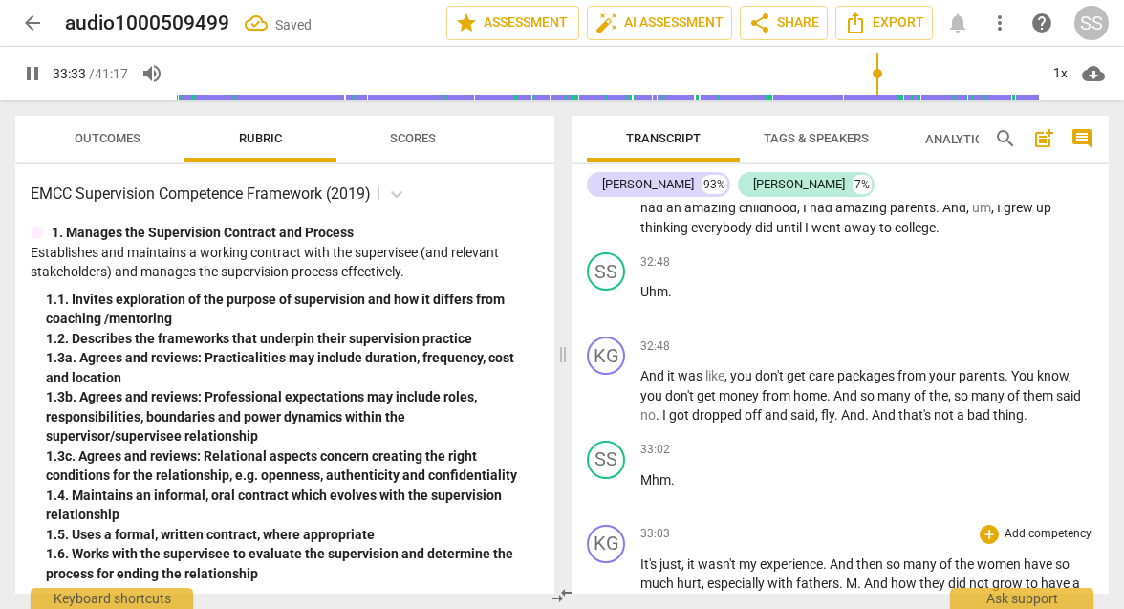
click at [641, 556] on span "It's" at bounding box center [650, 563] width 19 height 15
drag, startPoint x: 638, startPoint y: 444, endPoint x: 714, endPoint y: 445, distance: 76.5
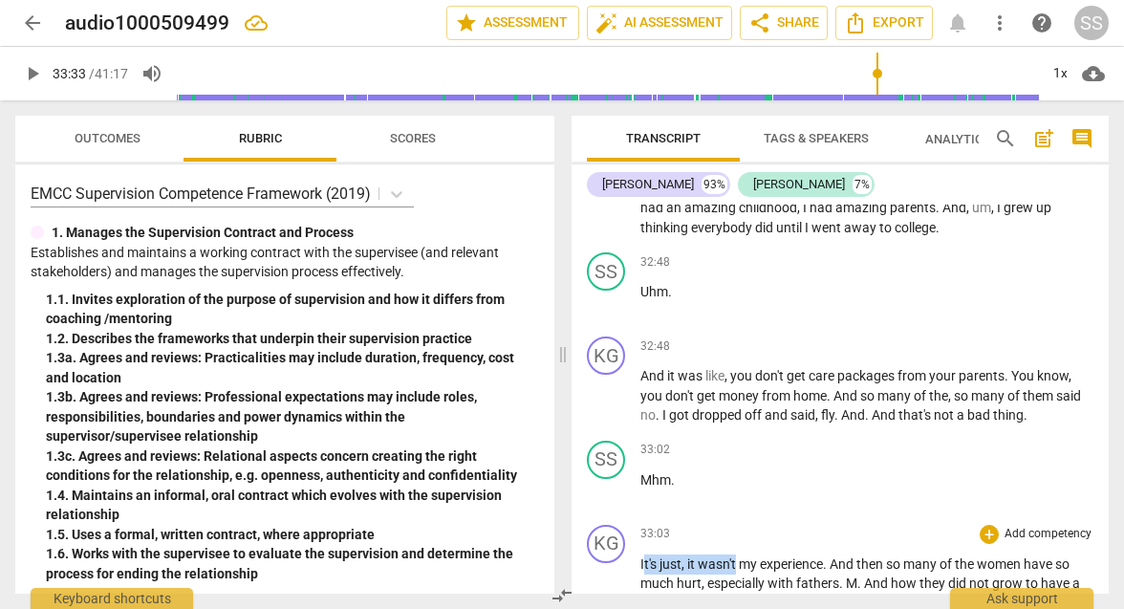
drag, startPoint x: 642, startPoint y: 445, endPoint x: 738, endPoint y: 445, distance: 95.6
drag, startPoint x: 636, startPoint y: 440, endPoint x: 736, endPoint y: 441, distance: 100.4
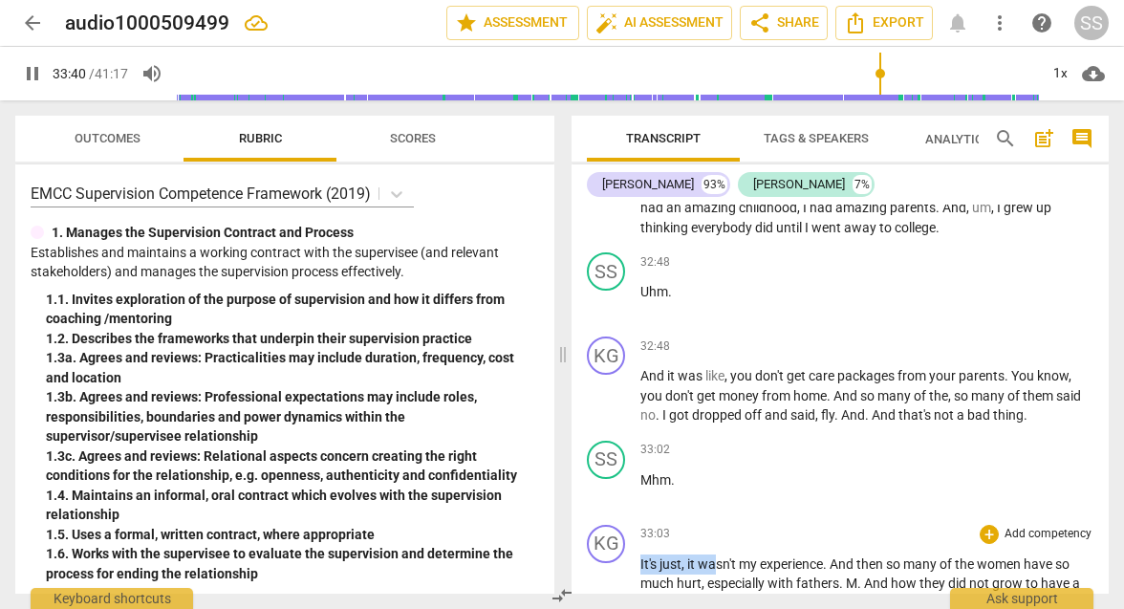
drag, startPoint x: 641, startPoint y: 443, endPoint x: 713, endPoint y: 442, distance: 72.7
click at [641, 556] on span "It's" at bounding box center [650, 563] width 19 height 15
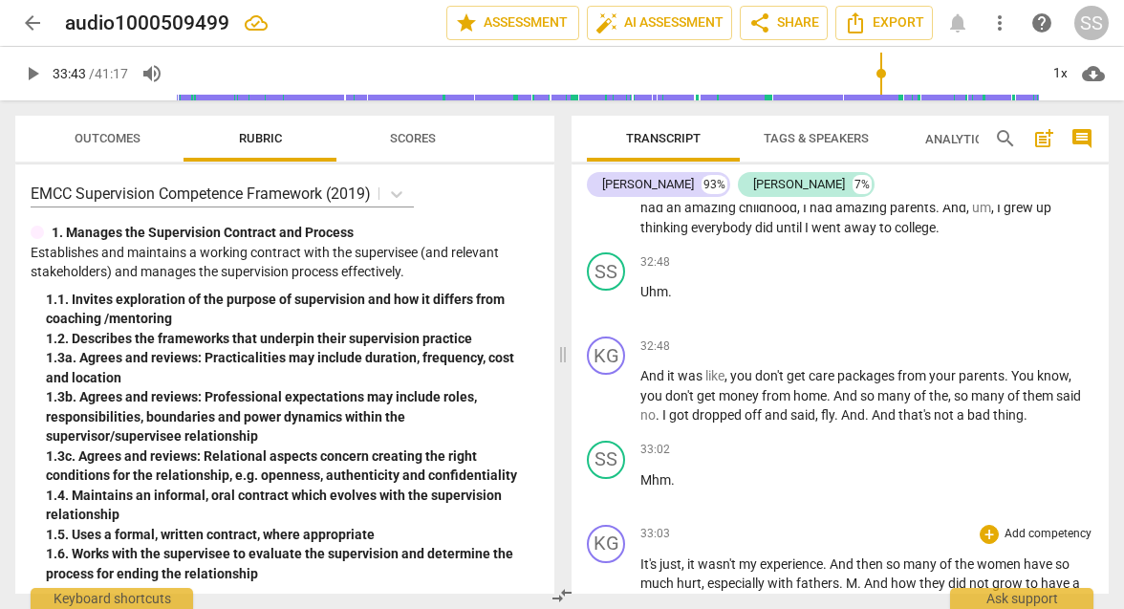
click at [642, 556] on span "It's" at bounding box center [650, 563] width 19 height 15
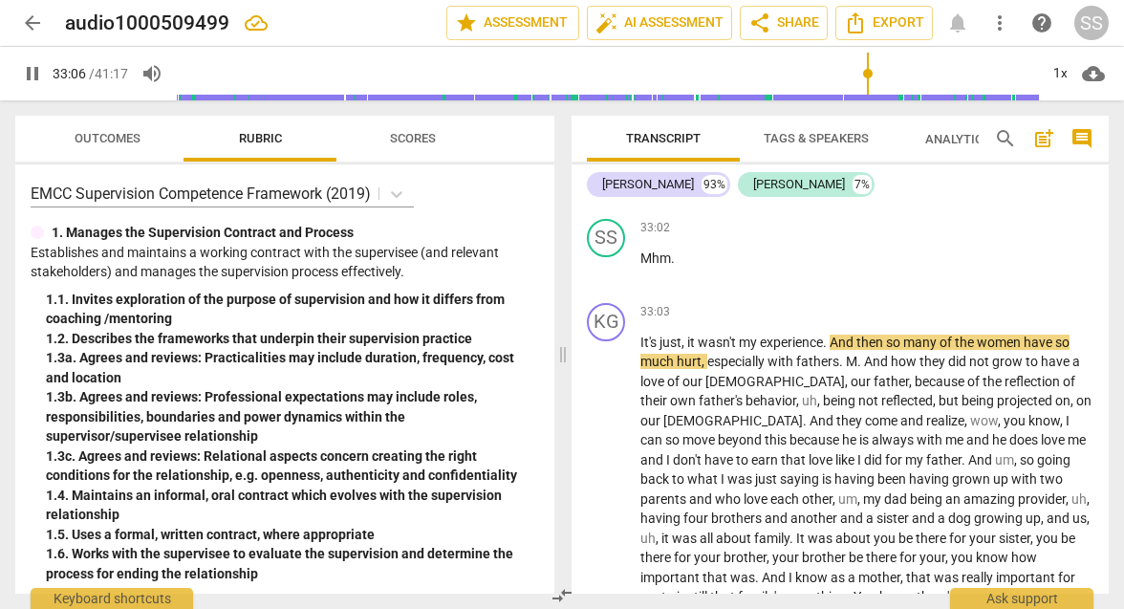
scroll to position [11356, 0]
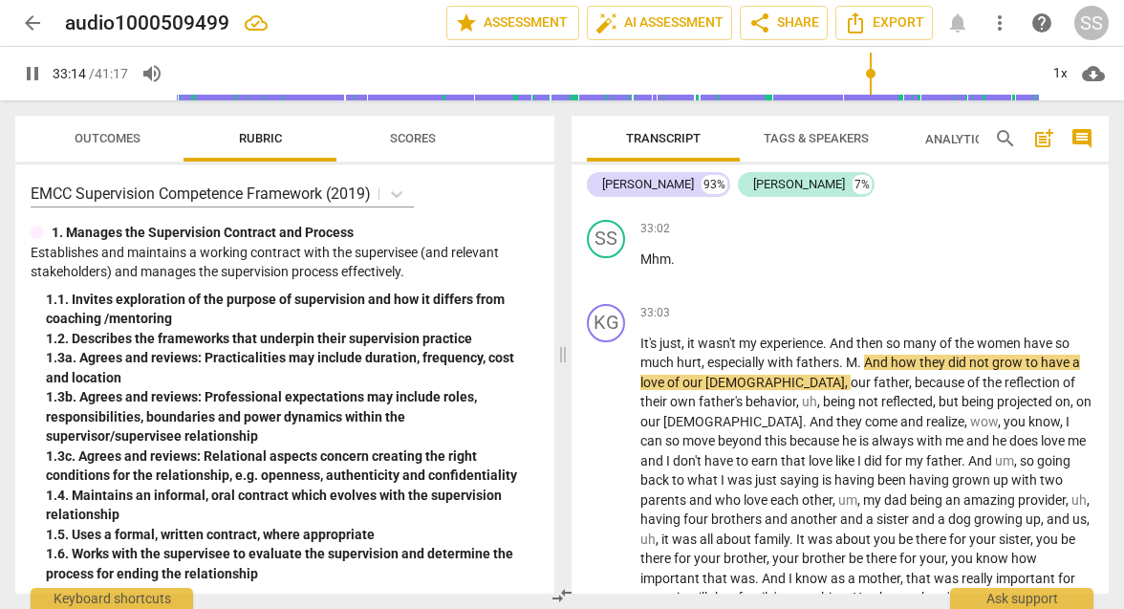
click at [849, 355] on span "M" at bounding box center [851, 362] width 11 height 15
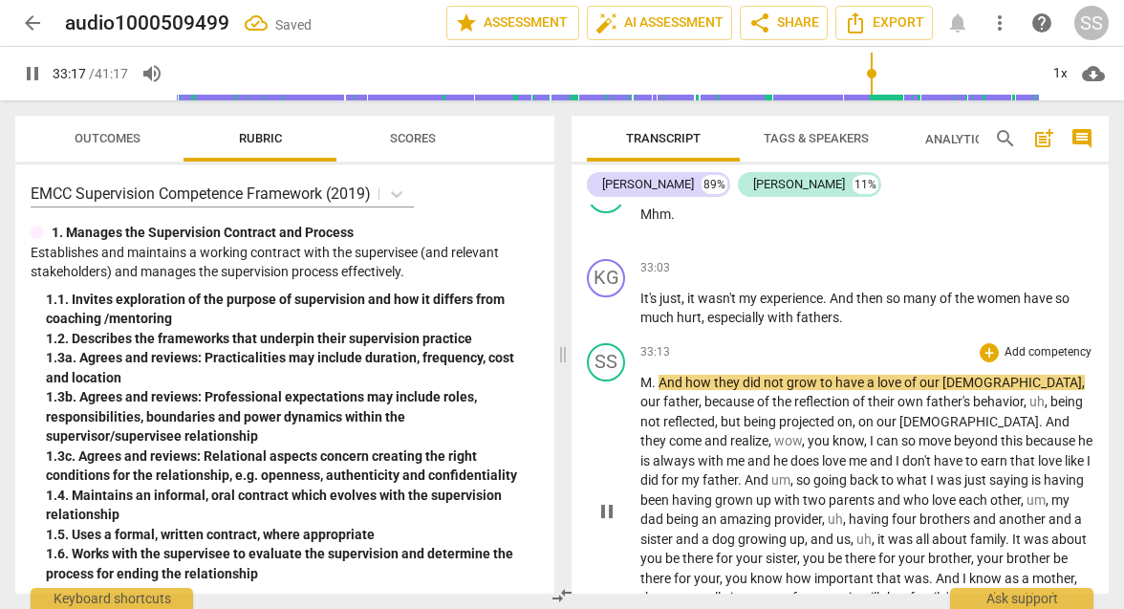
click at [642, 375] on span "M" at bounding box center [646, 382] width 11 height 15
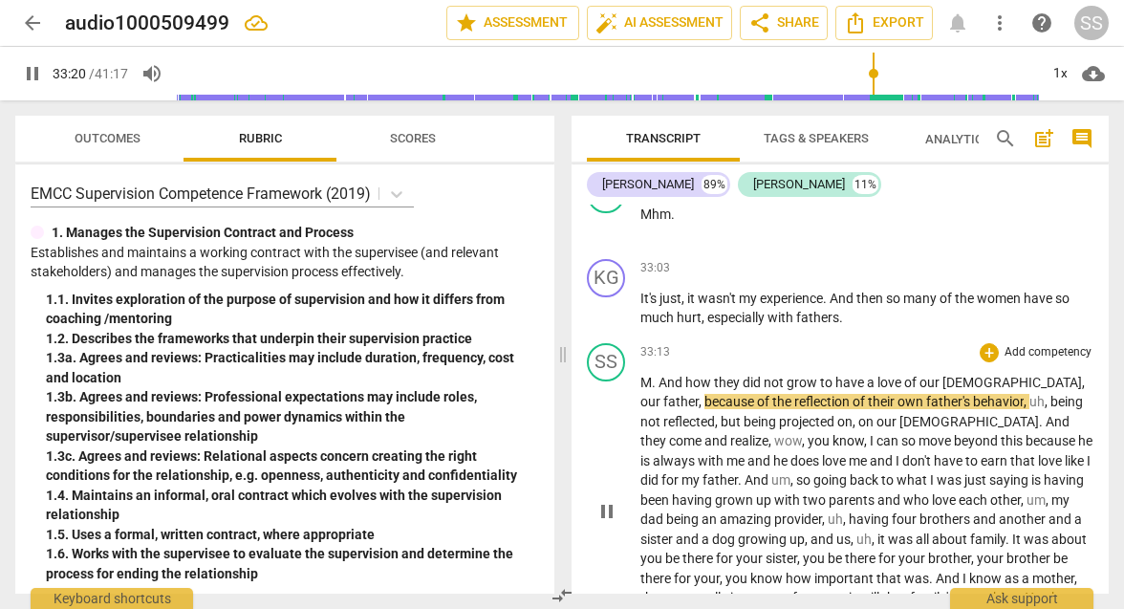
type input "2001"
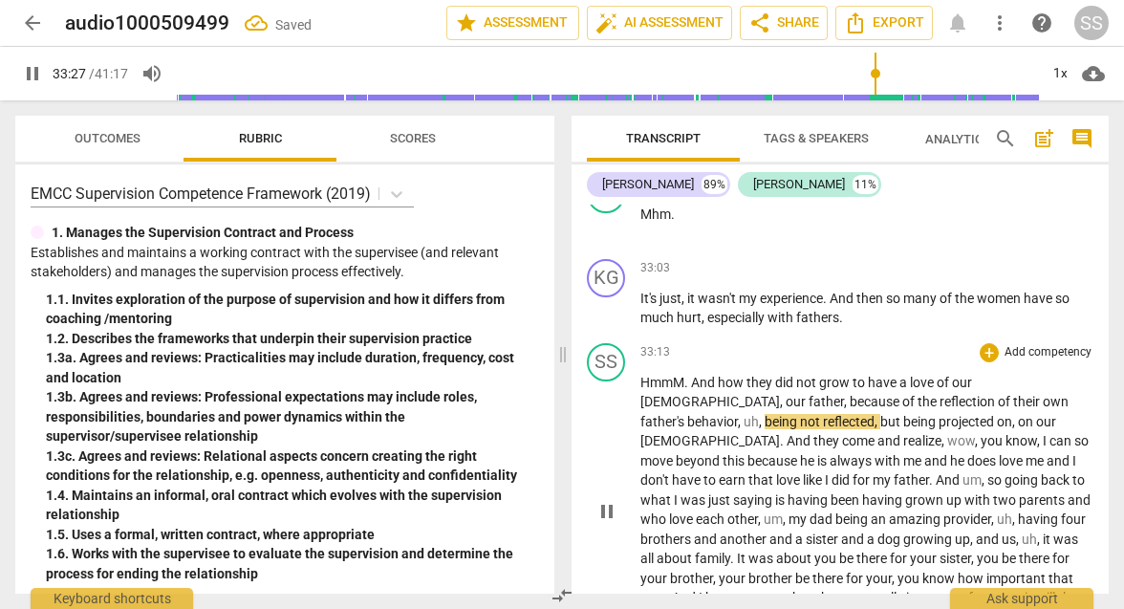
click at [689, 375] on span "." at bounding box center [687, 382] width 7 height 15
click at [680, 375] on span "and" at bounding box center [687, 382] width 23 height 15
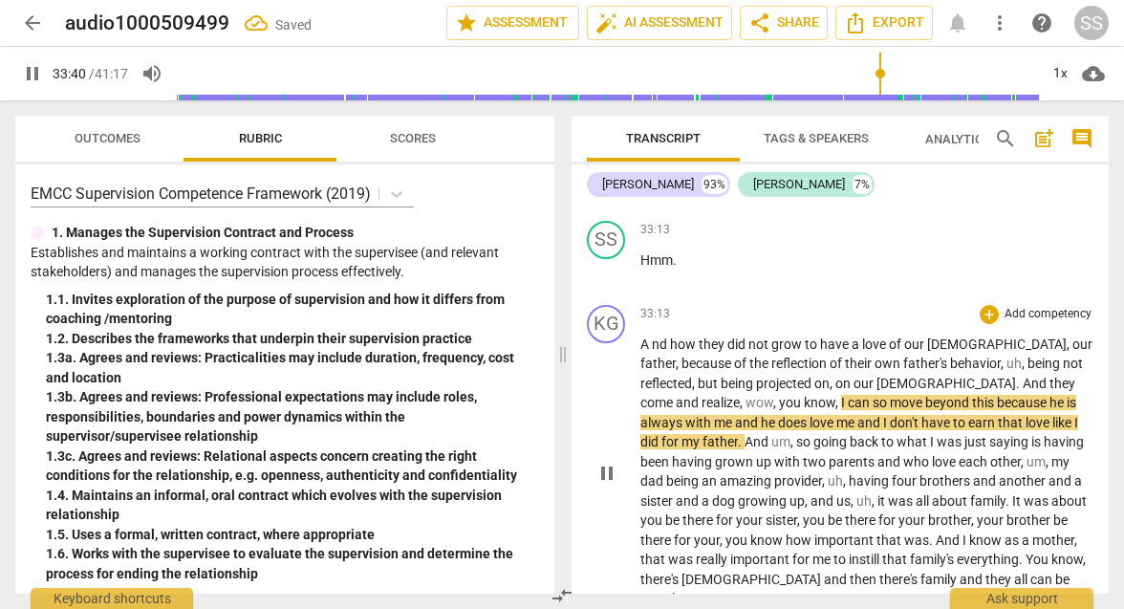
scroll to position [11522, 0]
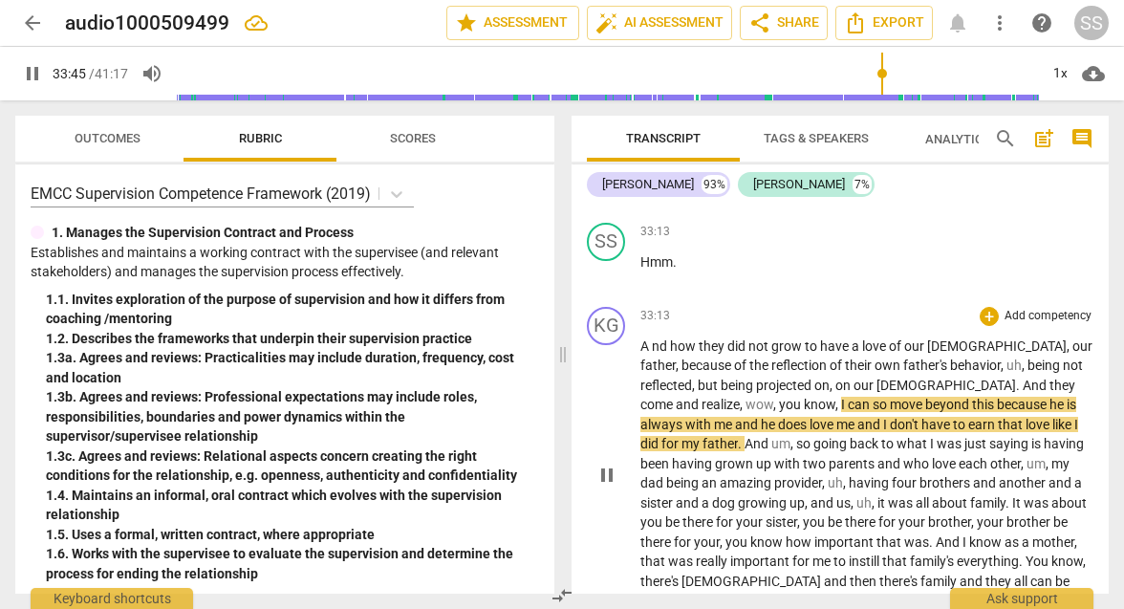
click at [654, 338] on span "nd" at bounding box center [661, 345] width 18 height 15
type input "2026"
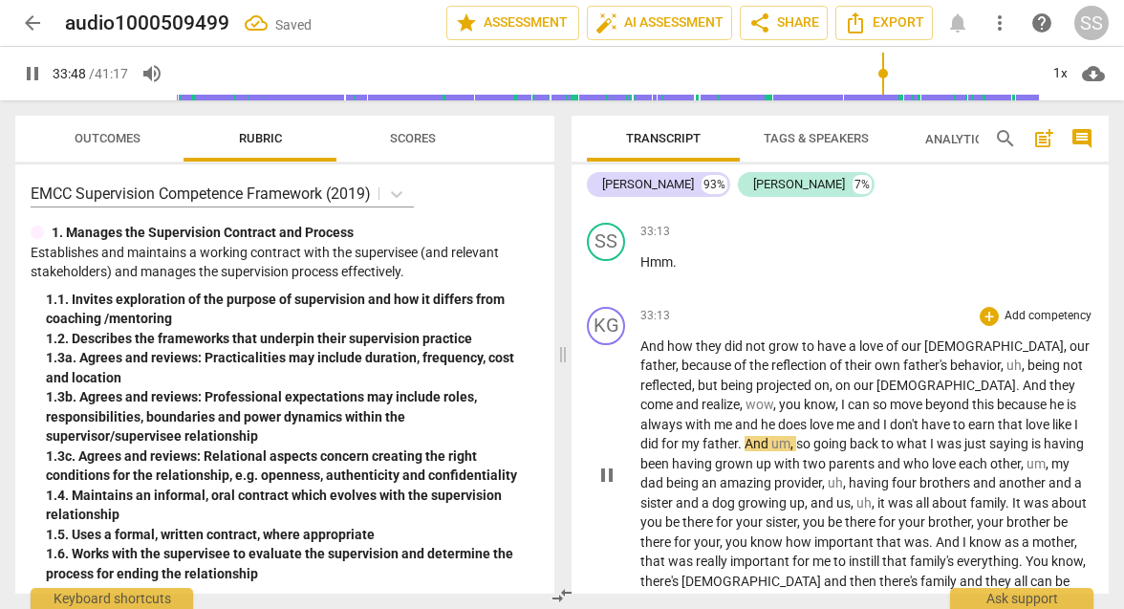
drag, startPoint x: 639, startPoint y: 228, endPoint x: 801, endPoint y: 229, distance: 162.5
click at [801, 299] on div "KG play_arrow pause 33:13 + Add competency keyboard_arrow_right And how they di…" at bounding box center [840, 458] width 537 height 319
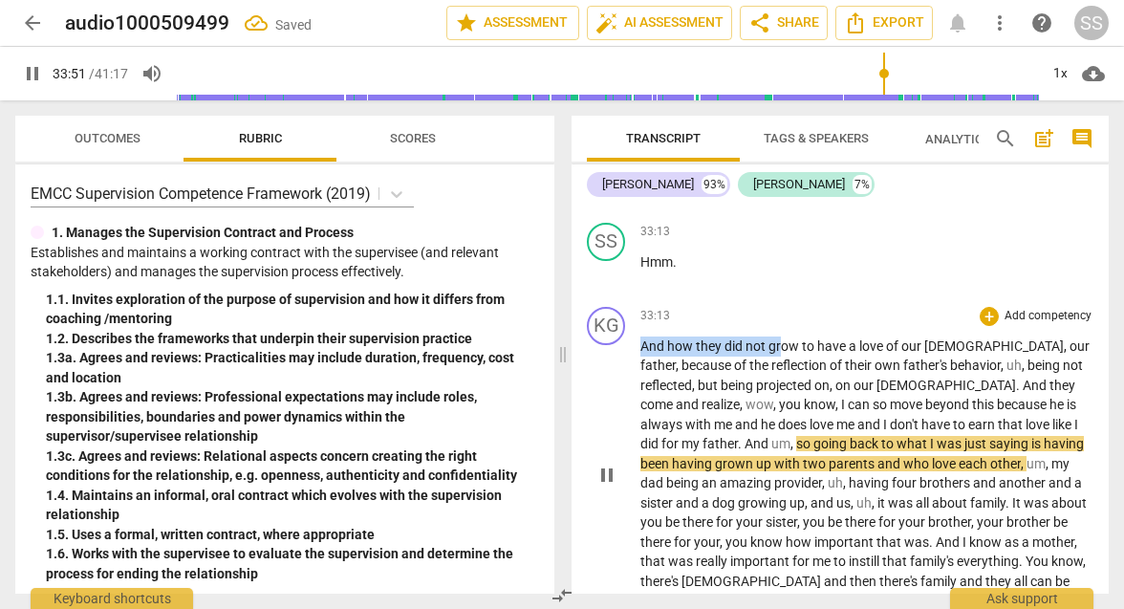
drag, startPoint x: 642, startPoint y: 226, endPoint x: 781, endPoint y: 221, distance: 138.7
click at [781, 337] on p "And how they did not grow to have a love of our [DEMOGRAPHIC_DATA] , our father…" at bounding box center [867, 474] width 453 height 274
click at [720, 338] on span "they" at bounding box center [710, 345] width 29 height 15
drag, startPoint x: 642, startPoint y: 226, endPoint x: 784, endPoint y: 224, distance: 141.5
click at [784, 337] on p "And how they did not grow to have a love of our [DEMOGRAPHIC_DATA] , our father…" at bounding box center [867, 474] width 453 height 274
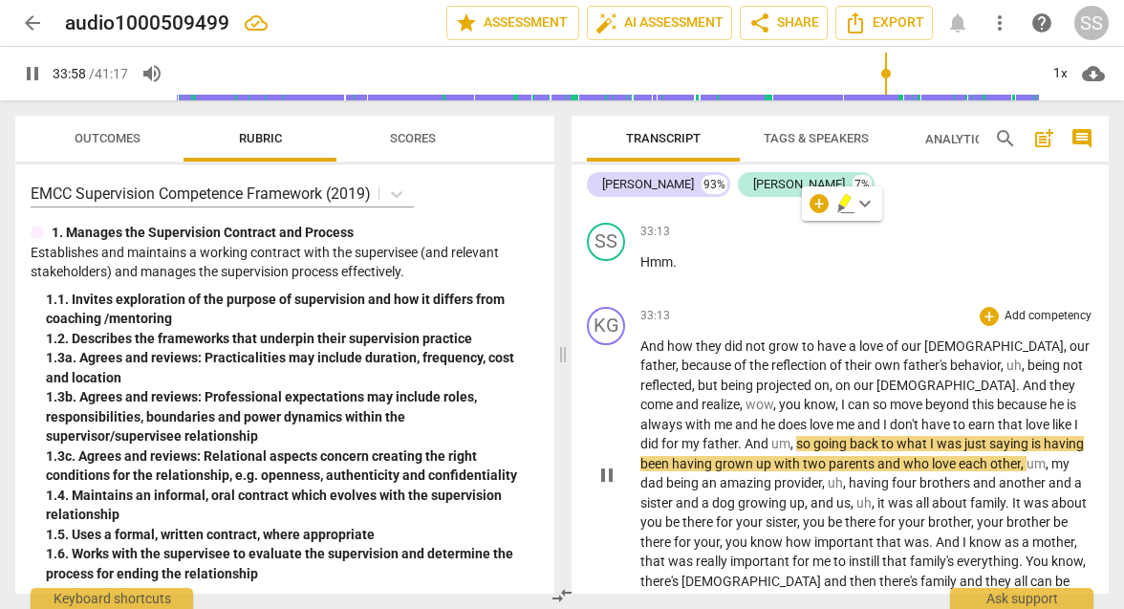
click at [846, 337] on p "And how they did not grow to have a love of our [DEMOGRAPHIC_DATA] , our father…" at bounding box center [867, 474] width 453 height 274
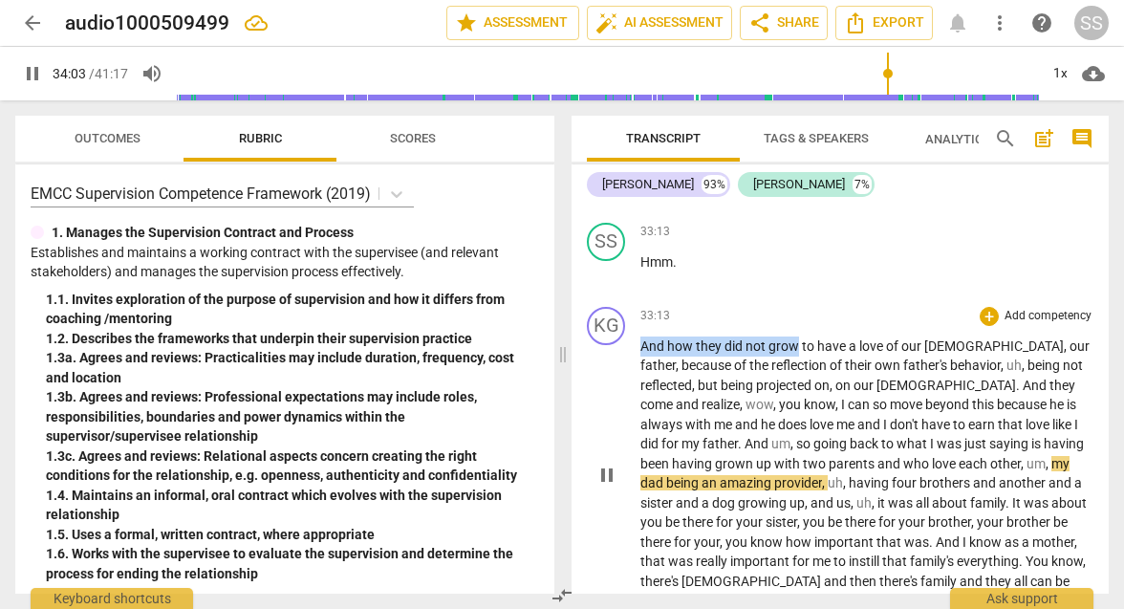
drag, startPoint x: 641, startPoint y: 228, endPoint x: 797, endPoint y: 232, distance: 155.9
click at [797, 337] on p "And how they did not grow to have a love of our [DEMOGRAPHIC_DATA] , our father…" at bounding box center [867, 474] width 453 height 274
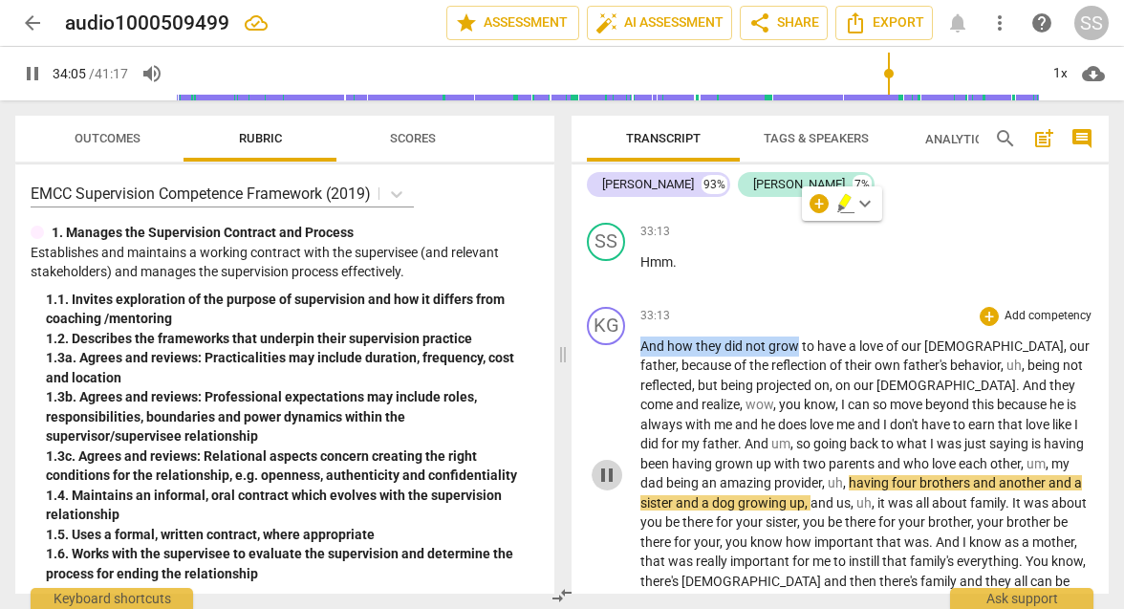
click at [613, 464] on span "pause" at bounding box center [607, 475] width 23 height 23
click at [684, 338] on span "how" at bounding box center [681, 345] width 29 height 15
drag, startPoint x: 670, startPoint y: 225, endPoint x: 854, endPoint y: 233, distance: 183.8
click at [854, 337] on p "And how they did not grow to have a love of our [DEMOGRAPHIC_DATA] , our father…" at bounding box center [867, 474] width 453 height 274
click at [683, 338] on span "how" at bounding box center [681, 345] width 29 height 15
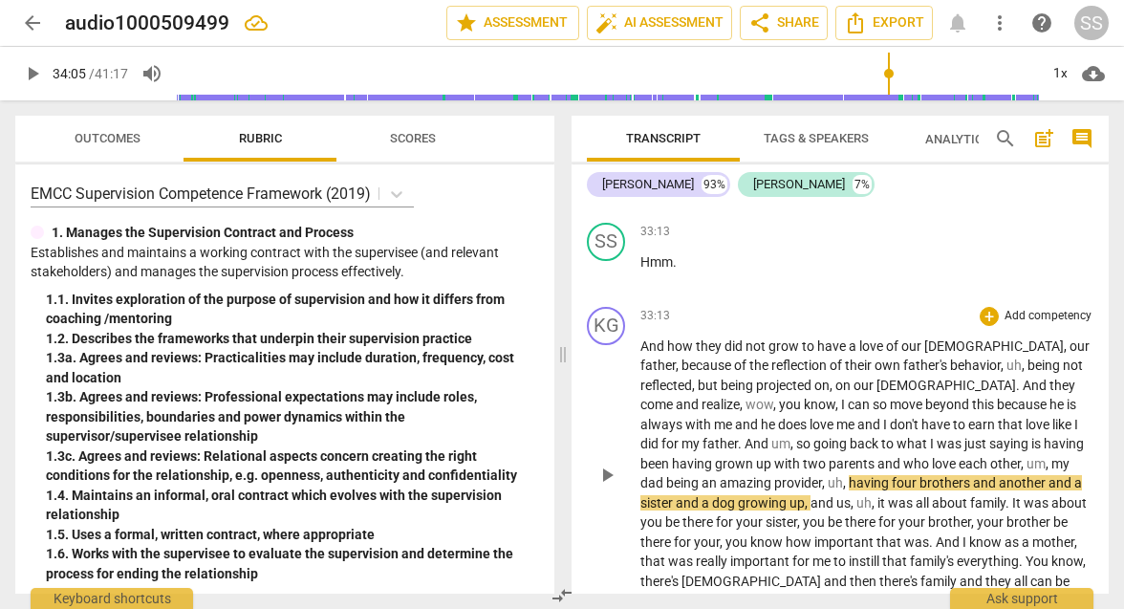
click at [643, 338] on span "And" at bounding box center [654, 345] width 27 height 15
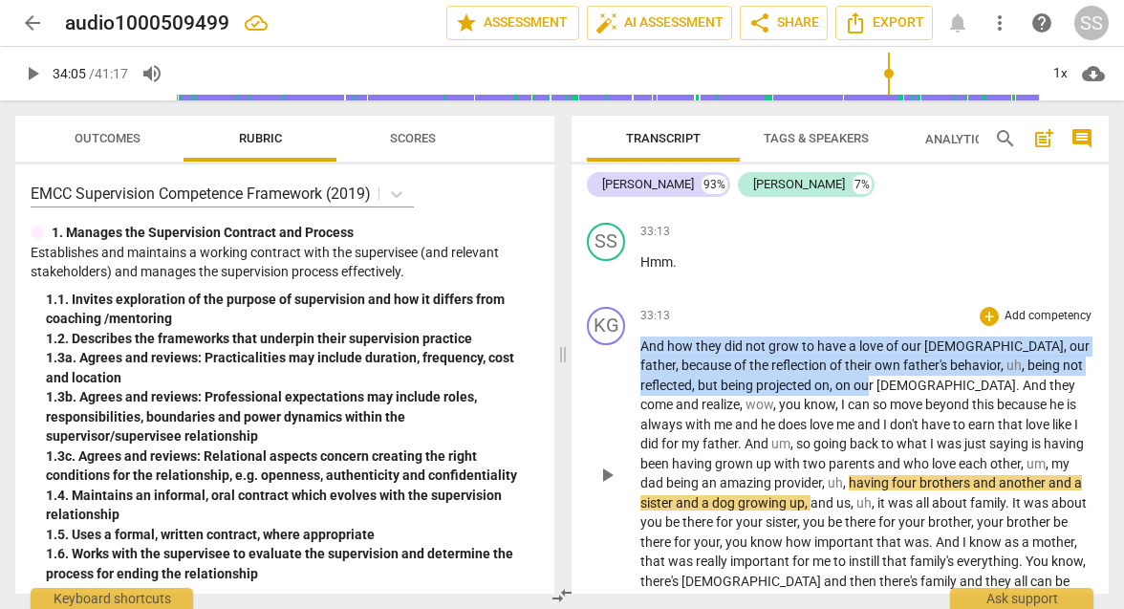
drag, startPoint x: 642, startPoint y: 226, endPoint x: 791, endPoint y: 261, distance: 152.3
click at [791, 337] on p "And how they did not grow to have a love of our [DEMOGRAPHIC_DATA] , our father…" at bounding box center [867, 474] width 453 height 274
click at [652, 338] on span "And" at bounding box center [654, 345] width 27 height 15
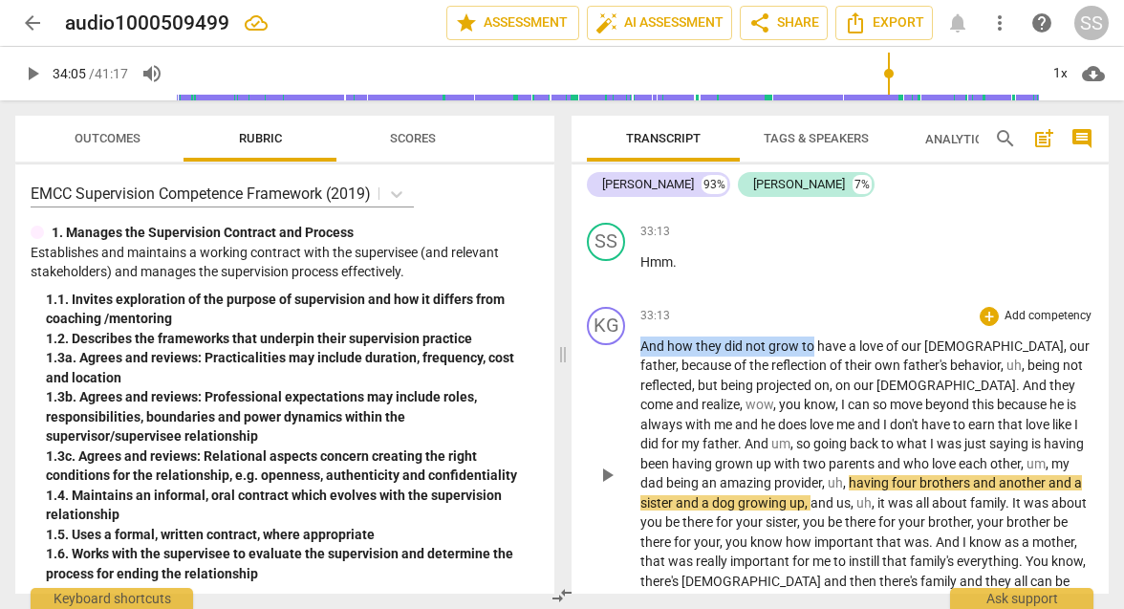
drag, startPoint x: 642, startPoint y: 226, endPoint x: 813, endPoint y: 227, distance: 170.2
click at [813, 337] on p "And how they did not grow to have a love of our [DEMOGRAPHIC_DATA] , our father…" at bounding box center [867, 474] width 453 height 274
click at [606, 464] on span "play_arrow" at bounding box center [607, 475] width 23 height 23
drag, startPoint x: 818, startPoint y: 231, endPoint x: 860, endPoint y: 233, distance: 42.1
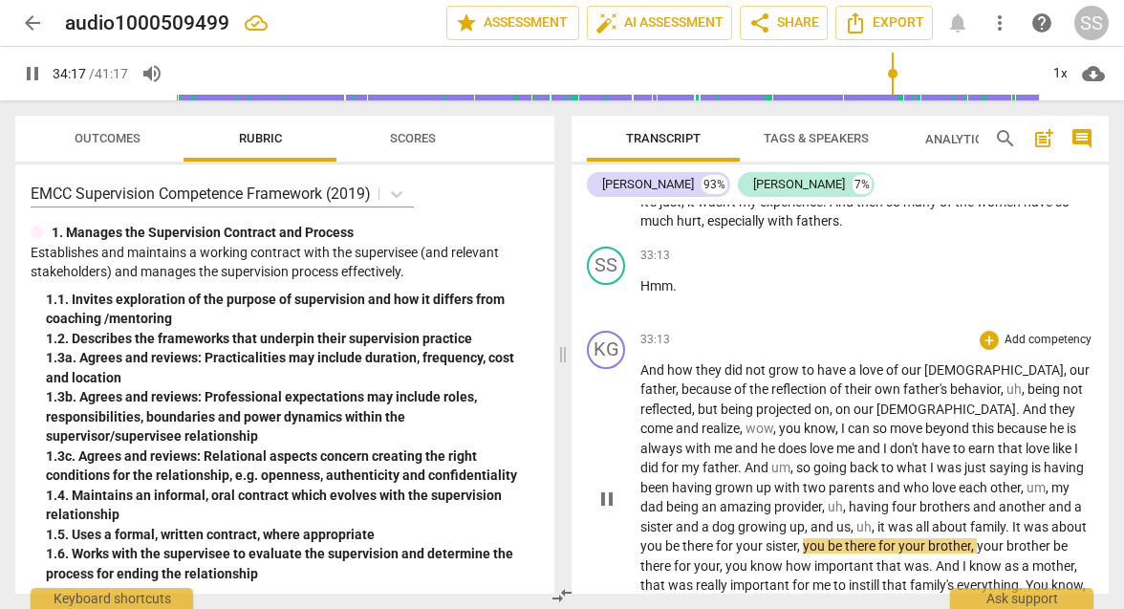
scroll to position [11388, 0]
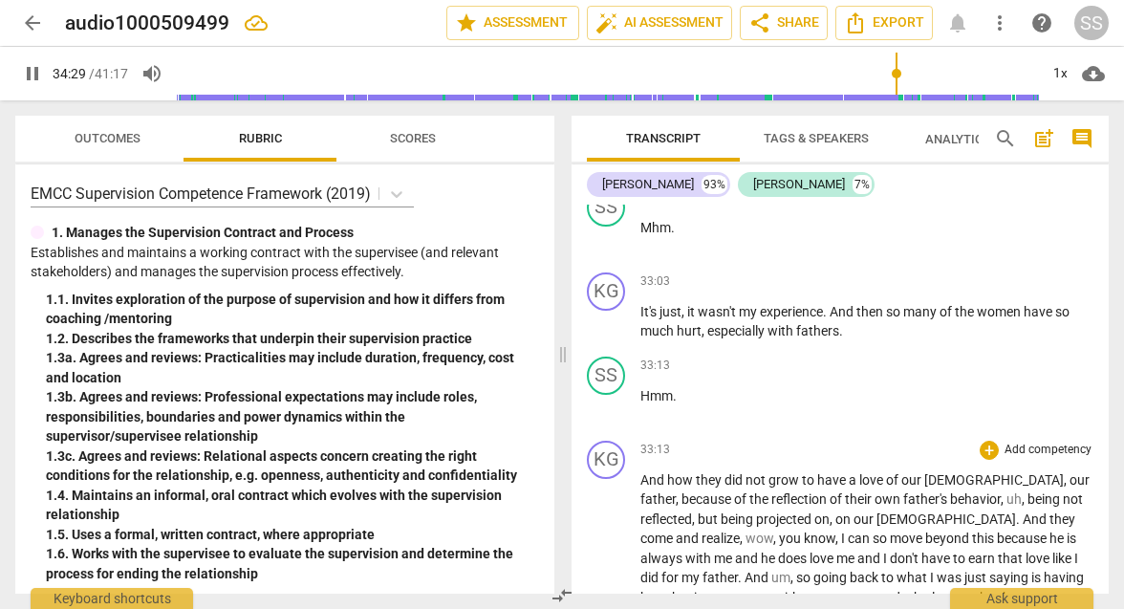
click at [644, 472] on span "And" at bounding box center [654, 479] width 27 height 15
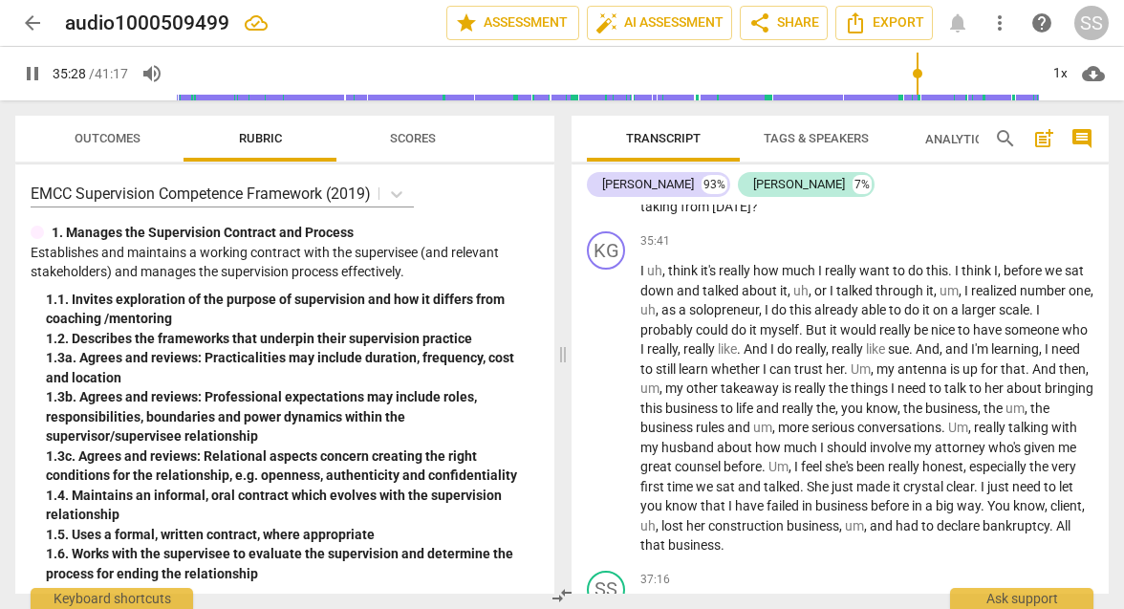
scroll to position [12297, 0]
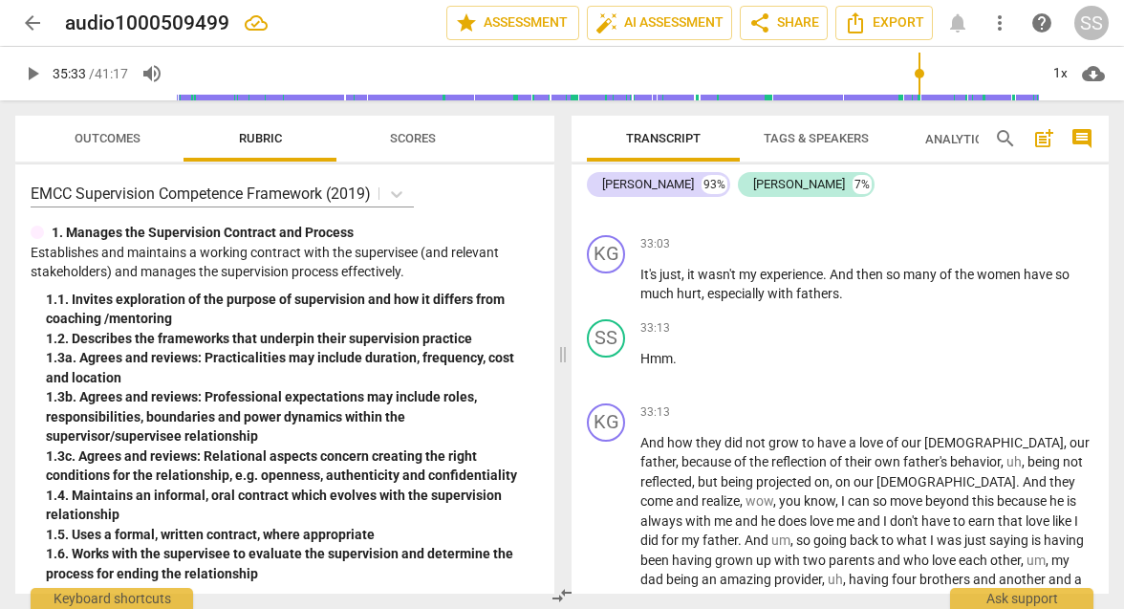
scroll to position [11429, 0]
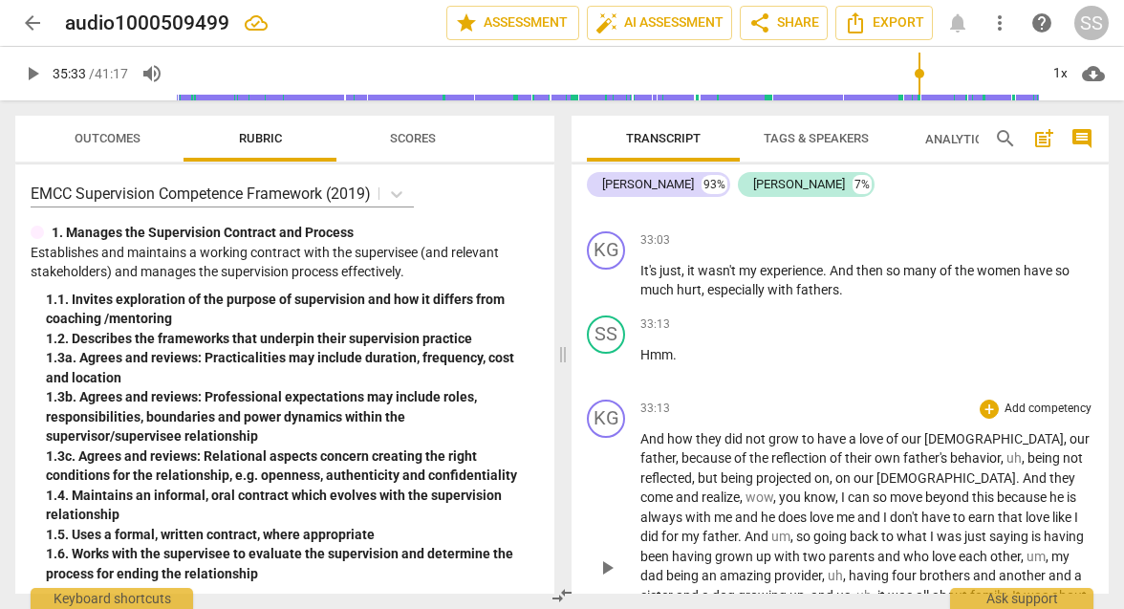
click at [608, 556] on span "play_arrow" at bounding box center [607, 567] width 23 height 23
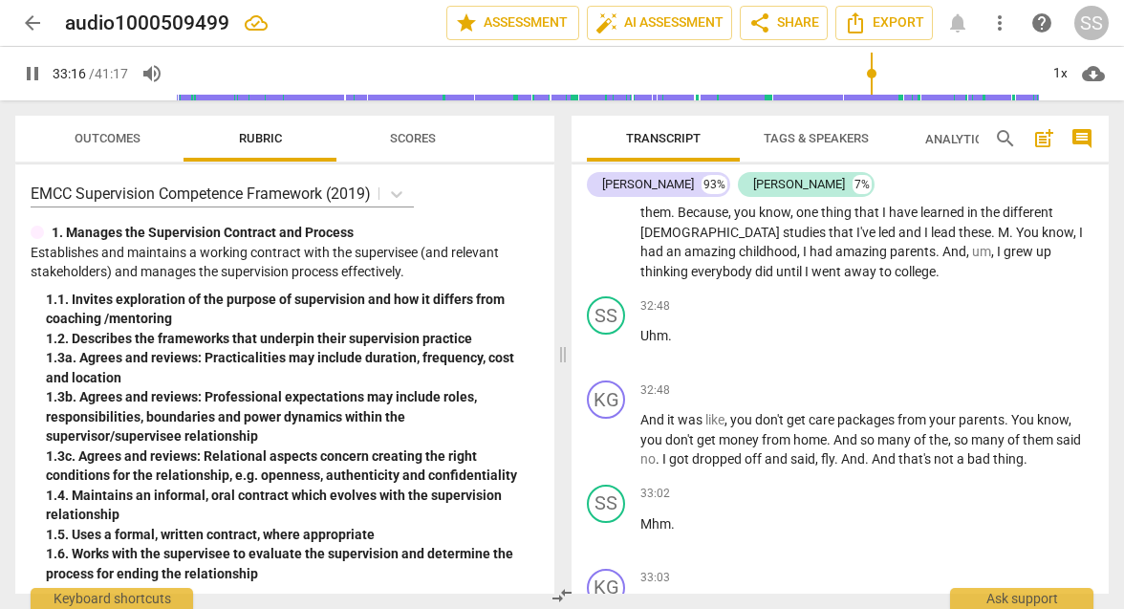
scroll to position [11085, 0]
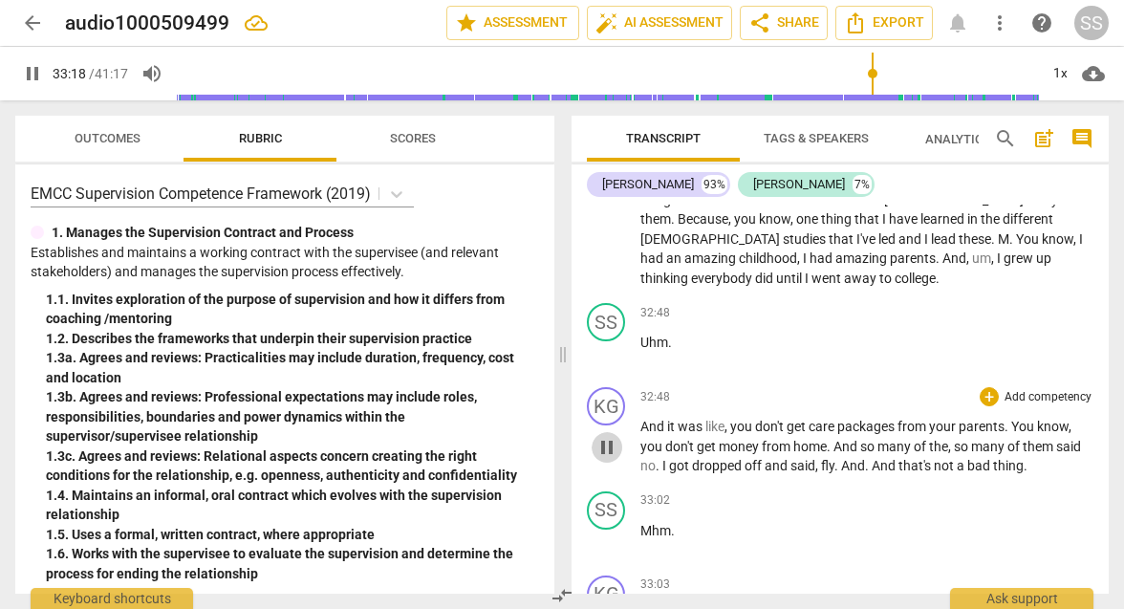
click at [612, 436] on span "pause" at bounding box center [607, 447] width 23 height 23
click at [612, 436] on span "play_arrow" at bounding box center [607, 447] width 23 height 23
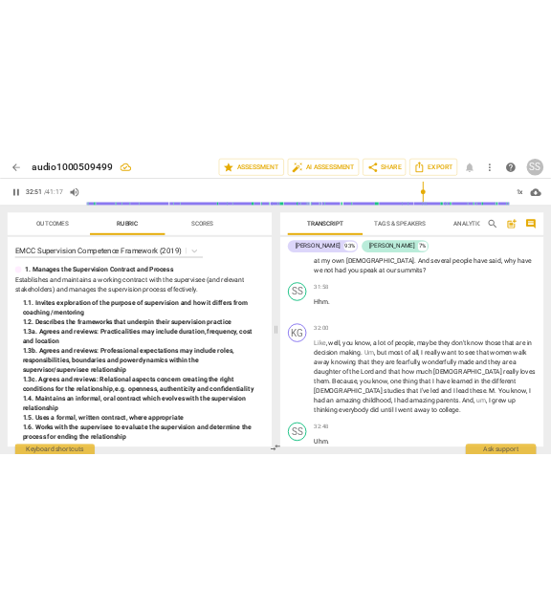
scroll to position [10793, 0]
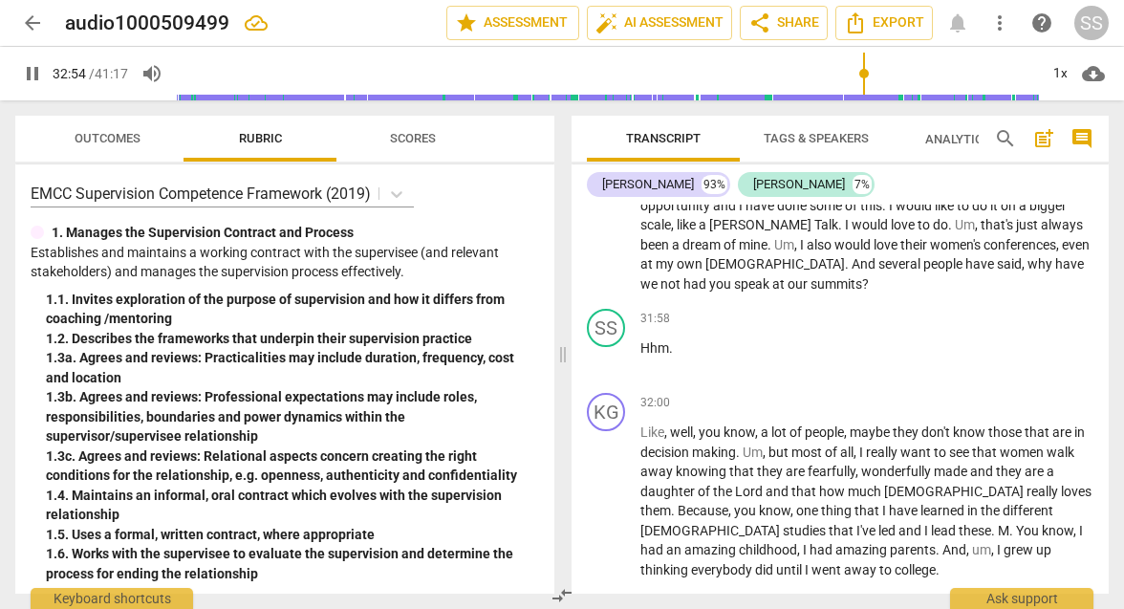
type input "1975"
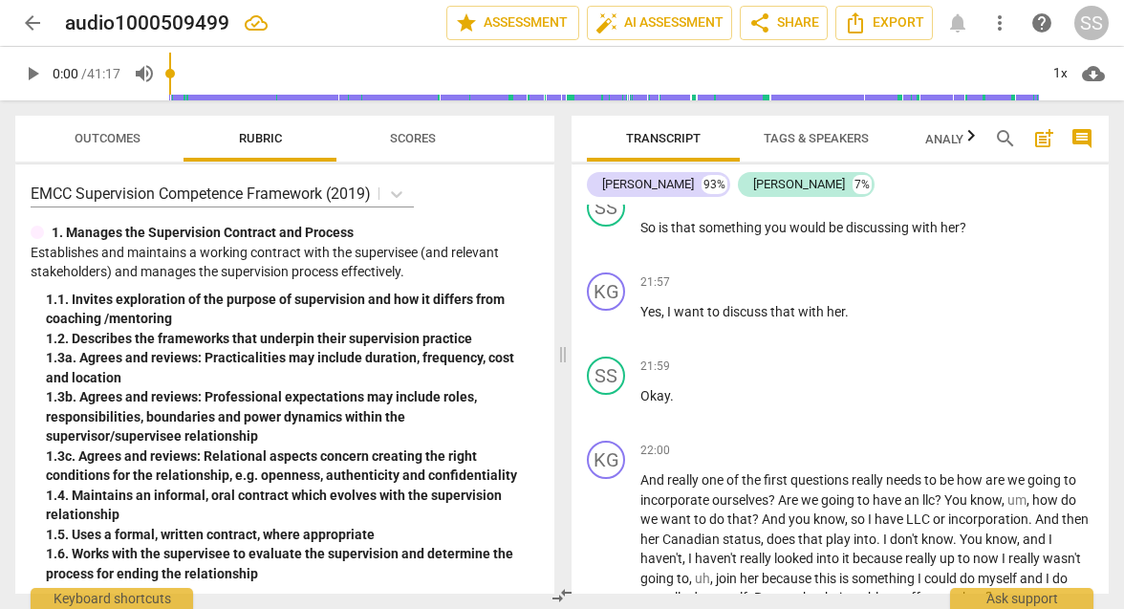
scroll to position [7824, 0]
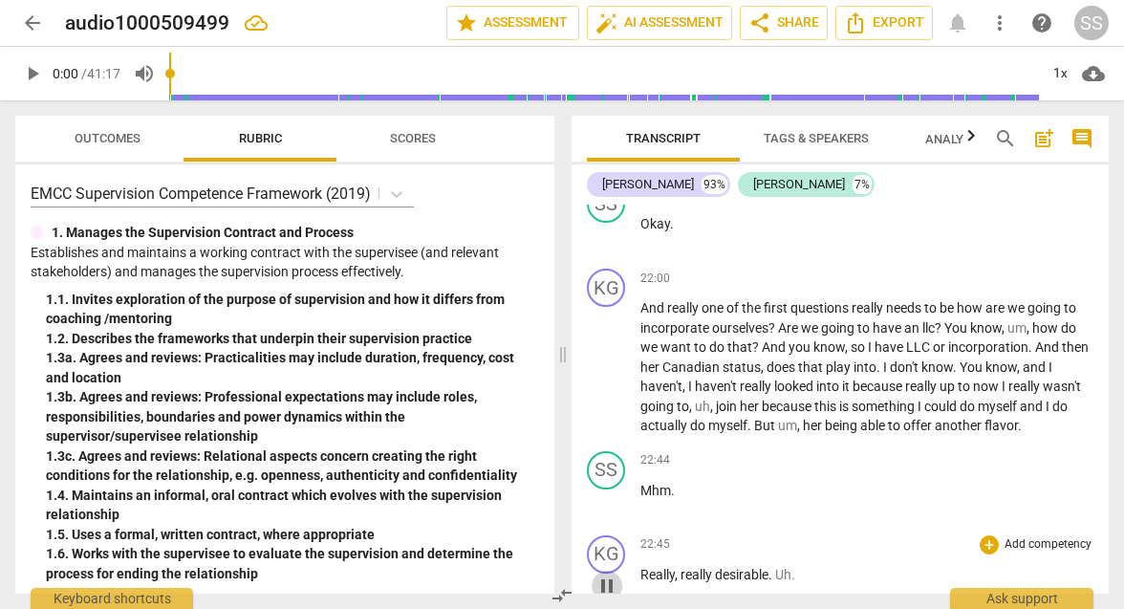
click at [550, 575] on span "pause" at bounding box center [607, 586] width 23 height 23
click at [550, 575] on span "play_arrow" at bounding box center [607, 586] width 23 height 23
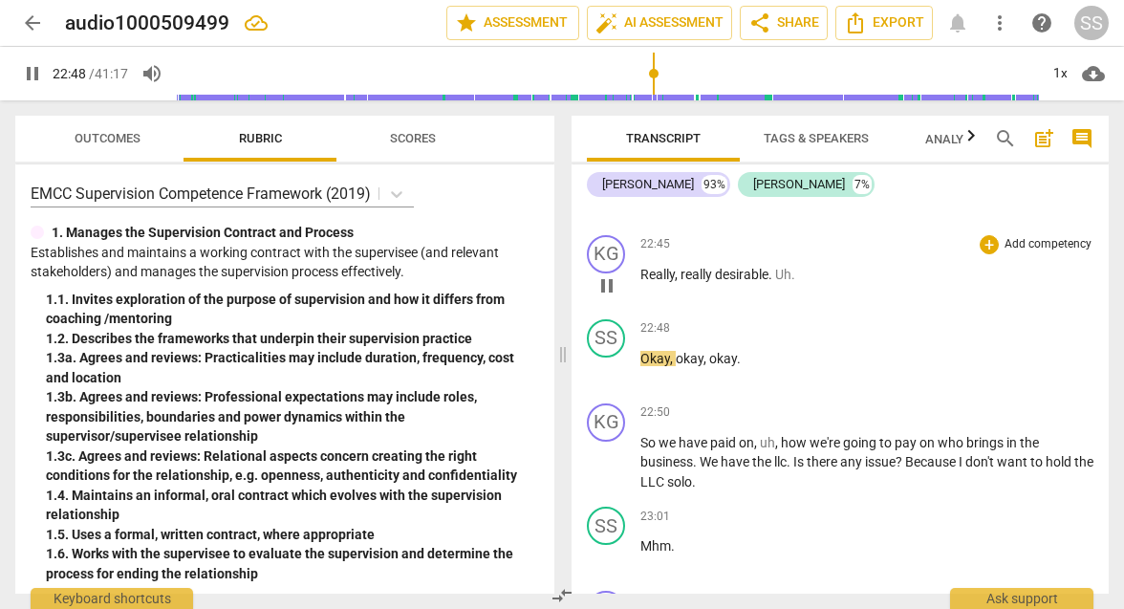
scroll to position [8158, 0]
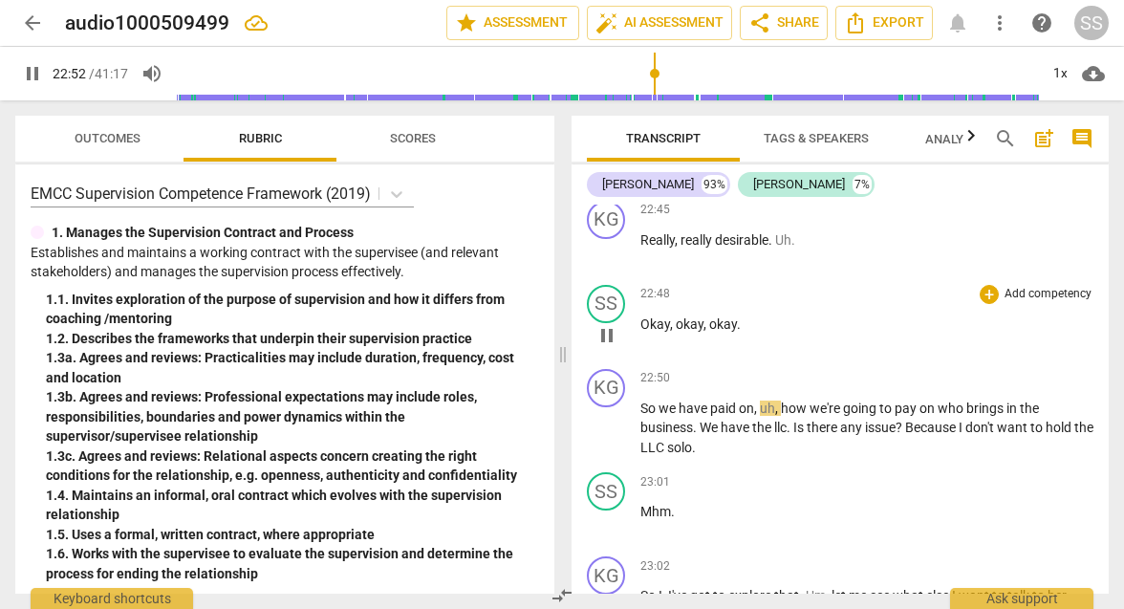
click at [550, 316] on span "okay" at bounding box center [723, 323] width 28 height 15
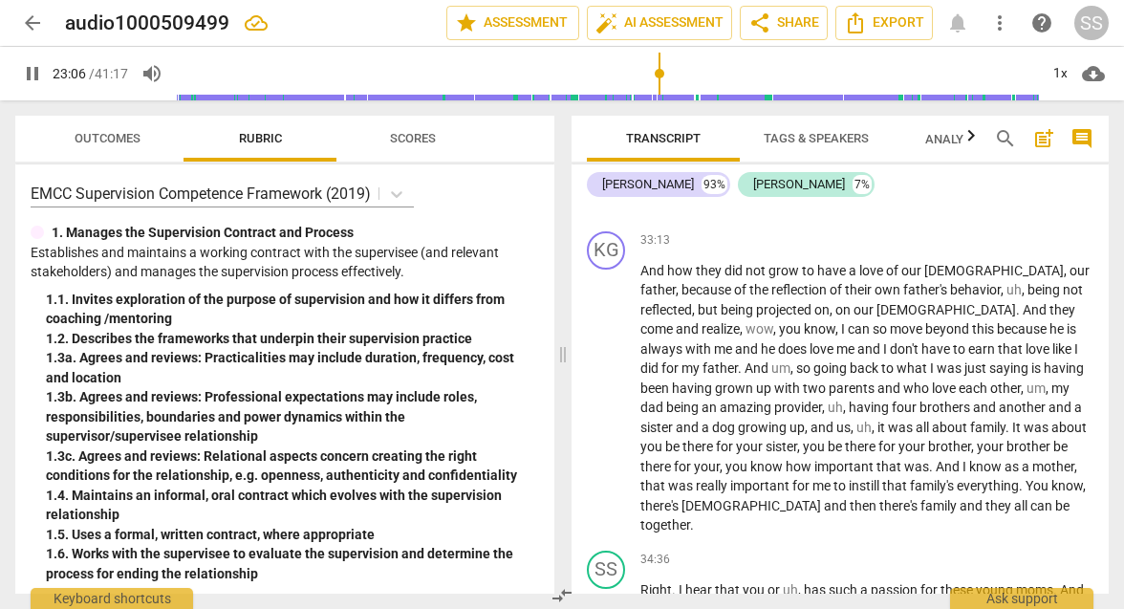
scroll to position [11563, 0]
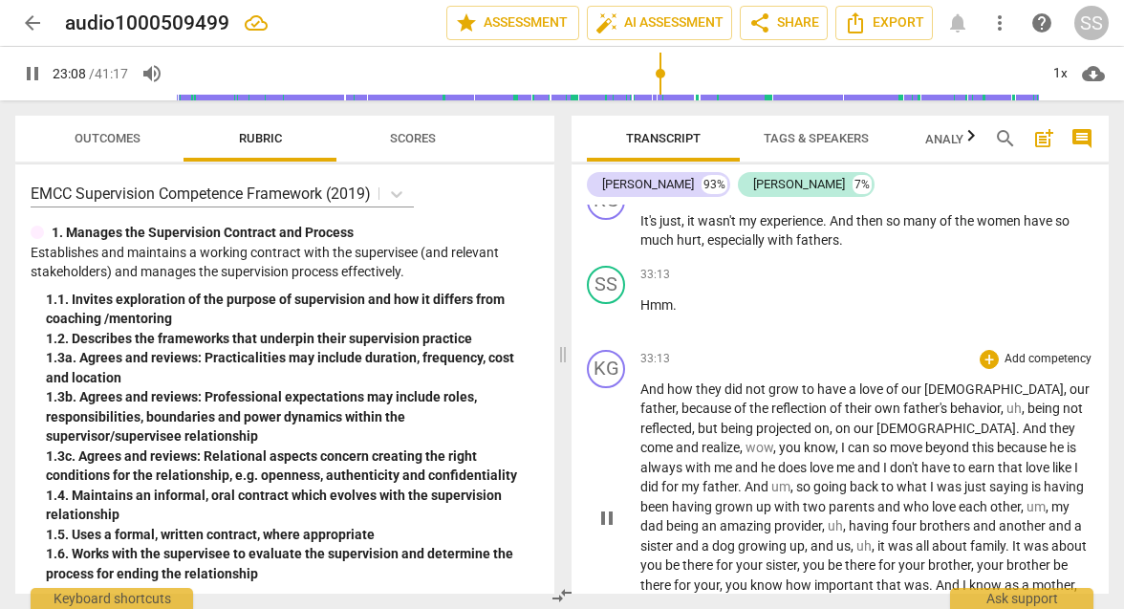
click at [550, 507] on span "pause" at bounding box center [607, 518] width 23 height 23
click at [550, 507] on span "play_arrow" at bounding box center [607, 518] width 23 height 23
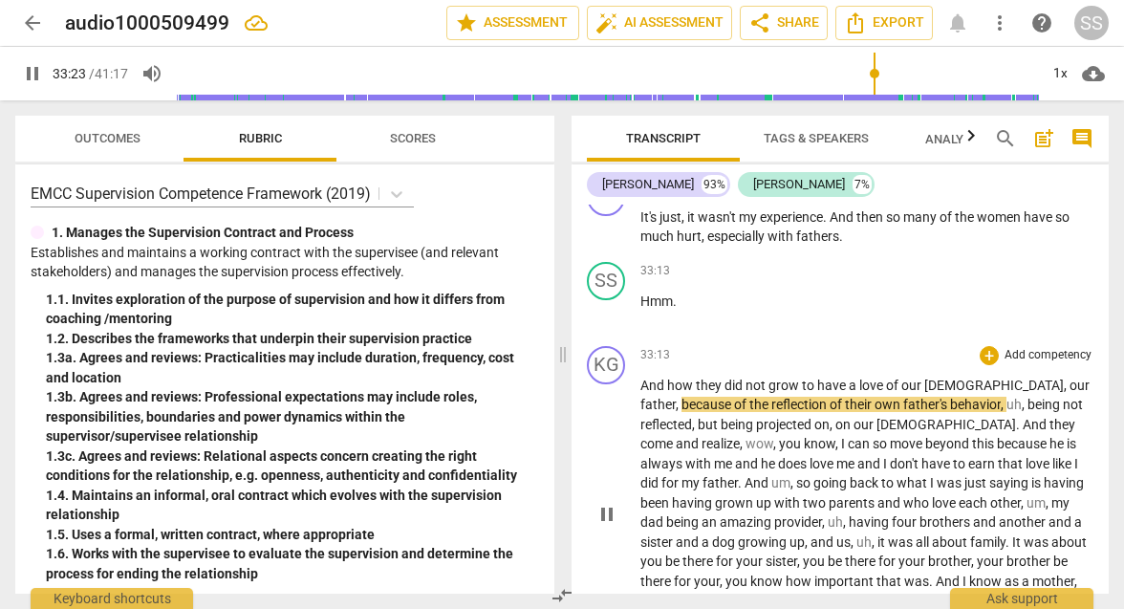
scroll to position [11568, 0]
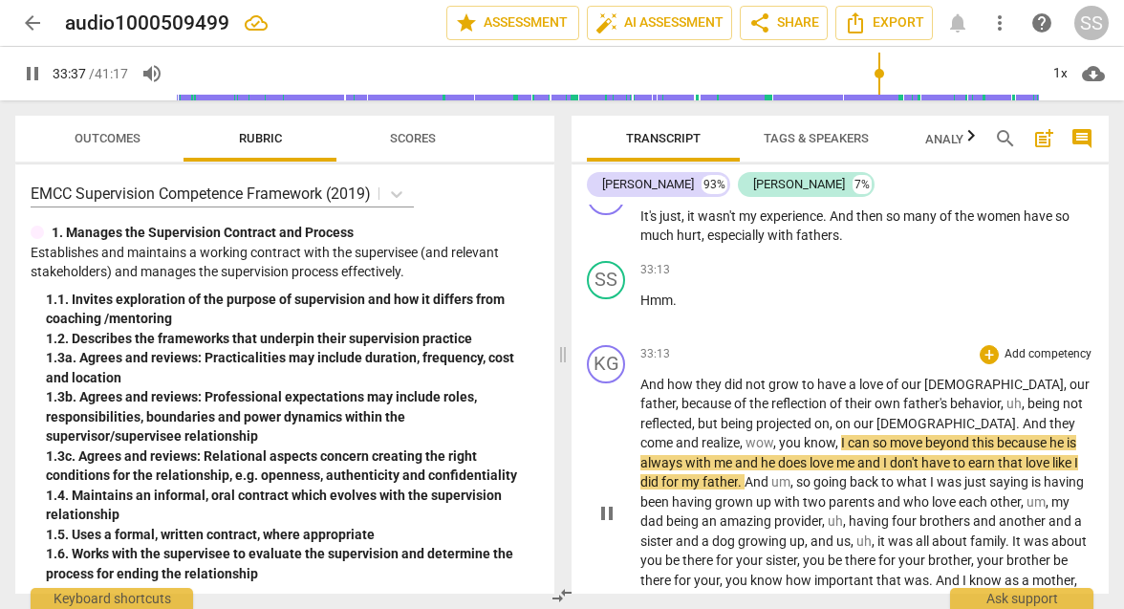
click at [550, 502] on span "pause" at bounding box center [607, 513] width 23 height 23
click at [550, 502] on span "play_arrow" at bounding box center [607, 513] width 23 height 23
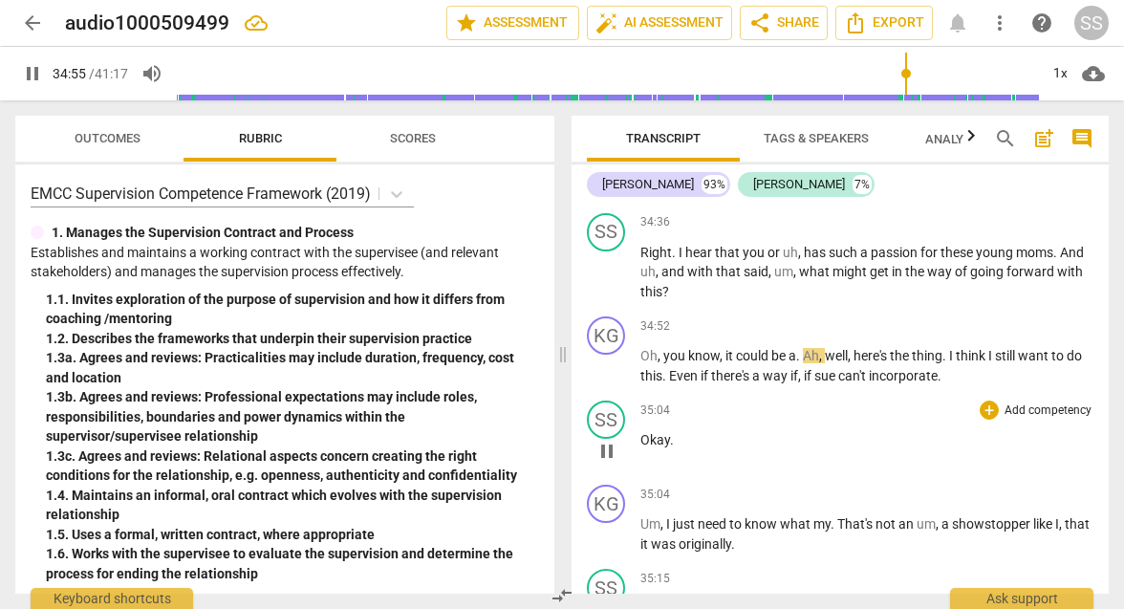
scroll to position [12015, 0]
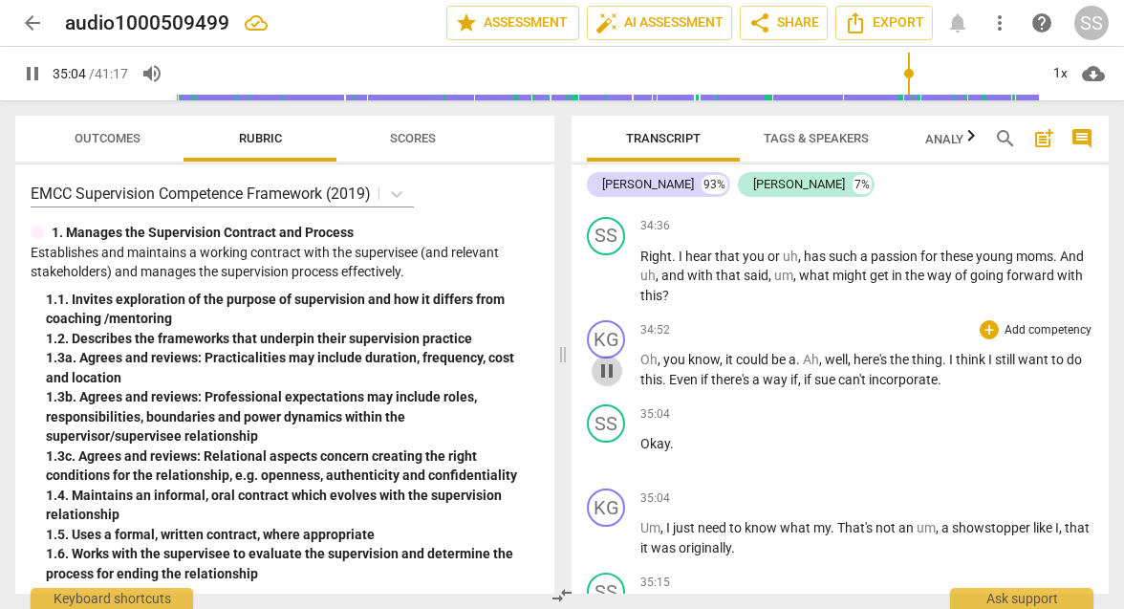
click at [550, 359] on span "pause" at bounding box center [607, 370] width 23 height 23
click at [550, 444] on span "play_arrow" at bounding box center [607, 455] width 23 height 23
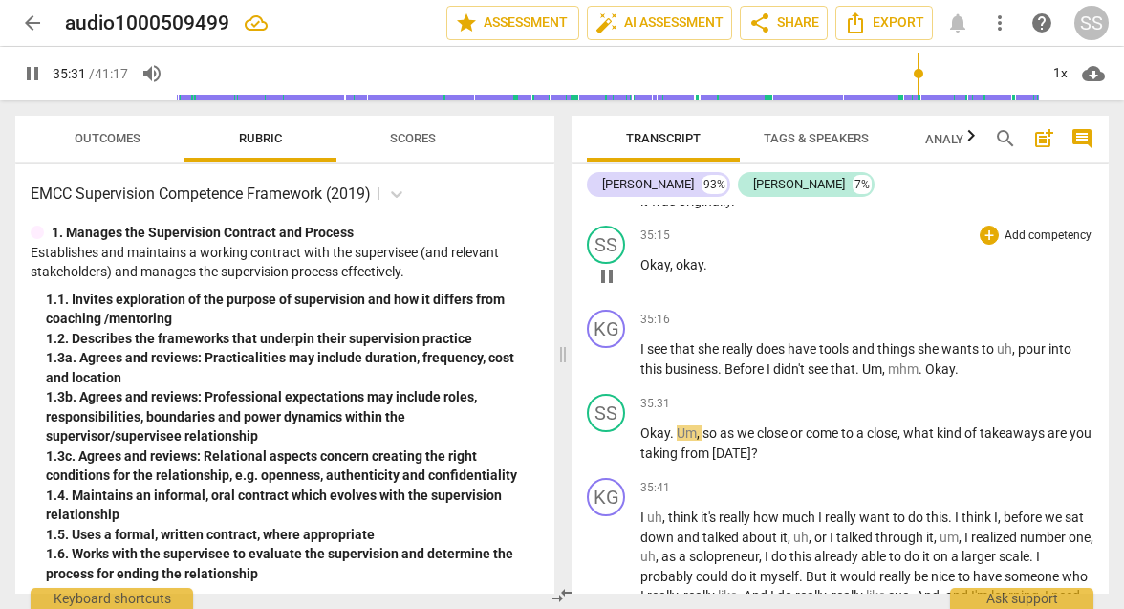
scroll to position [12358, 0]
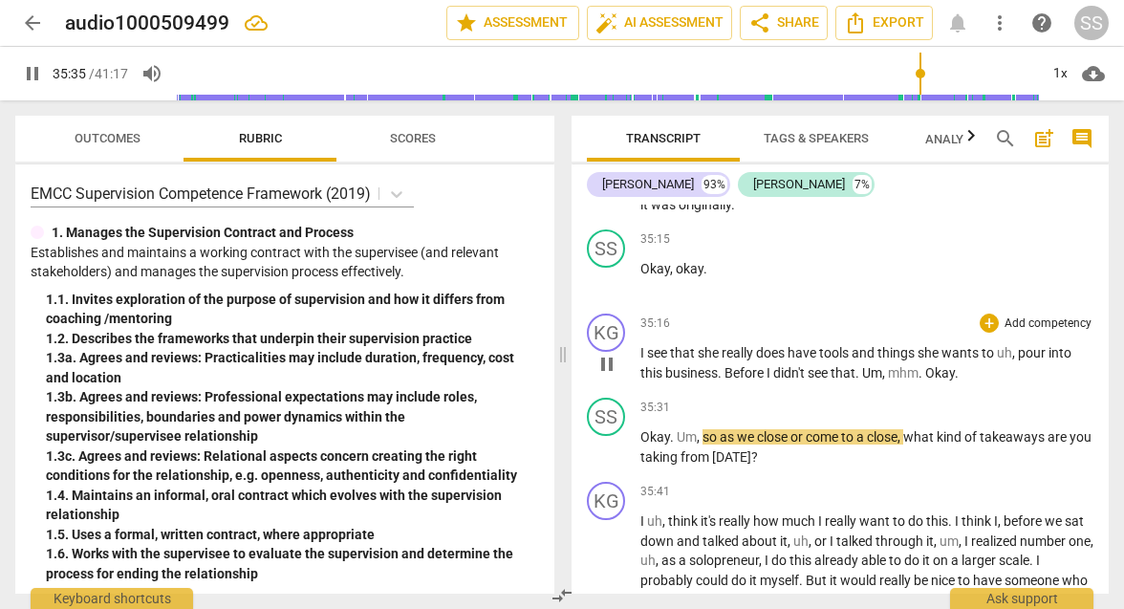
click at [550, 365] on span "Okay" at bounding box center [940, 372] width 30 height 15
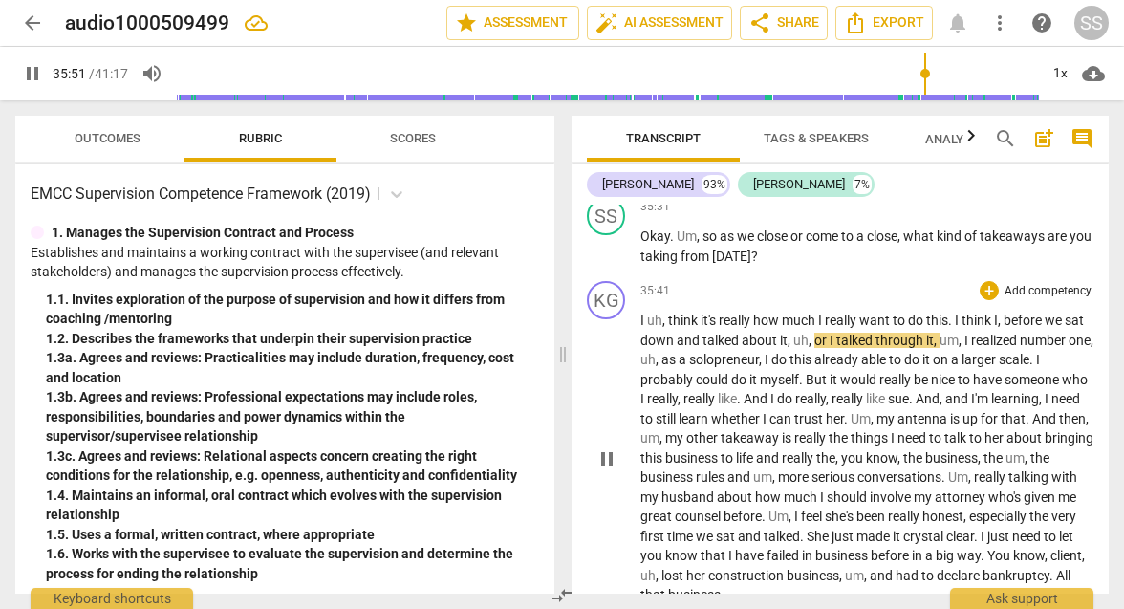
scroll to position [12631, 0]
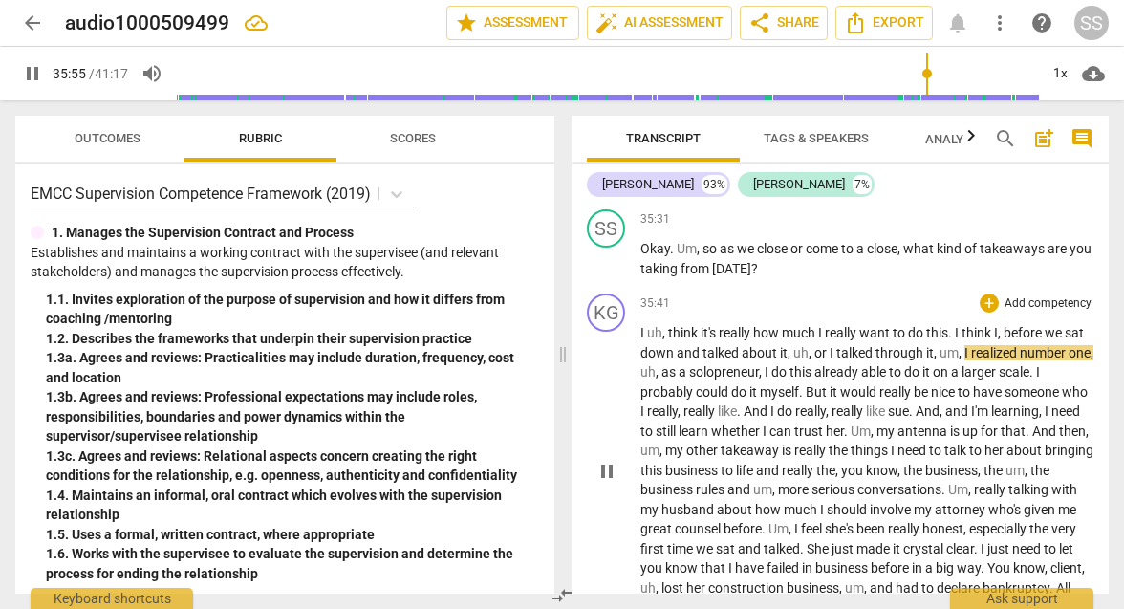
click at [550, 460] on span "pause" at bounding box center [607, 471] width 23 height 23
type input "2155"
click at [550, 345] on span "um" at bounding box center [949, 352] width 19 height 15
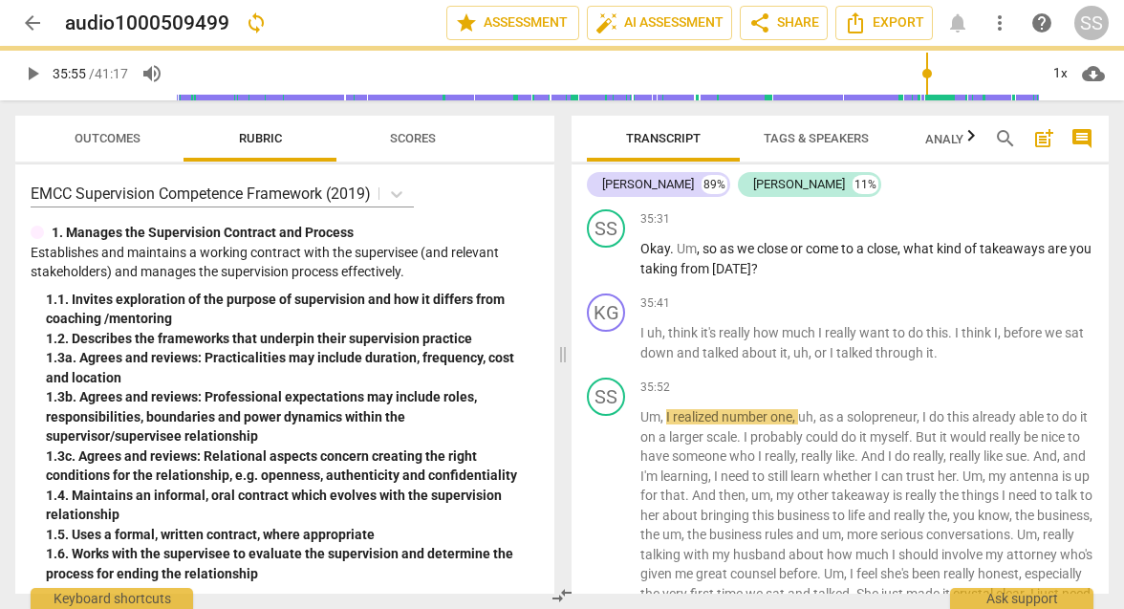
scroll to position [12676, 0]
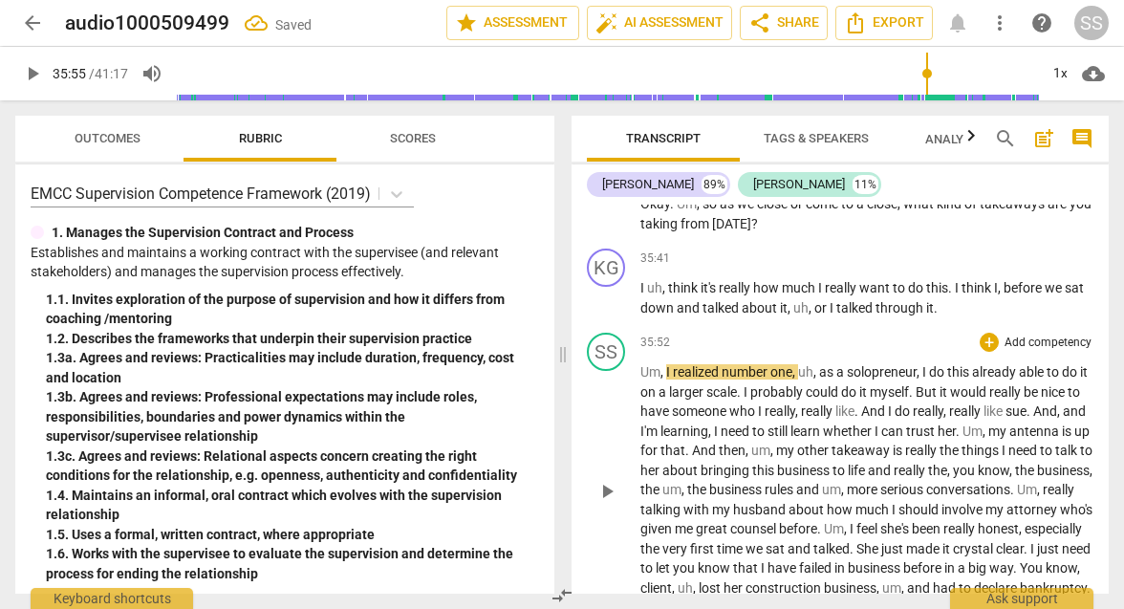
click at [550, 364] on span "Um" at bounding box center [651, 371] width 20 height 15
click at [550, 364] on span "," at bounding box center [671, 371] width 6 height 15
click at [550, 364] on span "I" at bounding box center [674, 371] width 7 height 15
click at [550, 381] on p "Uhm I realized number one , uh , as a solopreneur , I do this already able to d…" at bounding box center [867, 489] width 453 height 255
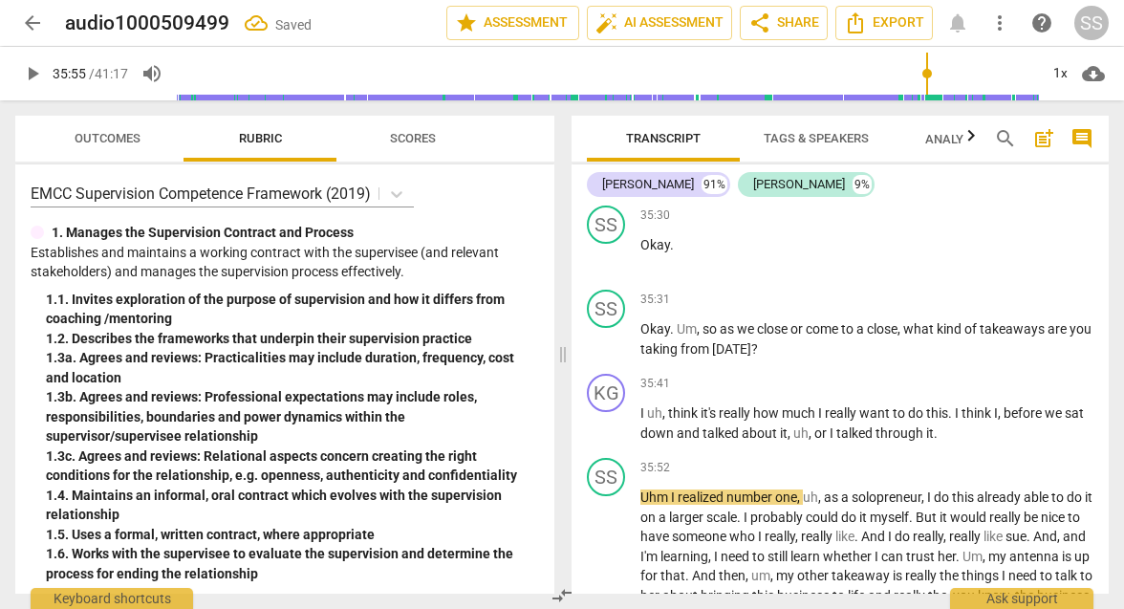
scroll to position [12557, 0]
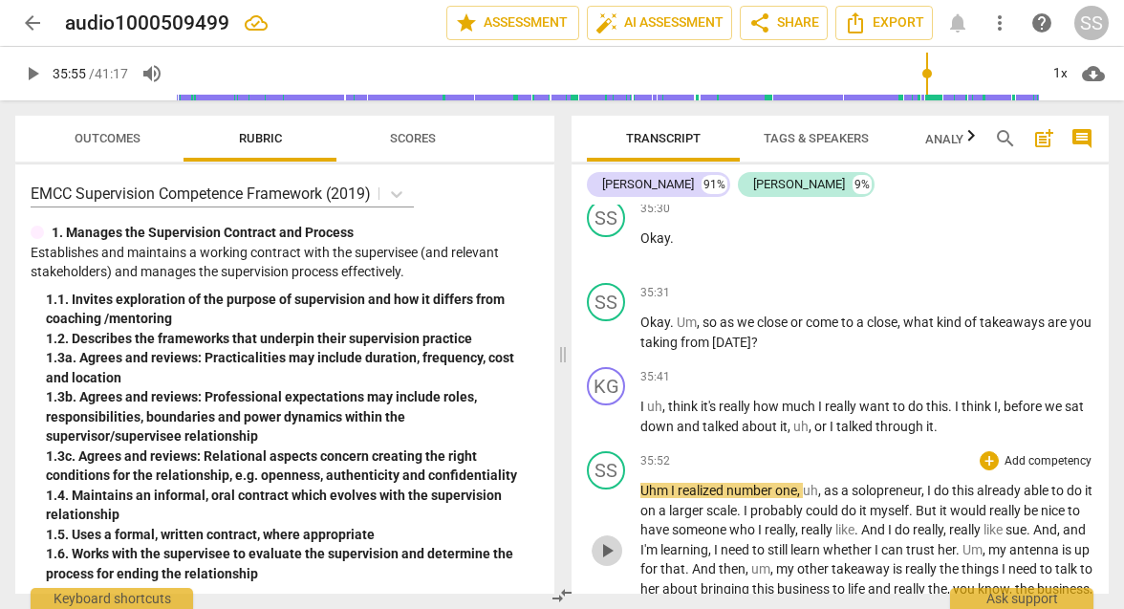
click at [550, 539] on span "play_arrow" at bounding box center [607, 550] width 23 height 23
click at [550, 542] on span "learning" at bounding box center [685, 549] width 48 height 15
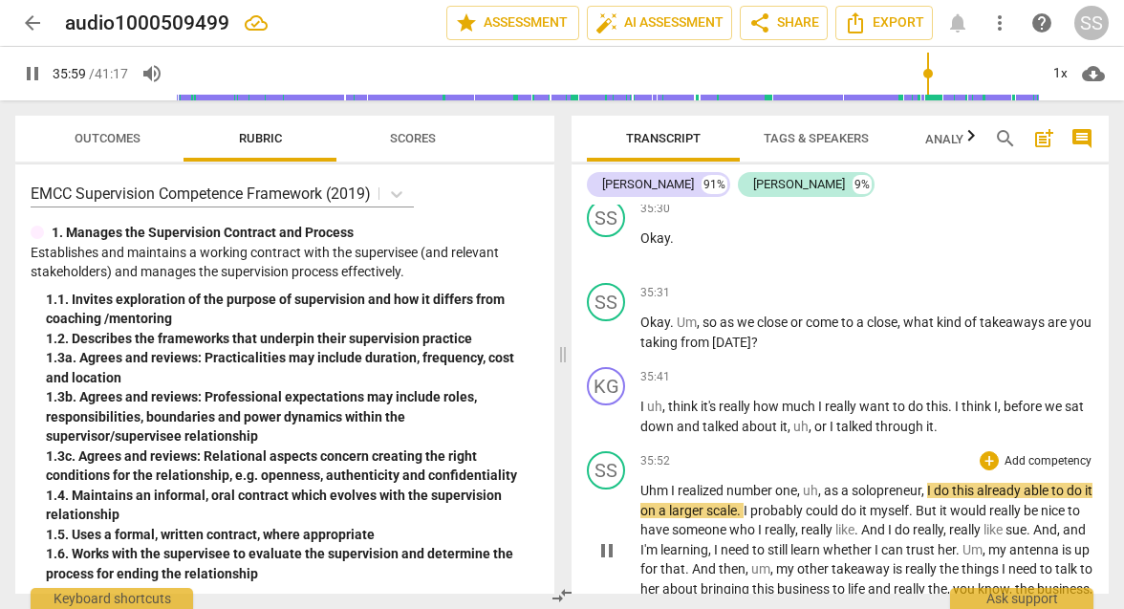
click at [550, 539] on span "pause" at bounding box center [607, 550] width 23 height 23
click at [550, 483] on span "I" at bounding box center [674, 490] width 7 height 15
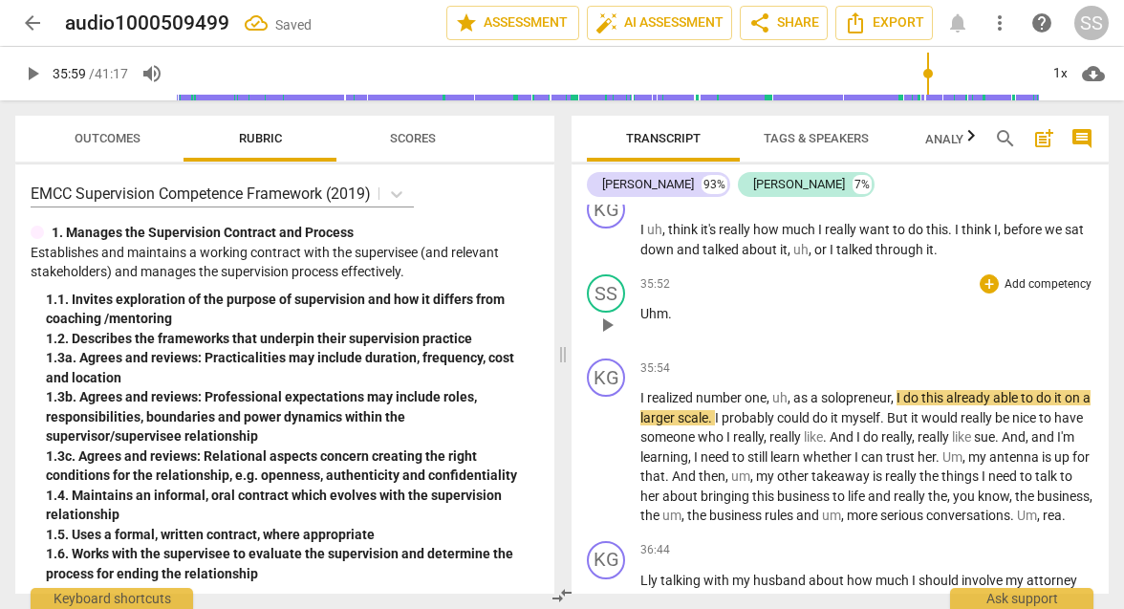
scroll to position [12739, 0]
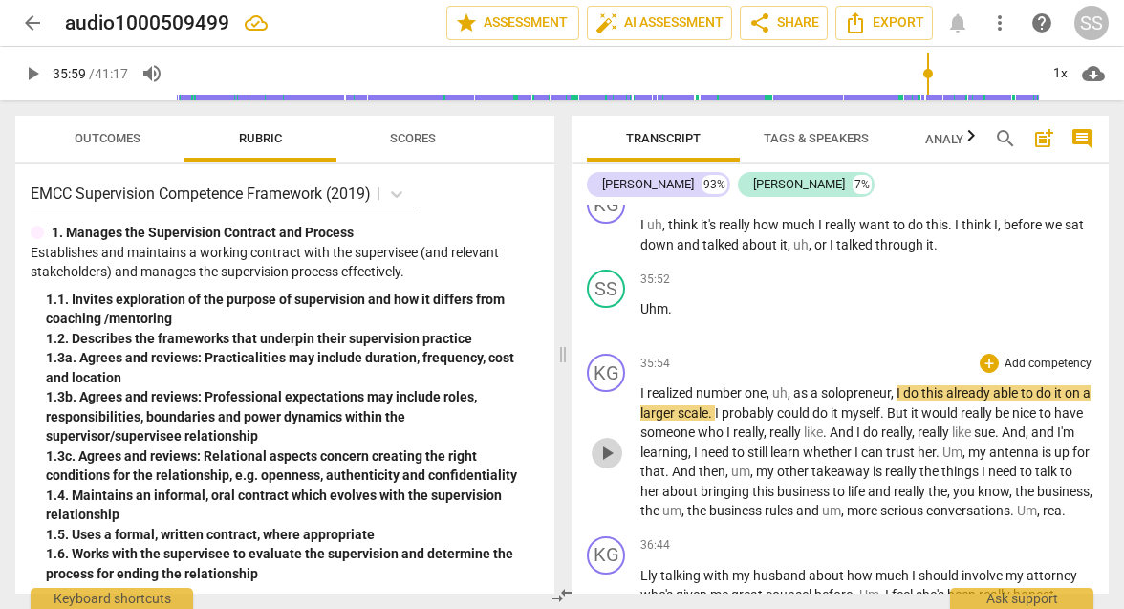
click at [550, 442] on span "play_arrow" at bounding box center [607, 453] width 23 height 23
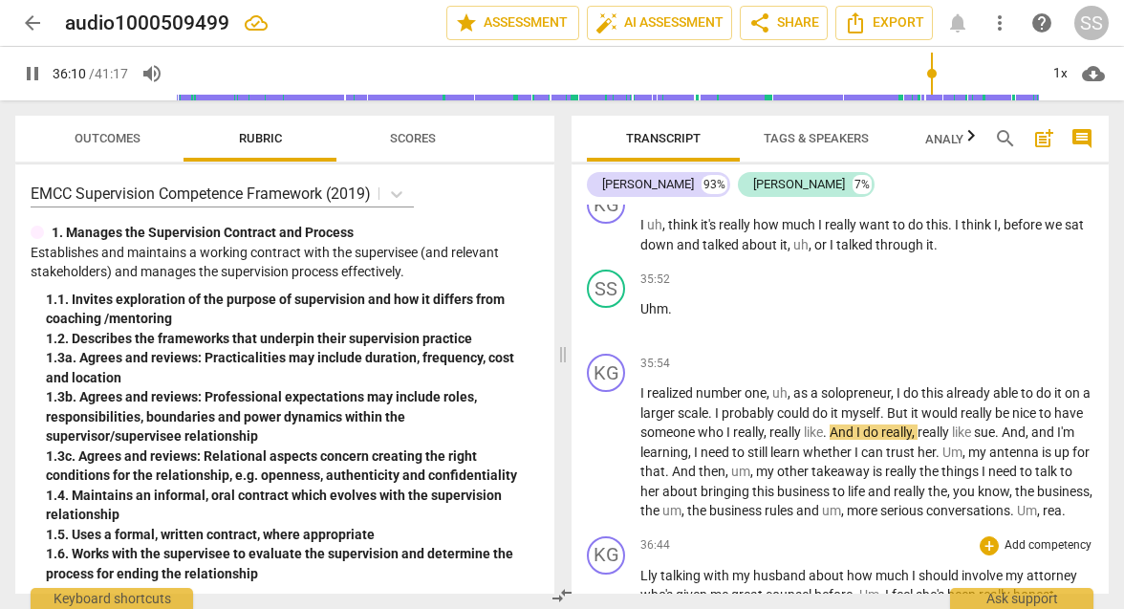
click at [550, 442] on span "play_arrow" at bounding box center [607, 453] width 23 height 23
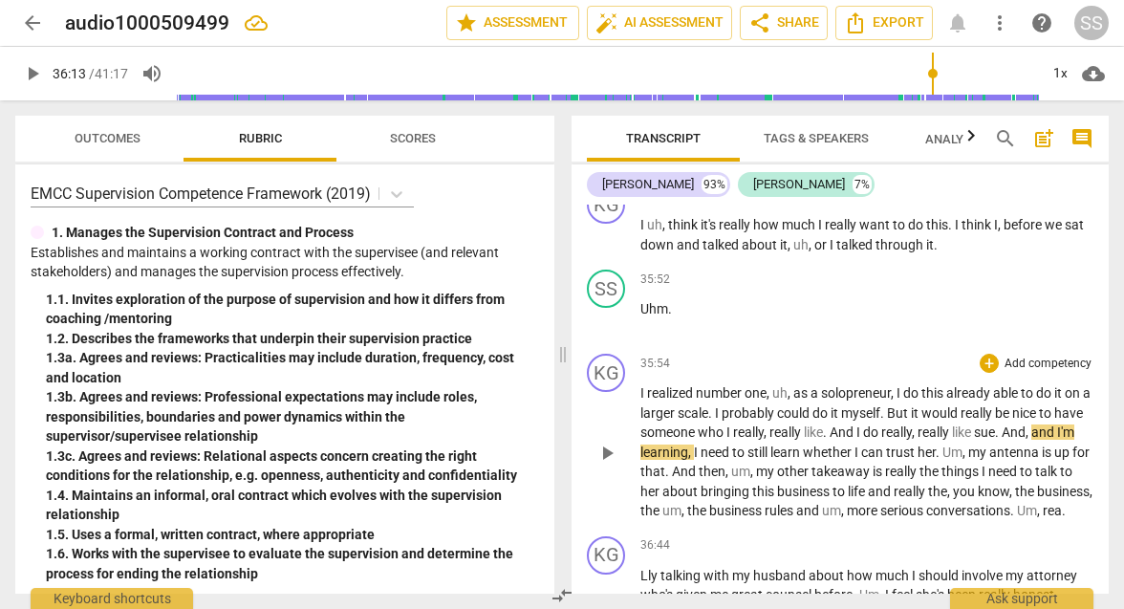
click at [550, 385] on span "realized" at bounding box center [671, 392] width 49 height 15
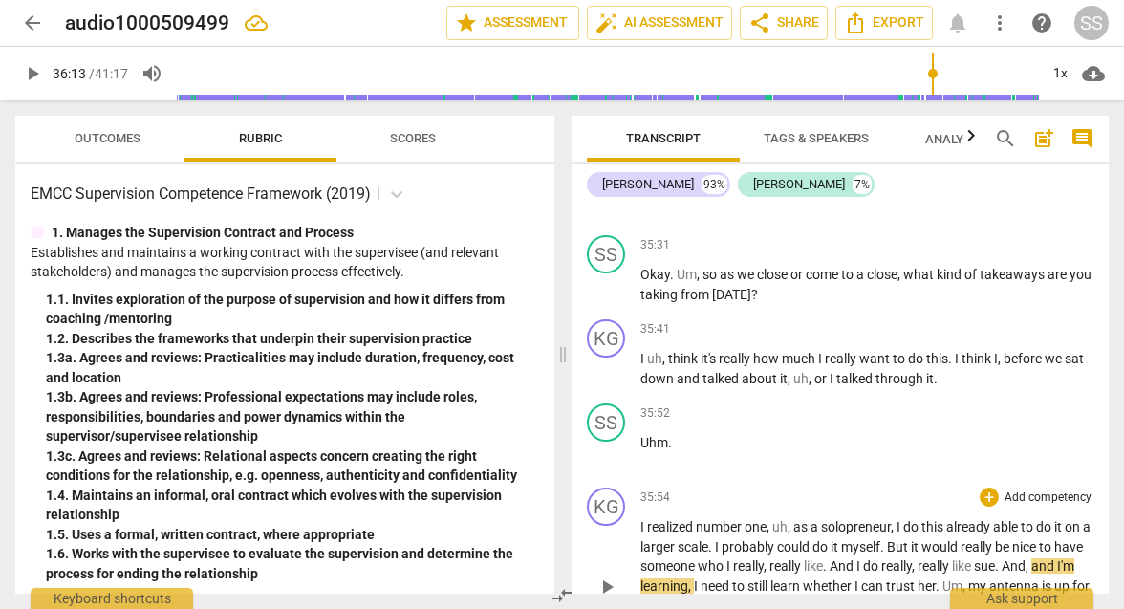
scroll to position [12590, 0]
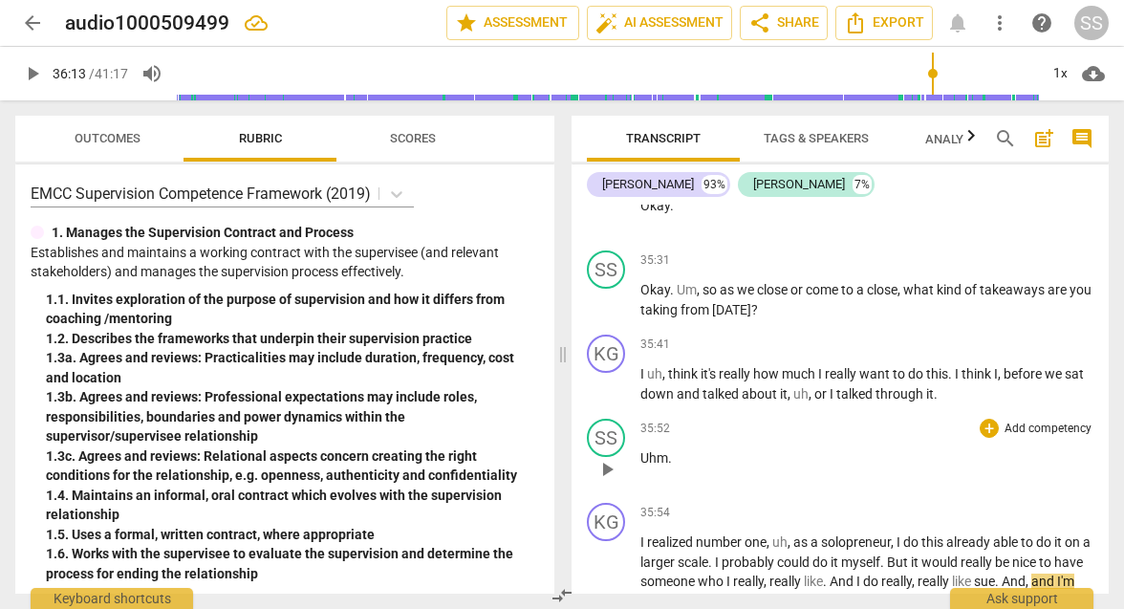
click at [550, 458] on span "play_arrow" at bounding box center [607, 469] width 23 height 23
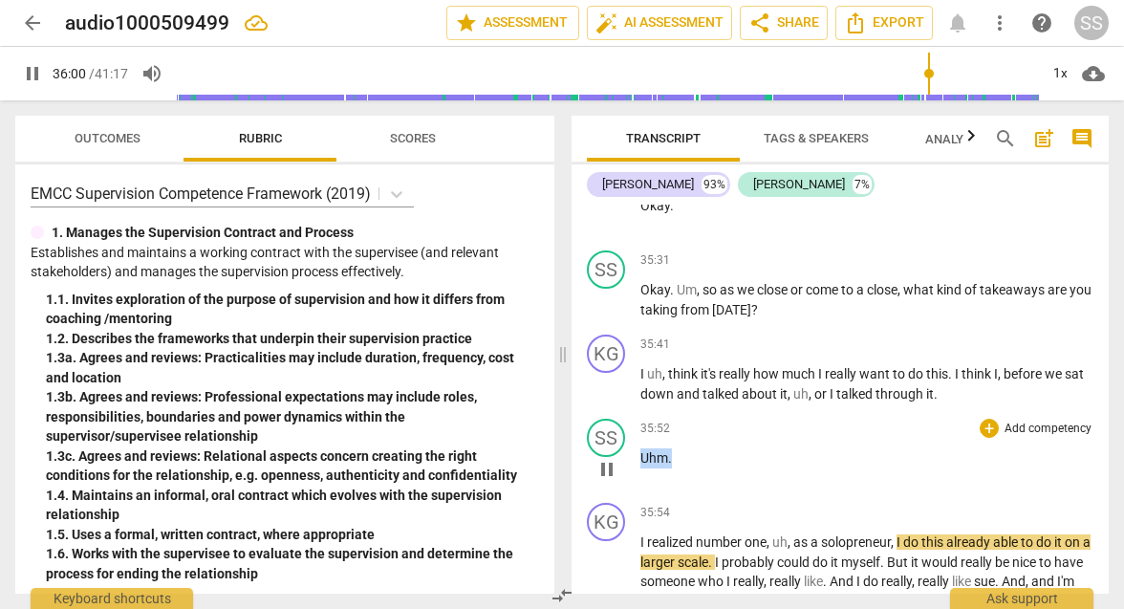
drag, startPoint x: 676, startPoint y: 320, endPoint x: 637, endPoint y: 319, distance: 39.2
click at [550, 411] on div "SS play_arrow pause 35:52 + Add competency keyboard_arrow_right Uhm ." at bounding box center [840, 453] width 537 height 84
type input "2162"
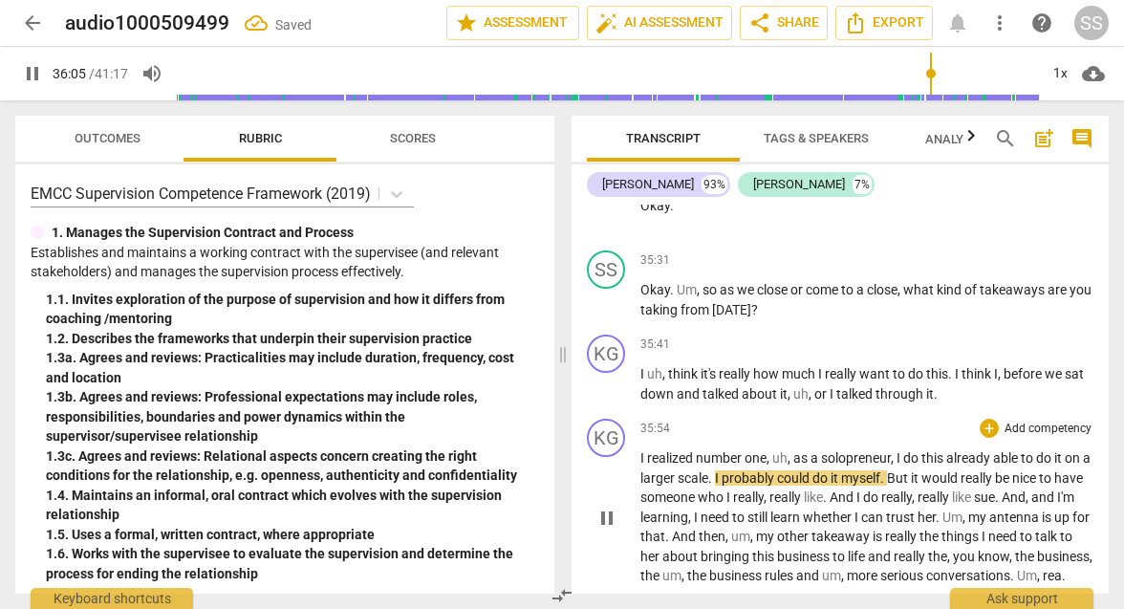
click at [550, 450] on span "I" at bounding box center [644, 457] width 7 height 15
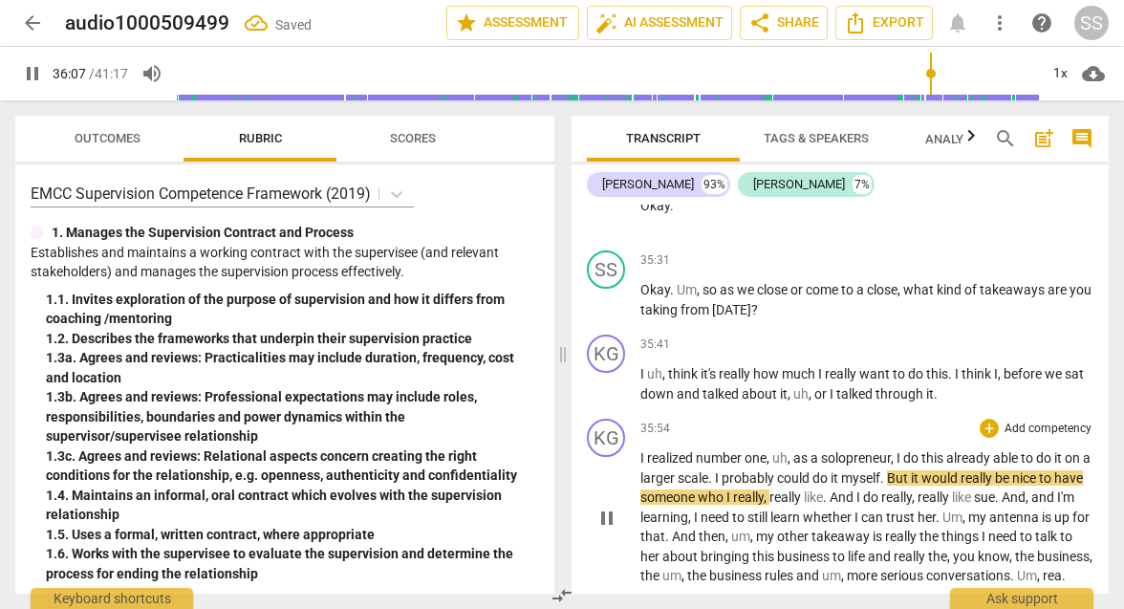
type input "2168"
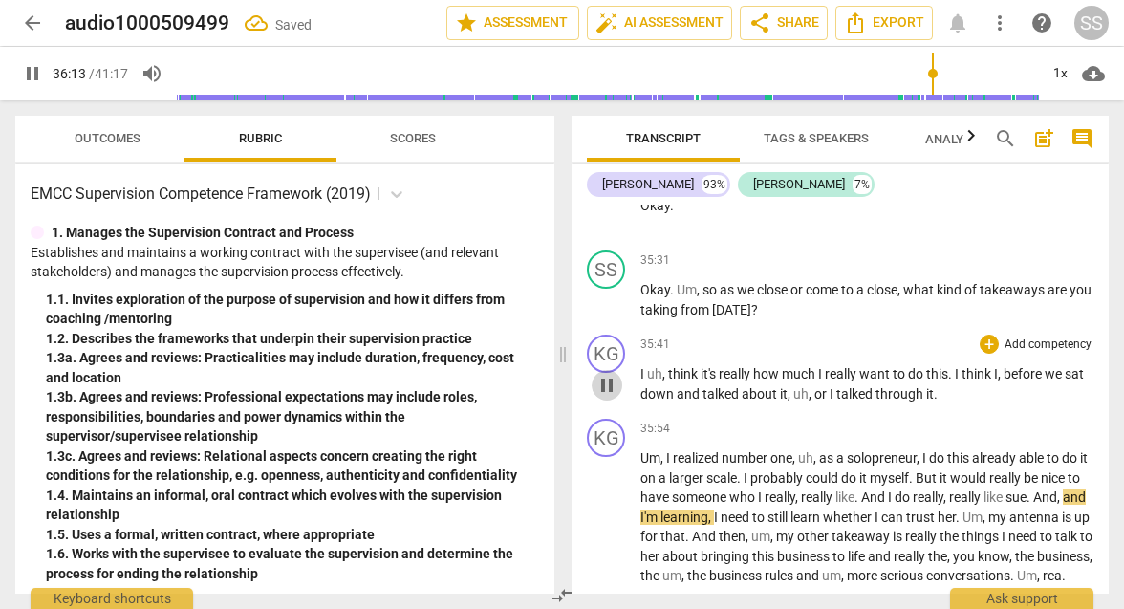
click at [550, 374] on span "pause" at bounding box center [607, 385] width 23 height 23
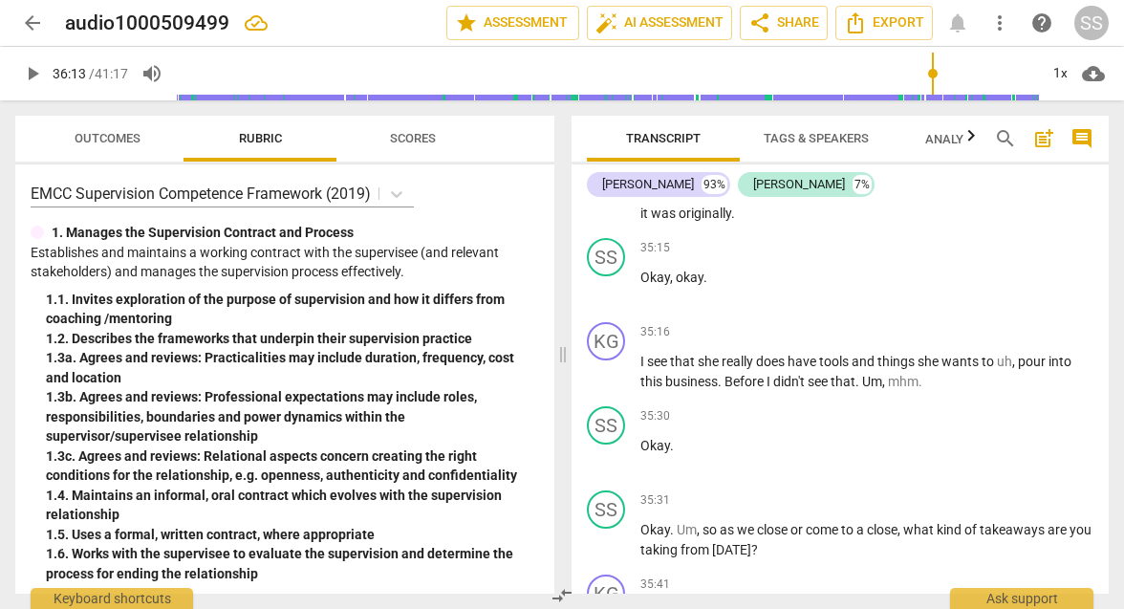
scroll to position [12344, 0]
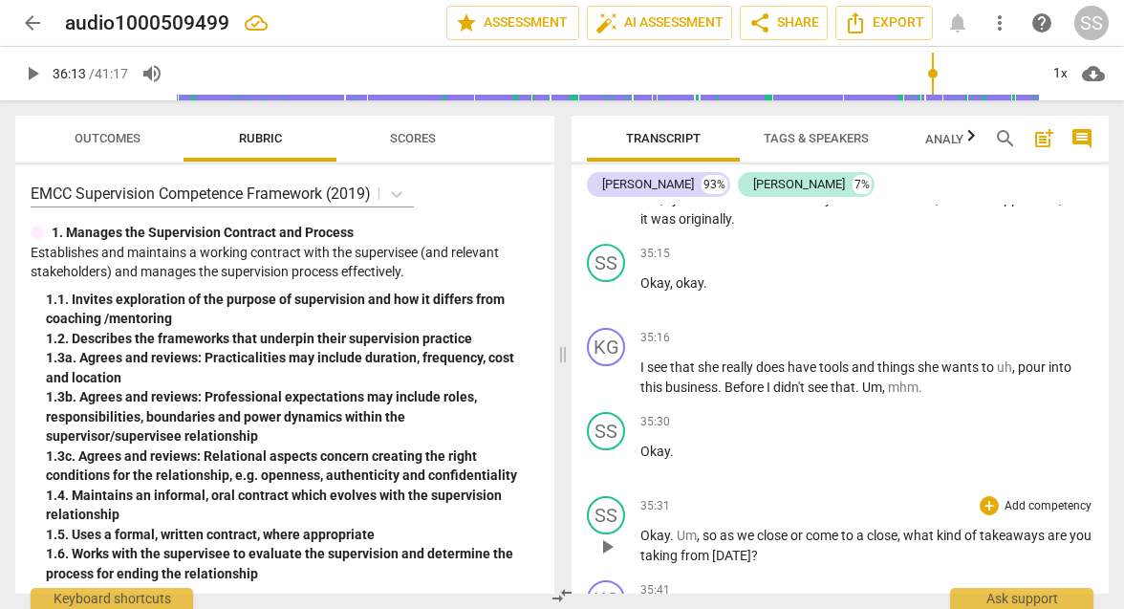
click at [550, 535] on span "play_arrow" at bounding box center [607, 546] width 23 height 23
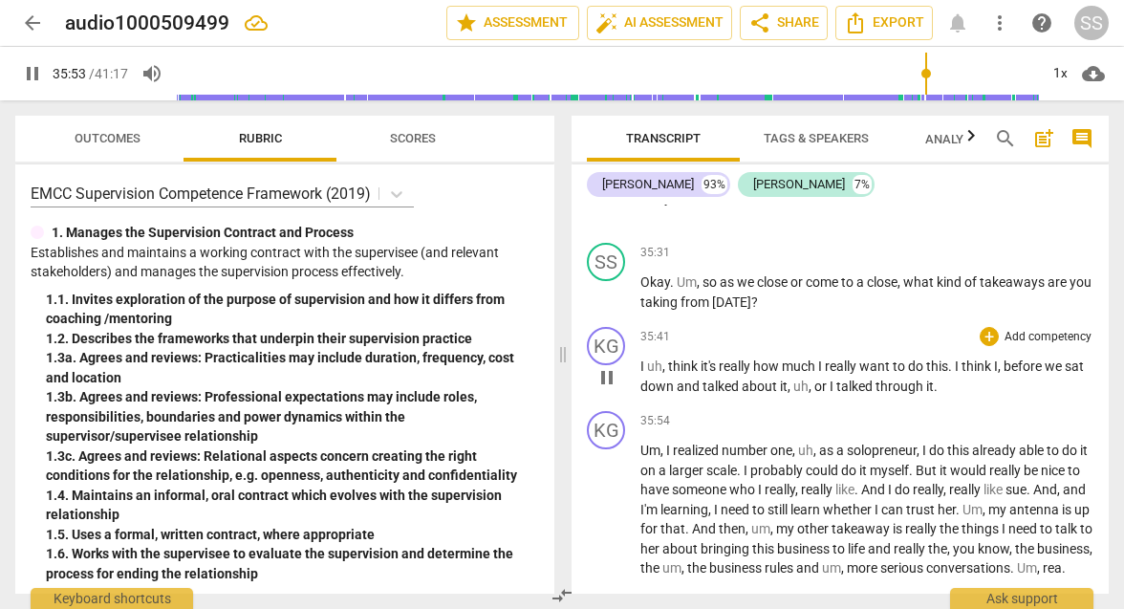
scroll to position [12600, 0]
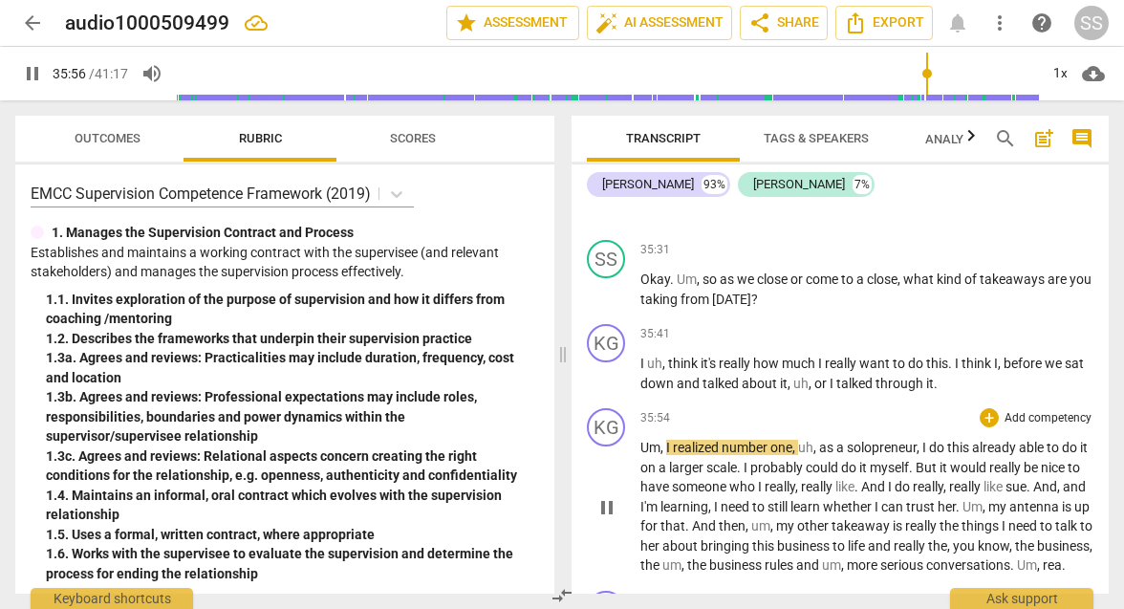
click at [550, 440] on span "," at bounding box center [664, 447] width 6 height 15
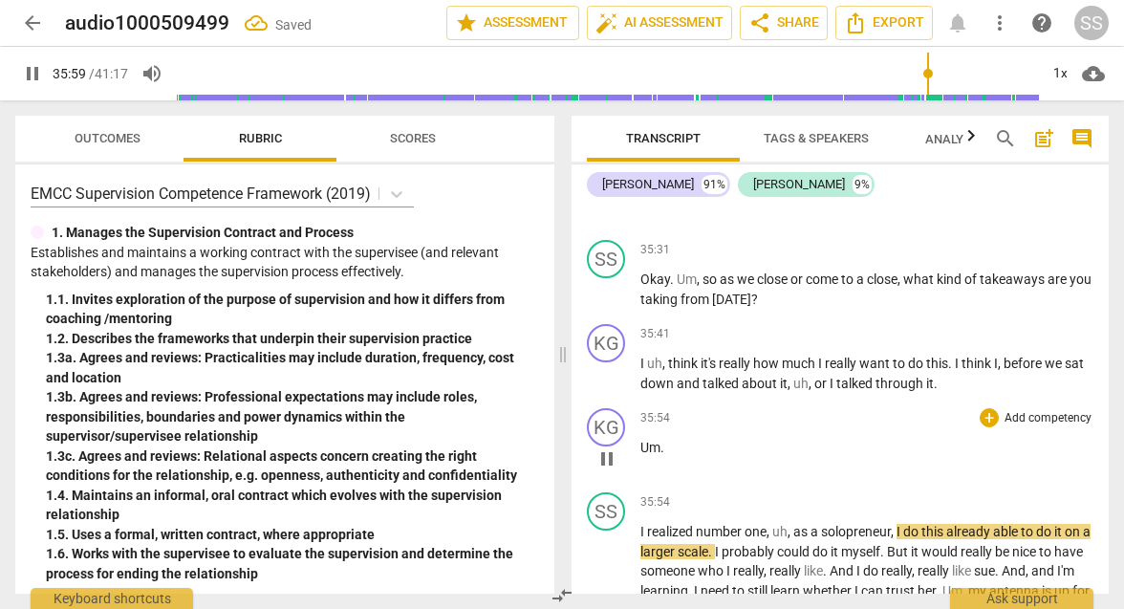
click at [550, 440] on span "Um" at bounding box center [651, 447] width 20 height 15
type input "2161"
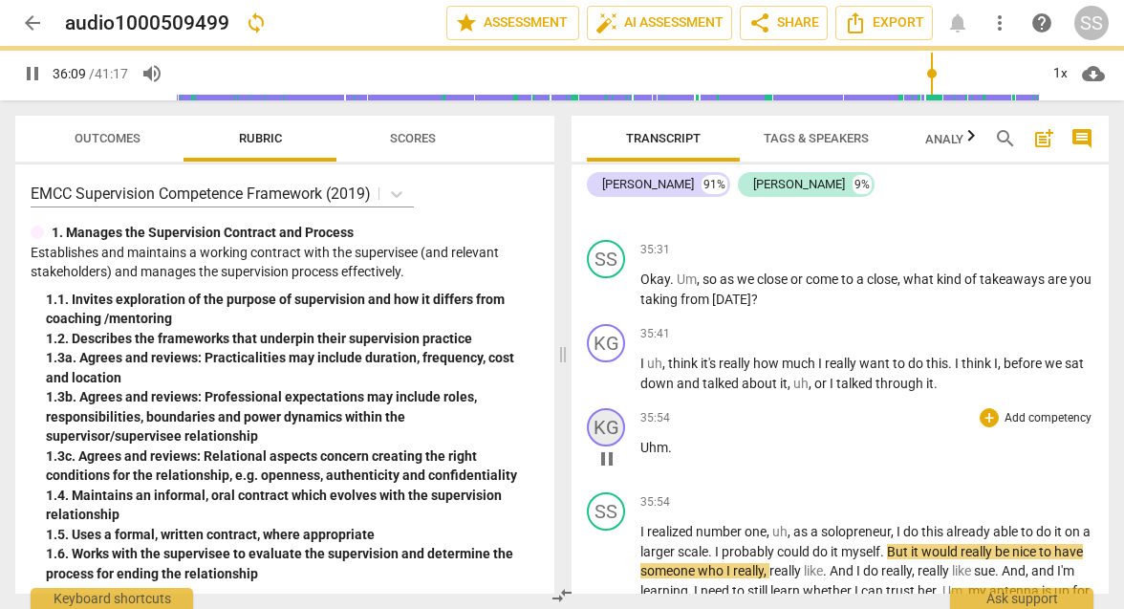
click at [550, 408] on div "KG" at bounding box center [606, 427] width 38 height 38
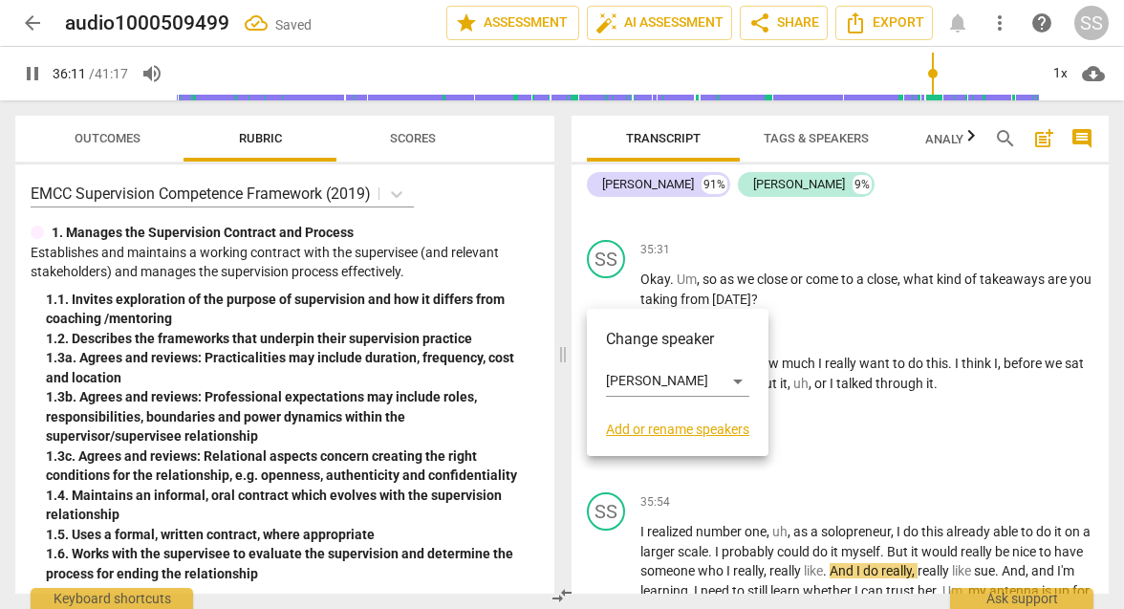
click at [550, 343] on h3 "Change speaker" at bounding box center [677, 339] width 143 height 23
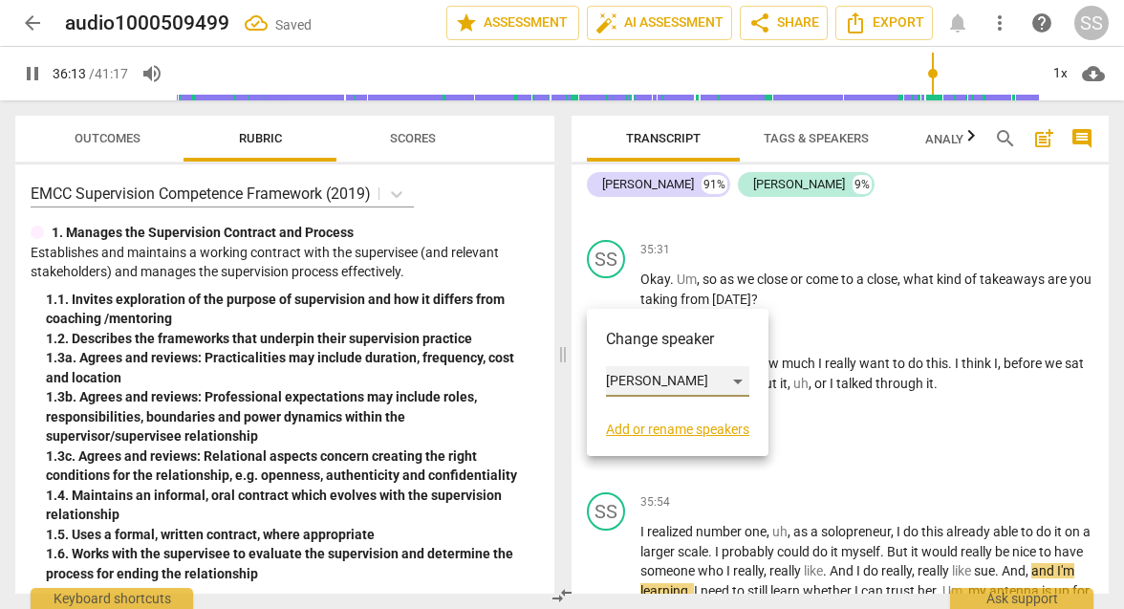
click at [550, 379] on div "[PERSON_NAME]" at bounding box center [677, 381] width 143 height 31
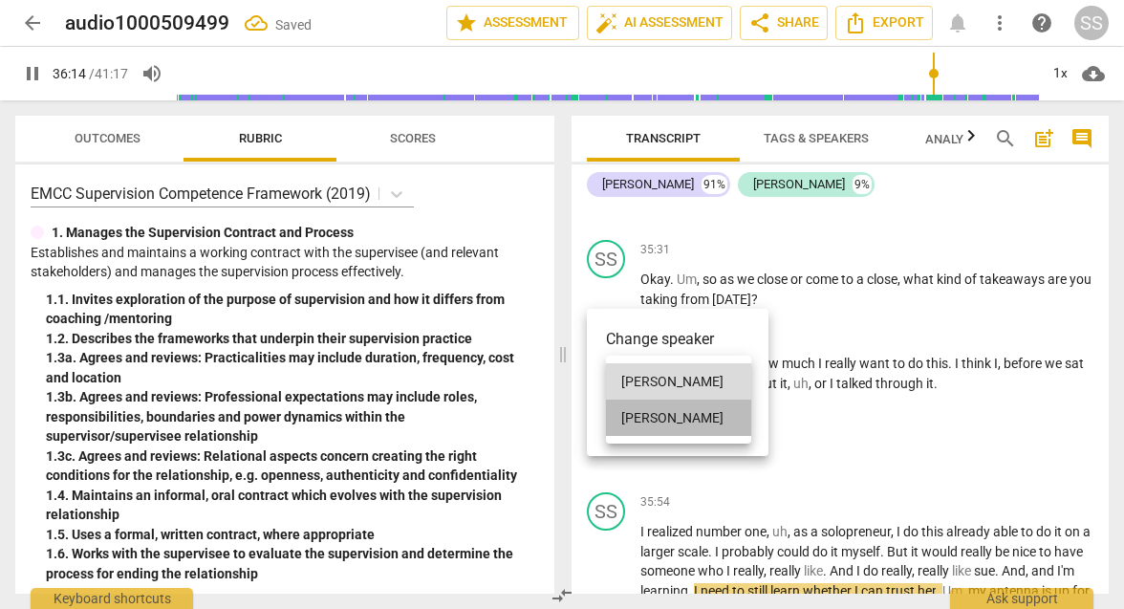
click at [550, 411] on li "[PERSON_NAME]" at bounding box center [678, 418] width 145 height 36
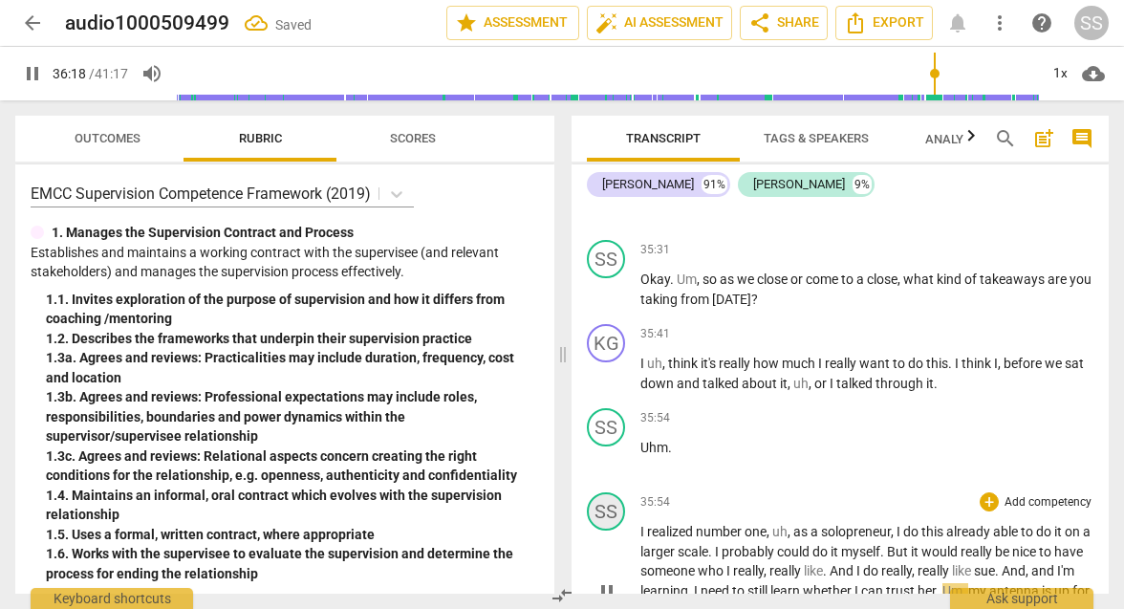
click at [550, 492] on div "SS" at bounding box center [606, 511] width 38 height 38
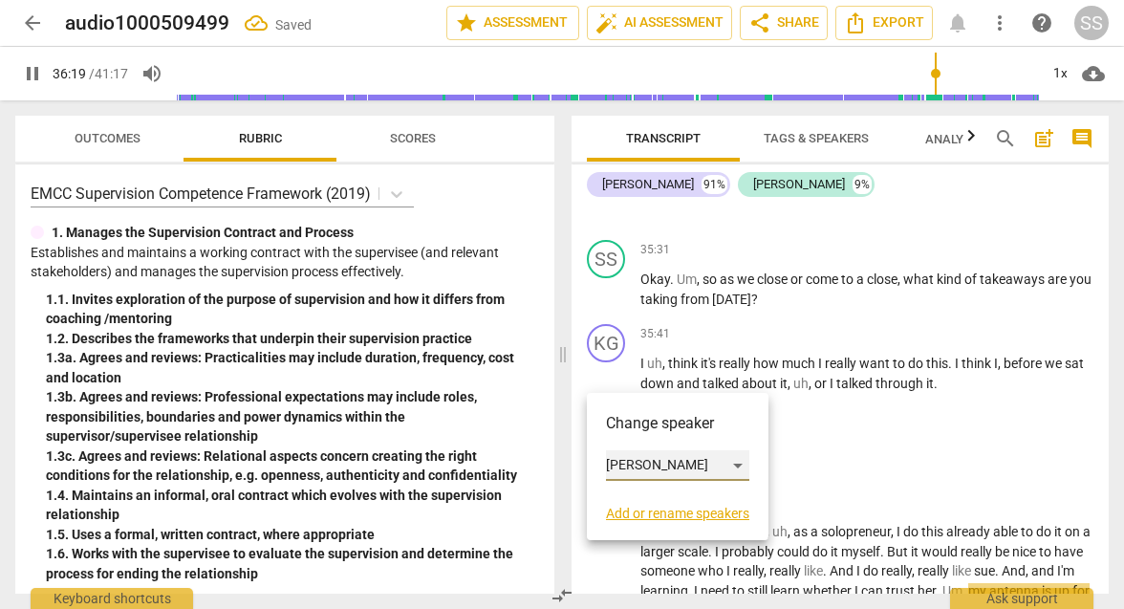
click at [550, 462] on div "[PERSON_NAME]" at bounding box center [677, 465] width 143 height 31
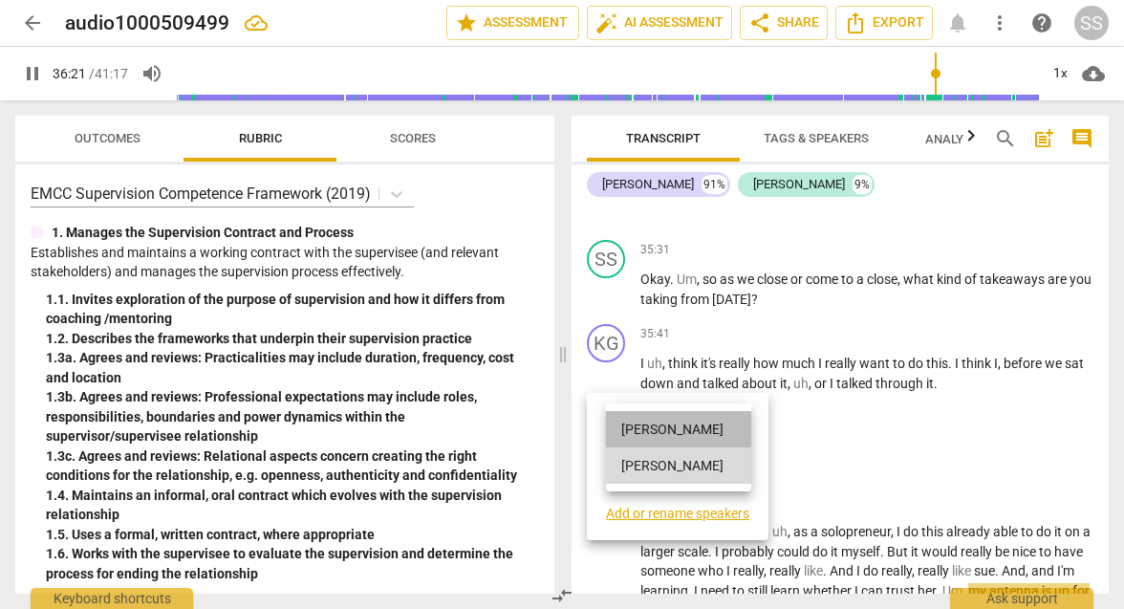
click at [550, 424] on li "[PERSON_NAME]" at bounding box center [678, 429] width 145 height 36
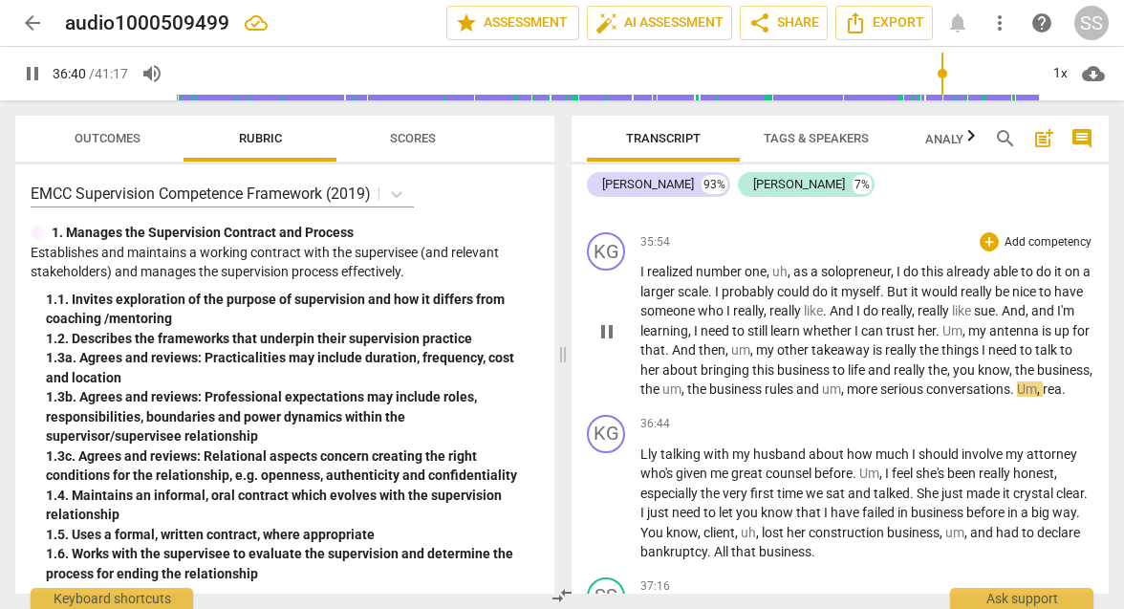
scroll to position [12874, 0]
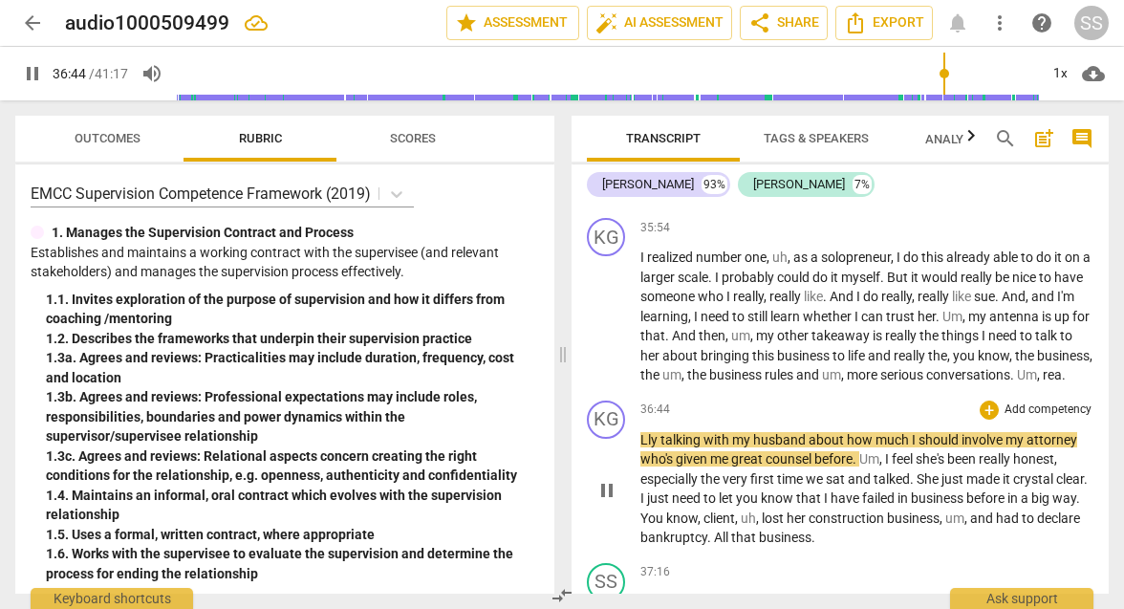
click at [550, 432] on span "Lly" at bounding box center [651, 439] width 20 height 15
type input "2207"
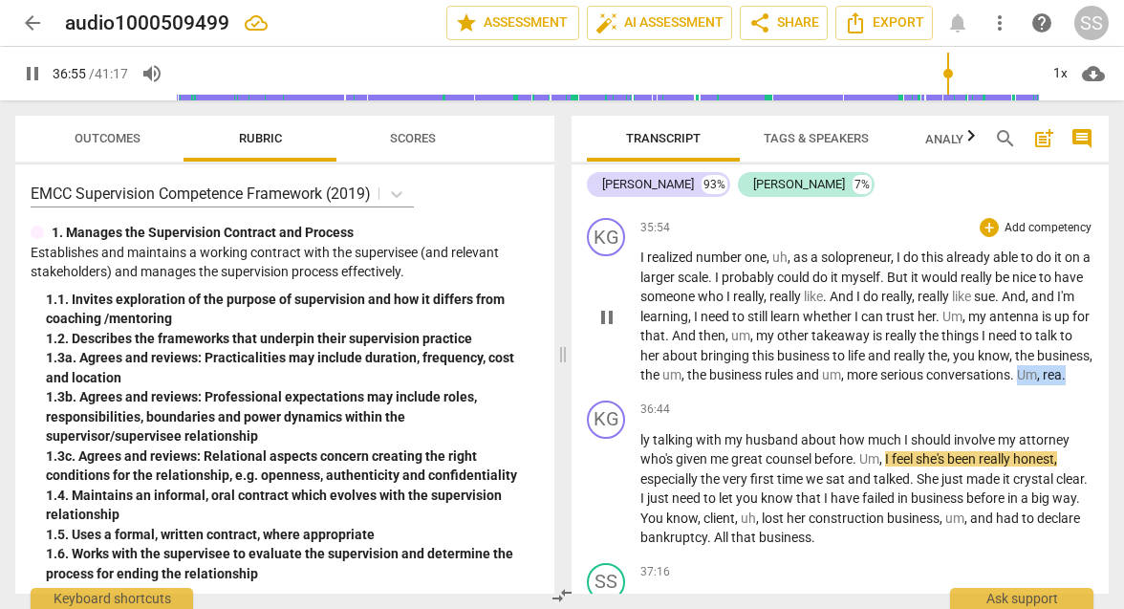
drag, startPoint x: 784, startPoint y: 257, endPoint x: 731, endPoint y: 256, distance: 52.6
click at [550, 256] on p "I realized number one , uh , as a solopreneur , I do this already able to do it…" at bounding box center [867, 317] width 453 height 138
type input "2216"
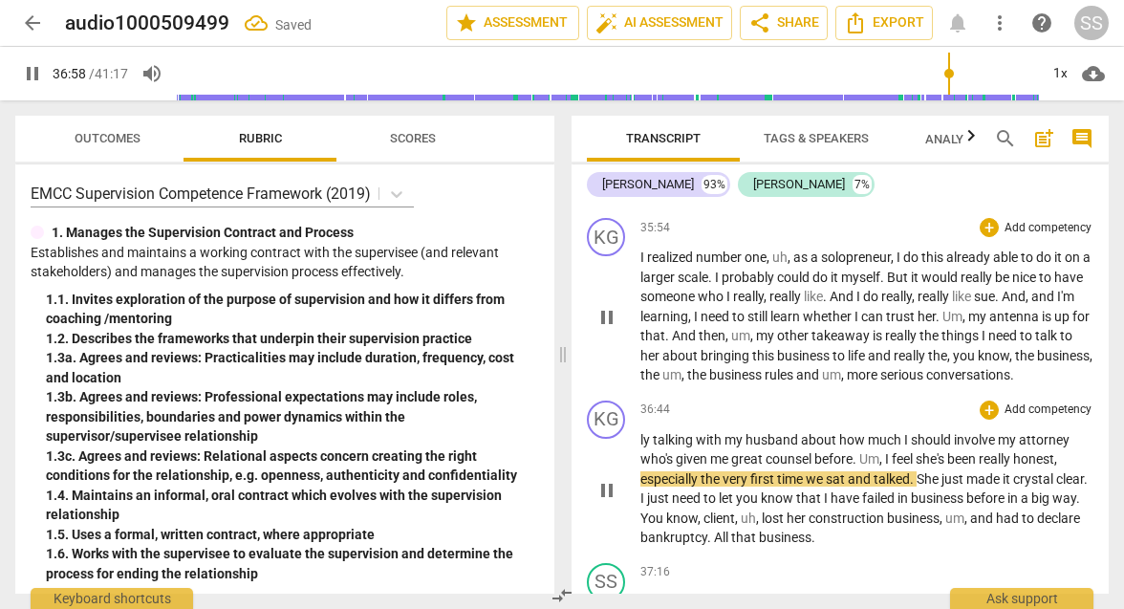
click at [550, 439] on div "play_arrow pause" at bounding box center [616, 490] width 49 height 103
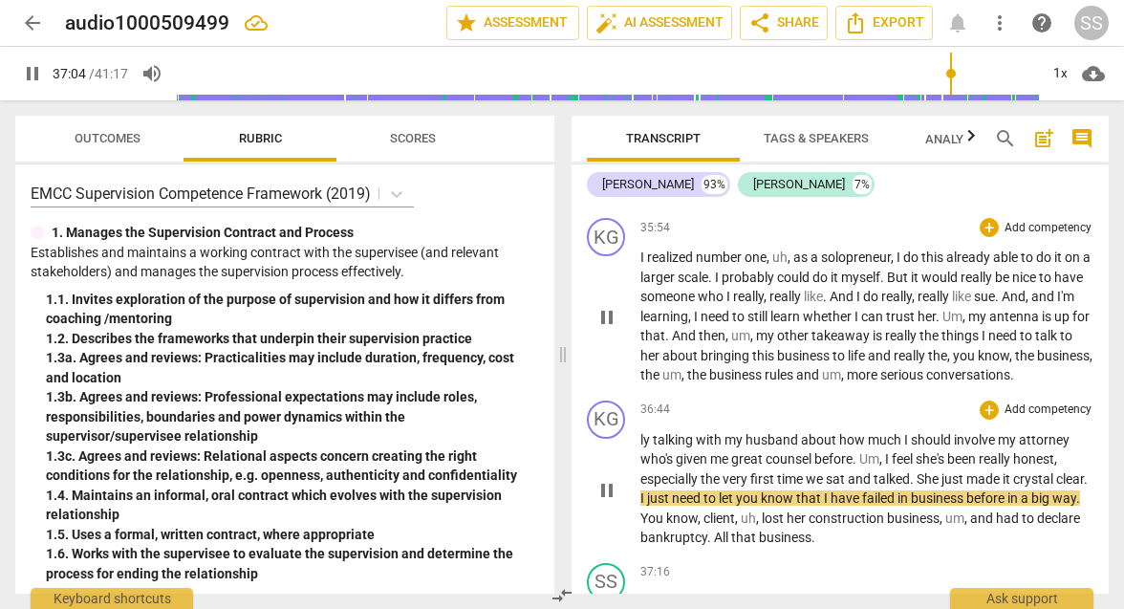
click at [550, 432] on span "ly" at bounding box center [647, 439] width 12 height 15
type input "2226"
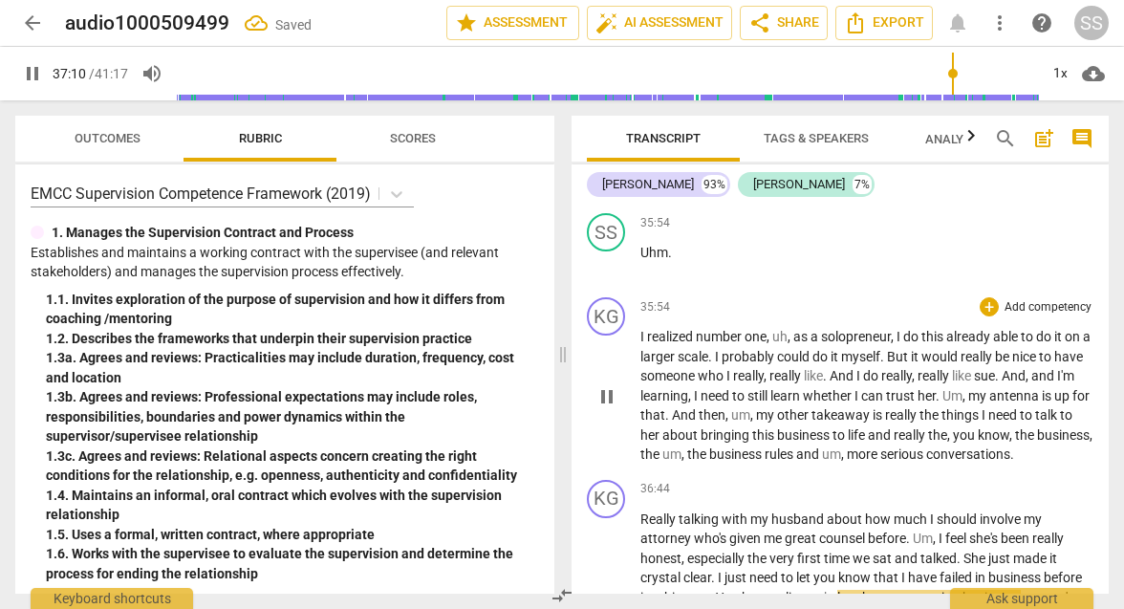
scroll to position [12795, 0]
click at [550, 385] on span "pause" at bounding box center [607, 396] width 23 height 23
click at [550, 385] on span "play_arrow" at bounding box center [607, 396] width 23 height 23
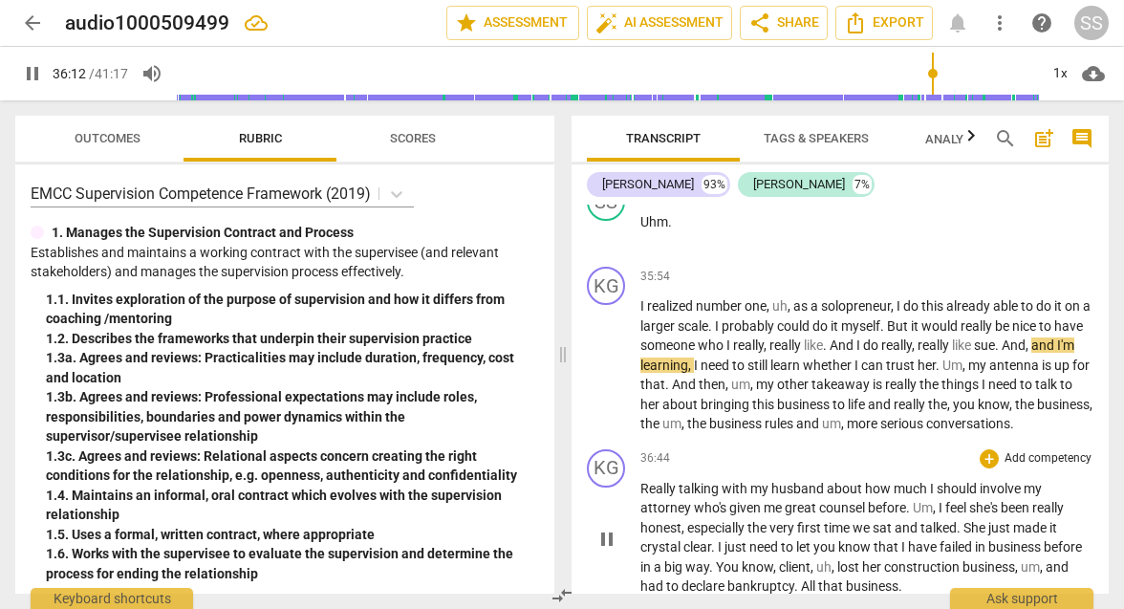
scroll to position [12837, 0]
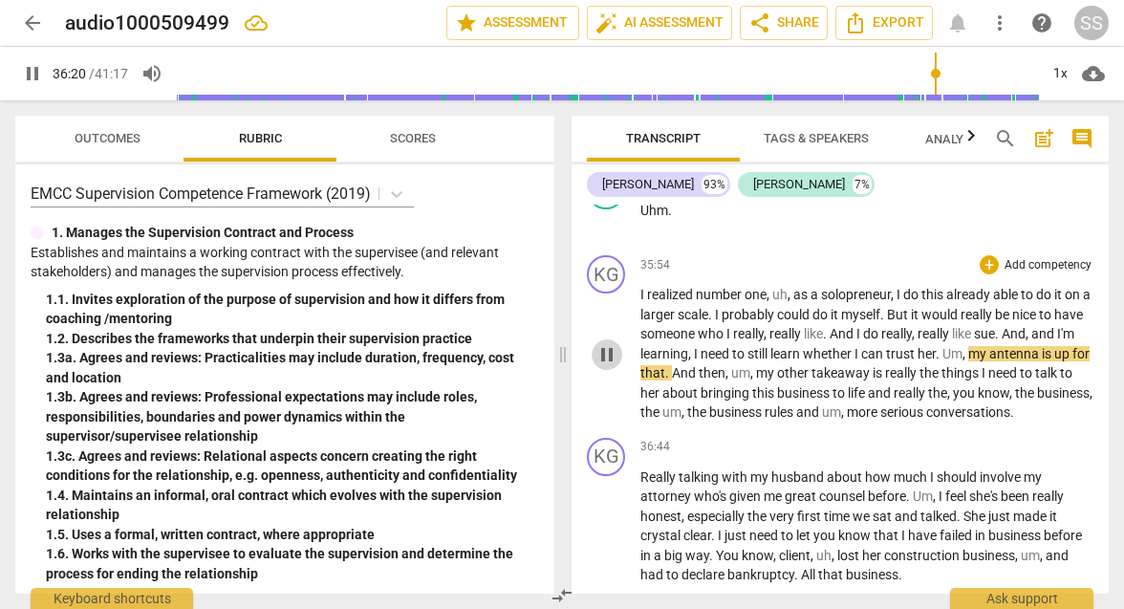
click at [550, 343] on span "pause" at bounding box center [607, 354] width 23 height 23
type input "2181"
click at [550, 346] on span "Um" at bounding box center [953, 353] width 20 height 15
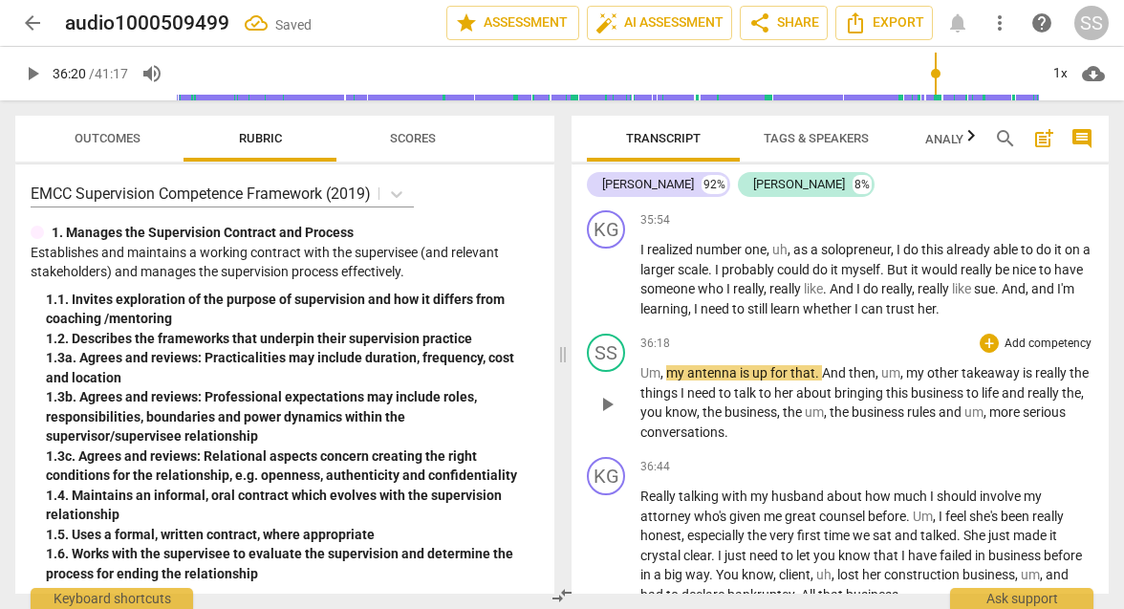
click at [550, 365] on span "Um" at bounding box center [651, 372] width 20 height 15
click at [550, 365] on span "," at bounding box center [671, 372] width 6 height 15
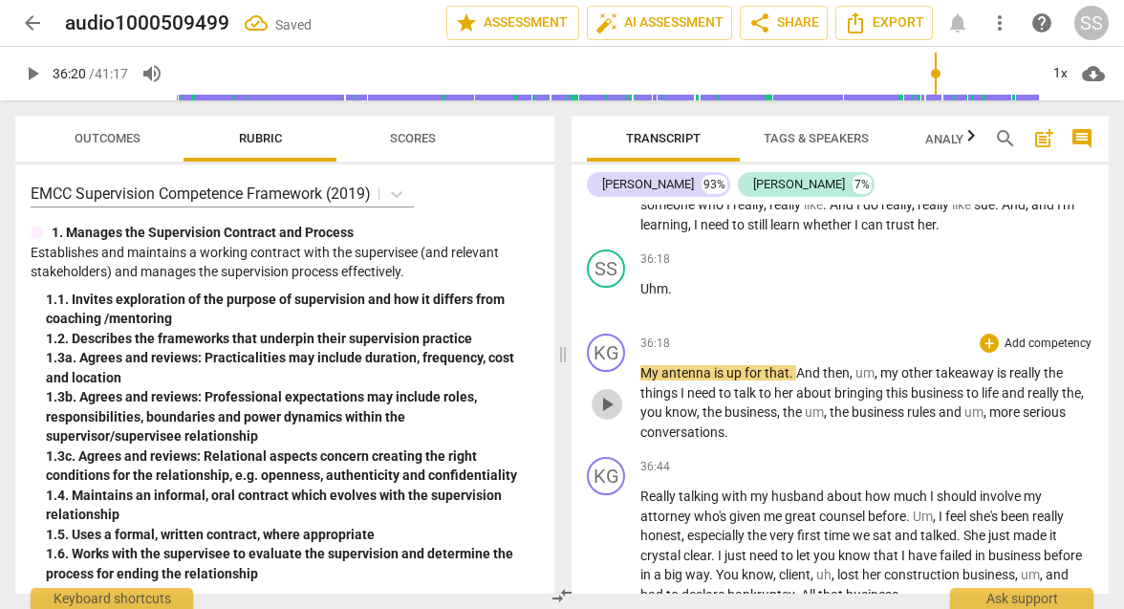
click at [550, 393] on span "play_arrow" at bounding box center [607, 404] width 23 height 23
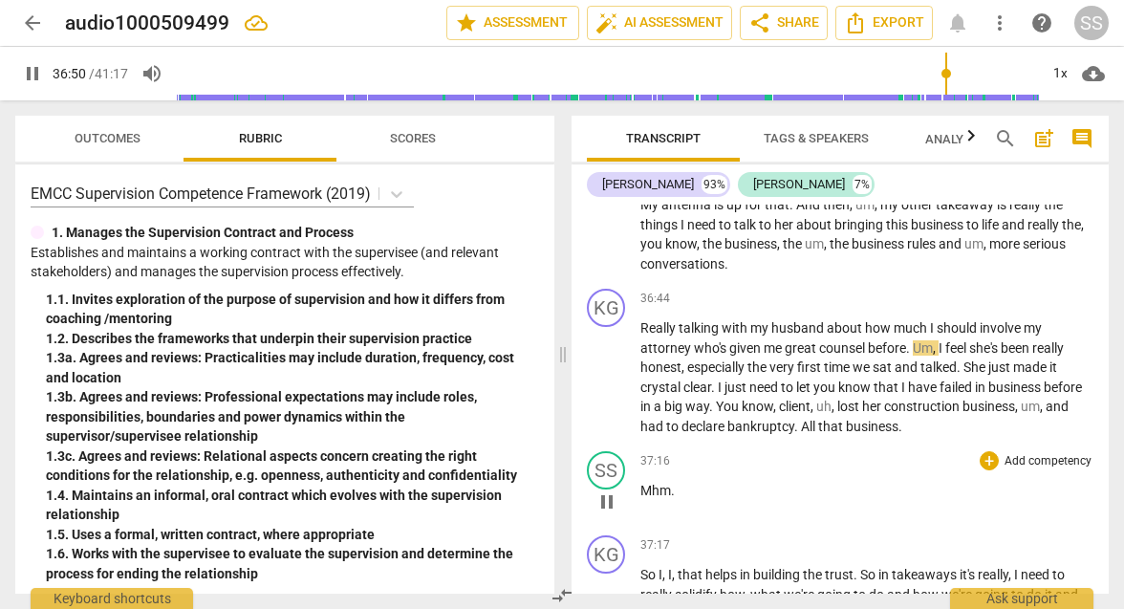
scroll to position [13135, 0]
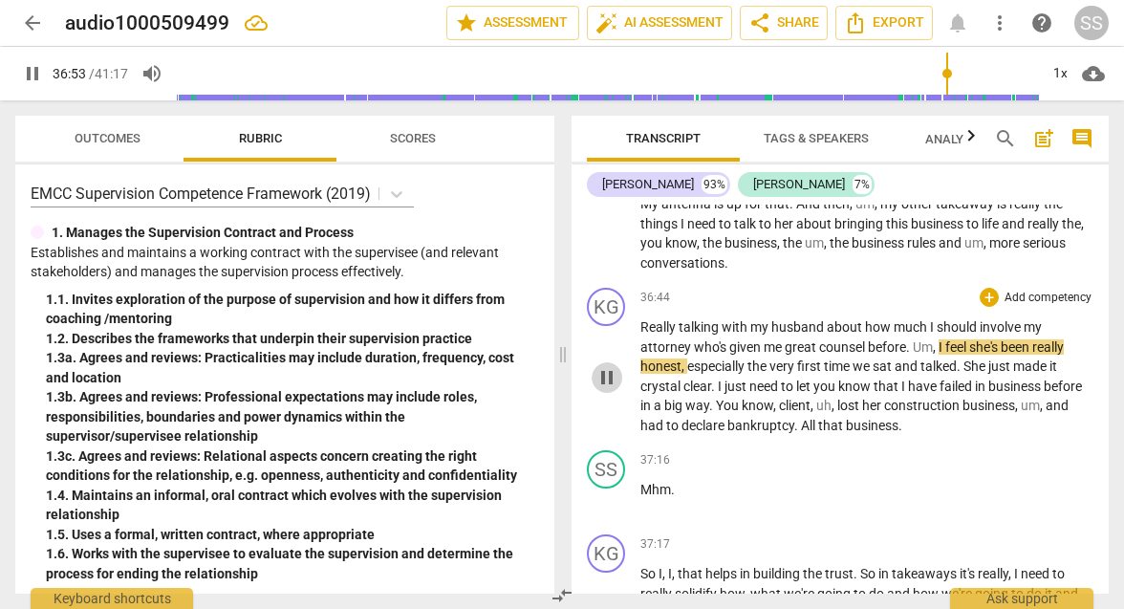
click at [550, 366] on span "pause" at bounding box center [607, 377] width 23 height 23
type input "2214"
click at [550, 339] on span "Um" at bounding box center [923, 346] width 20 height 15
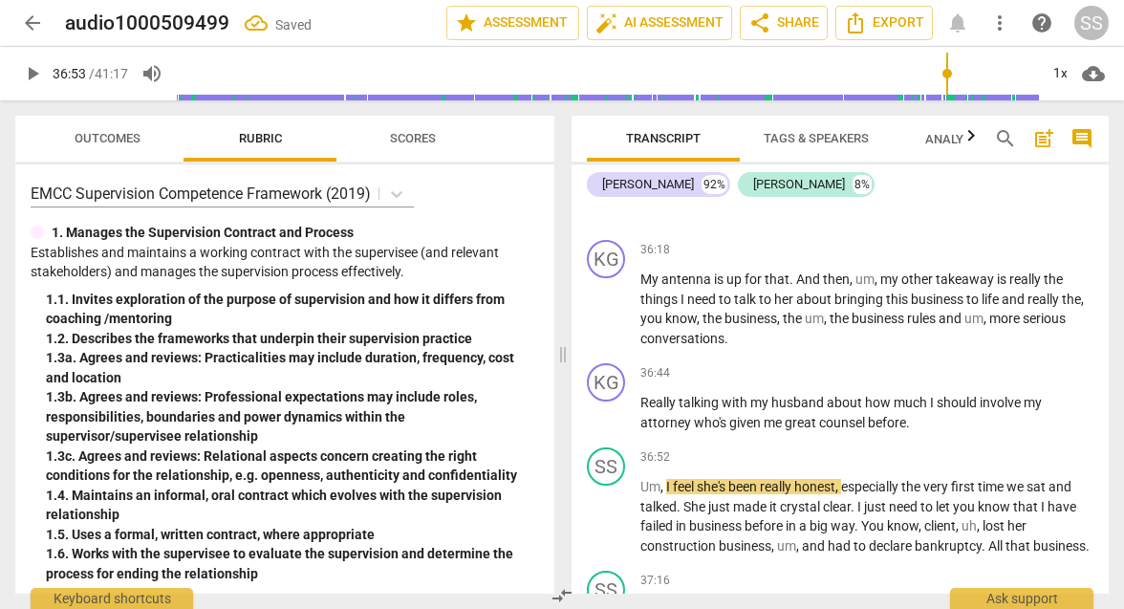
scroll to position [13061, 0]
click at [550, 478] on span "Um" at bounding box center [651, 485] width 20 height 15
click at [550, 478] on span "," at bounding box center [671, 485] width 6 height 15
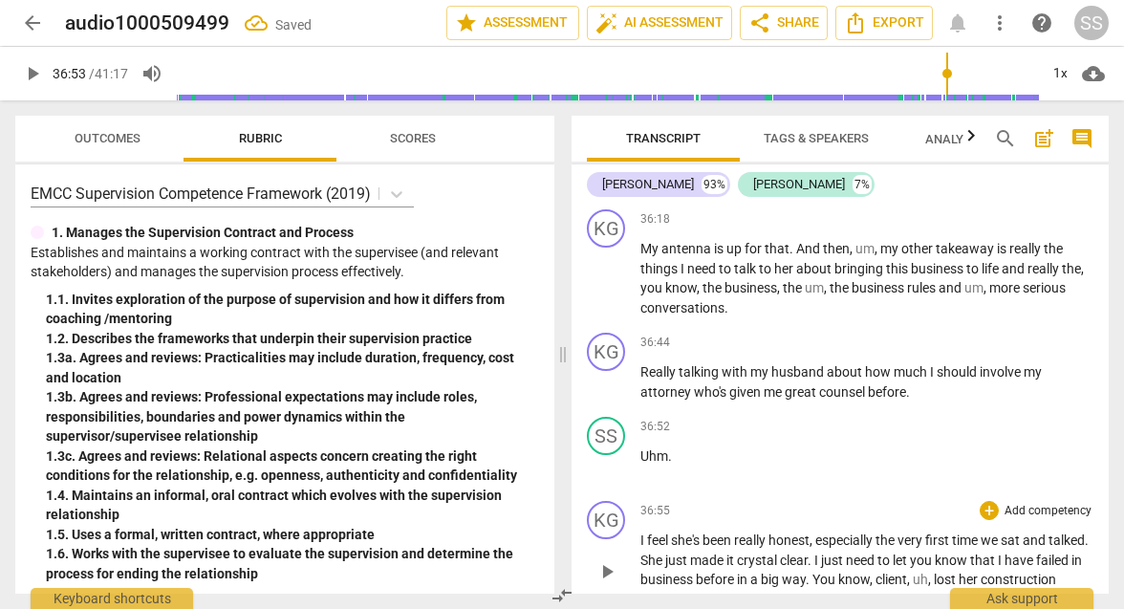
scroll to position [13092, 0]
click at [550, 370] on span "play_arrow" at bounding box center [607, 381] width 23 height 23
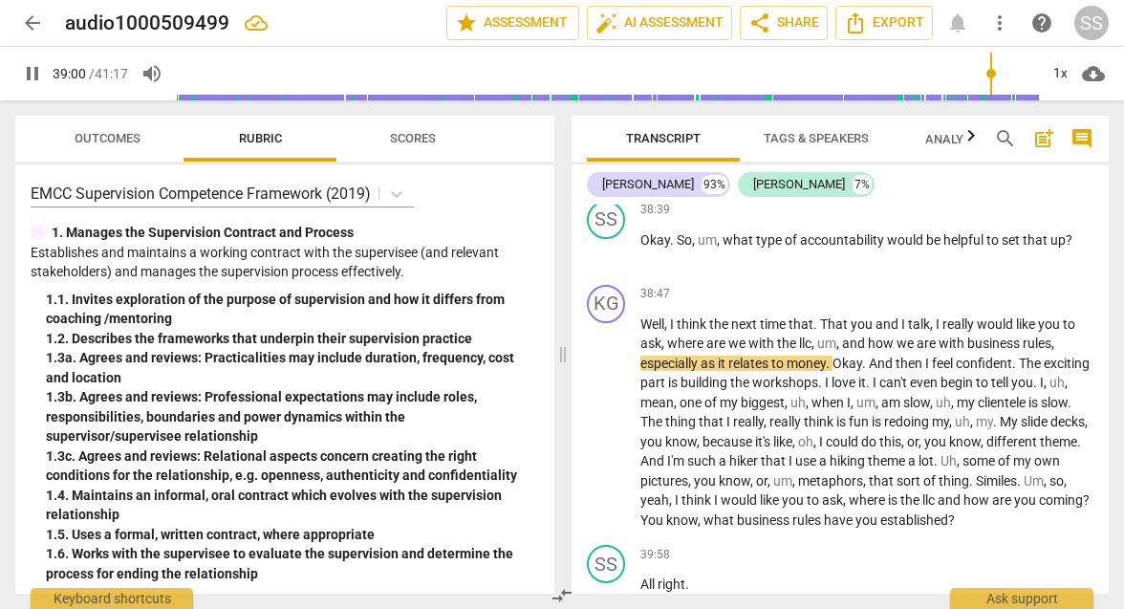
scroll to position [14200, 0]
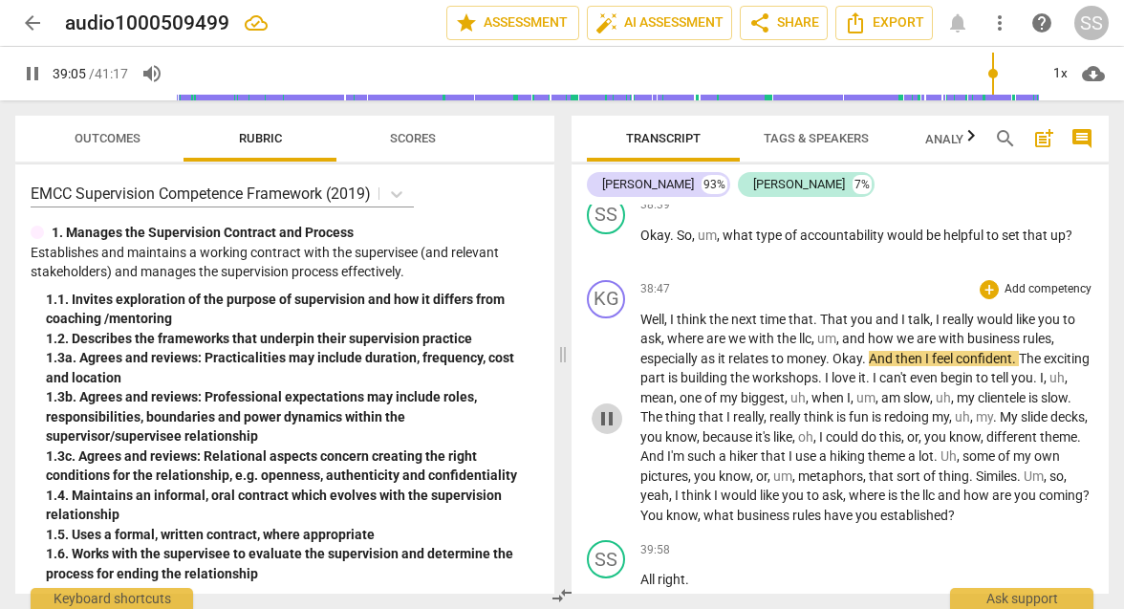
click at [550, 407] on span "pause" at bounding box center [607, 418] width 23 height 23
click at [550, 351] on span "Okay" at bounding box center [848, 358] width 30 height 15
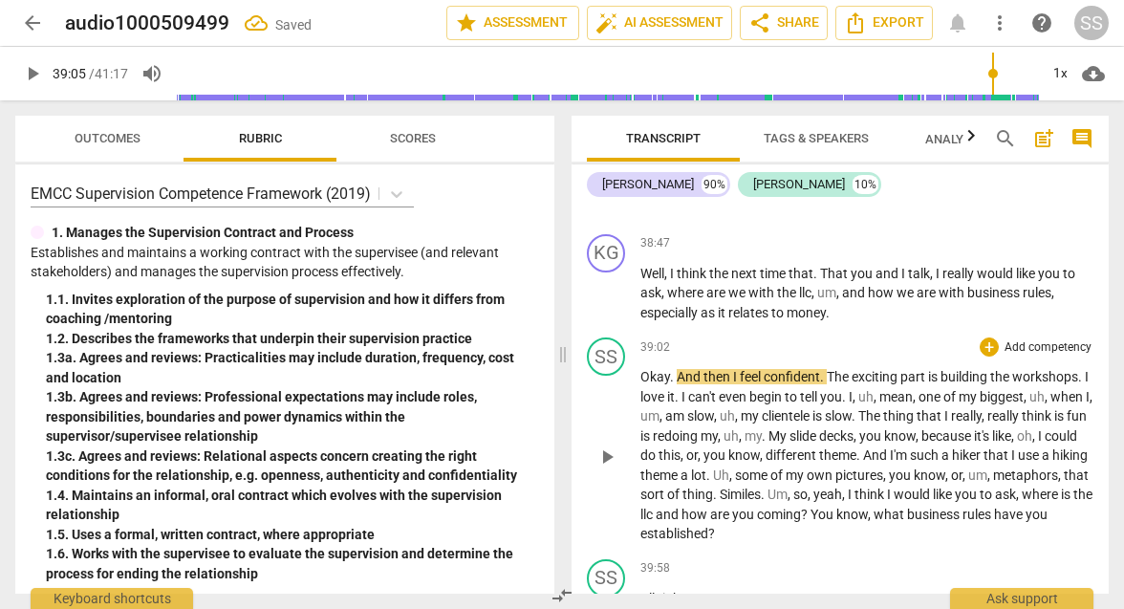
click at [550, 369] on span "And" at bounding box center [690, 376] width 27 height 15
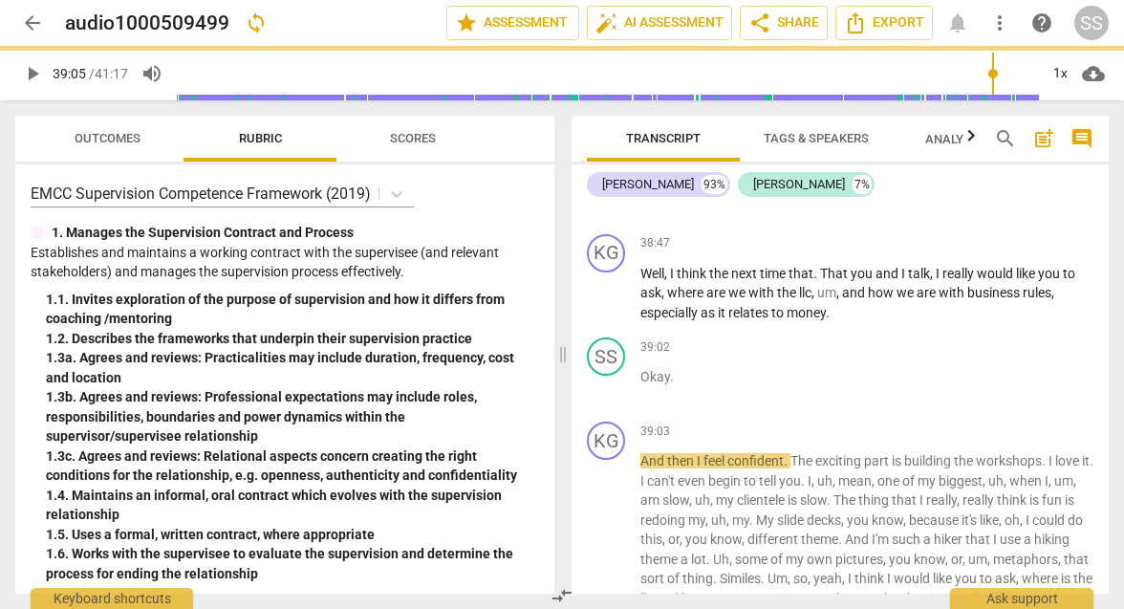
scroll to position [14330, 0]
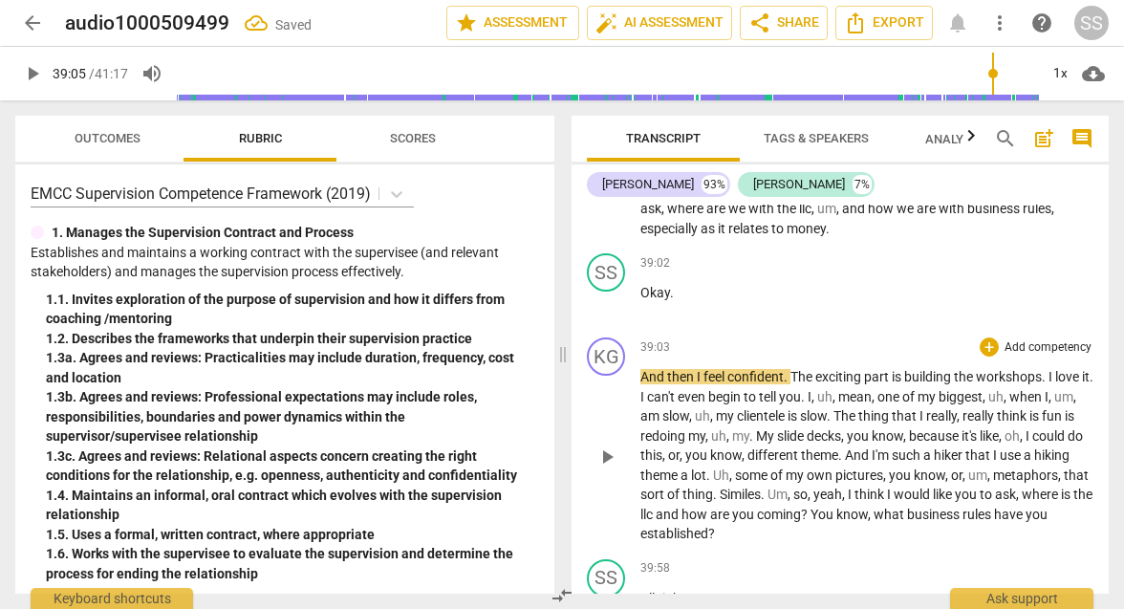
click at [550, 445] on span "play_arrow" at bounding box center [607, 456] width 23 height 23
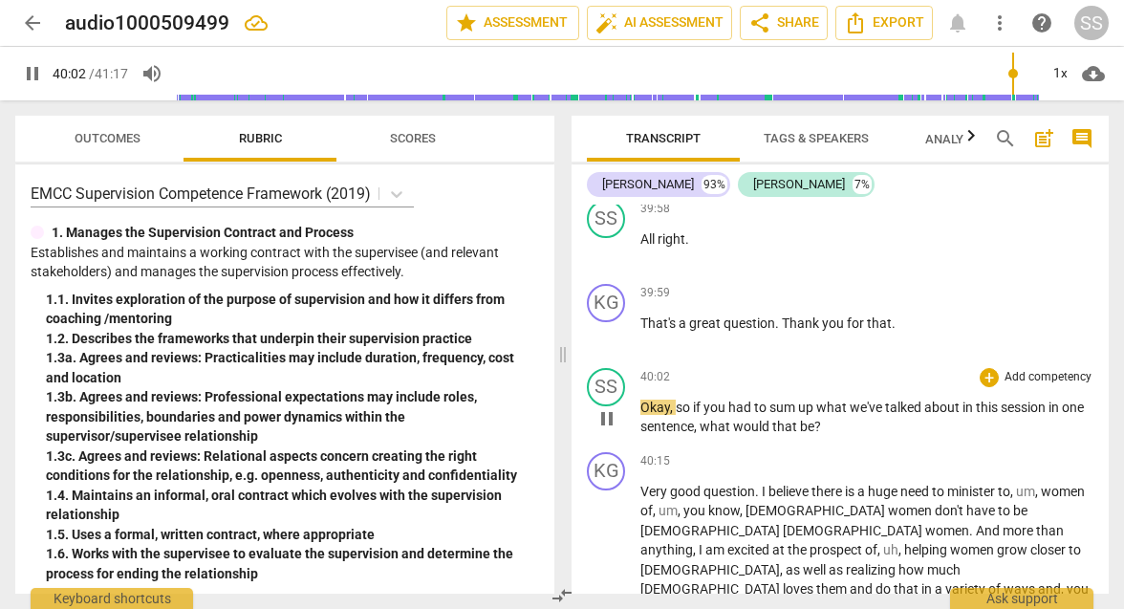
scroll to position [14700, 0]
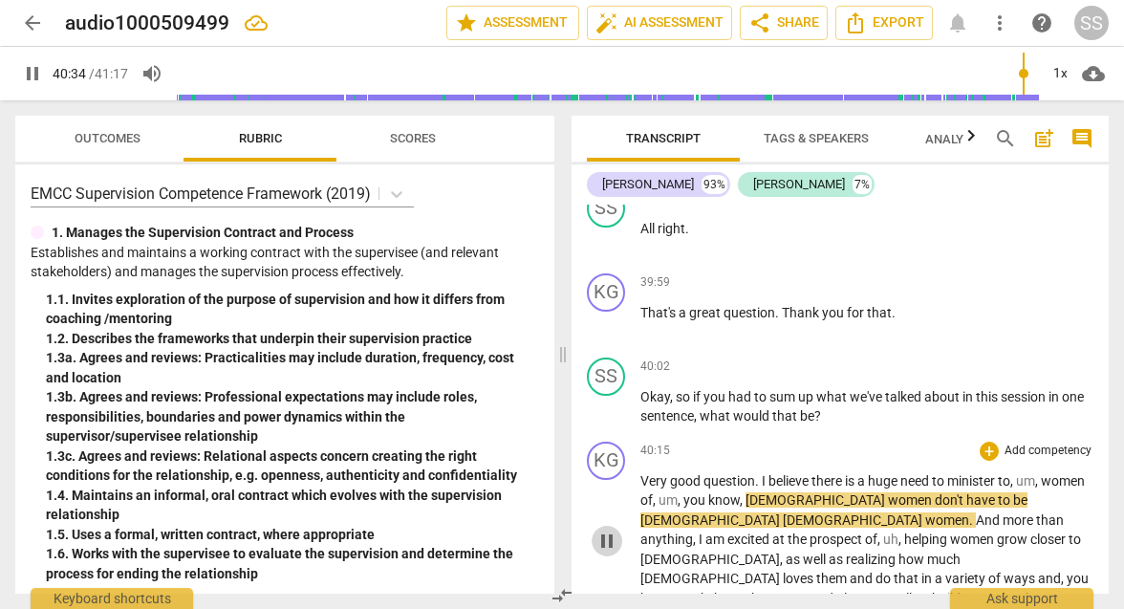
click at [550, 530] on span "pause" at bounding box center [607, 541] width 23 height 23
type input "2435"
drag, startPoint x: 1042, startPoint y: 341, endPoint x: 1017, endPoint y: 340, distance: 24.9
click at [550, 471] on p "Very good question . I believe there is a huge need to minister to , um , women…" at bounding box center [867, 540] width 453 height 138
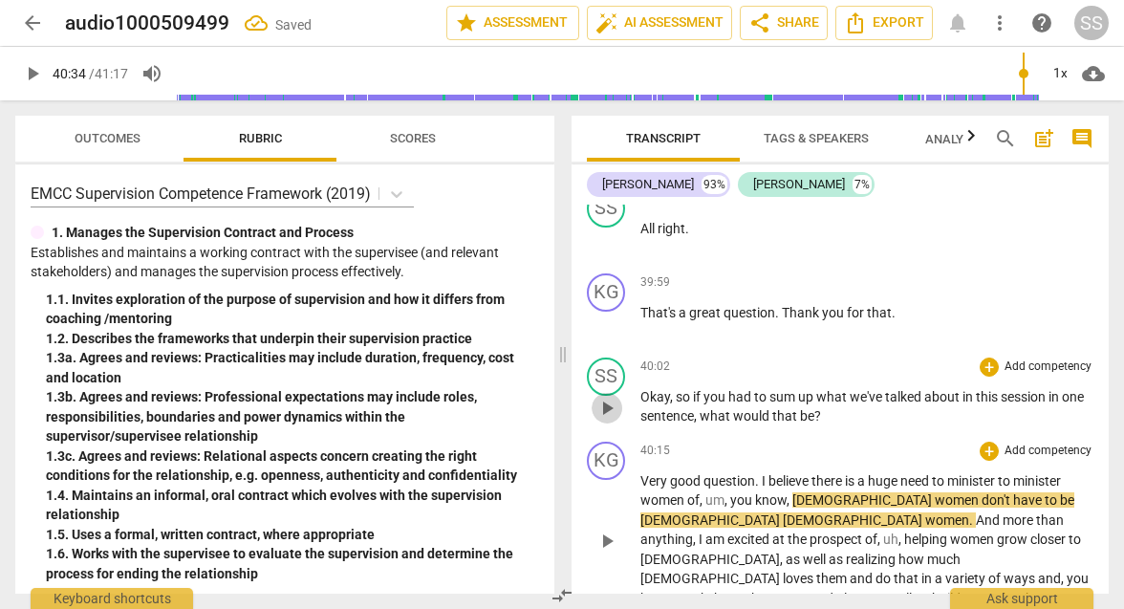
click at [550, 397] on span "play_arrow" at bounding box center [607, 408] width 23 height 23
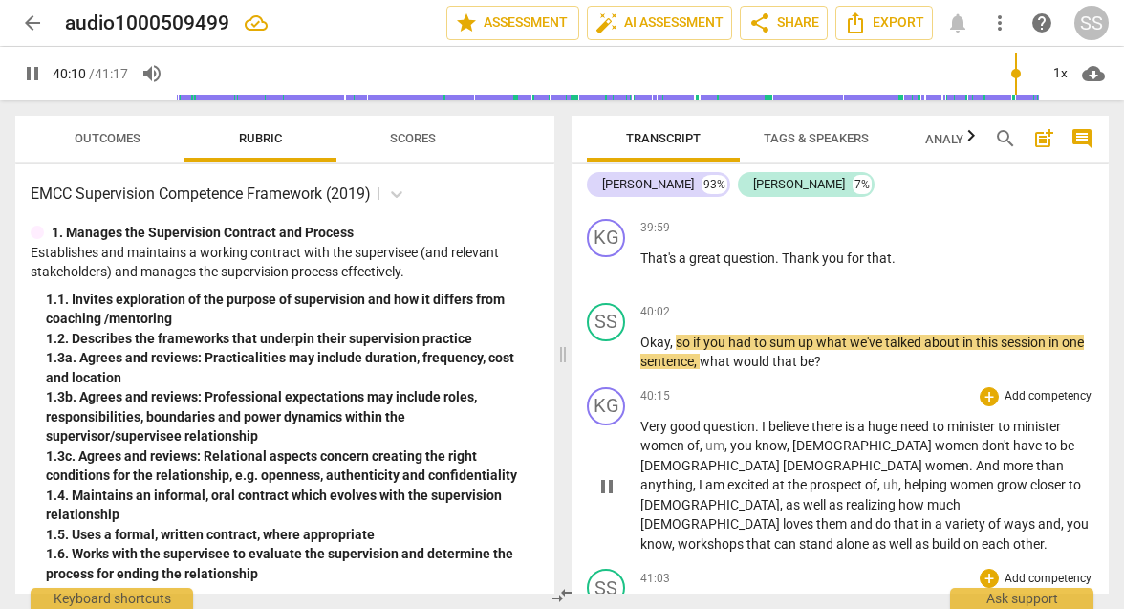
scroll to position [14731, 0]
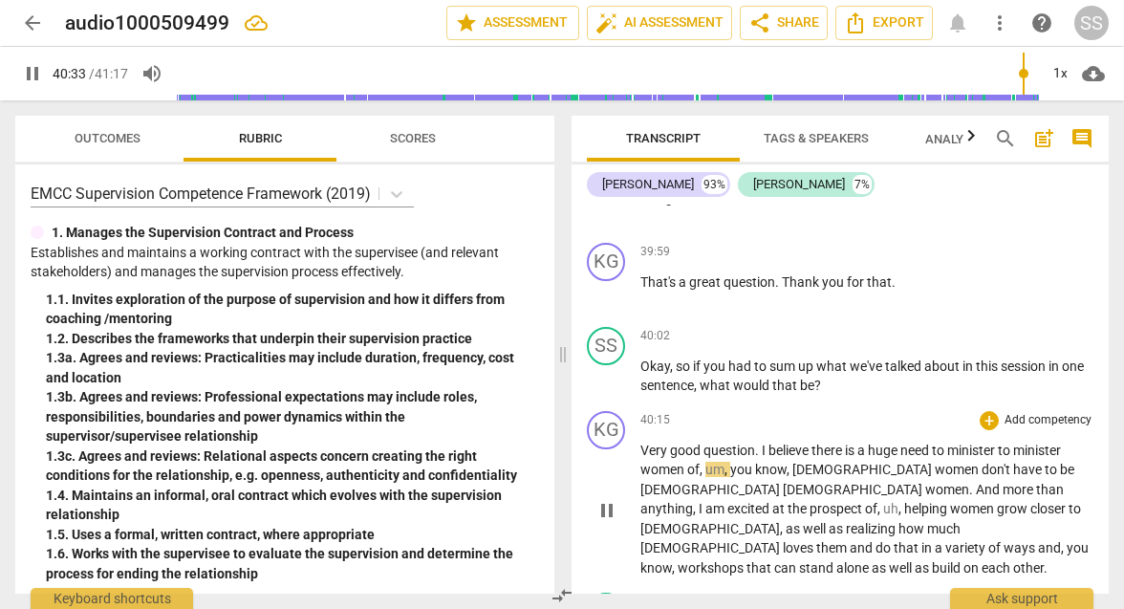
click at [550, 441] on p "Very good question . I believe there is a huge need to minister to minister wom…" at bounding box center [867, 510] width 453 height 138
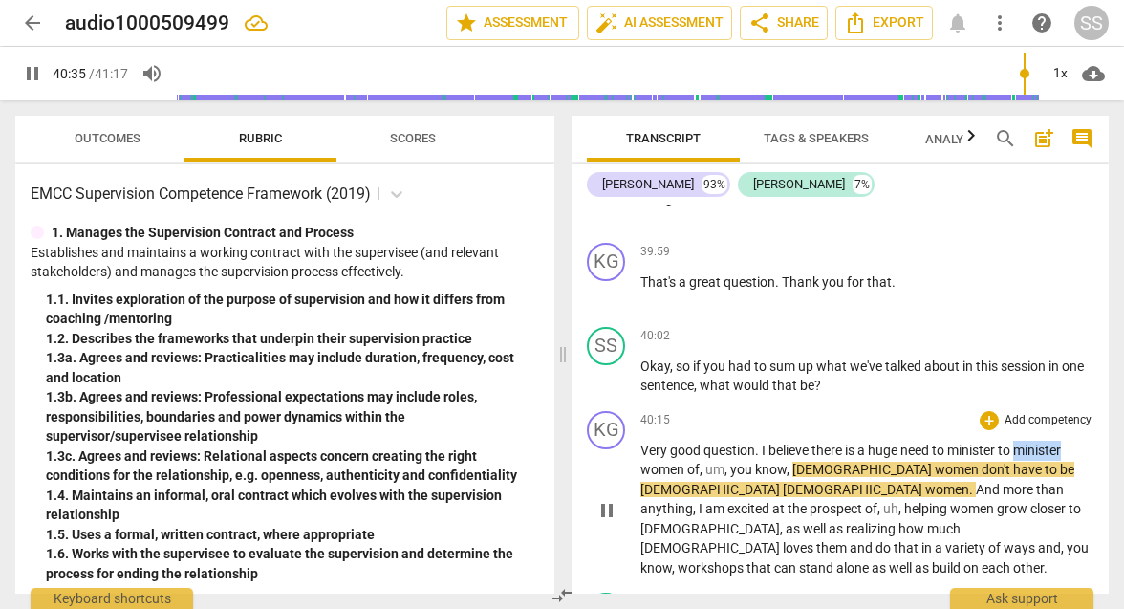
drag, startPoint x: 1069, startPoint y: 314, endPoint x: 1020, endPoint y: 308, distance: 49.1
click at [550, 441] on p "Very good question . I believe there is a huge need to minister to minister wom…" at bounding box center [867, 510] width 453 height 138
type input "2437"
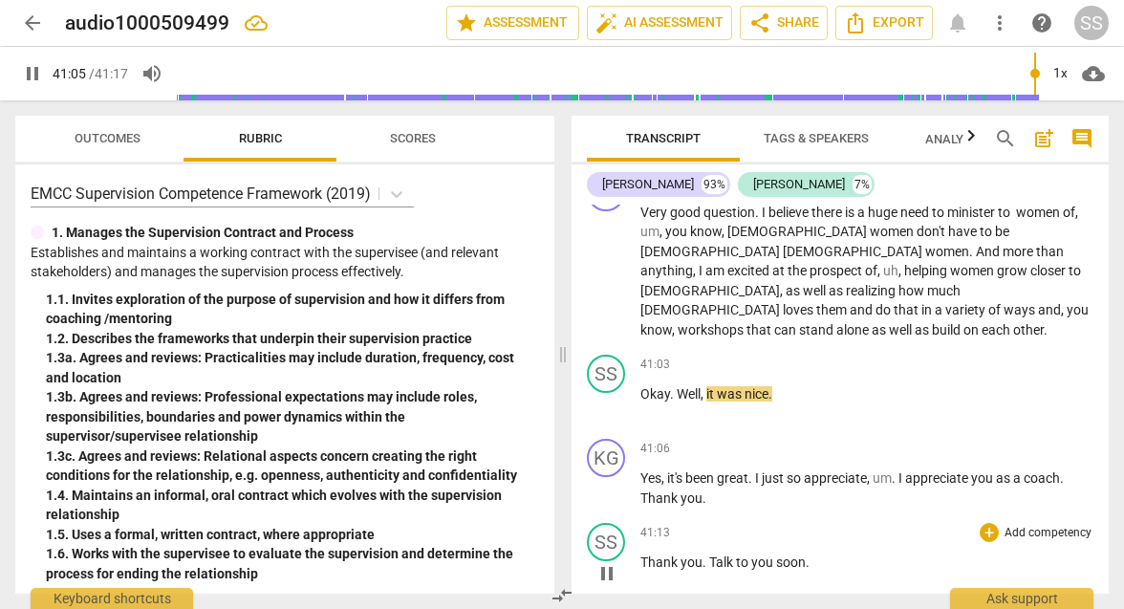
scroll to position [14972, 0]
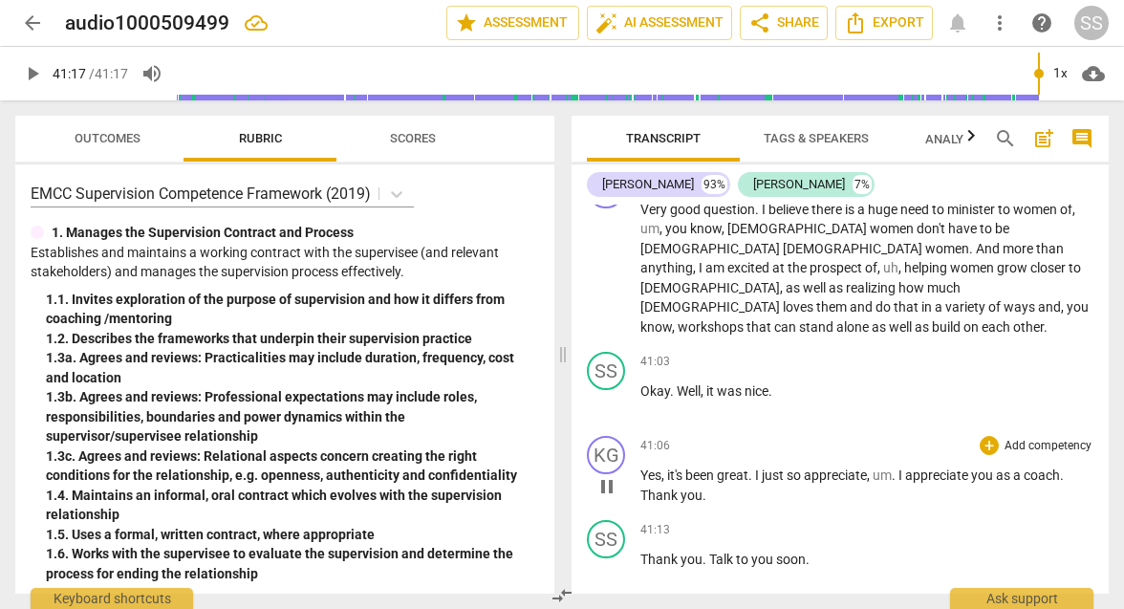
type input "2477"
click at [550, 488] on span "Thank" at bounding box center [661, 495] width 40 height 15
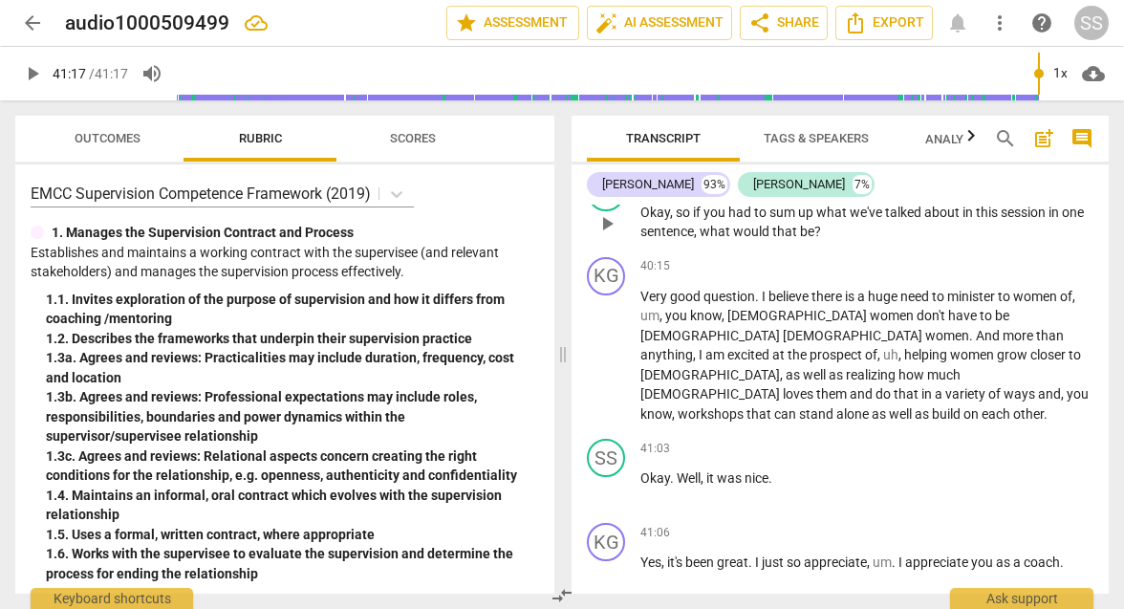
scroll to position [15056, 0]
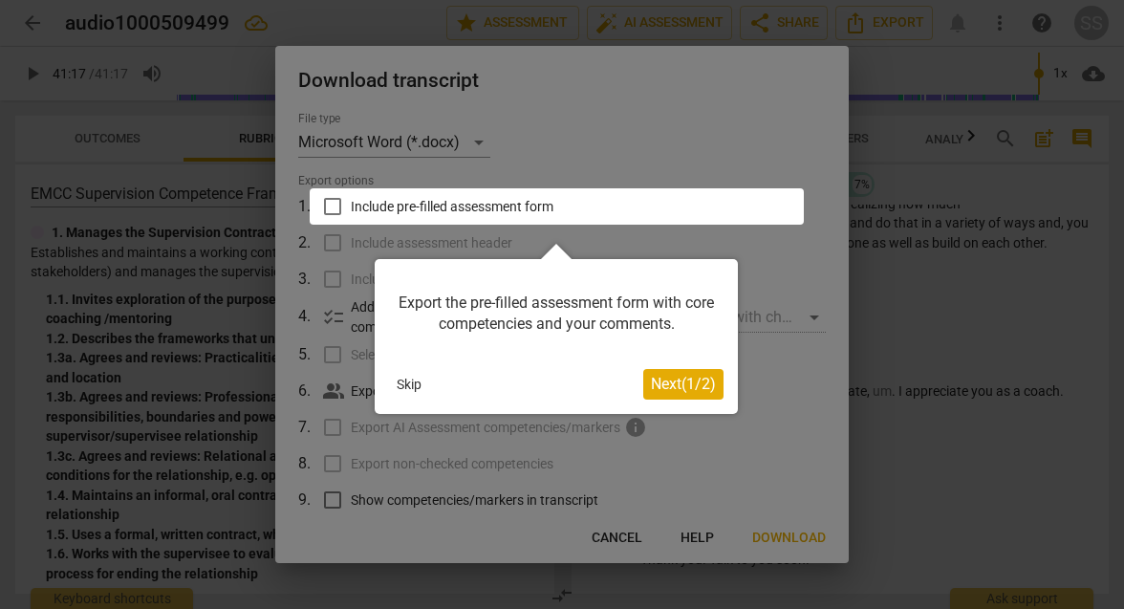
click at [550, 384] on span "Next ( 1 / 2 )" at bounding box center [683, 384] width 65 height 18
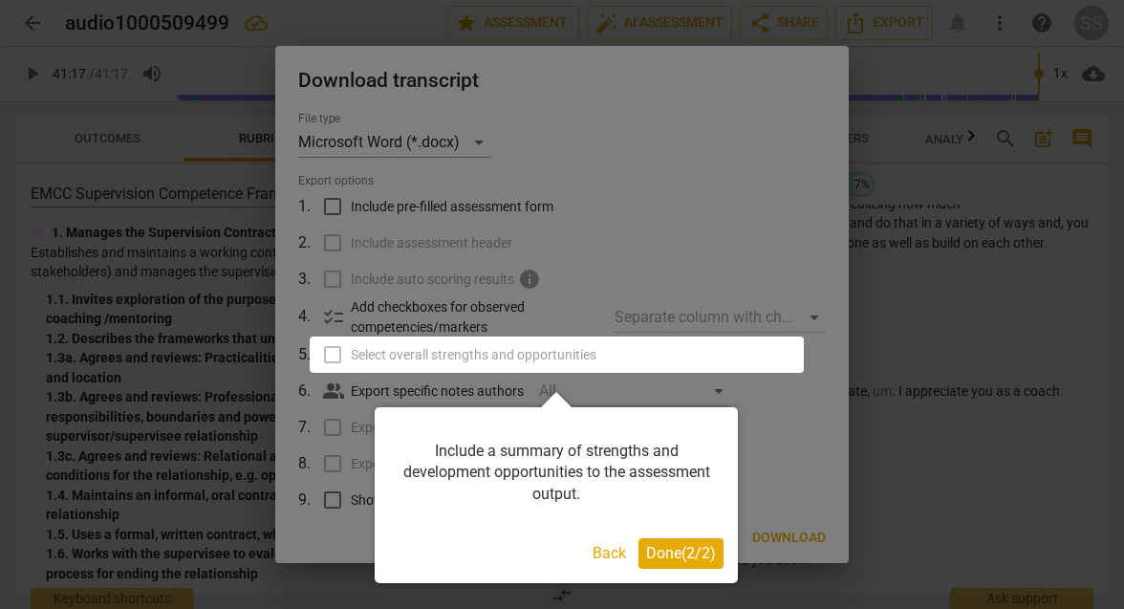
click at [550, 553] on span "Done ( 2 / 2 )" at bounding box center [681, 553] width 70 height 18
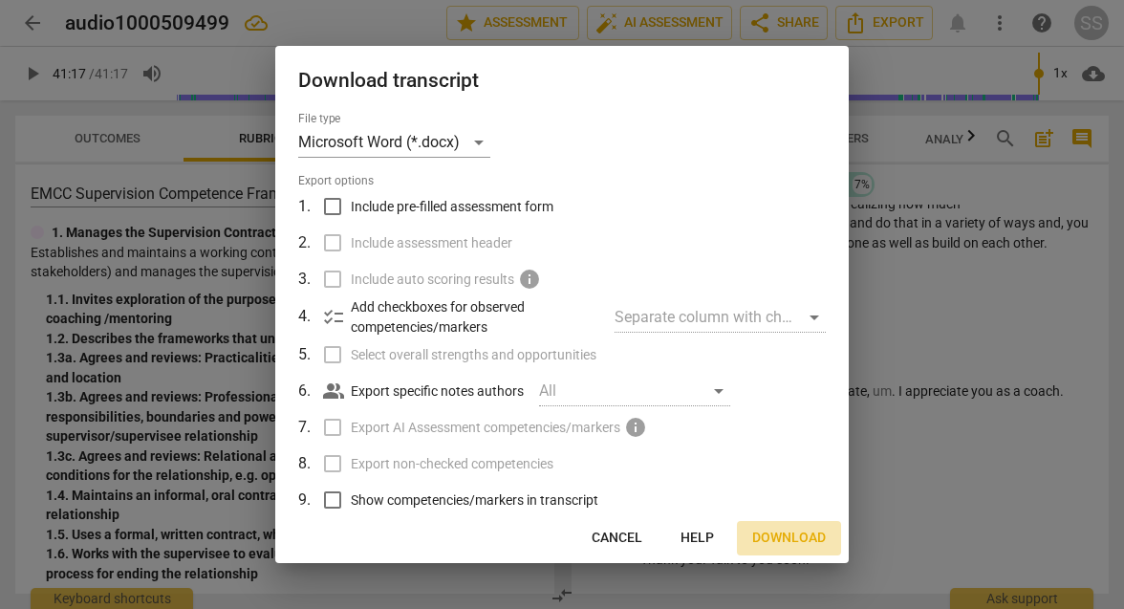
click at [550, 538] on span "Download" at bounding box center [789, 538] width 74 height 19
